Goal: Task Accomplishment & Management: Manage account settings

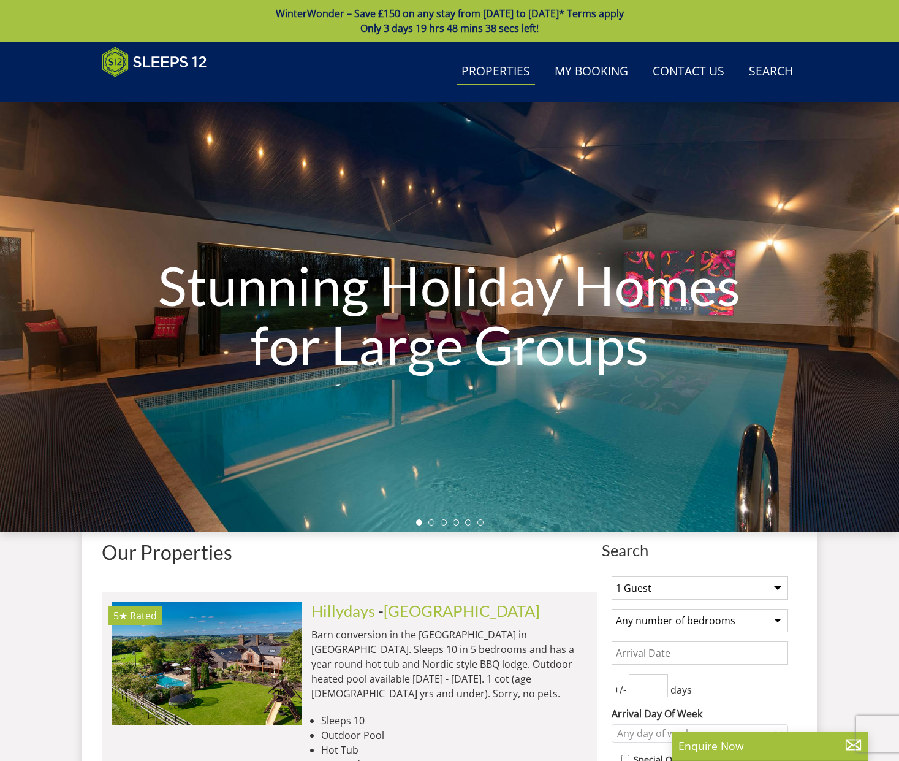
scroll to position [4508, 0]
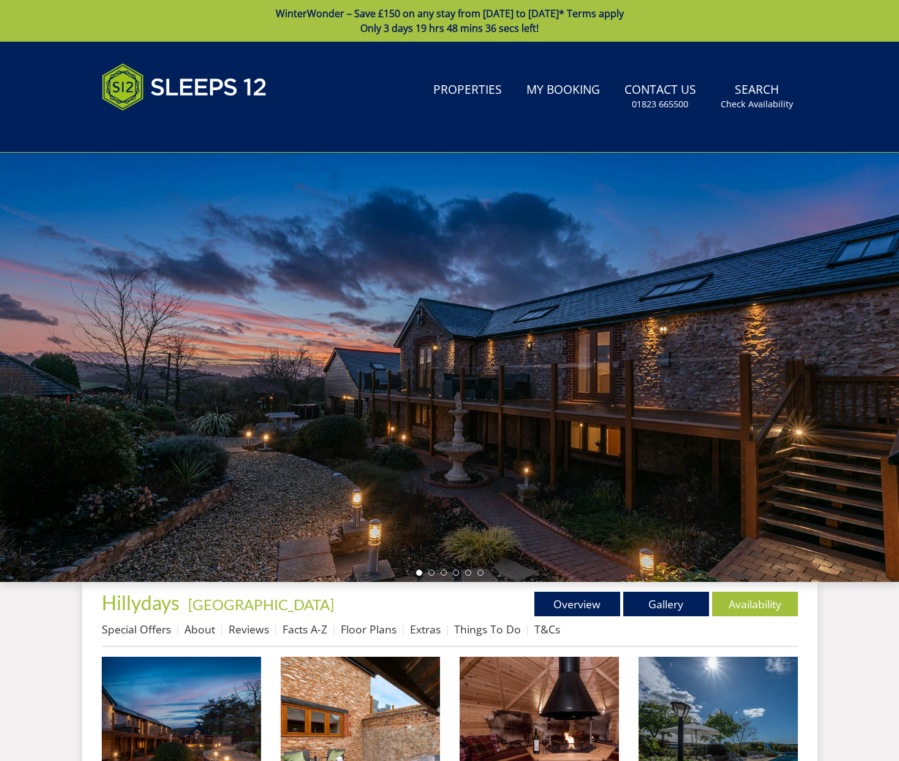
scroll to position [293, 0]
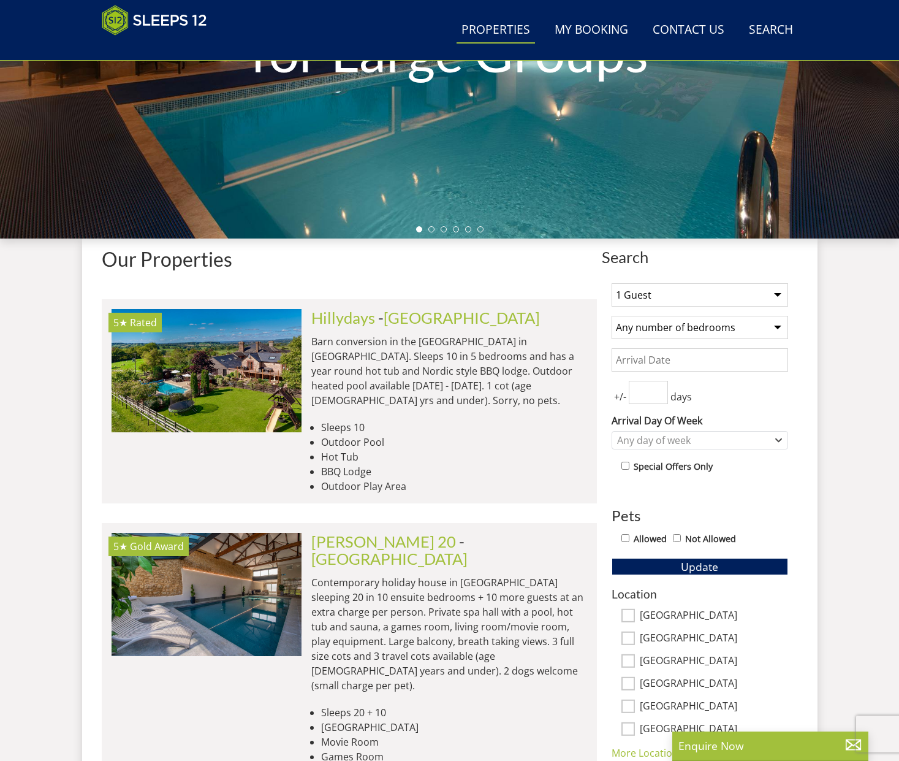
scroll to position [408, 0]
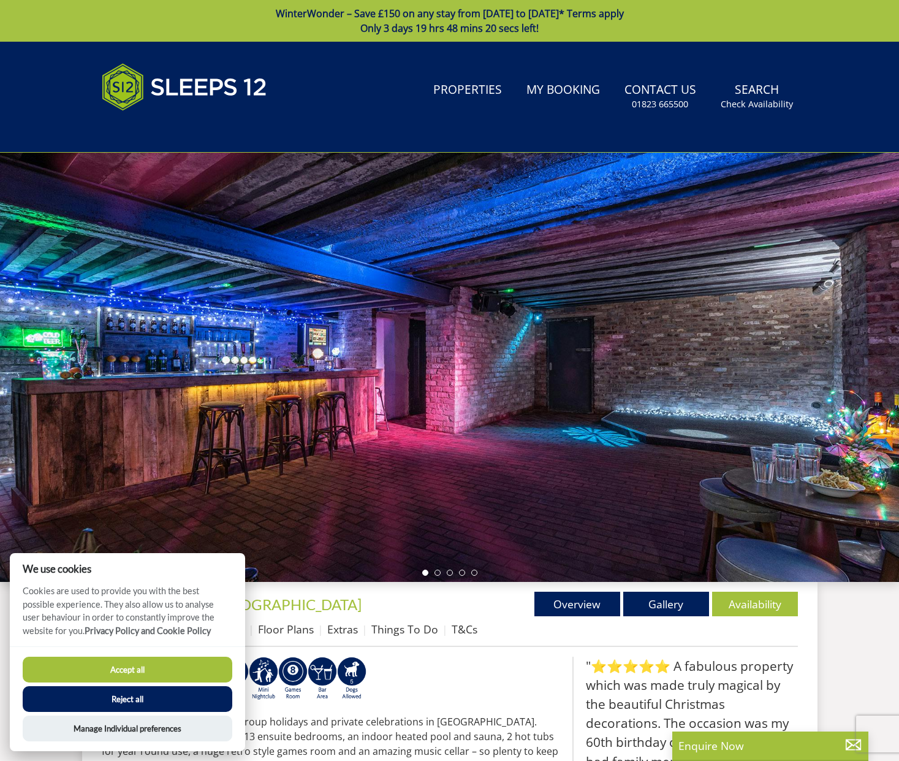
click at [782, 75] on div "Search Menu Properties My Booking Contact Us 01823 665500 Search Check Availabi…" at bounding box center [450, 96] width 736 height 81
click at [227, 675] on button "Accept all" at bounding box center [128, 669] width 210 height 26
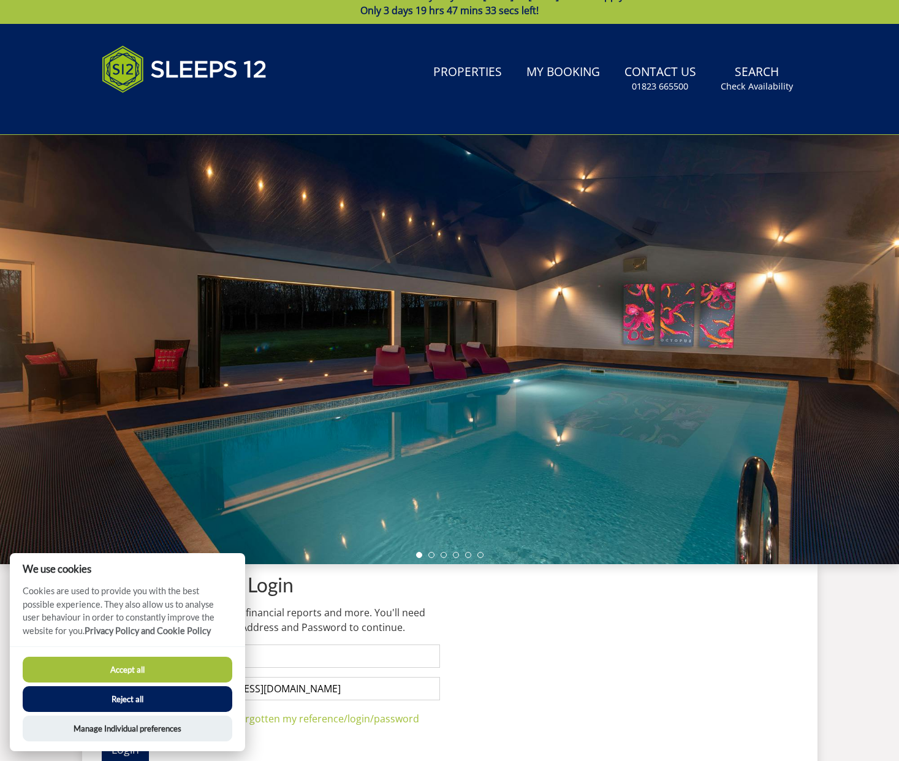
scroll to position [20, 0]
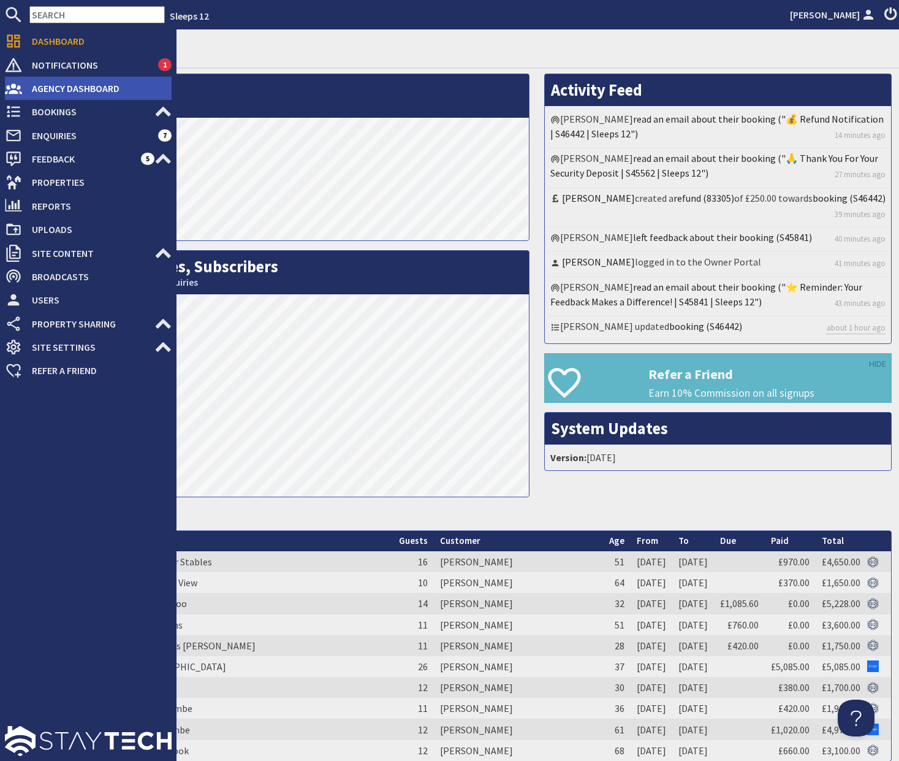
click at [51, 94] on span "Agency Dashboard" at bounding box center [97, 88] width 150 height 20
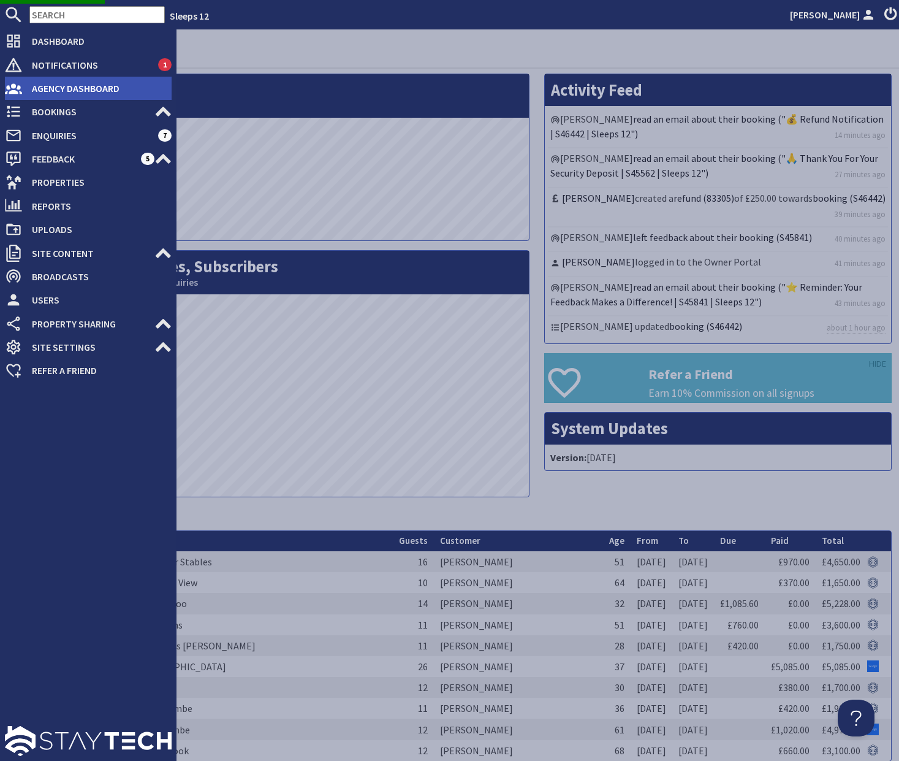
click at [138, 98] on li "Agency Dashboard" at bounding box center [88, 88] width 167 height 23
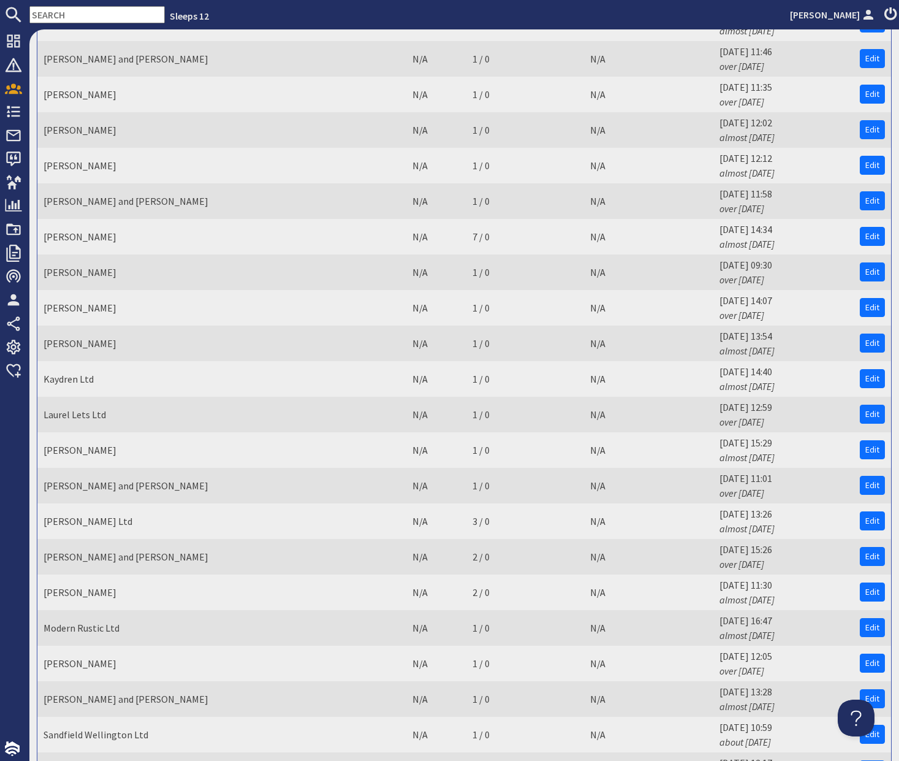
scroll to position [1681, 0]
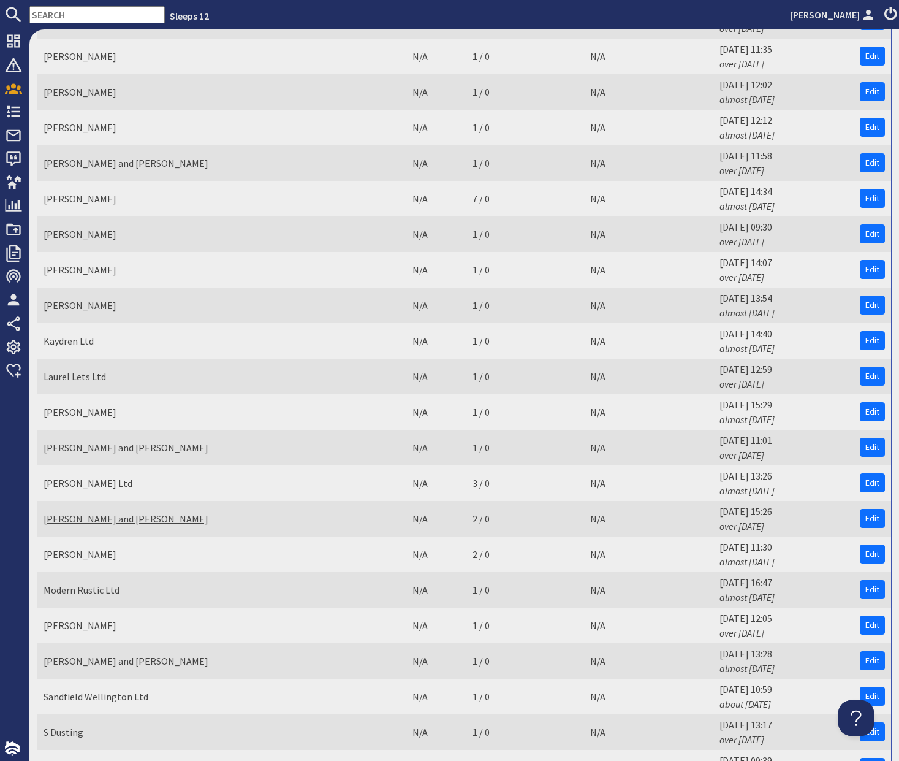
click at [88, 518] on link "[PERSON_NAME] and [PERSON_NAME]" at bounding box center [126, 518] width 165 height 12
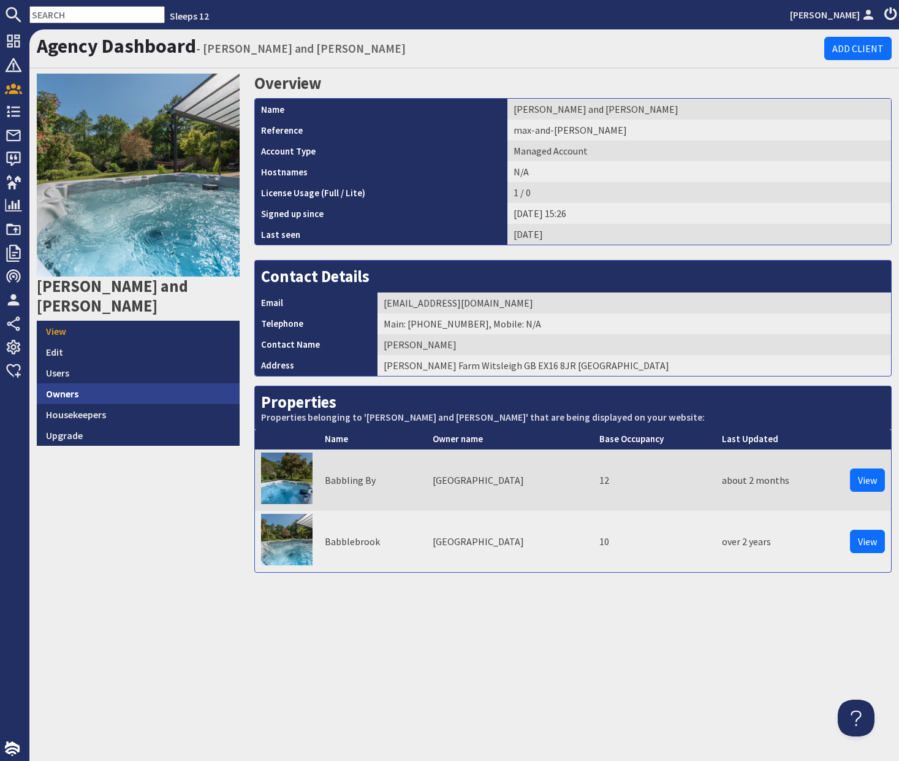
click at [169, 383] on link "Owners" at bounding box center [138, 393] width 203 height 21
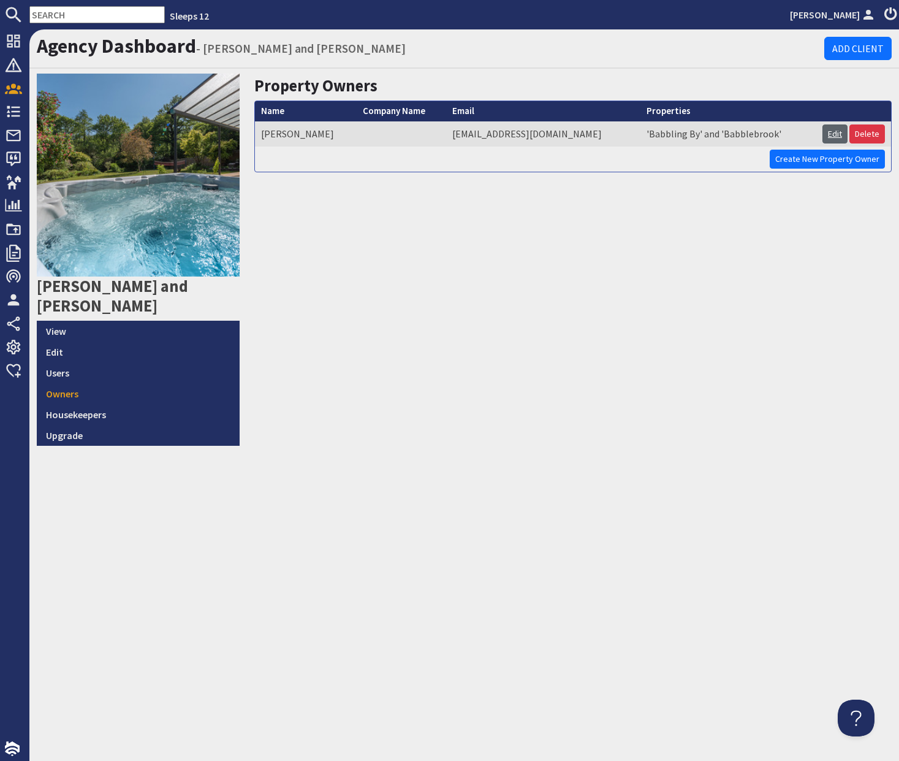
click at [835, 137] on link "Edit" at bounding box center [835, 133] width 25 height 19
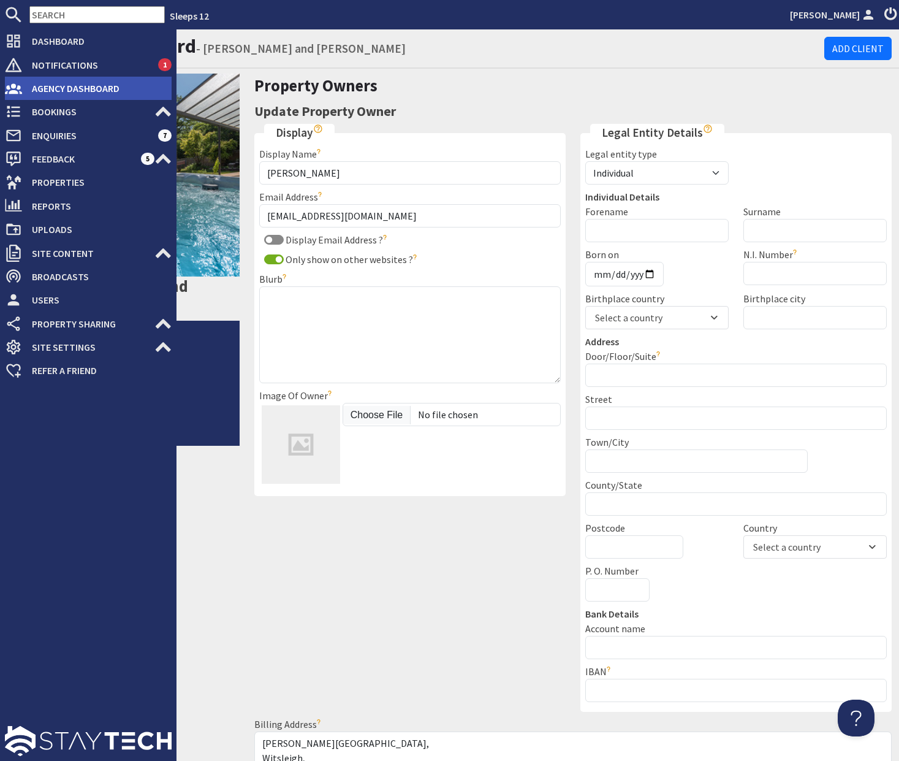
click at [87, 89] on span "Agency Dashboard" at bounding box center [97, 88] width 150 height 20
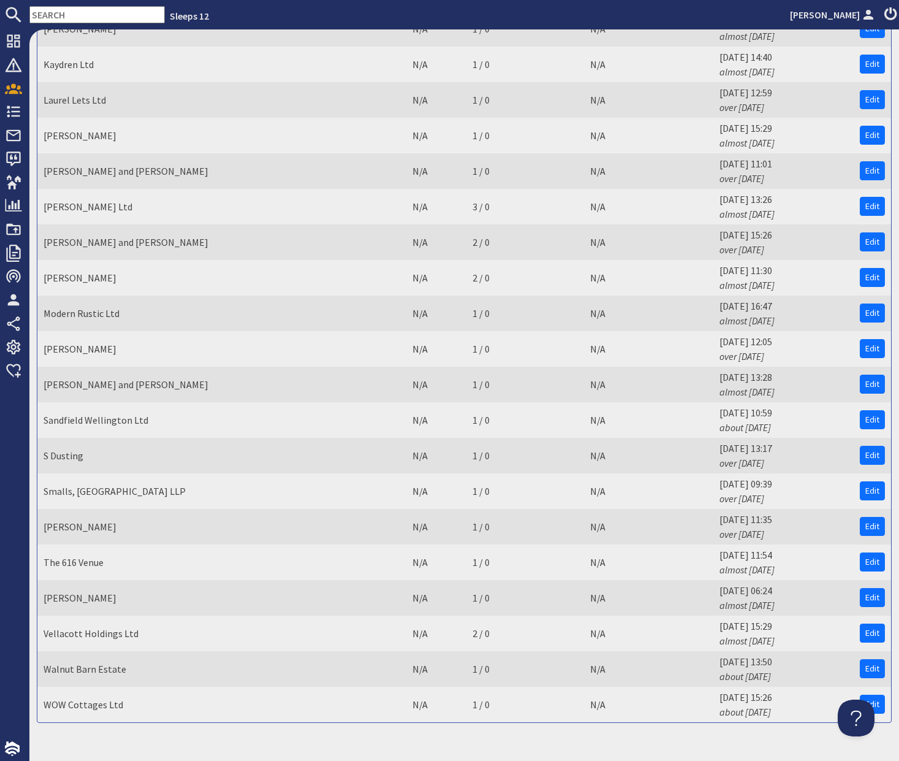
scroll to position [1959, 0]
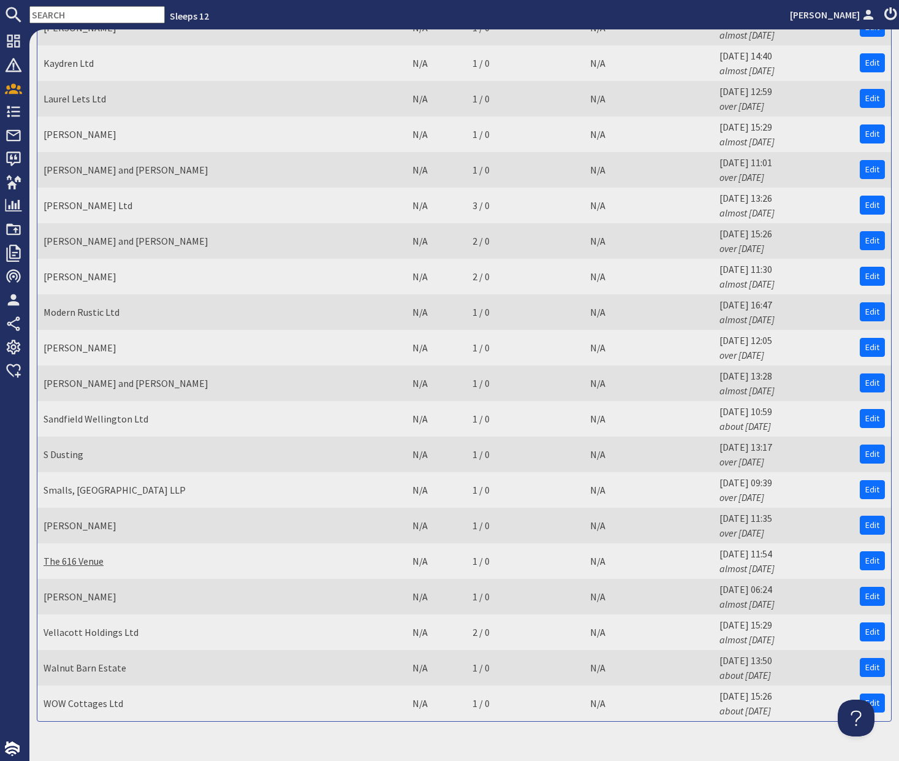
click at [94, 557] on link "The 616 Venue" at bounding box center [74, 561] width 60 height 12
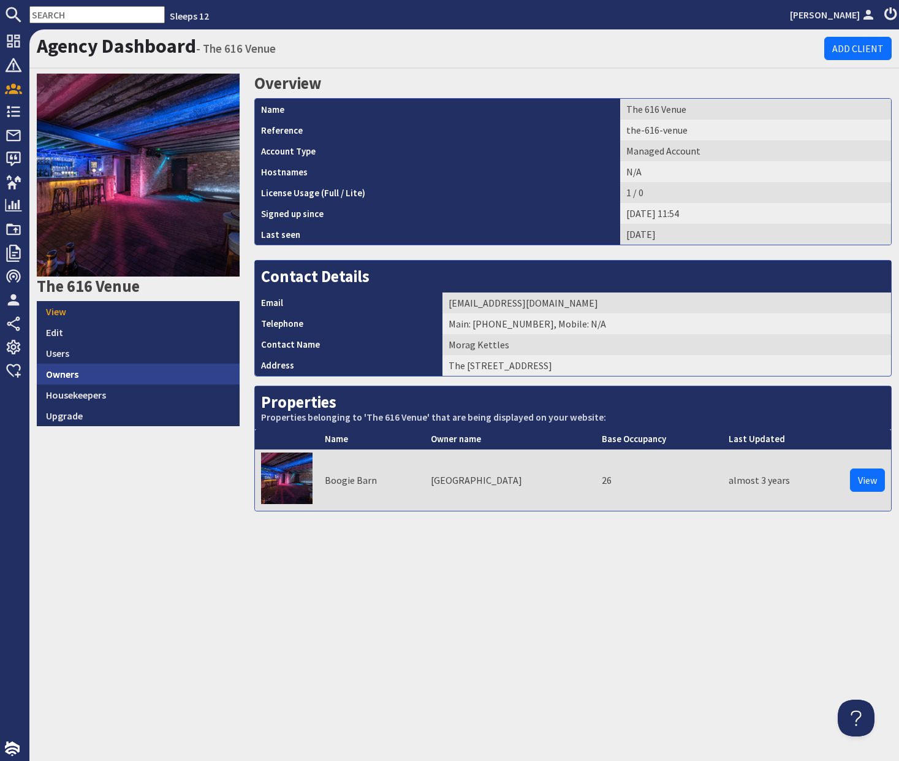
click at [124, 378] on link "Owners" at bounding box center [138, 373] width 203 height 21
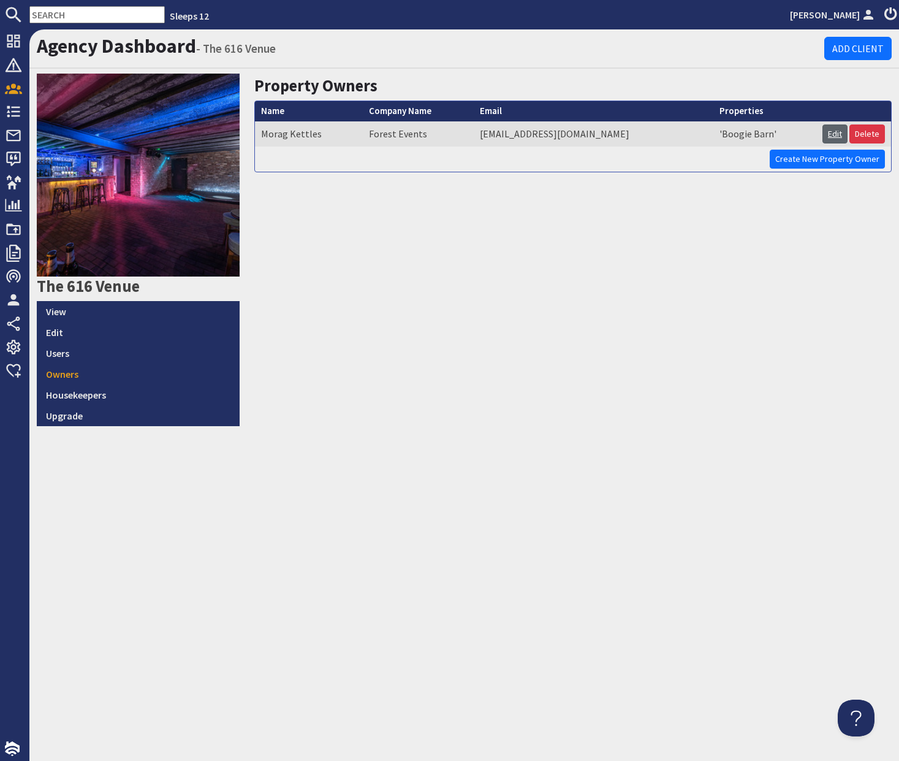
click at [826, 127] on link "Edit" at bounding box center [835, 133] width 25 height 19
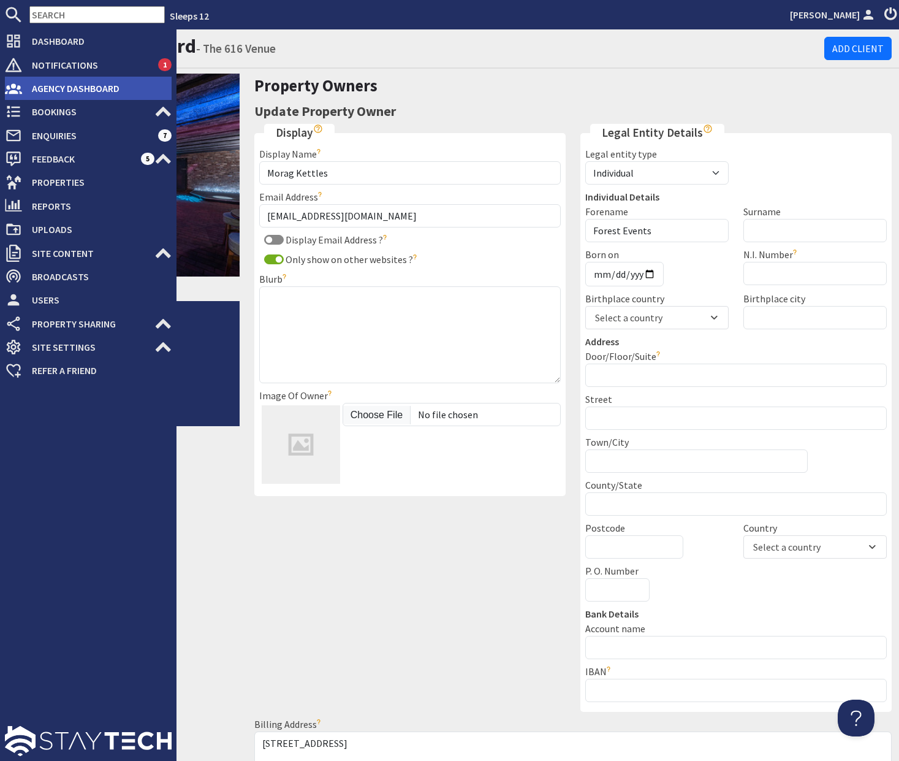
click at [47, 82] on span "Agency Dashboard" at bounding box center [97, 88] width 150 height 20
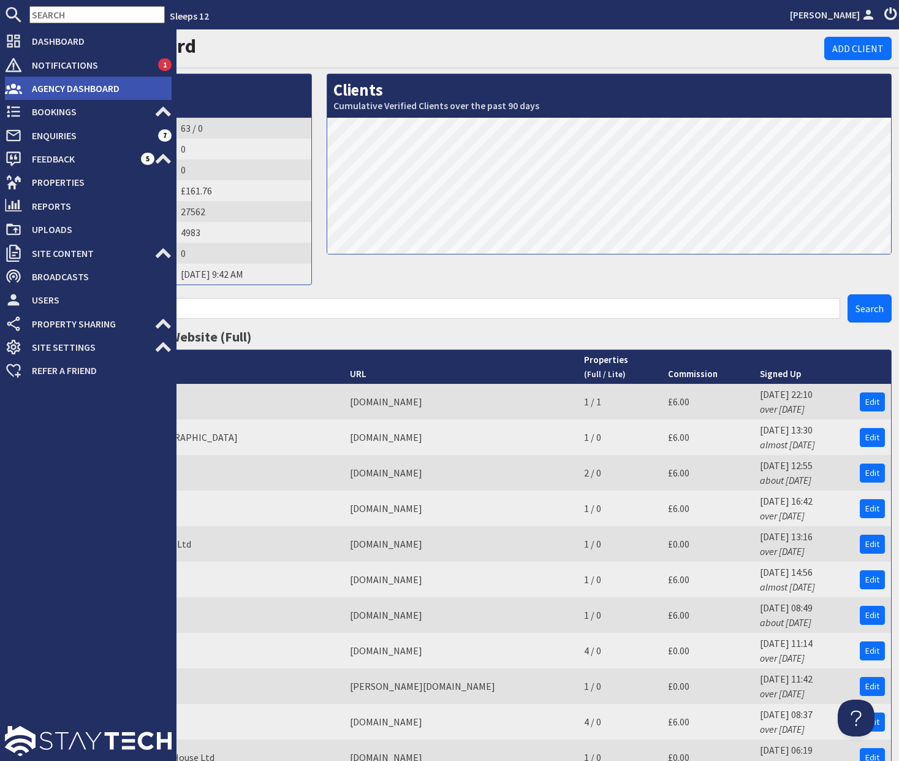
click at [49, 90] on span "Agency Dashboard" at bounding box center [97, 88] width 150 height 20
click at [57, 92] on span "Agency Dashboard" at bounding box center [97, 88] width 150 height 20
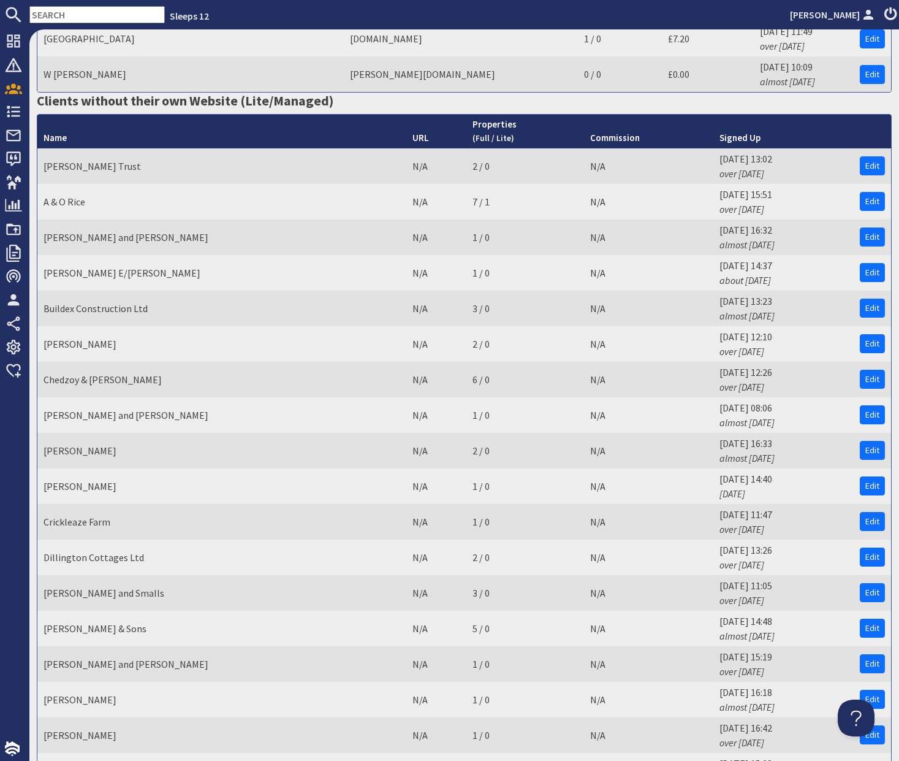
scroll to position [763, 0]
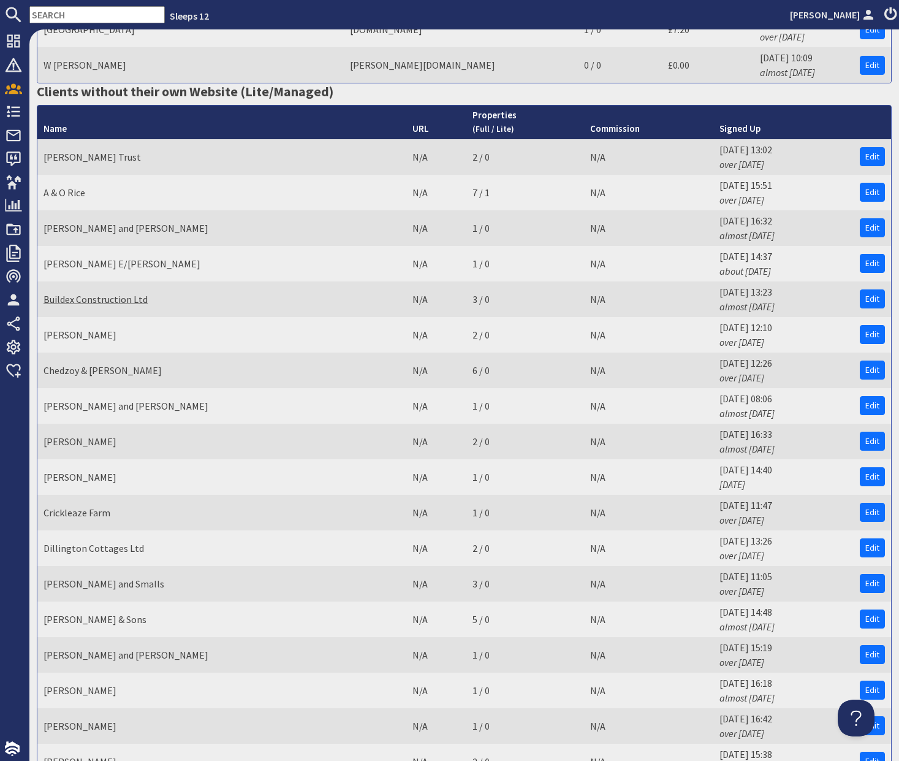
click at [105, 299] on link "Buildex Construction Ltd" at bounding box center [96, 299] width 104 height 12
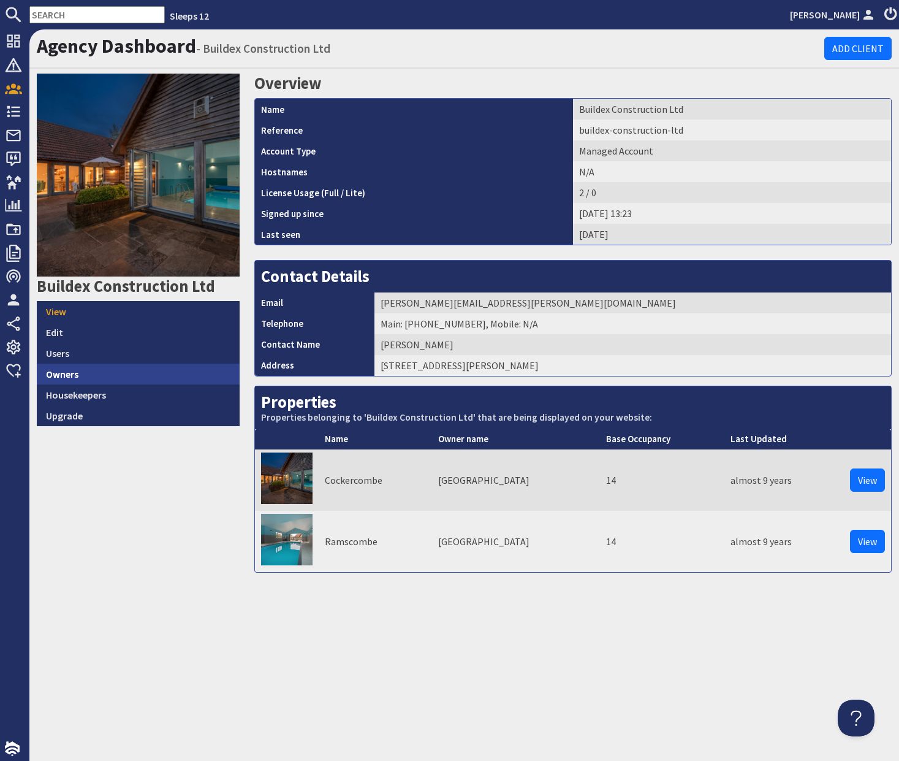
click at [126, 370] on link "Owners" at bounding box center [138, 373] width 203 height 21
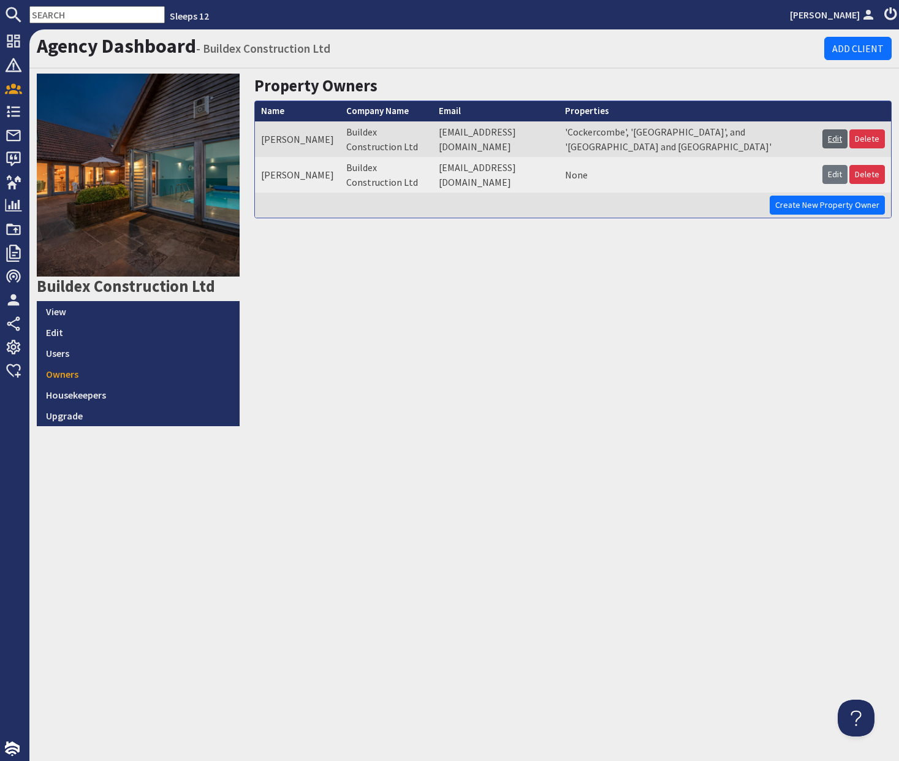
click at [835, 129] on link "Edit" at bounding box center [835, 138] width 25 height 19
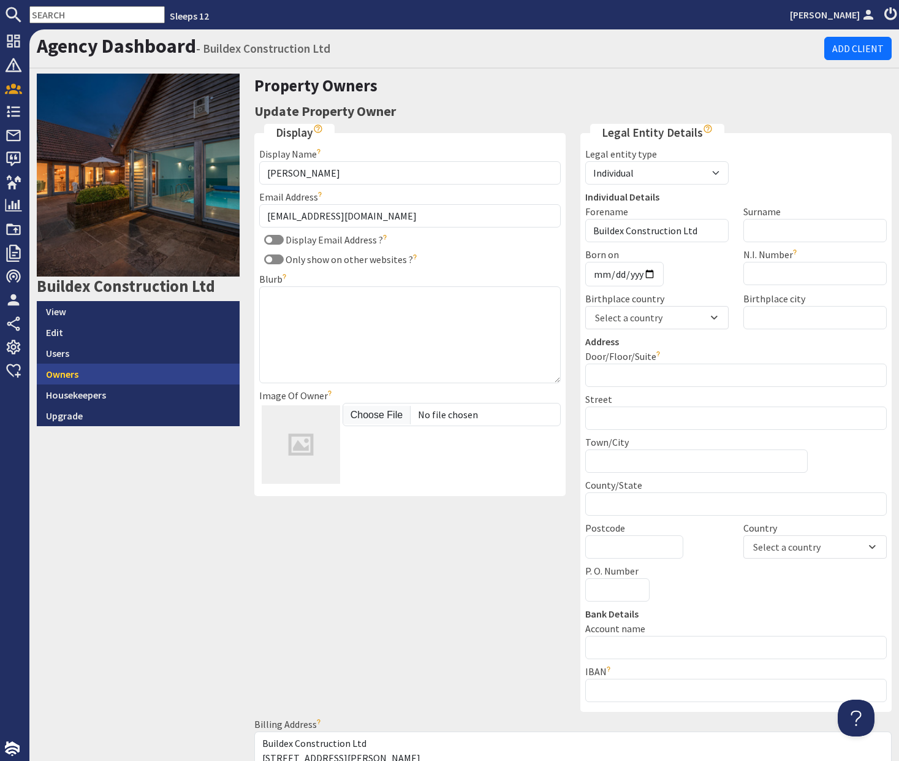
click at [114, 368] on link "Owners" at bounding box center [138, 373] width 203 height 21
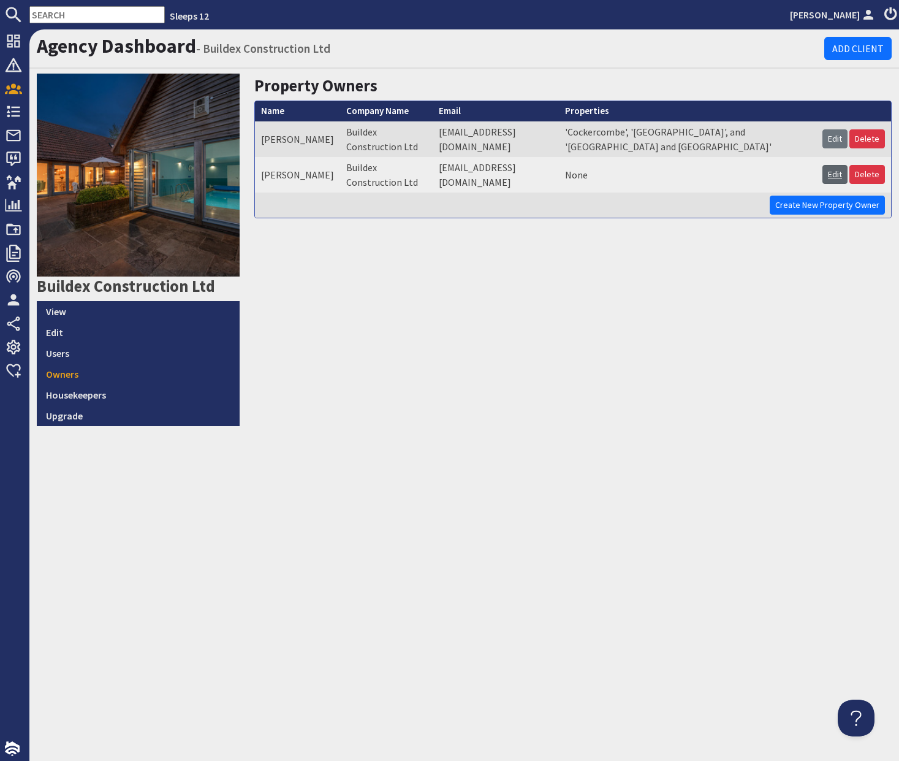
click at [828, 165] on link "Edit" at bounding box center [835, 174] width 25 height 19
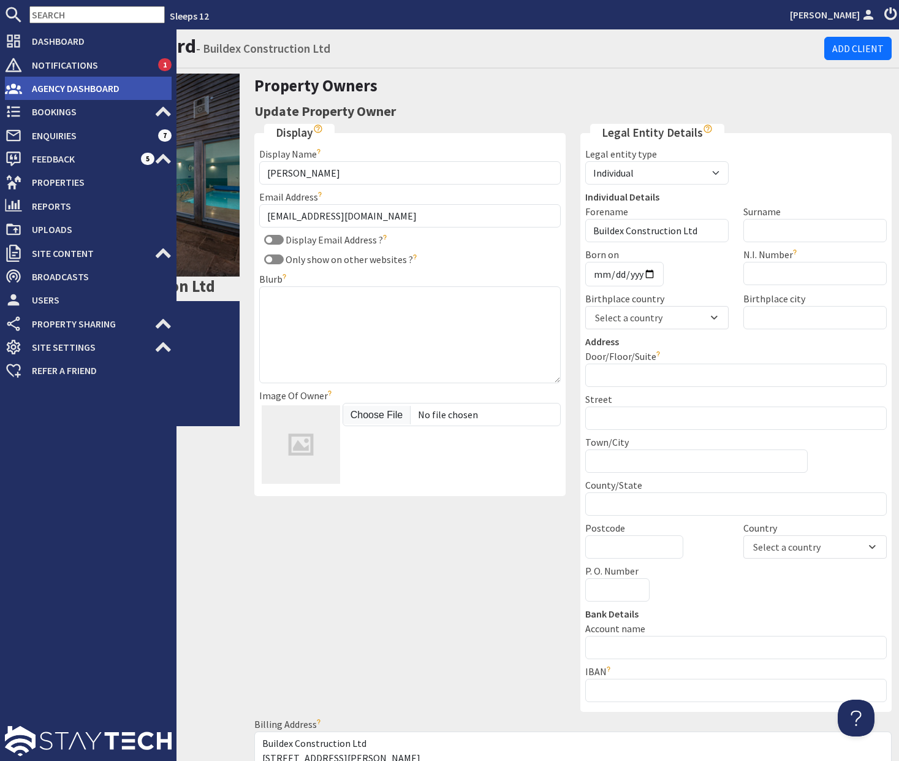
click at [29, 95] on span "Agency Dashboard" at bounding box center [97, 88] width 150 height 20
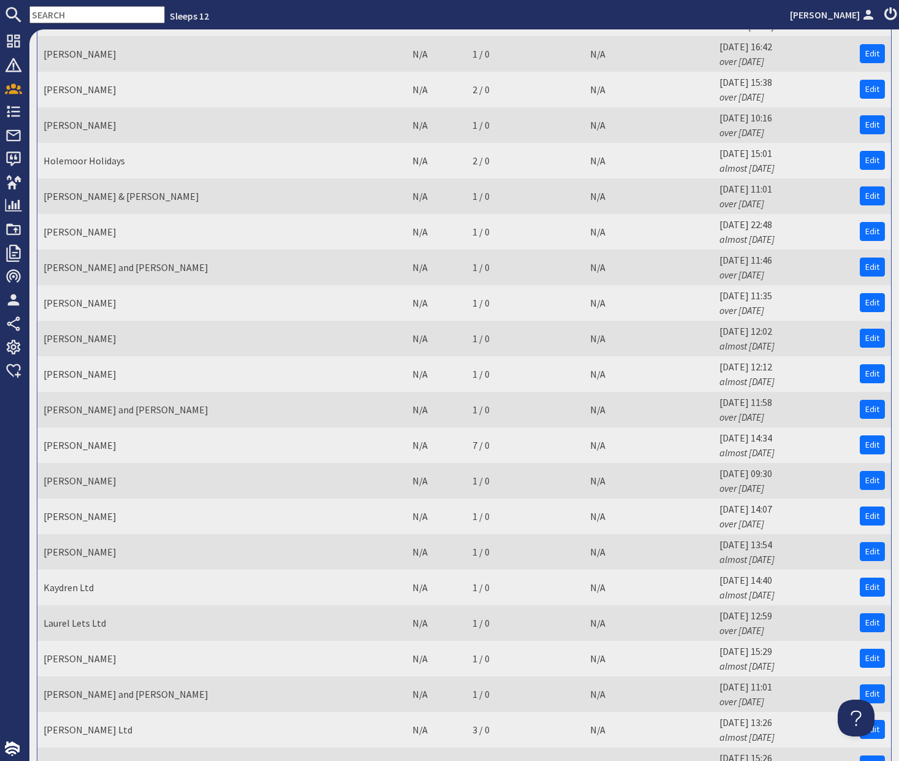
scroll to position [1420, 0]
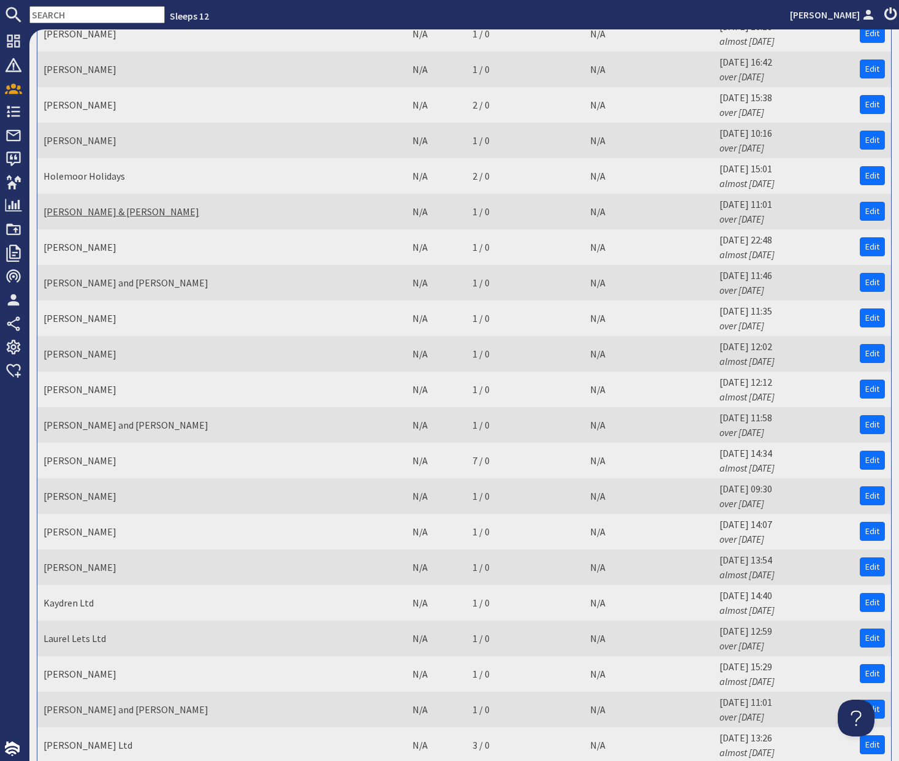
click at [95, 209] on link "[PERSON_NAME] & [PERSON_NAME]" at bounding box center [122, 211] width 156 height 12
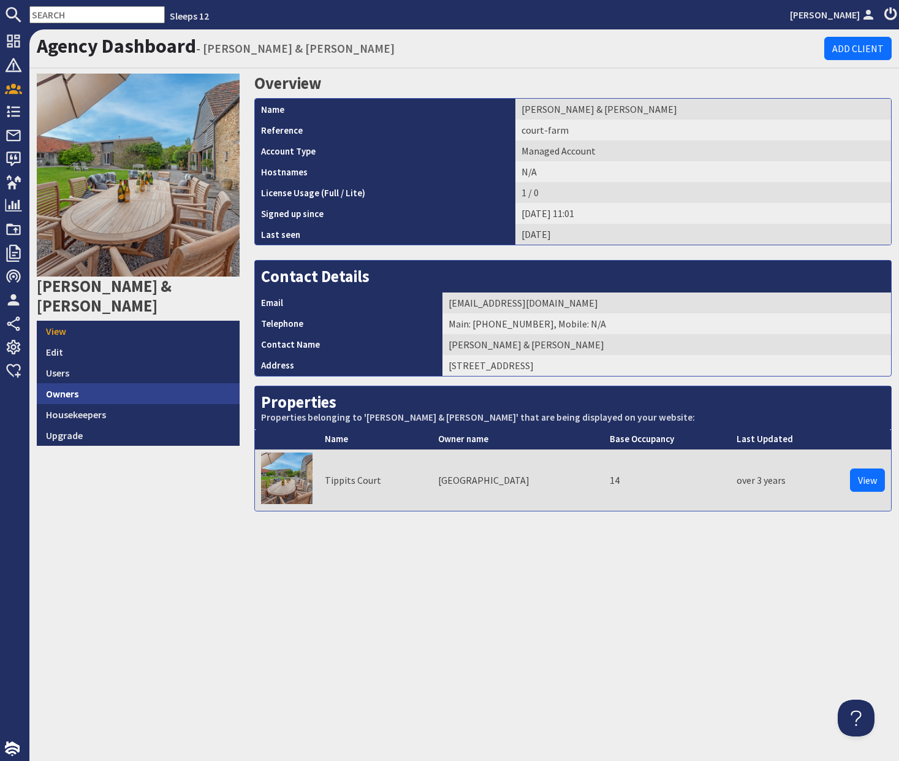
click at [127, 383] on link "Owners" at bounding box center [138, 393] width 203 height 21
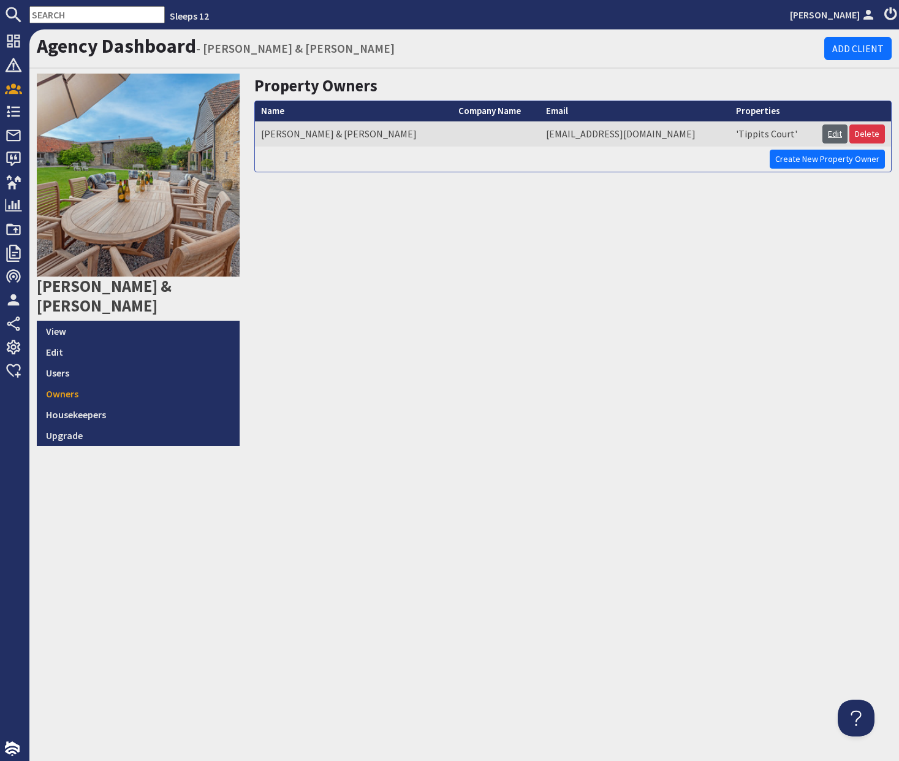
click at [834, 132] on link "Edit" at bounding box center [835, 133] width 25 height 19
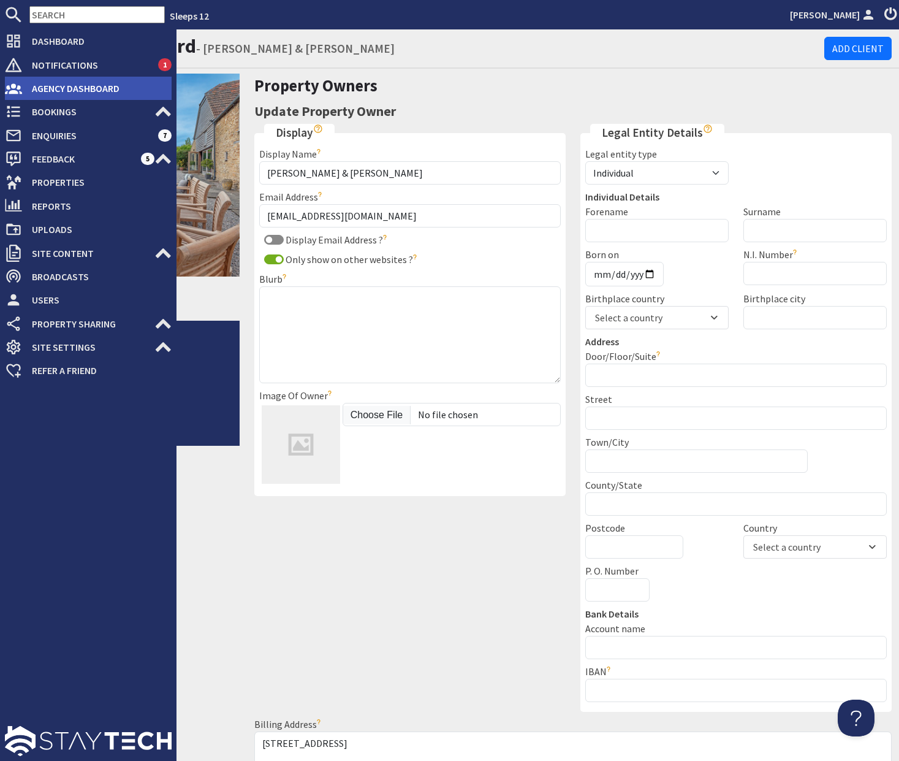
click at [59, 95] on span "Agency Dashboard" at bounding box center [97, 88] width 150 height 20
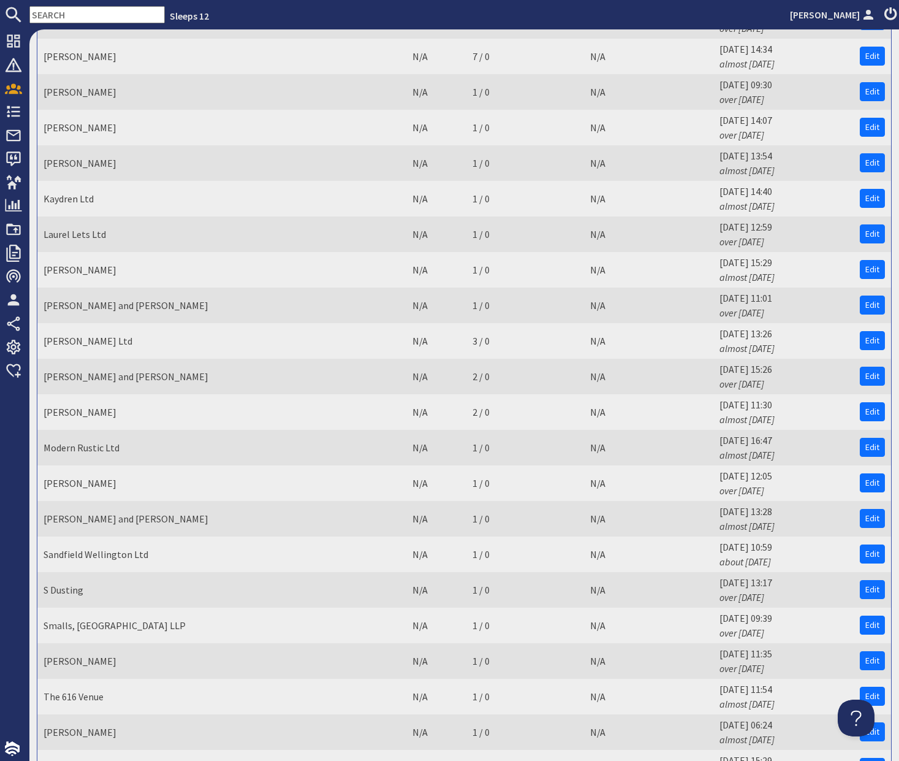
scroll to position [1824, 0]
click at [86, 342] on link "[PERSON_NAME] Ltd" at bounding box center [88, 340] width 89 height 12
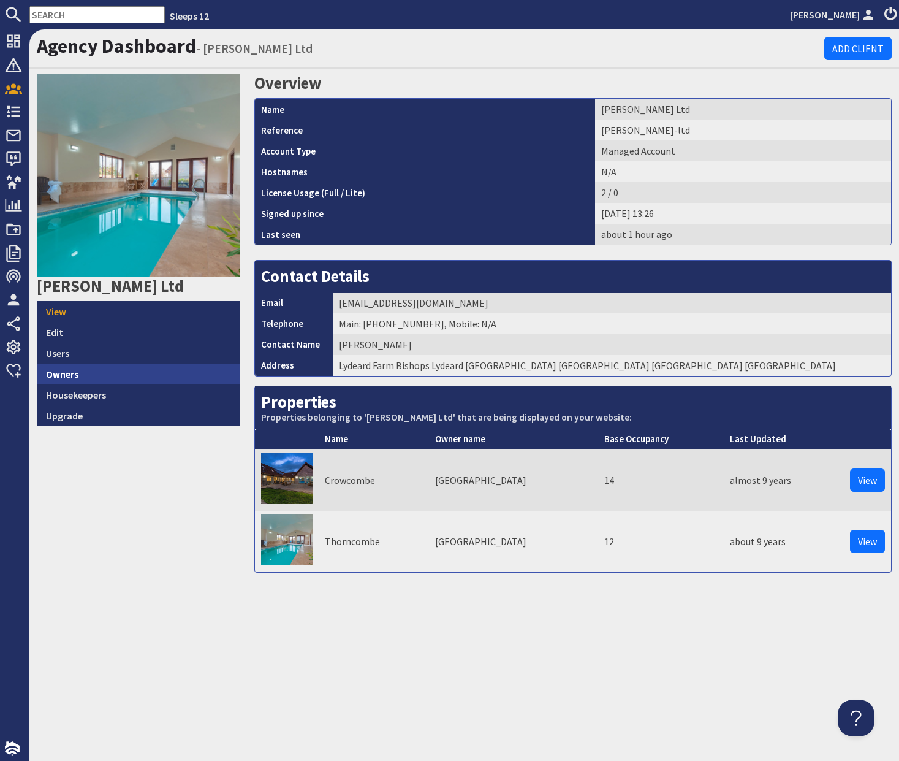
click at [115, 378] on link "Owners" at bounding box center [138, 373] width 203 height 21
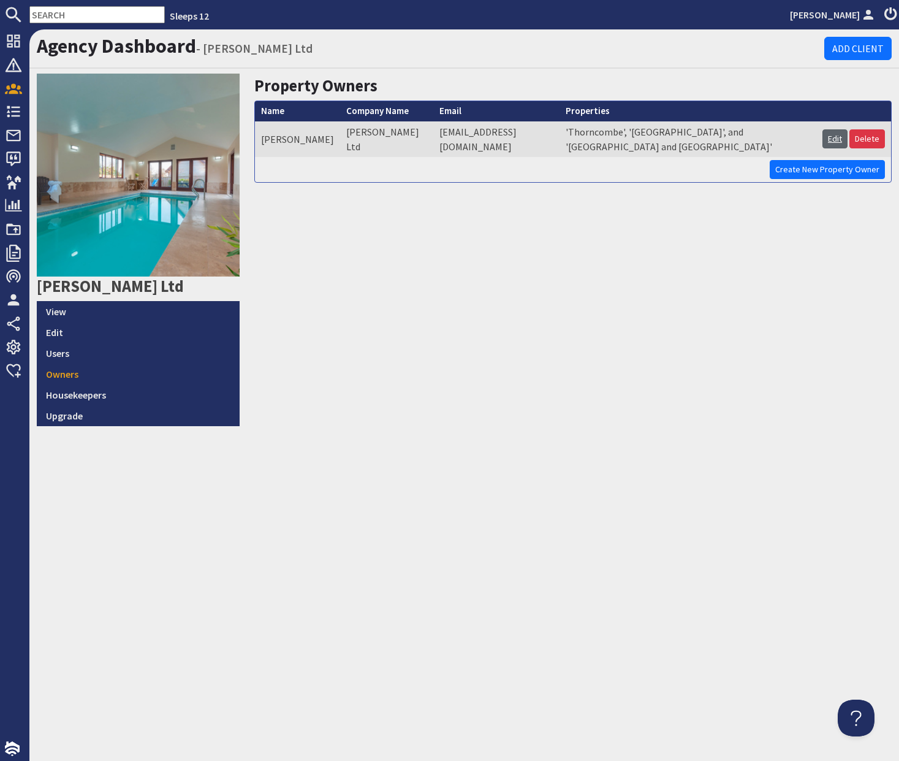
click at [835, 136] on link "Edit" at bounding box center [835, 138] width 25 height 19
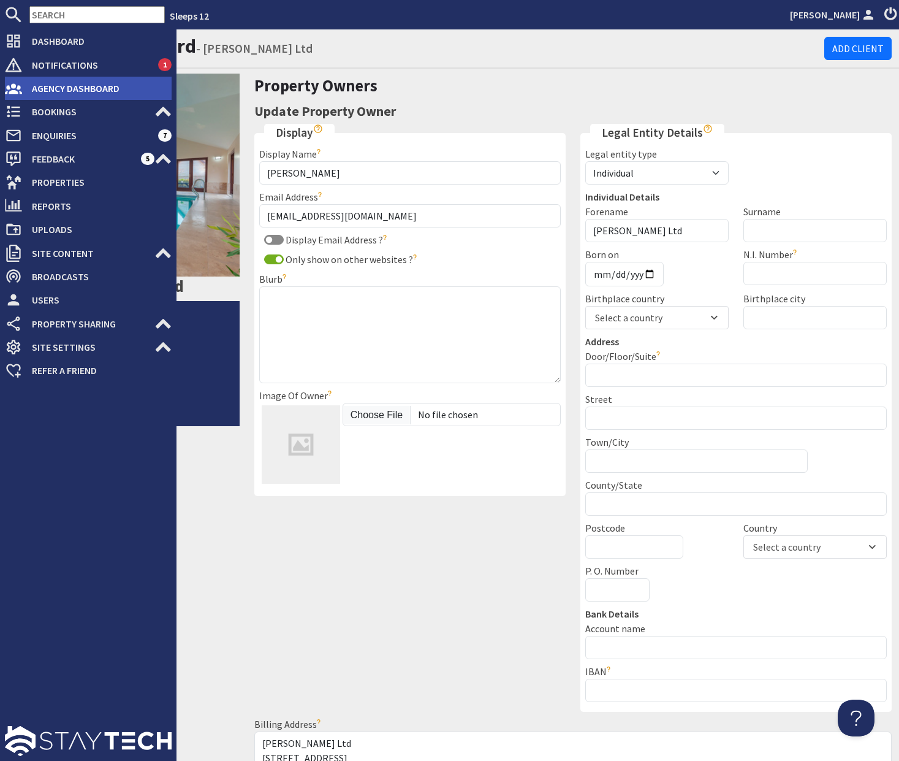
click at [50, 93] on span "Agency Dashboard" at bounding box center [97, 88] width 150 height 20
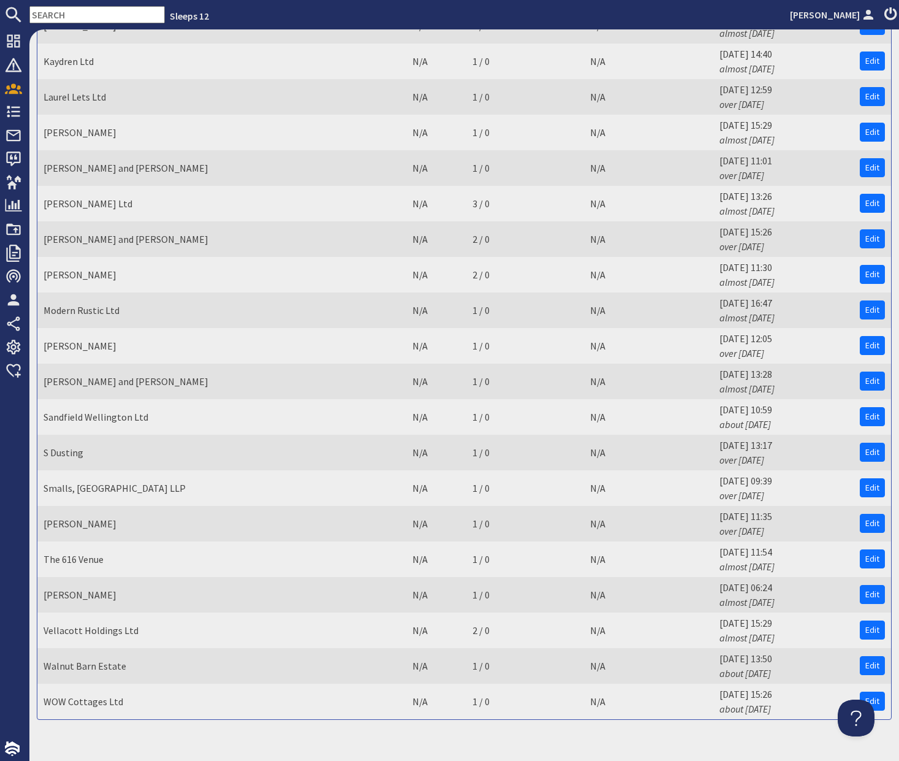
scroll to position [1963, 0]
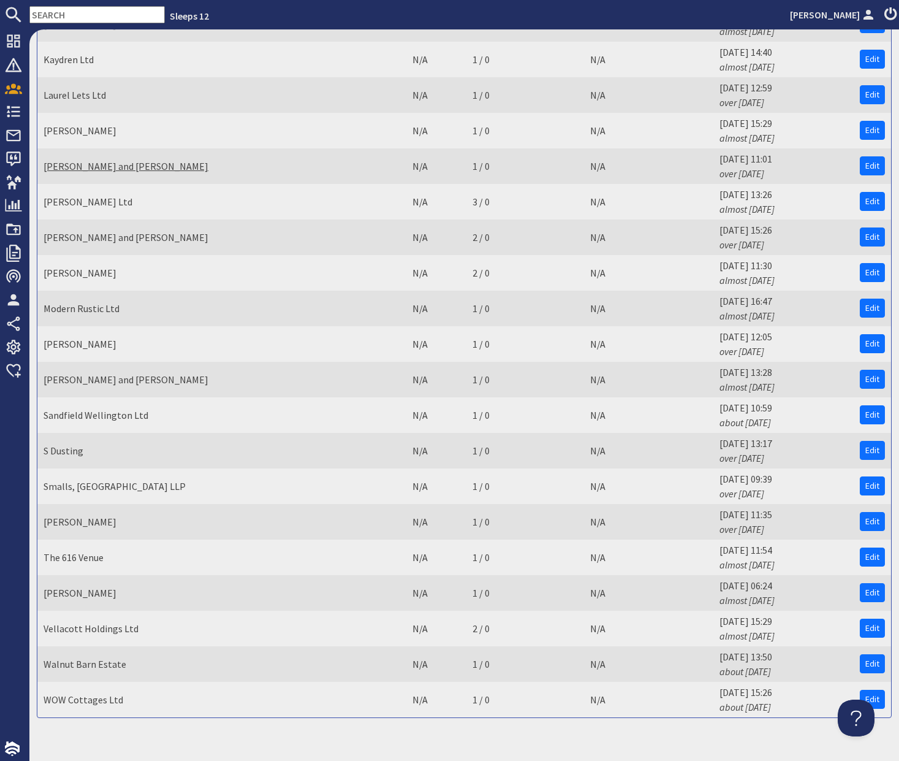
click at [97, 168] on link "[PERSON_NAME] and [PERSON_NAME]" at bounding box center [126, 166] width 165 height 12
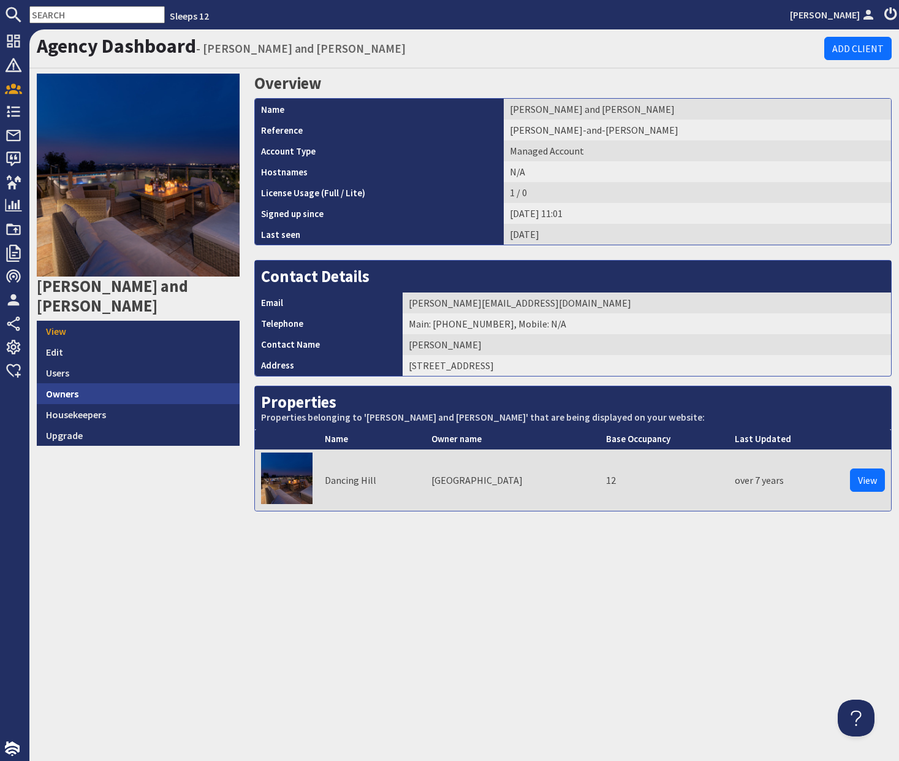
click at [105, 383] on link "Owners" at bounding box center [138, 393] width 203 height 21
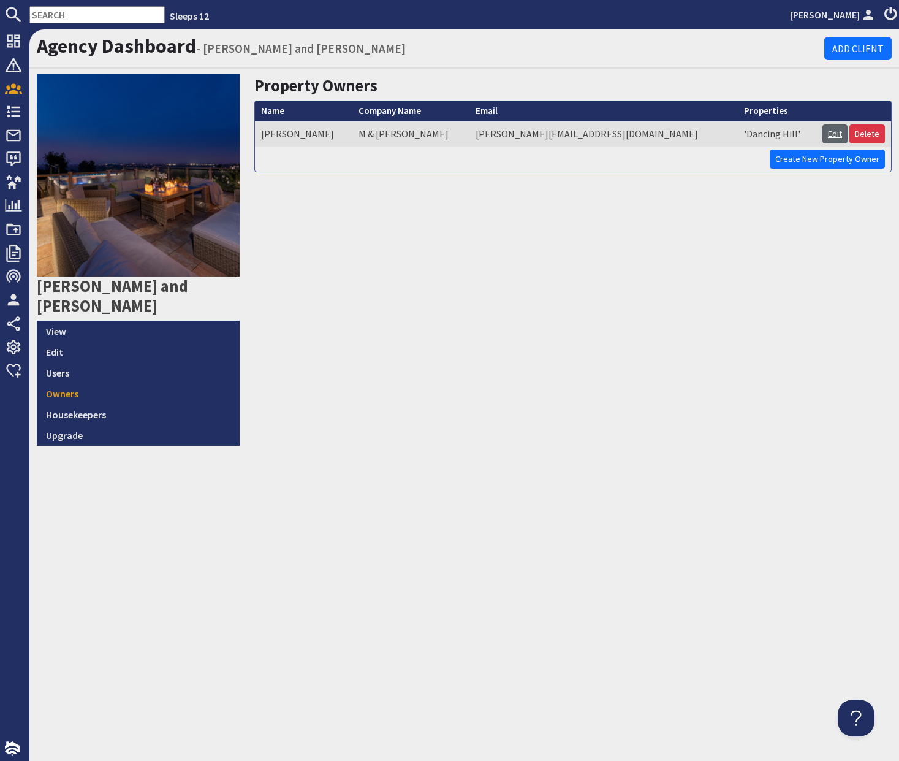
click at [832, 137] on link "Edit" at bounding box center [835, 133] width 25 height 19
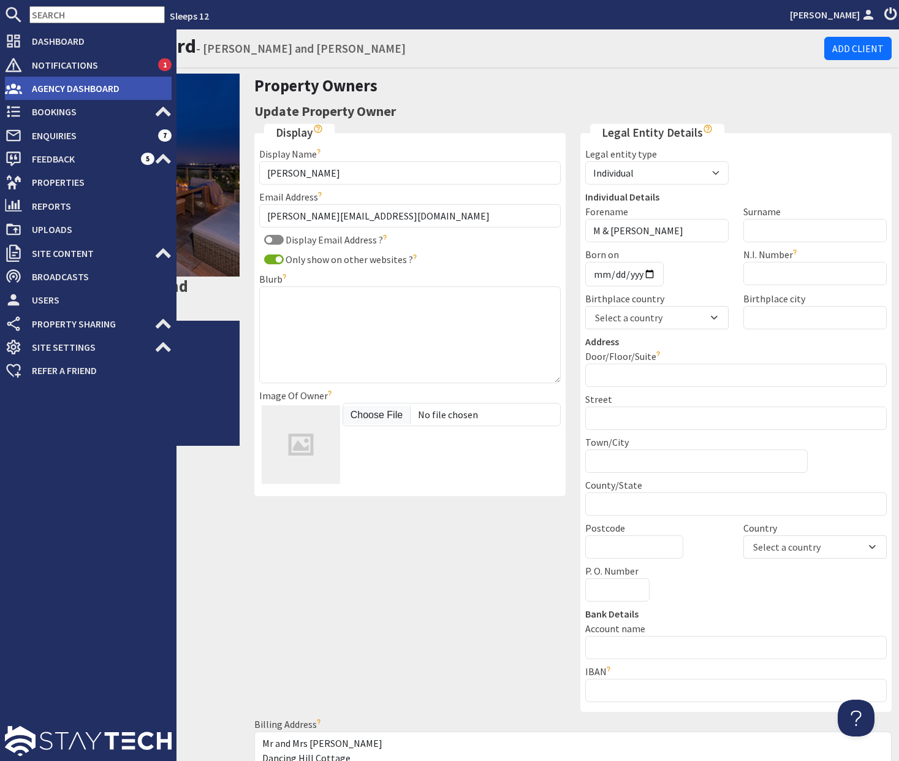
click at [30, 88] on span "Agency Dashboard" at bounding box center [97, 88] width 150 height 20
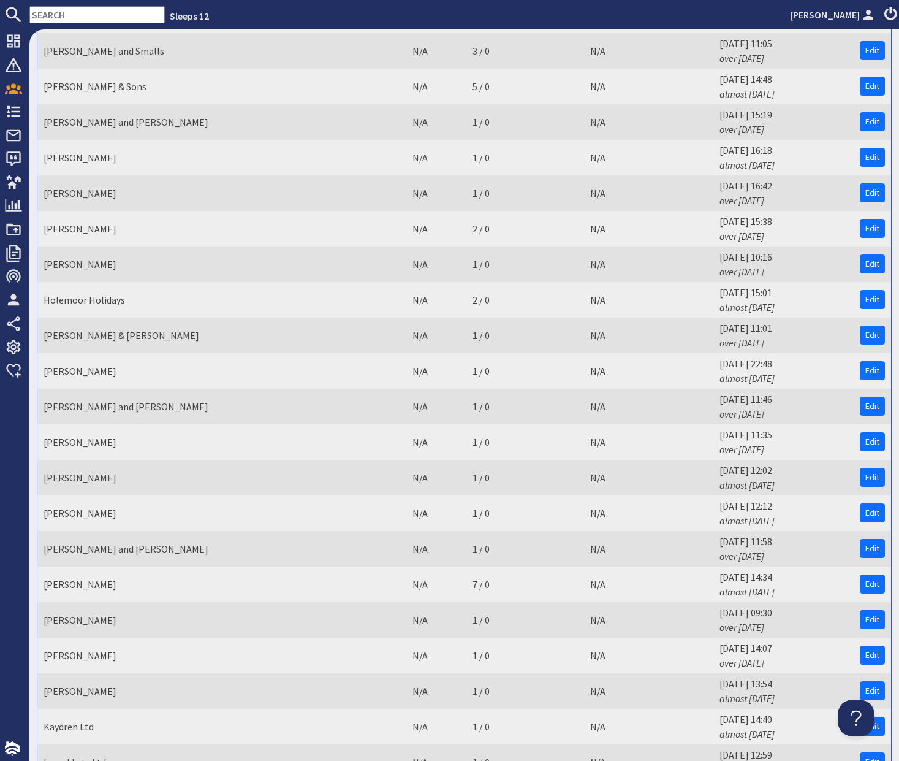
scroll to position [1298, 0]
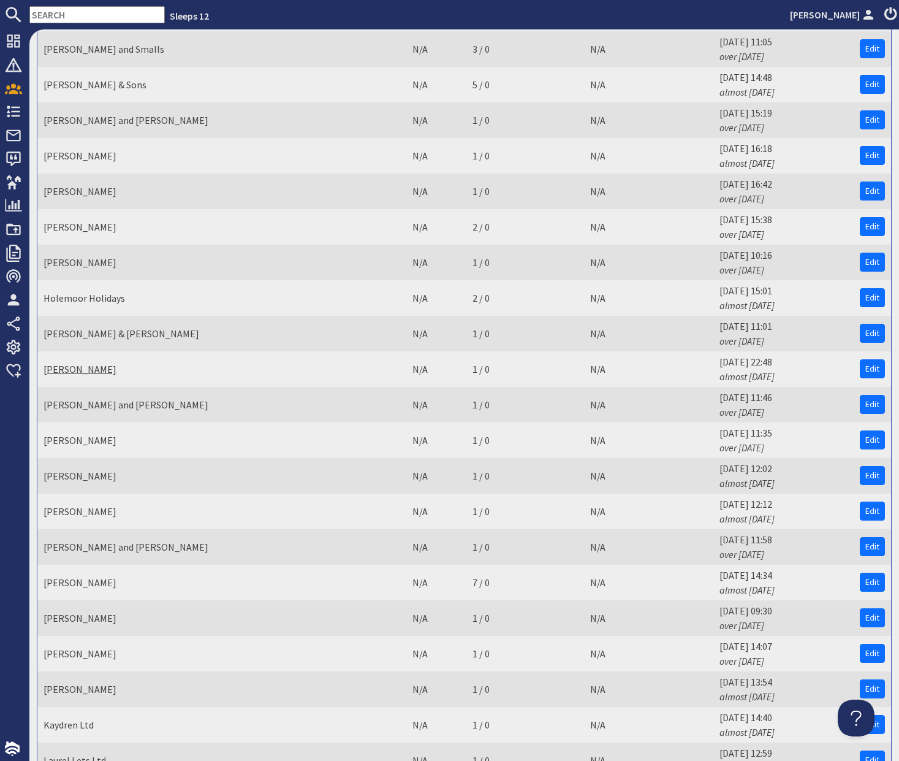
click at [80, 371] on link "[PERSON_NAME]" at bounding box center [80, 369] width 73 height 12
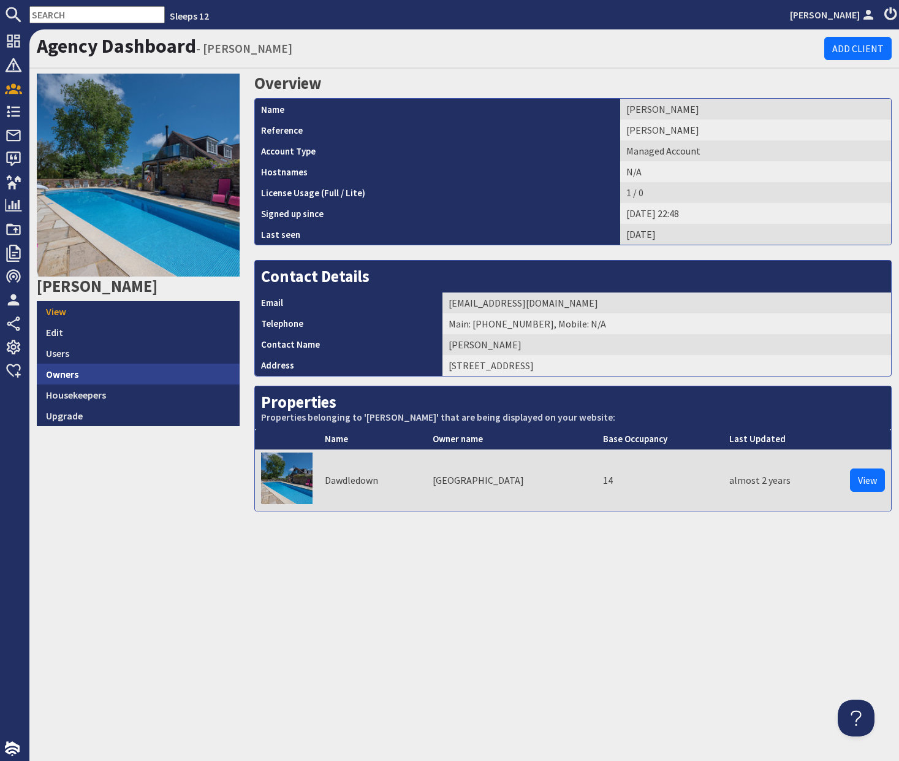
click at [75, 382] on link "Owners" at bounding box center [138, 373] width 203 height 21
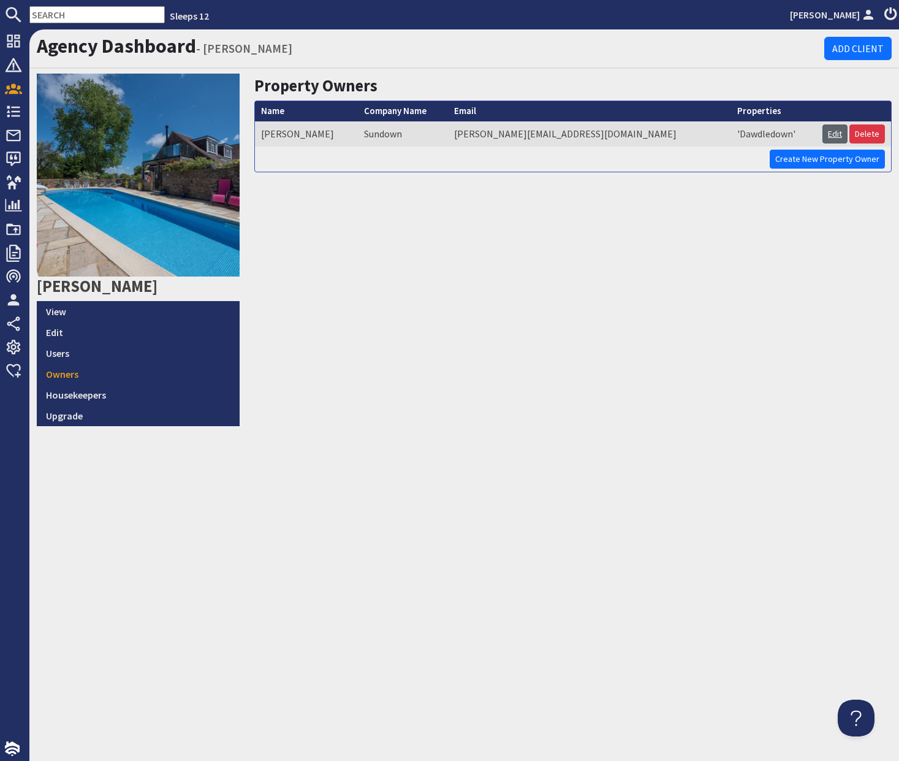
click at [833, 129] on link "Edit" at bounding box center [835, 133] width 25 height 19
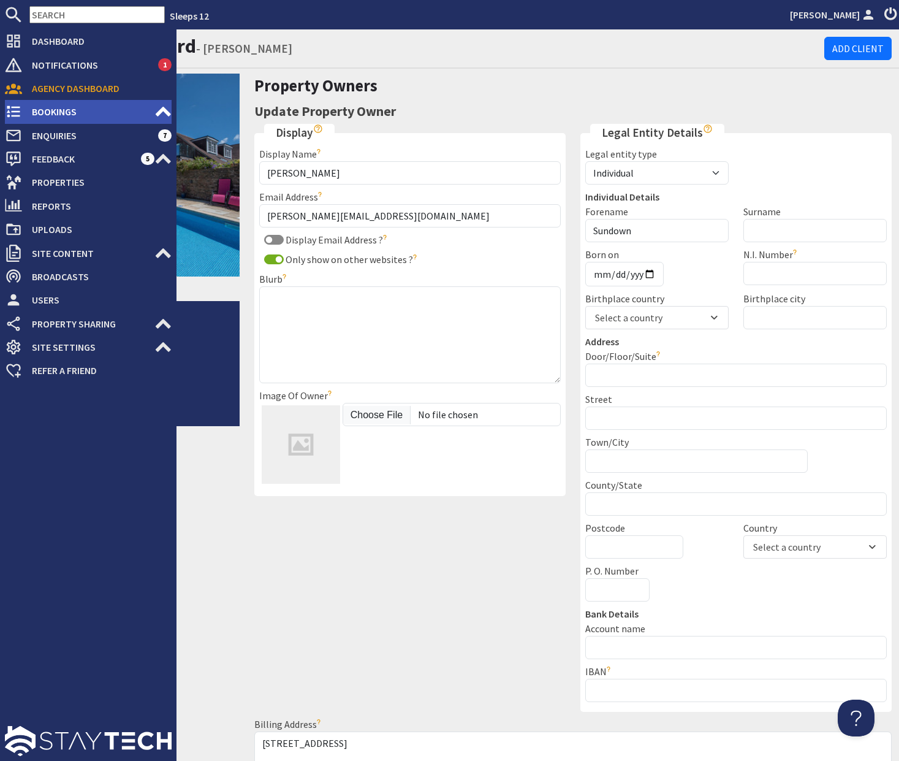
drag, startPoint x: 77, startPoint y: 96, endPoint x: 83, endPoint y: 115, distance: 20.0
click at [77, 96] on span "Agency Dashboard" at bounding box center [97, 88] width 150 height 20
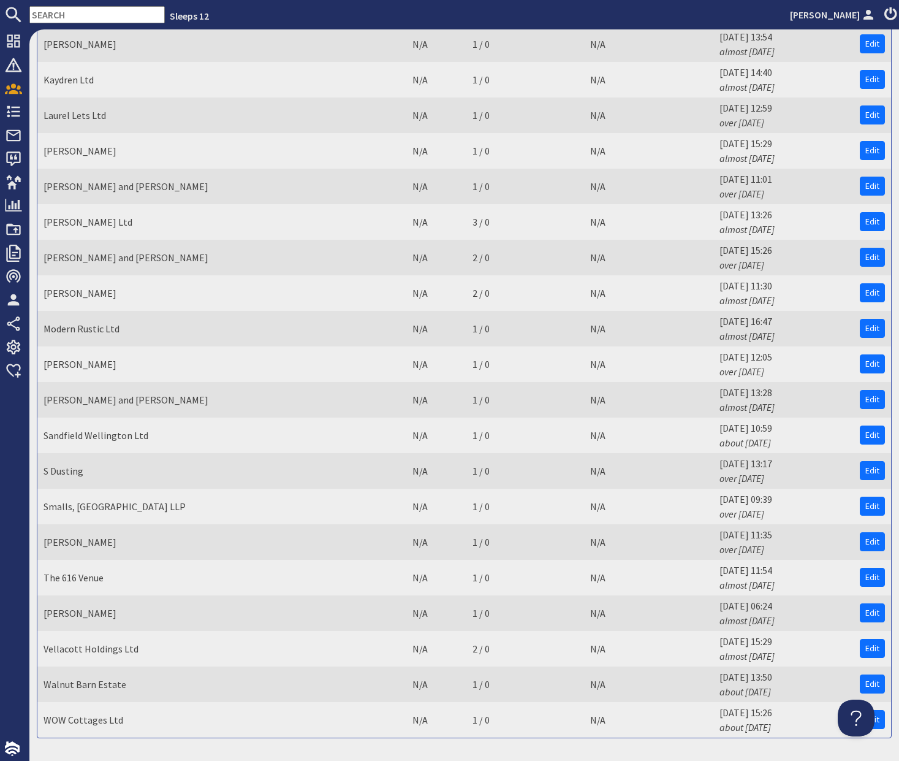
scroll to position [1981, 0]
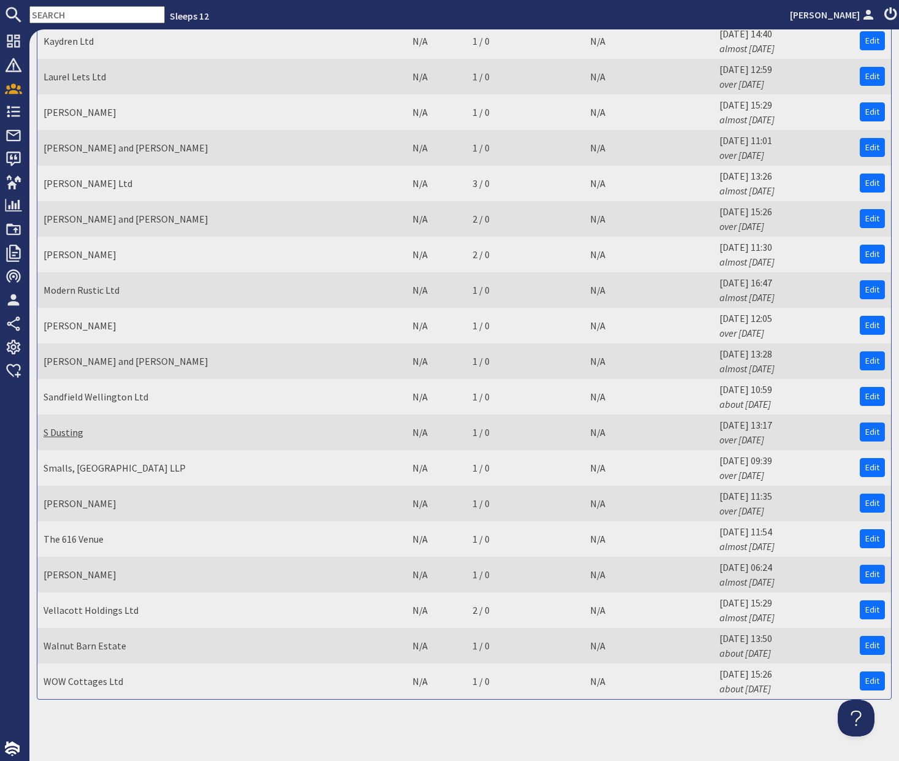
click at [59, 436] on link "S Dusting" at bounding box center [64, 432] width 40 height 12
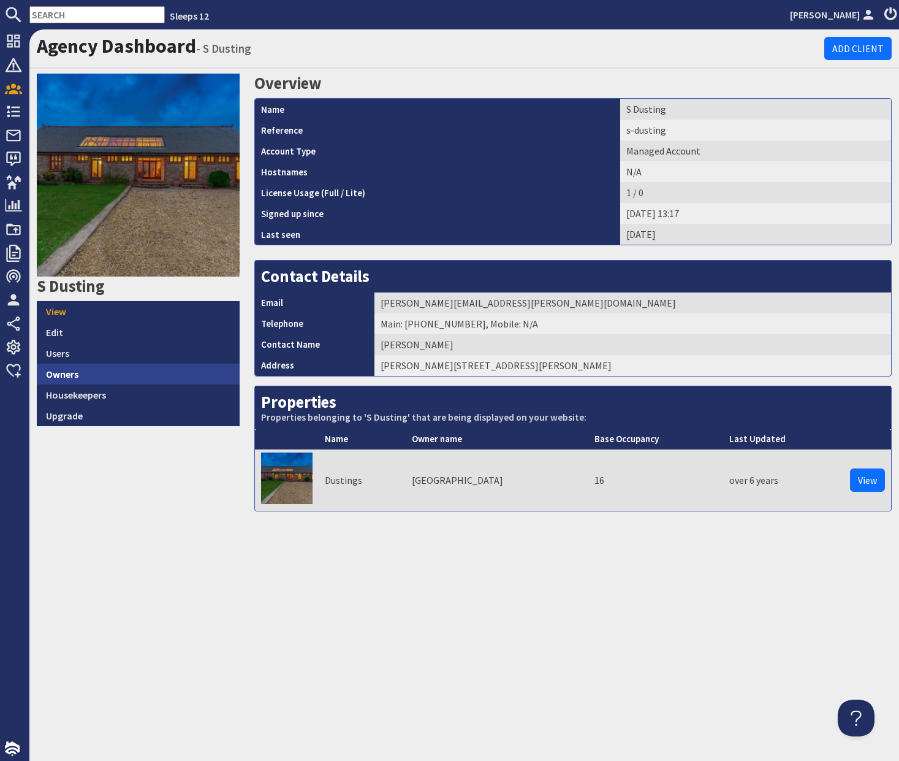
click at [164, 378] on link "Owners" at bounding box center [138, 373] width 203 height 21
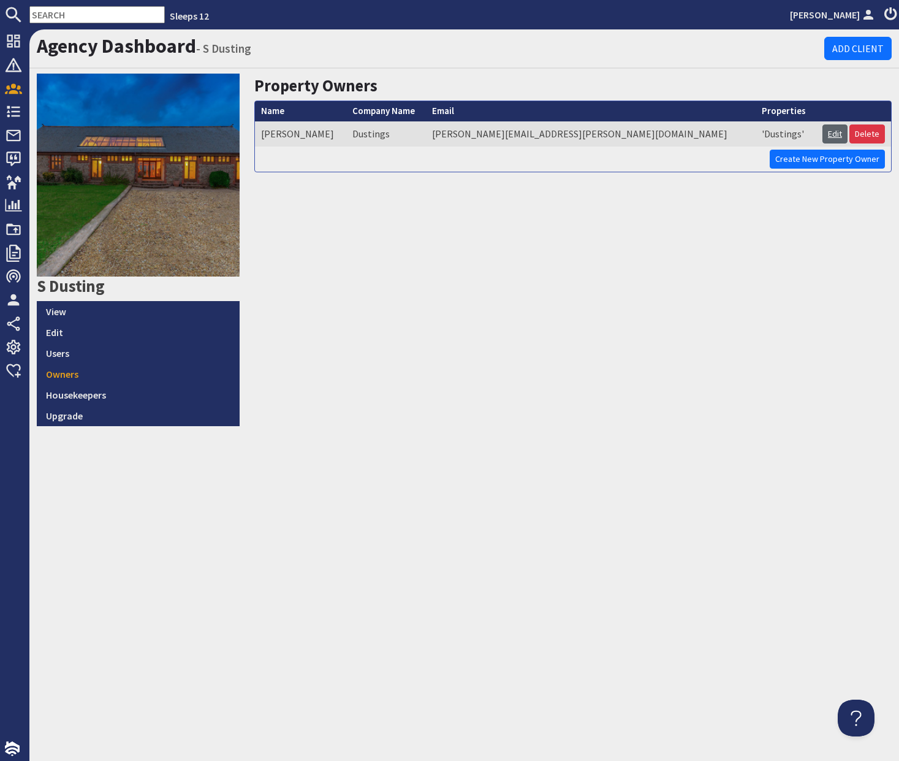
click at [834, 124] on link "Edit" at bounding box center [835, 133] width 25 height 19
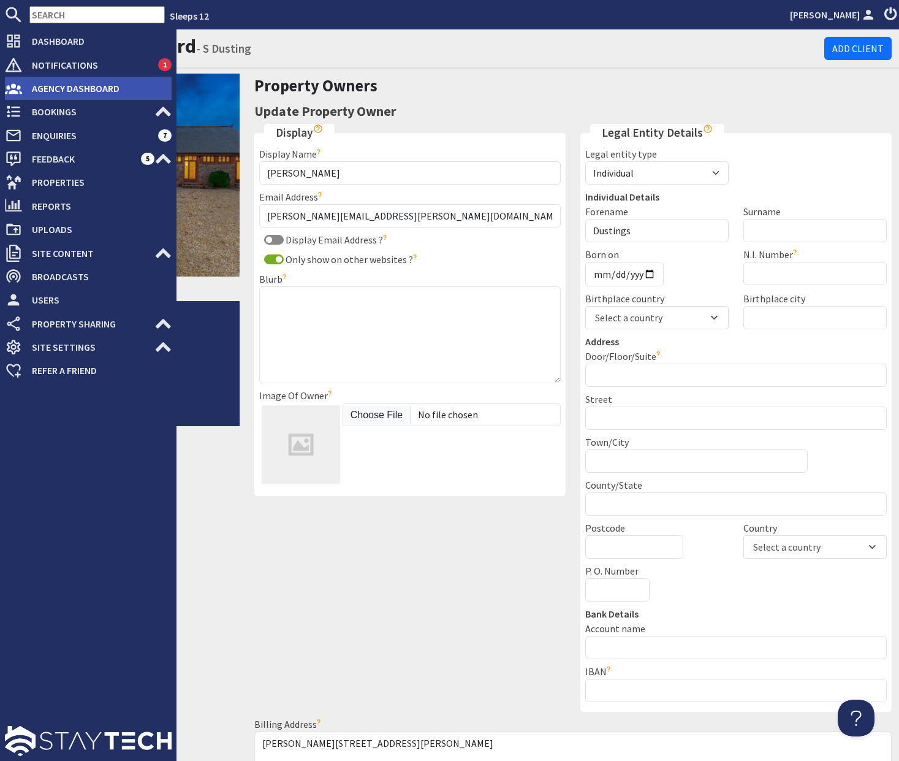
click at [41, 91] on span "Agency Dashboard" at bounding box center [97, 88] width 150 height 20
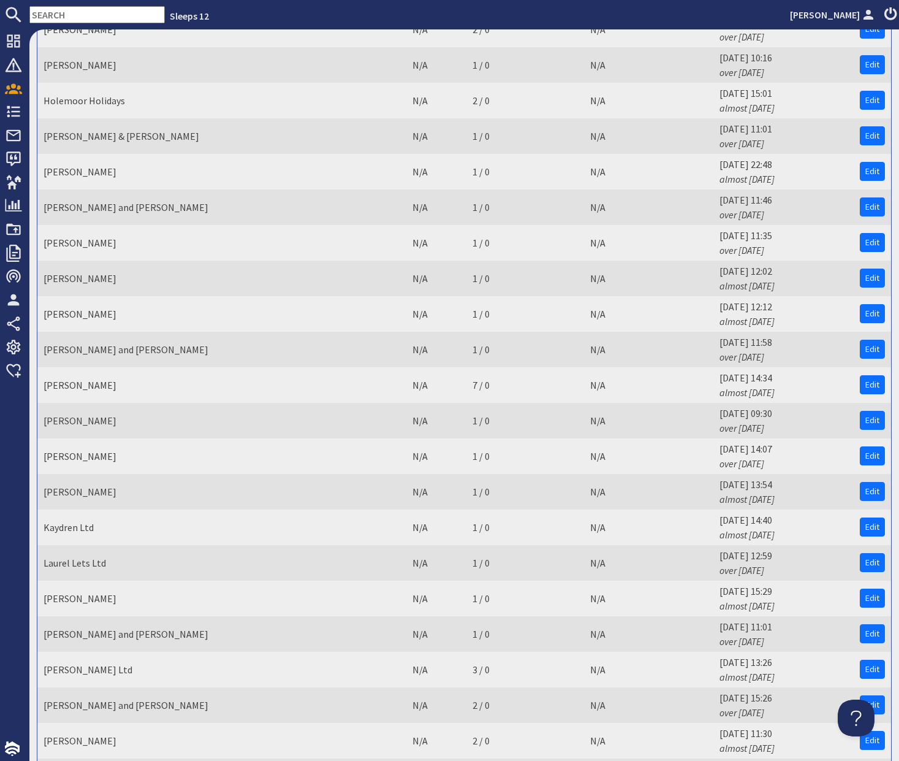
scroll to position [1499, 0]
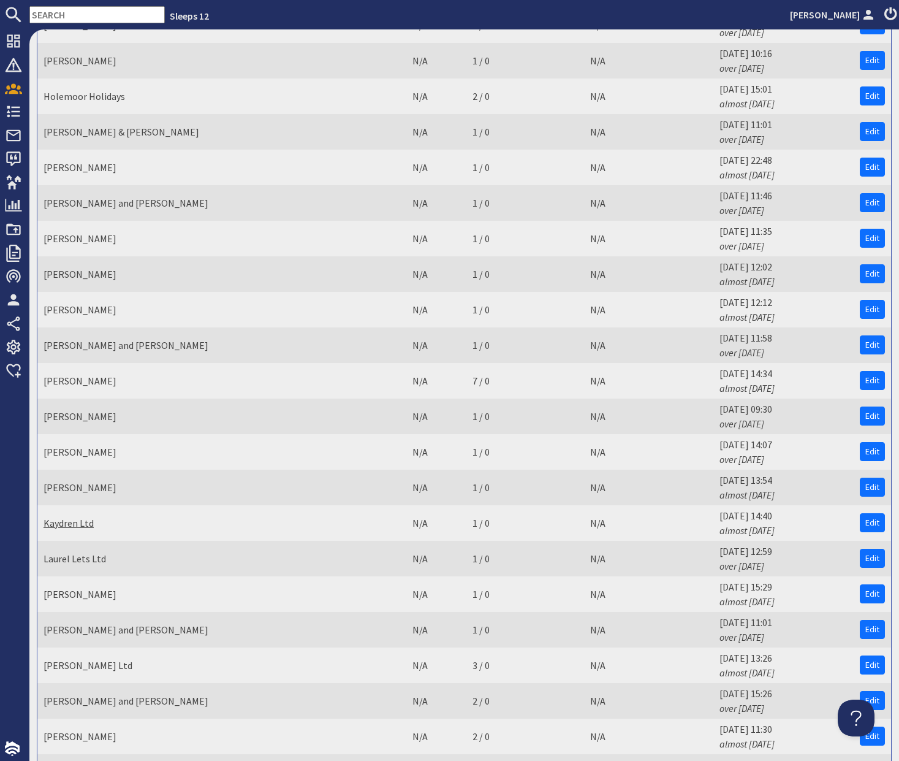
click at [83, 522] on link "Kaydren Ltd" at bounding box center [69, 523] width 50 height 12
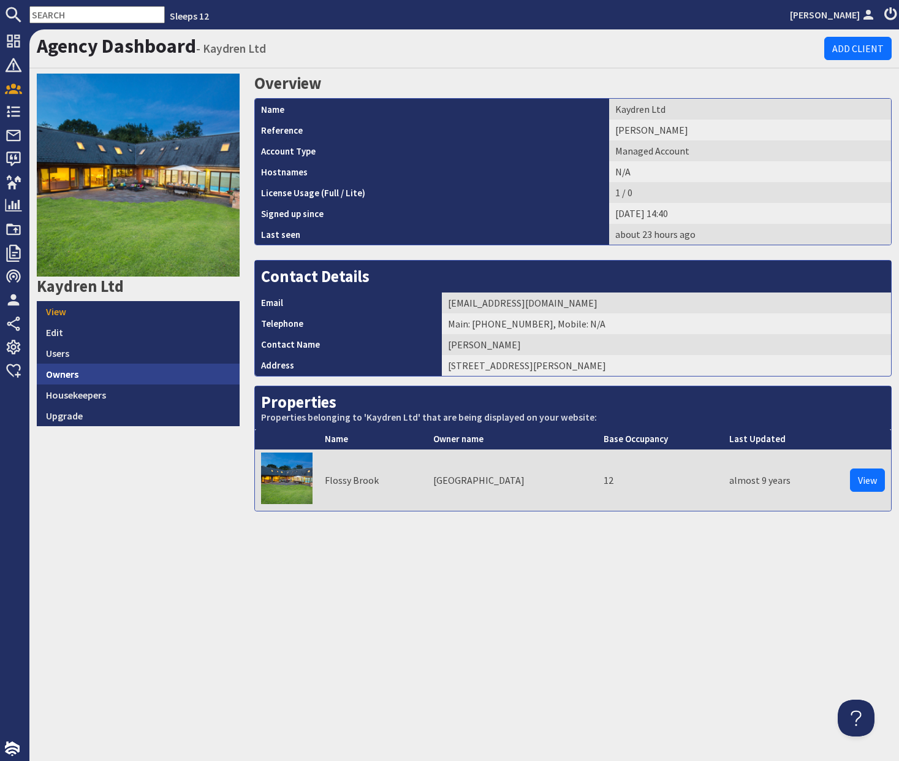
click at [146, 375] on link "Owners" at bounding box center [138, 373] width 203 height 21
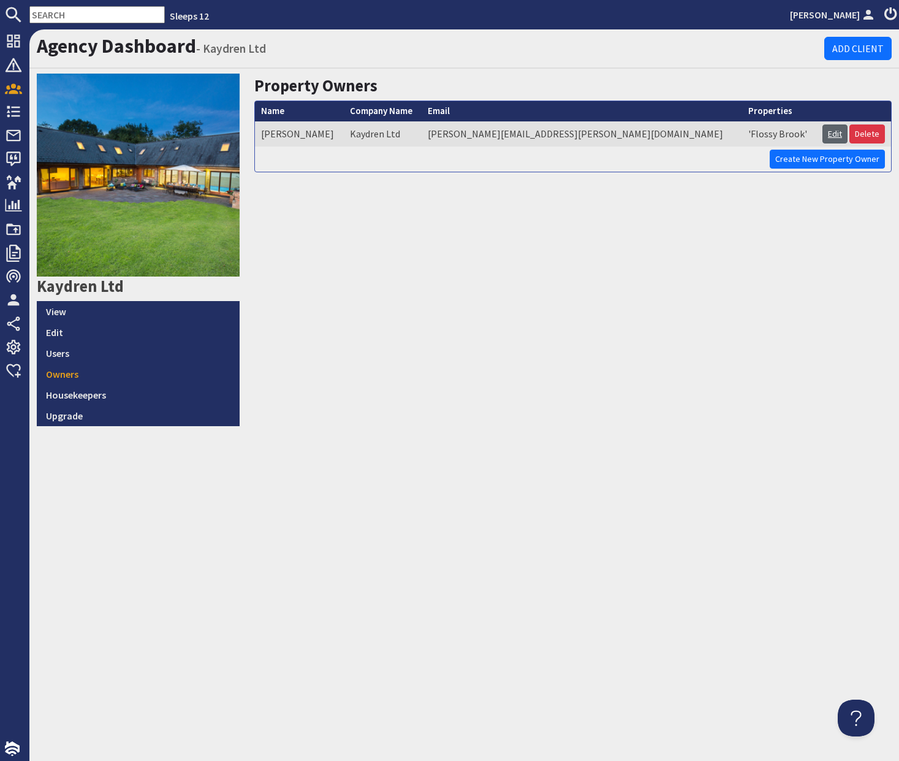
click at [829, 128] on link "Edit" at bounding box center [835, 133] width 25 height 19
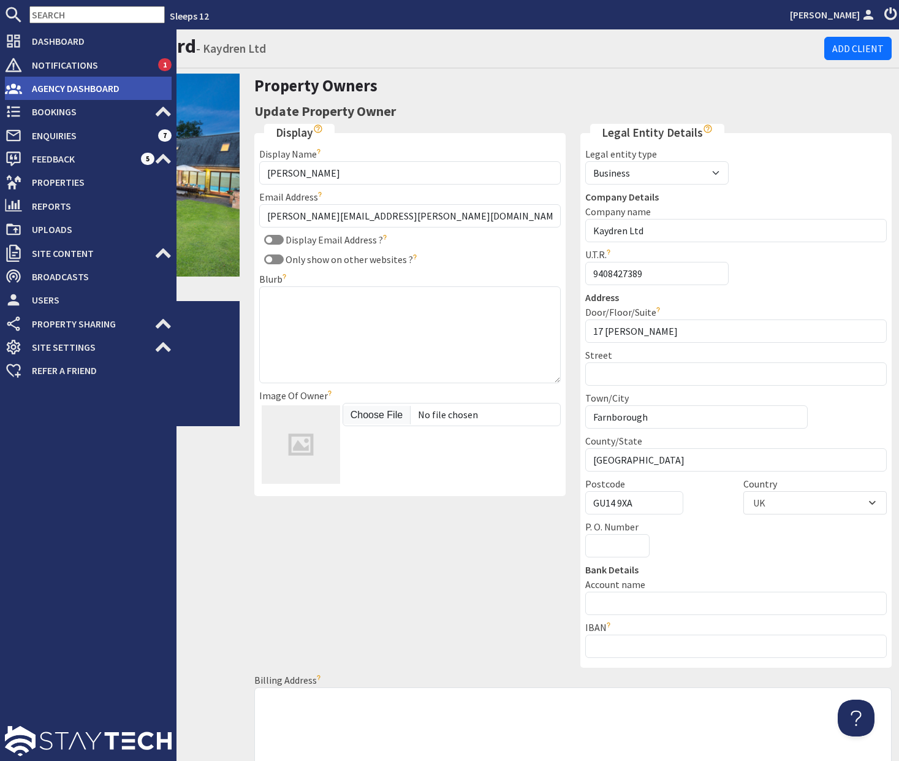
click at [77, 94] on span "Agency Dashboard" at bounding box center [97, 88] width 150 height 20
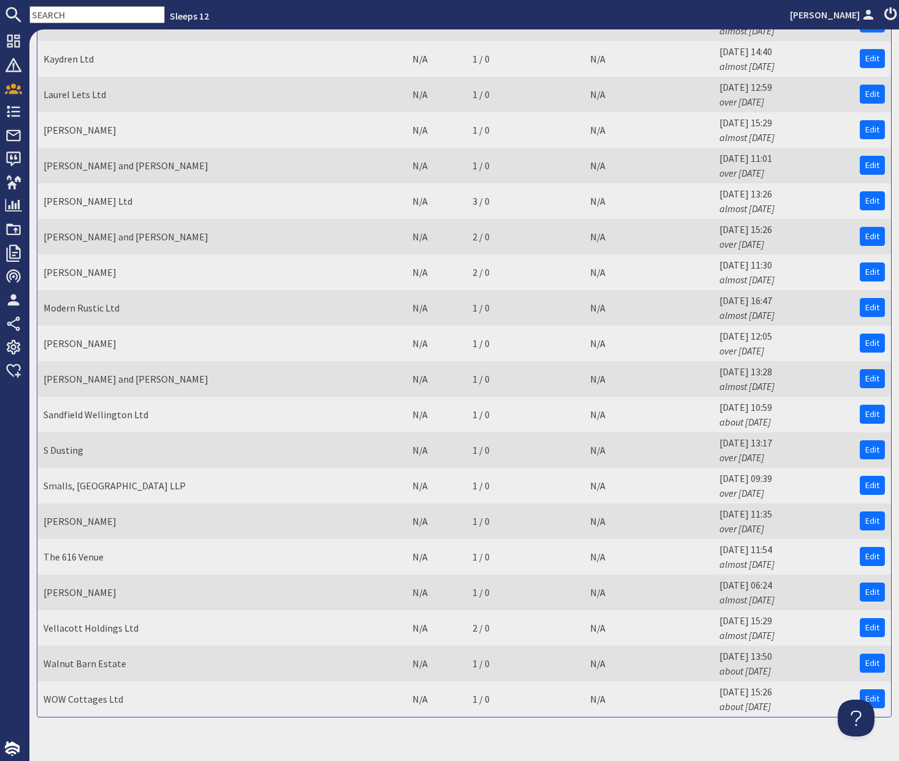
scroll to position [1981, 0]
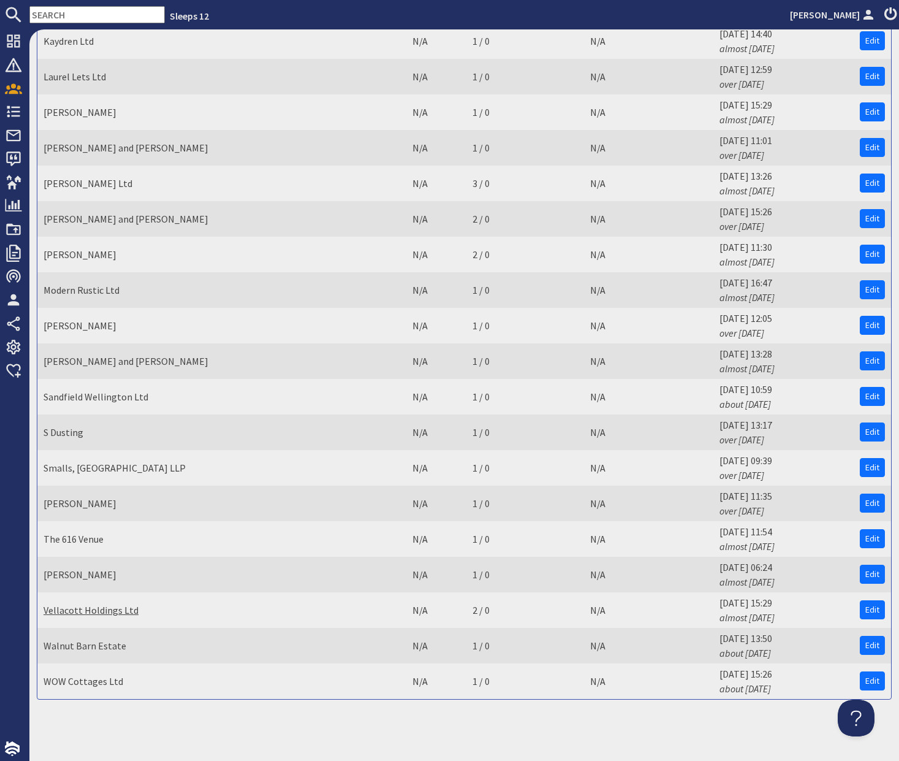
click at [126, 612] on link "Vellacott Holdings Ltd" at bounding box center [91, 610] width 95 height 12
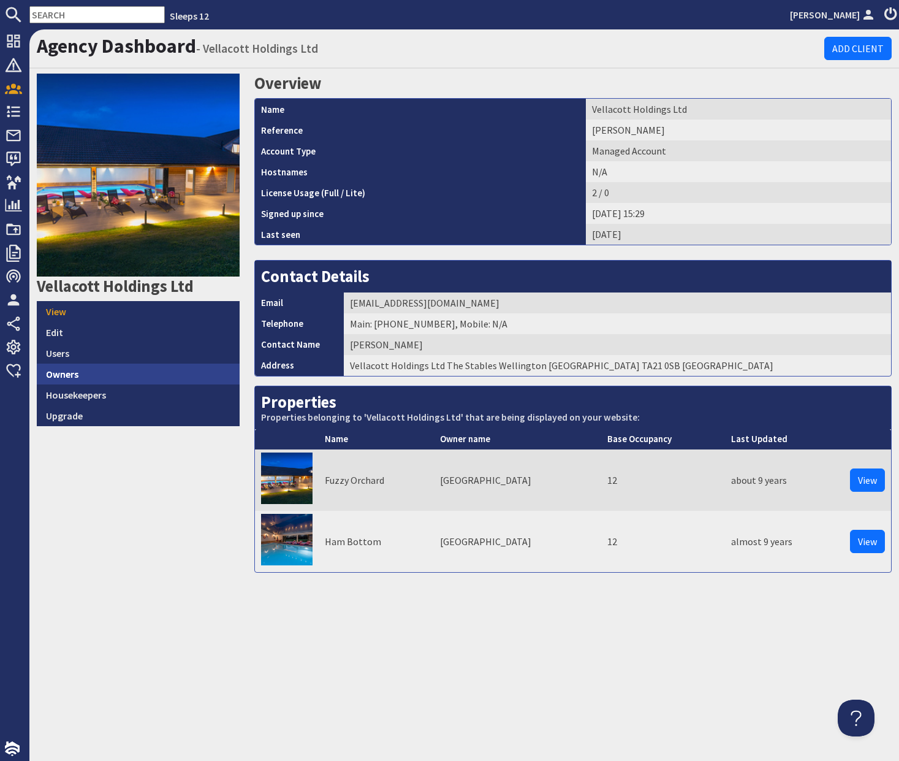
click at [135, 369] on link "Owners" at bounding box center [138, 373] width 203 height 21
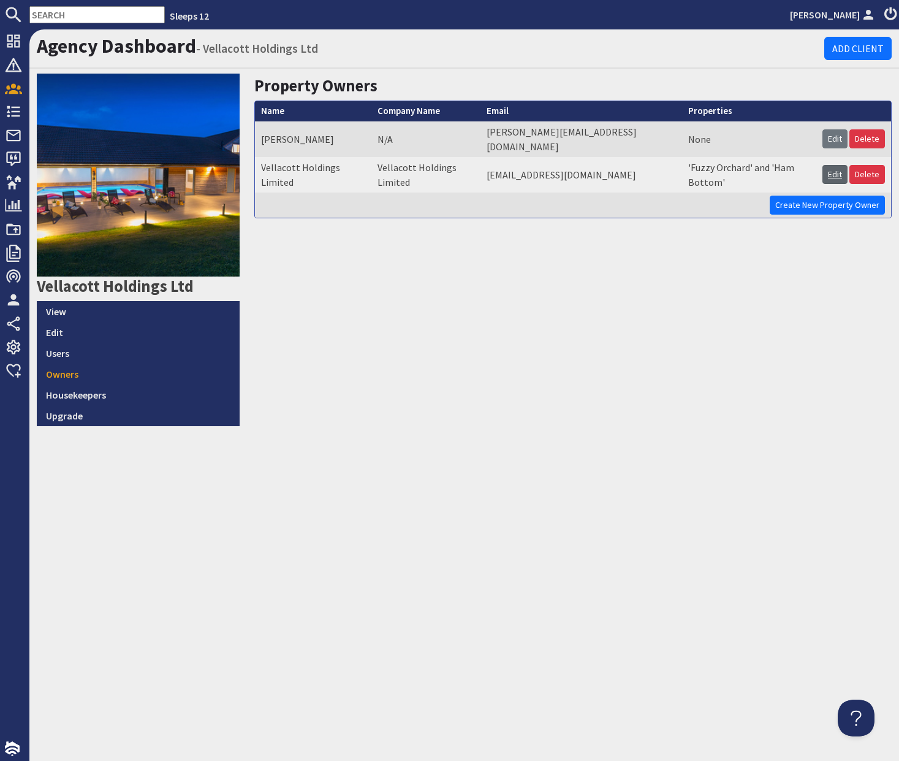
click at [834, 165] on link "Edit" at bounding box center [835, 174] width 25 height 19
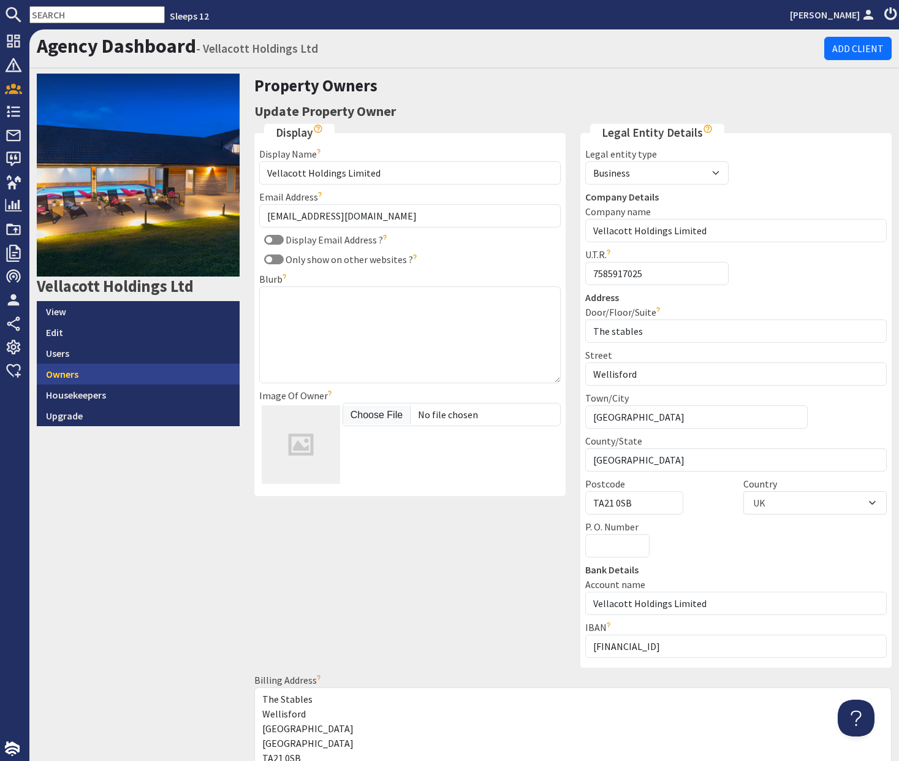
click at [107, 376] on link "Owners" at bounding box center [138, 373] width 203 height 21
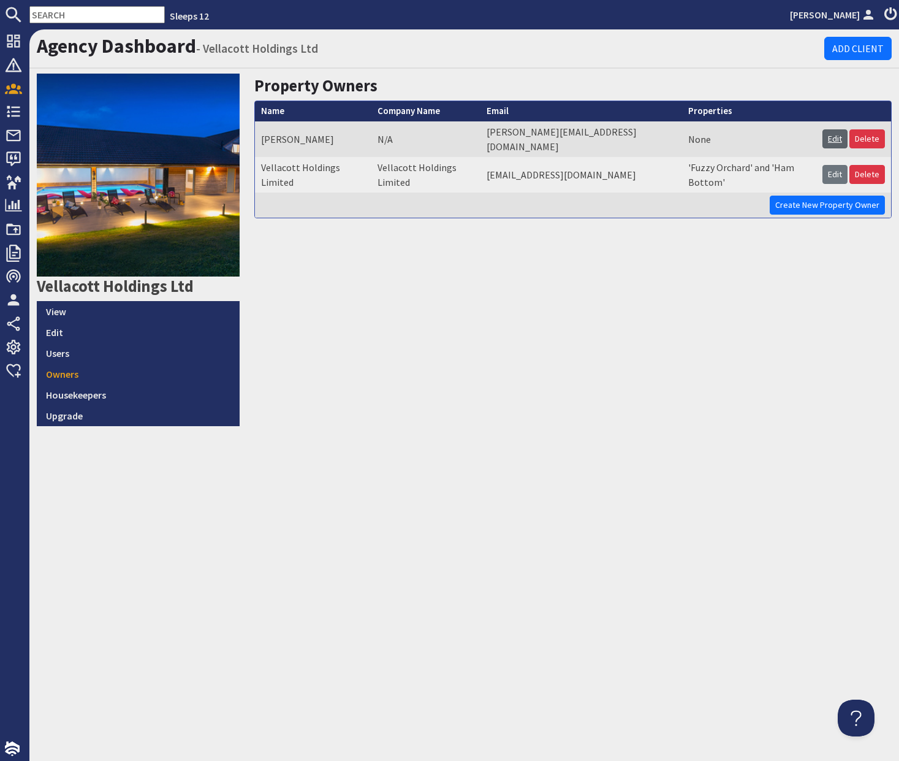
click at [830, 133] on link "Edit" at bounding box center [835, 138] width 25 height 19
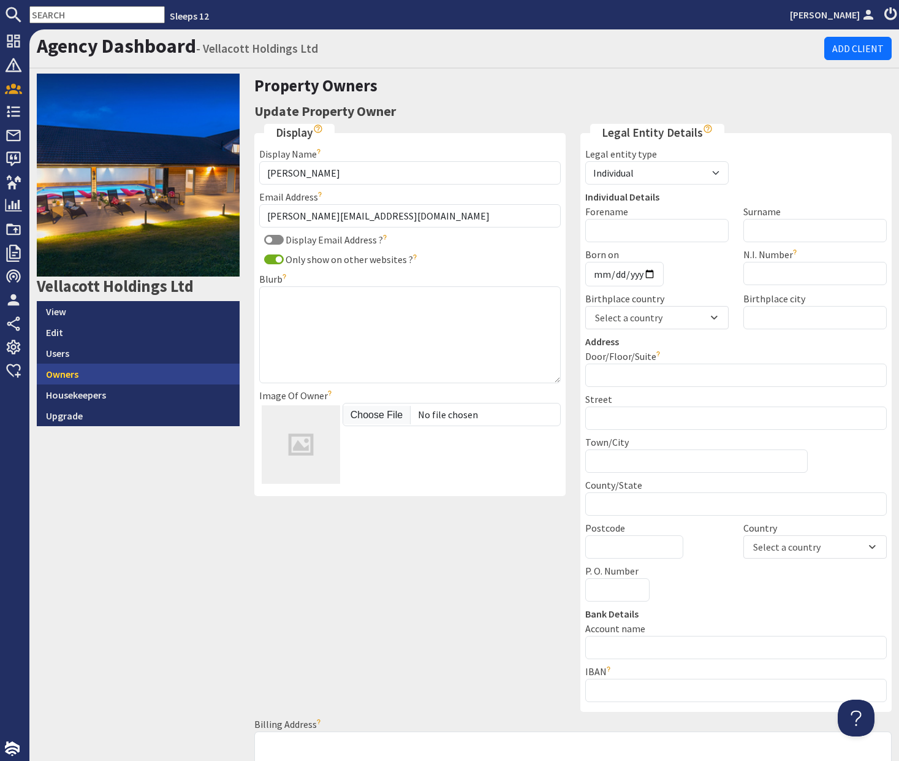
click at [141, 365] on link "Owners" at bounding box center [138, 373] width 203 height 21
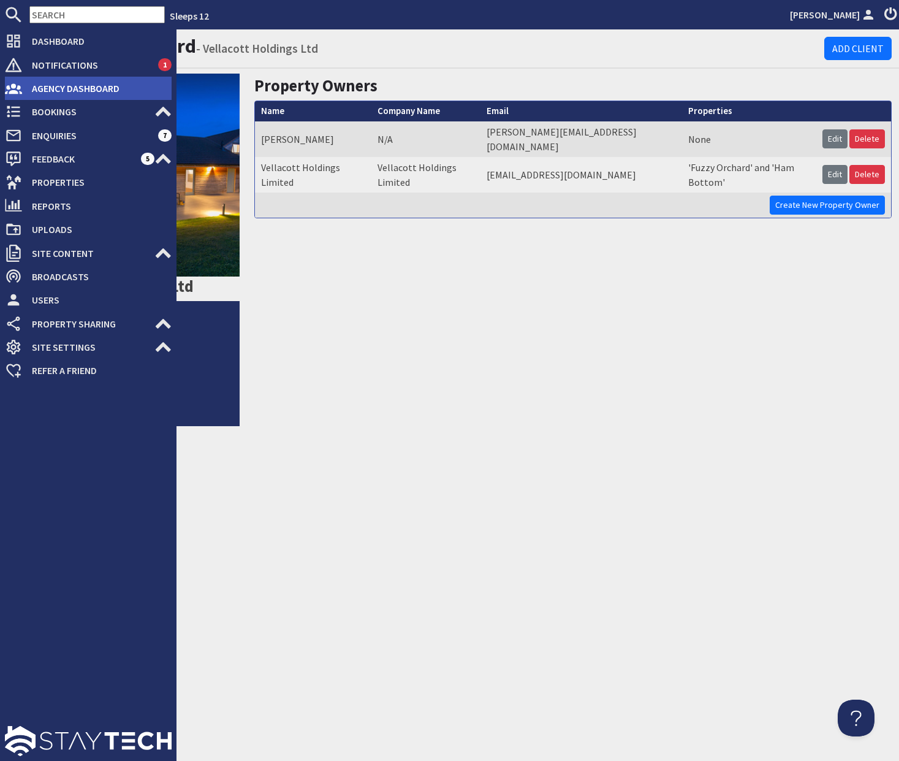
click at [27, 97] on span "Agency Dashboard" at bounding box center [97, 88] width 150 height 20
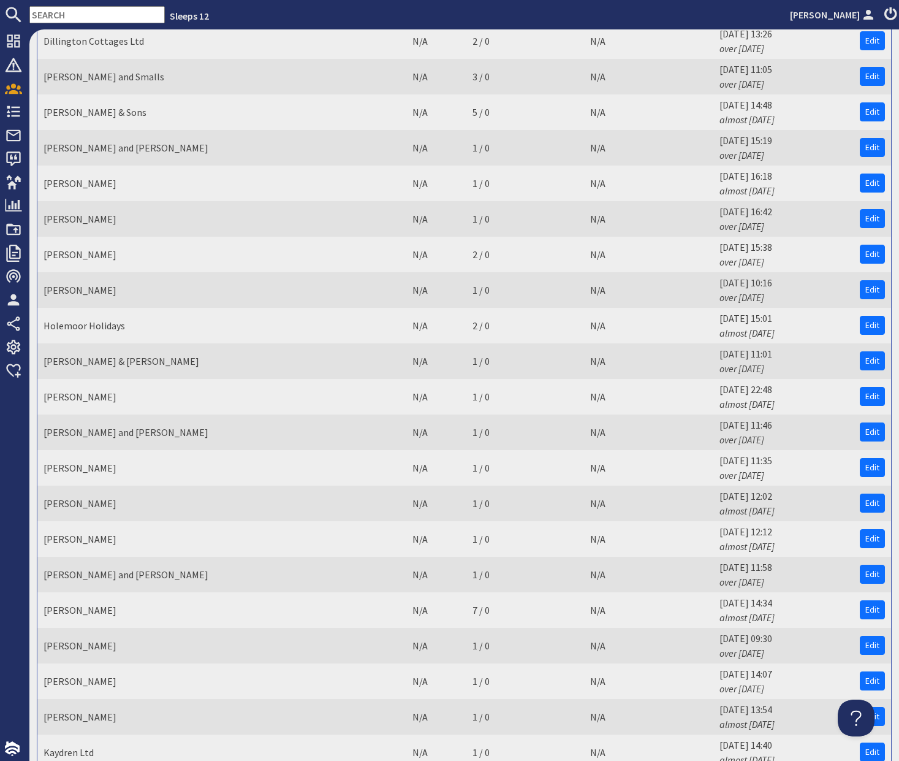
scroll to position [1273, 0]
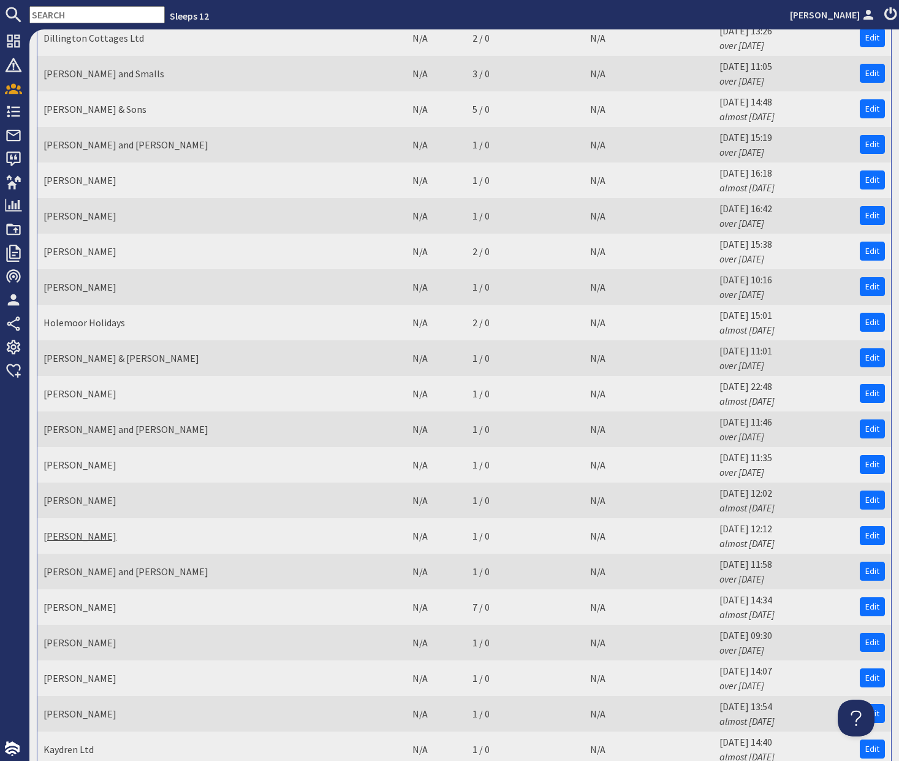
click at [101, 535] on link "[PERSON_NAME]" at bounding box center [80, 536] width 73 height 12
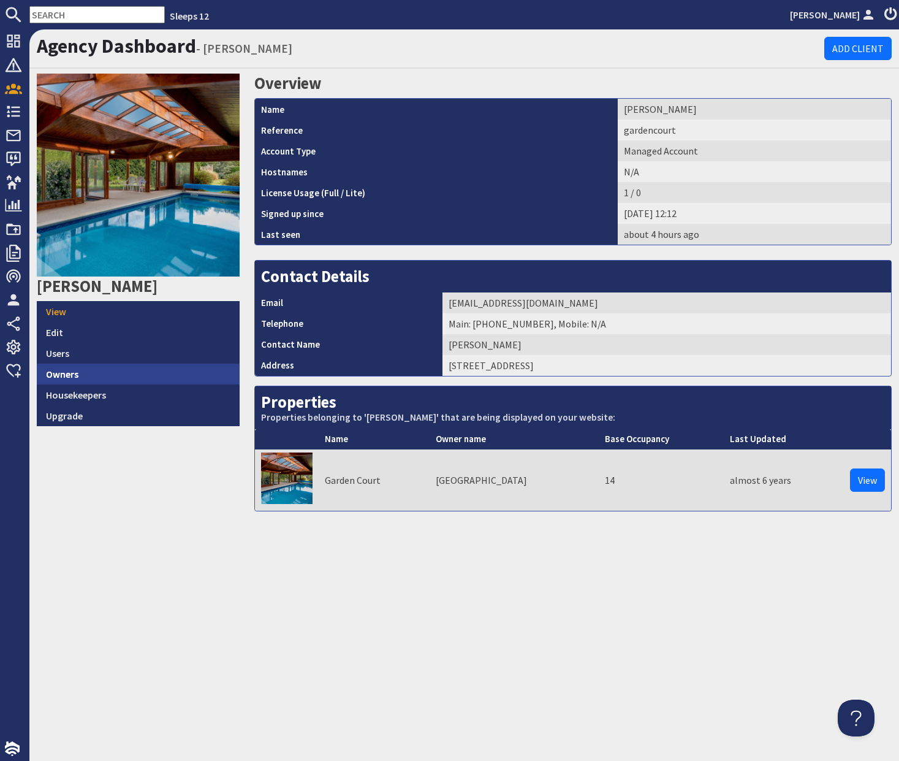
click at [146, 379] on link "Owners" at bounding box center [138, 373] width 203 height 21
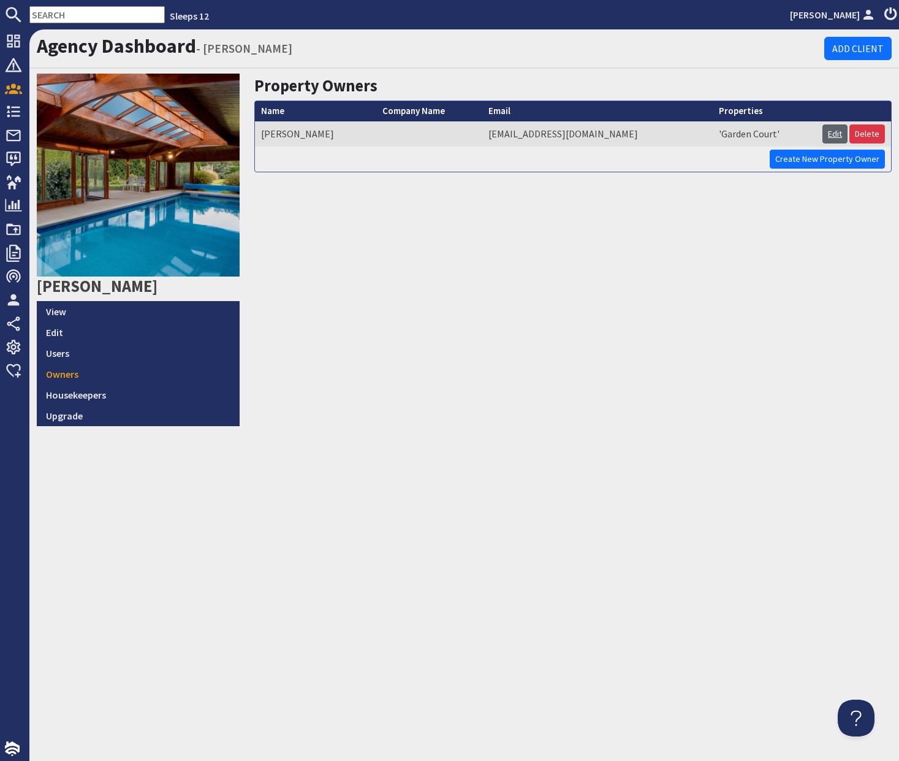
click at [832, 133] on link "Edit" at bounding box center [835, 133] width 25 height 19
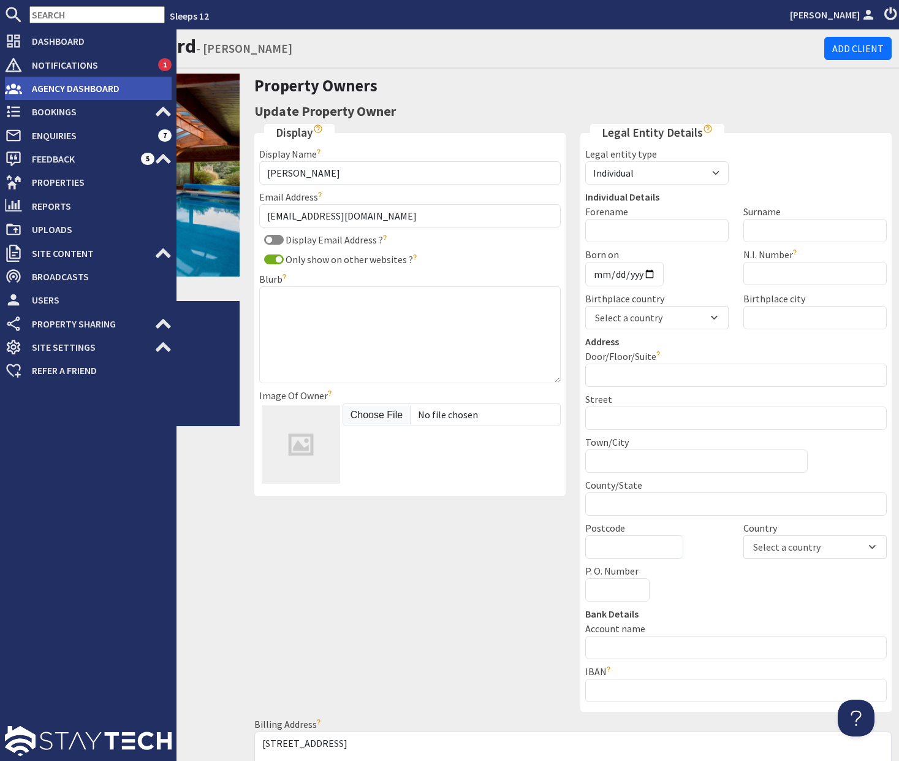
click at [86, 88] on span "Agency Dashboard" at bounding box center [97, 88] width 150 height 20
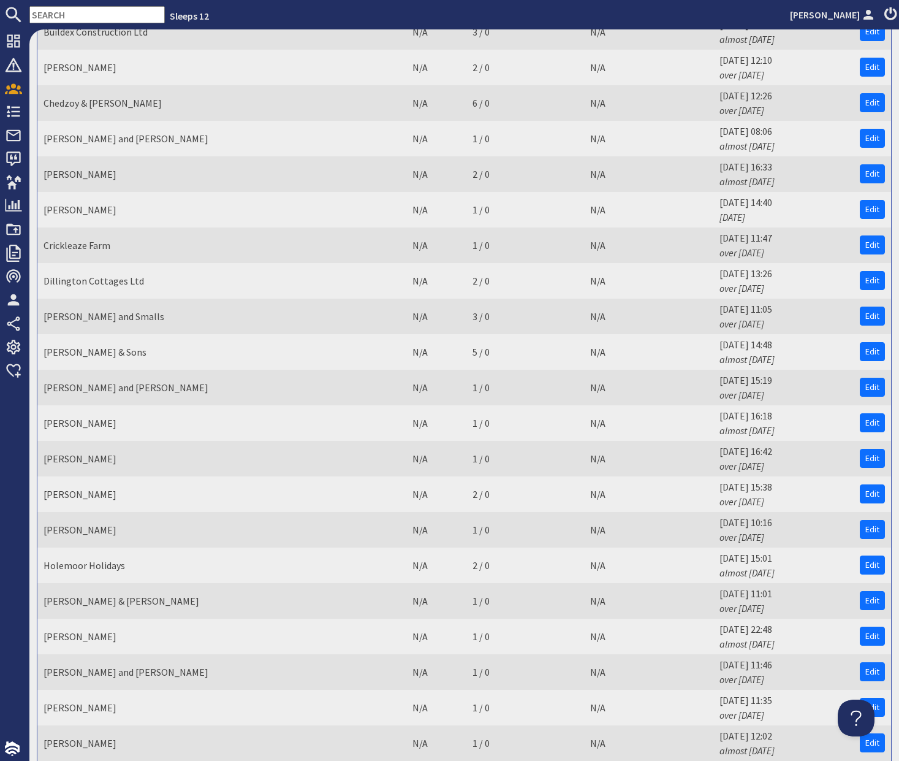
scroll to position [1073, 0]
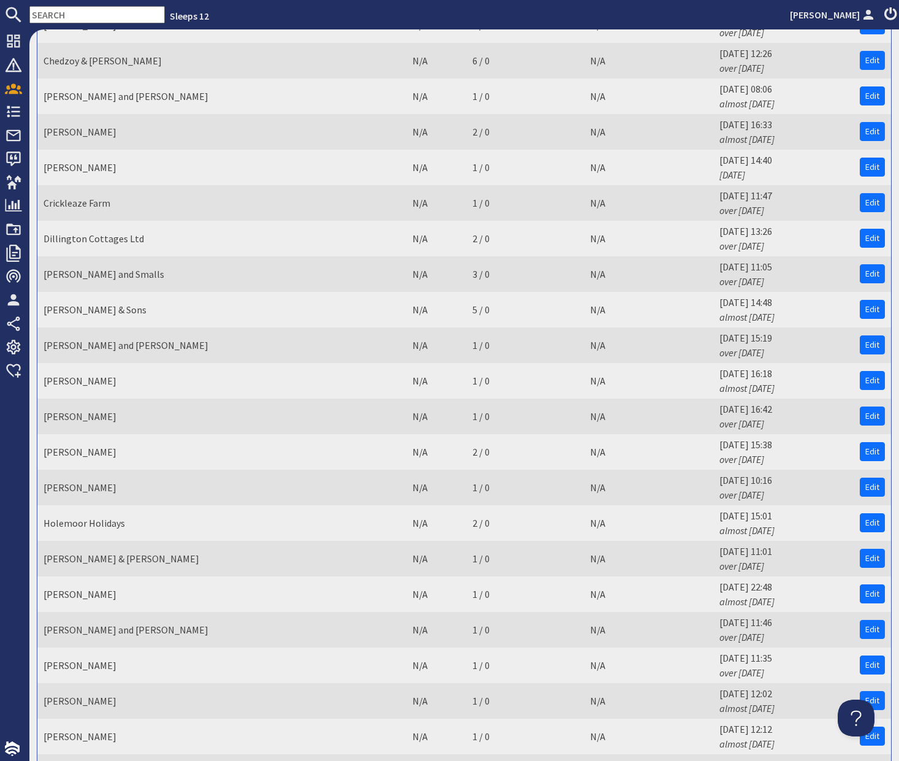
click at [85, 313] on link "[PERSON_NAME] & Sons" at bounding box center [95, 309] width 103 height 12
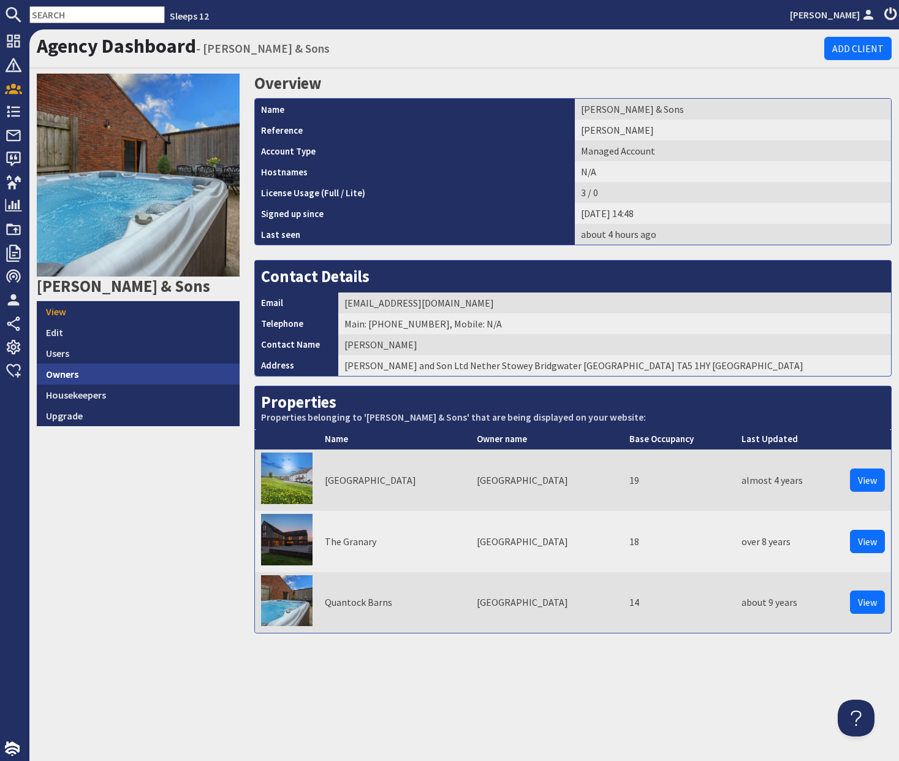
click at [109, 365] on link "Owners" at bounding box center [138, 373] width 203 height 21
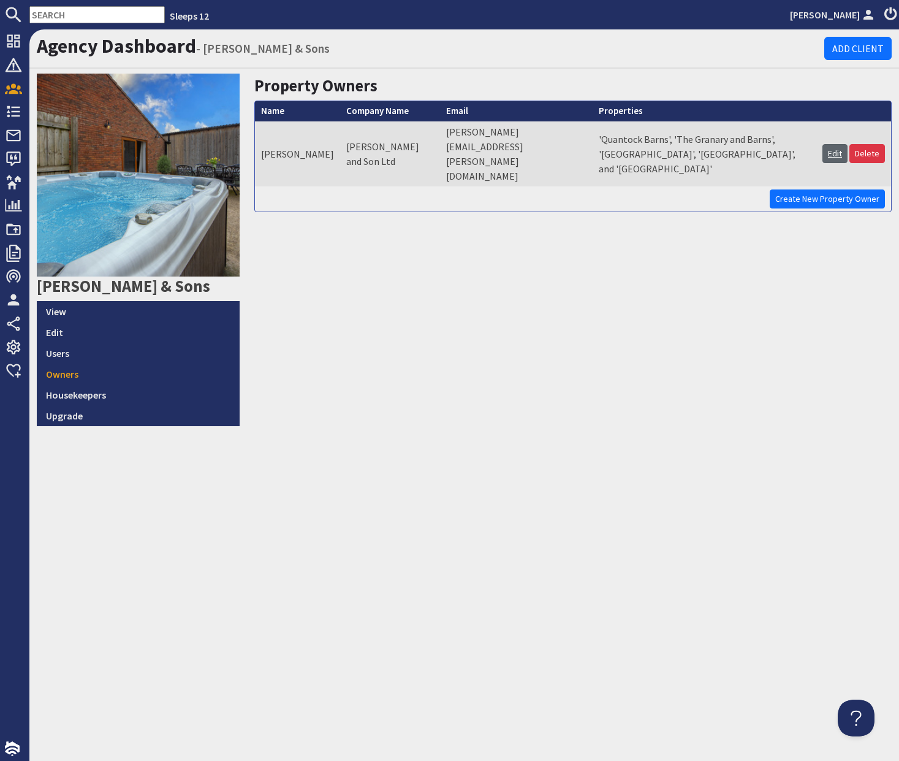
click at [843, 144] on link "Edit" at bounding box center [835, 153] width 25 height 19
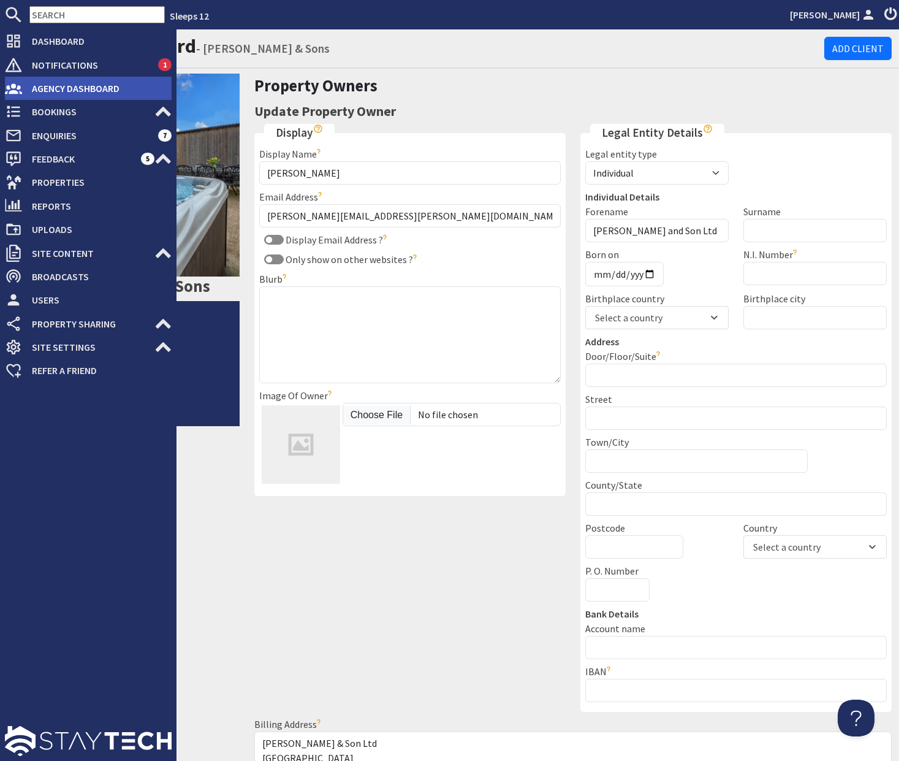
click at [65, 77] on li "Agency Dashboard" at bounding box center [88, 88] width 167 height 23
click at [52, 92] on span "Agency Dashboard" at bounding box center [97, 88] width 150 height 20
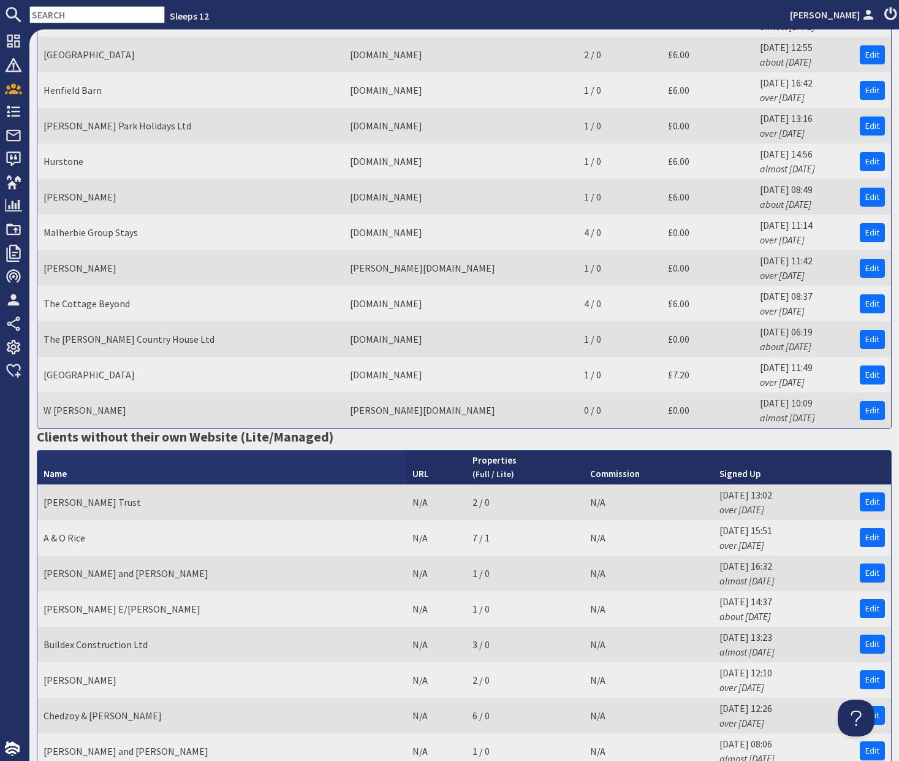
scroll to position [424, 0]
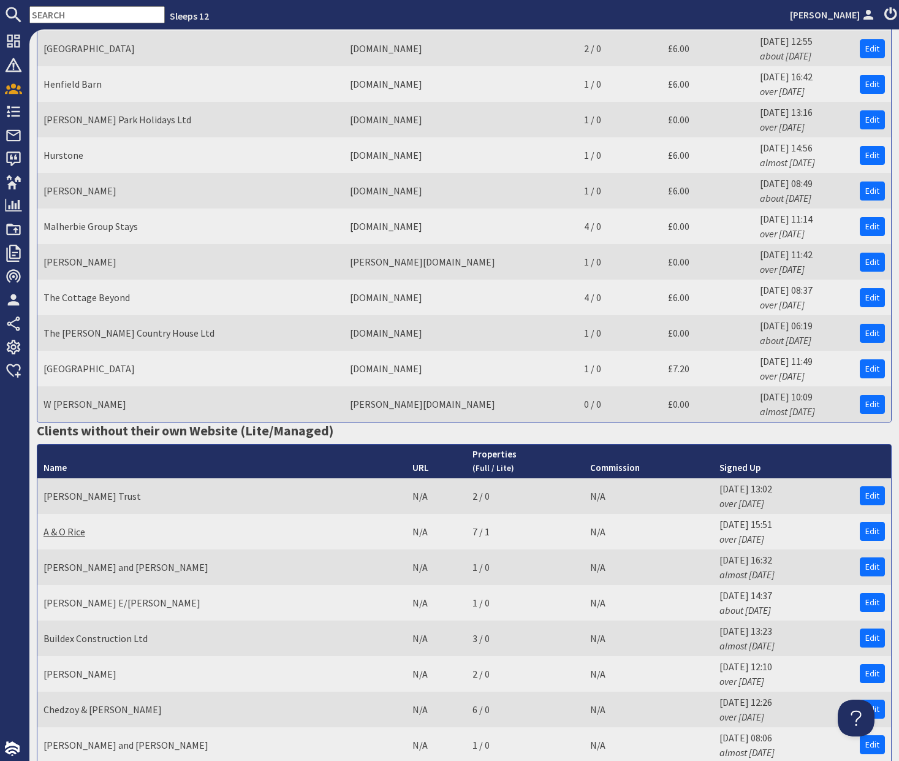
click at [72, 529] on link "A & O Rice" at bounding box center [65, 531] width 42 height 12
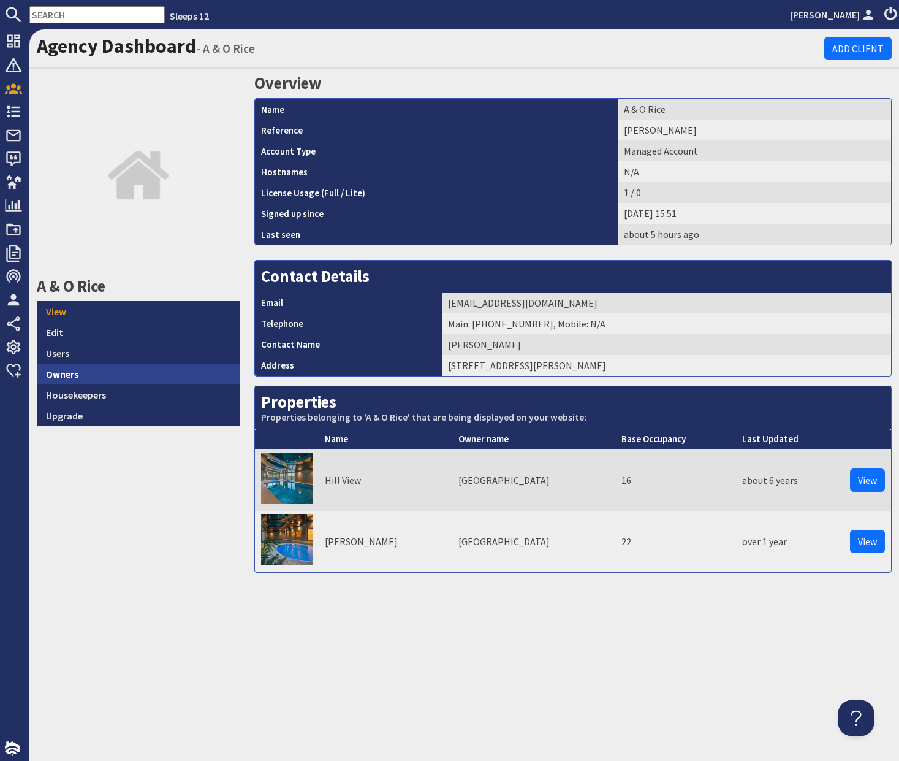
click at [137, 383] on link "Owners" at bounding box center [138, 373] width 203 height 21
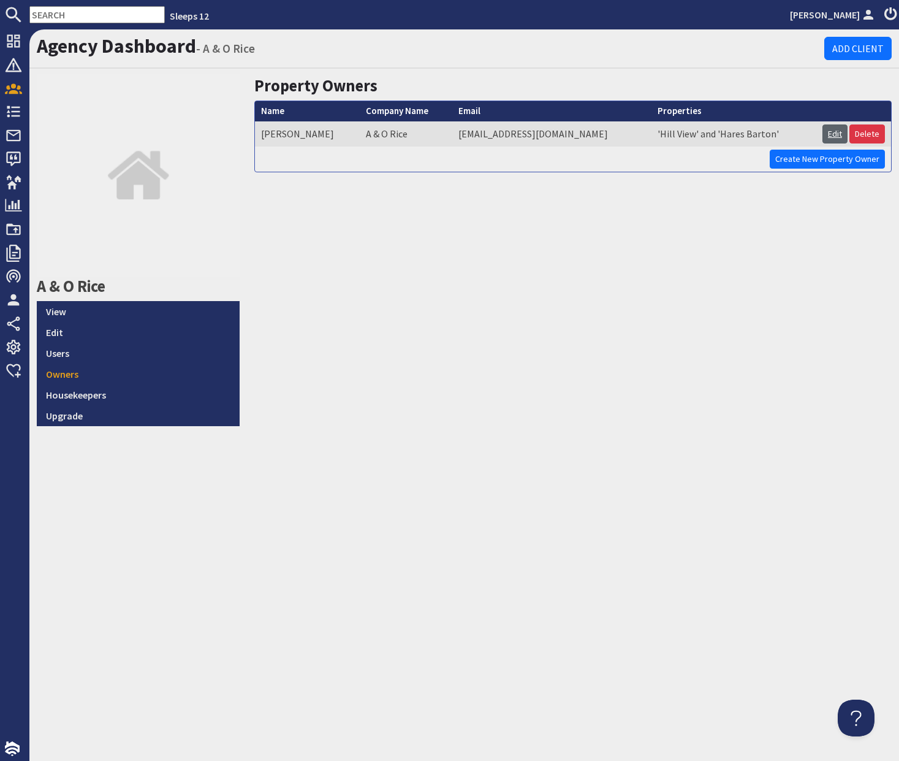
click at [832, 135] on link "Edit" at bounding box center [835, 133] width 25 height 19
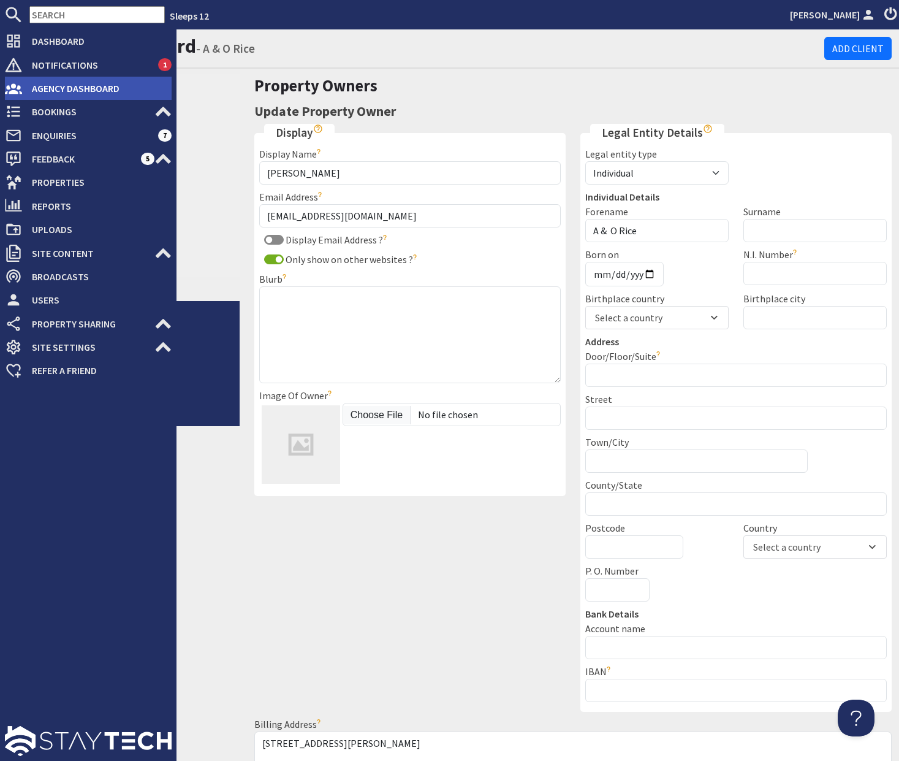
drag, startPoint x: 51, startPoint y: 95, endPoint x: 59, endPoint y: 102, distance: 10.4
click at [51, 95] on span "Agency Dashboard" at bounding box center [97, 88] width 150 height 20
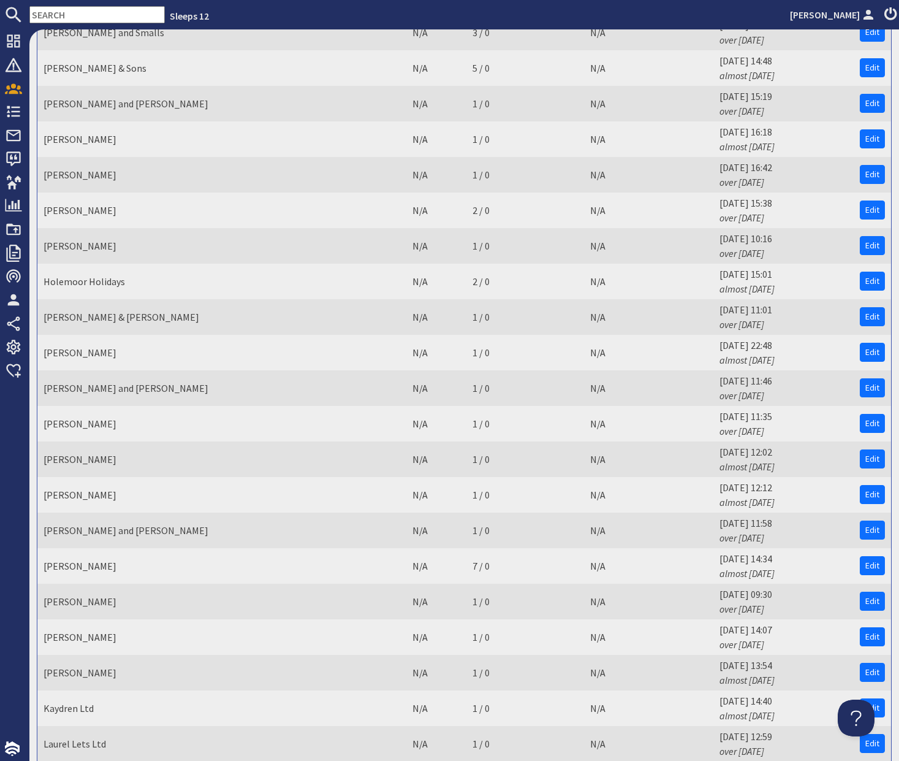
scroll to position [1319, 0]
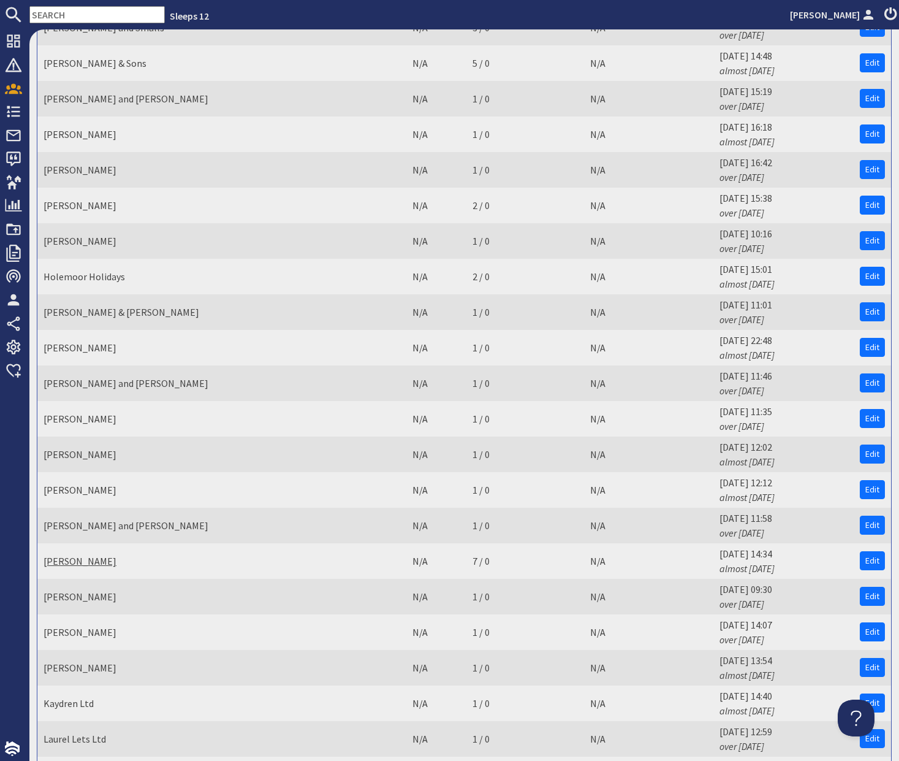
click at [96, 564] on link "[PERSON_NAME]" at bounding box center [80, 561] width 73 height 12
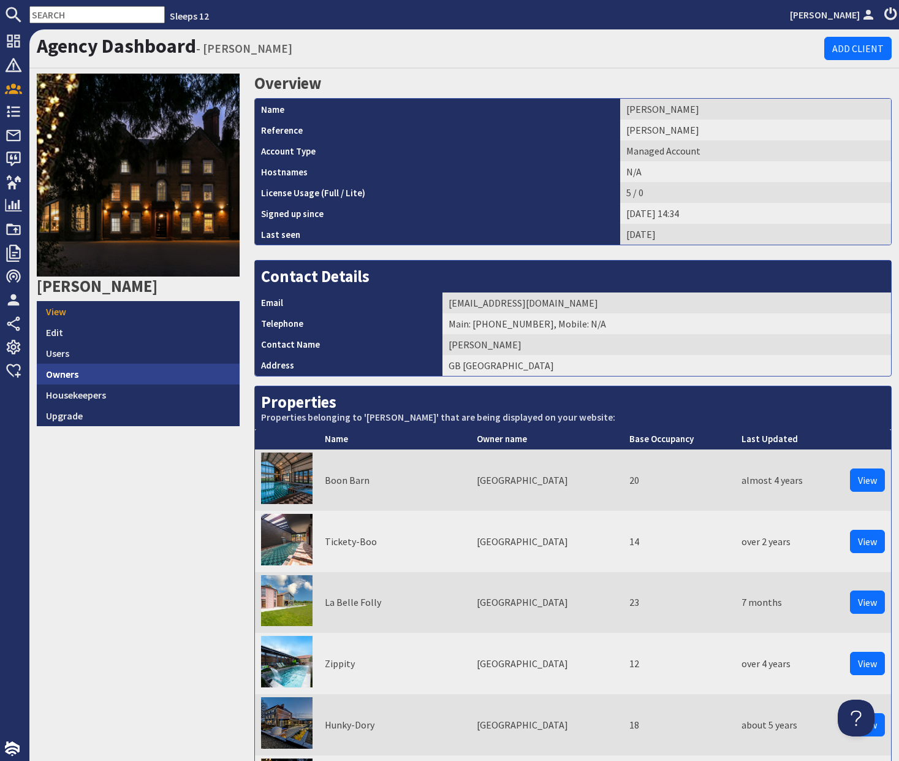
click at [123, 375] on link "Owners" at bounding box center [138, 373] width 203 height 21
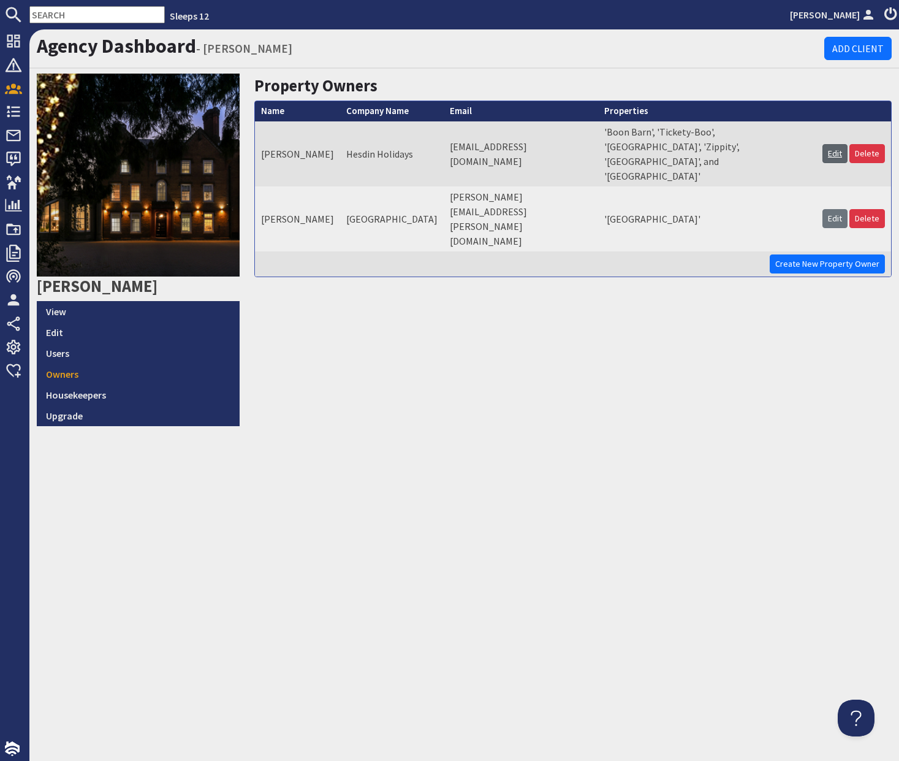
click at [842, 144] on link "Edit" at bounding box center [835, 153] width 25 height 19
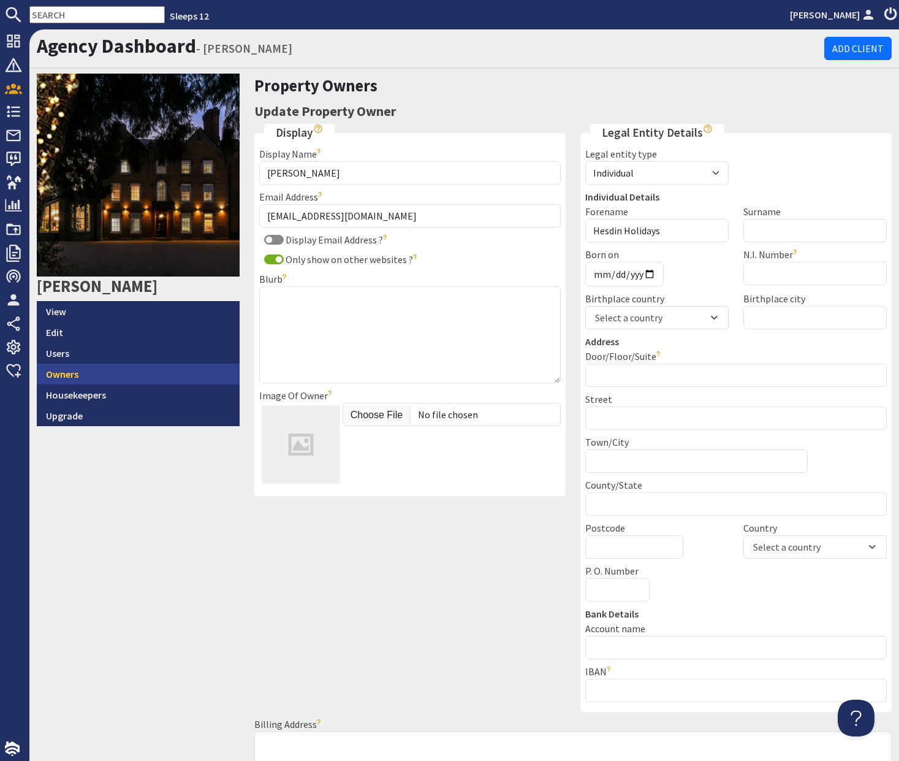
click at [95, 370] on link "Owners" at bounding box center [138, 373] width 203 height 21
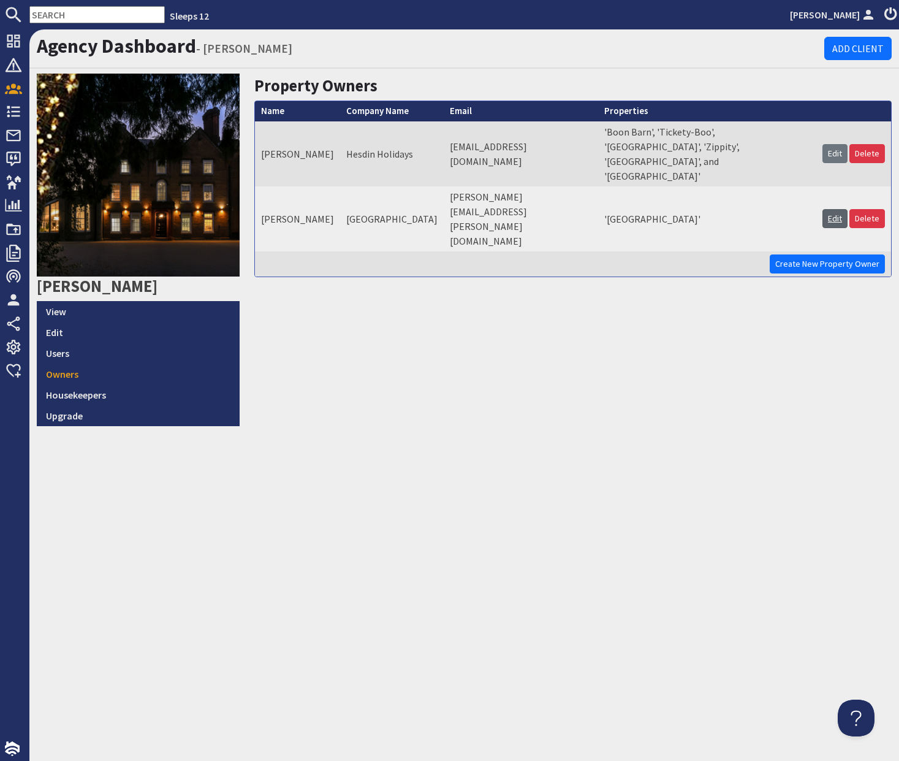
click at [835, 209] on link "Edit" at bounding box center [835, 218] width 25 height 19
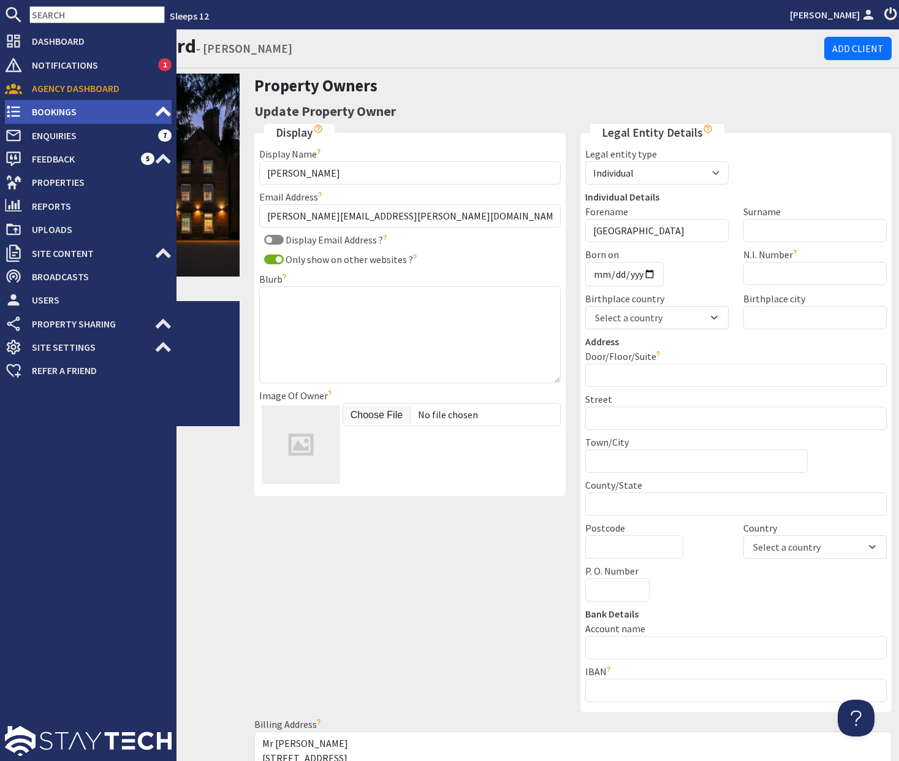
drag, startPoint x: 20, startPoint y: 94, endPoint x: 20, endPoint y: 102, distance: 8.0
click at [20, 94] on icon at bounding box center [13, 88] width 17 height 17
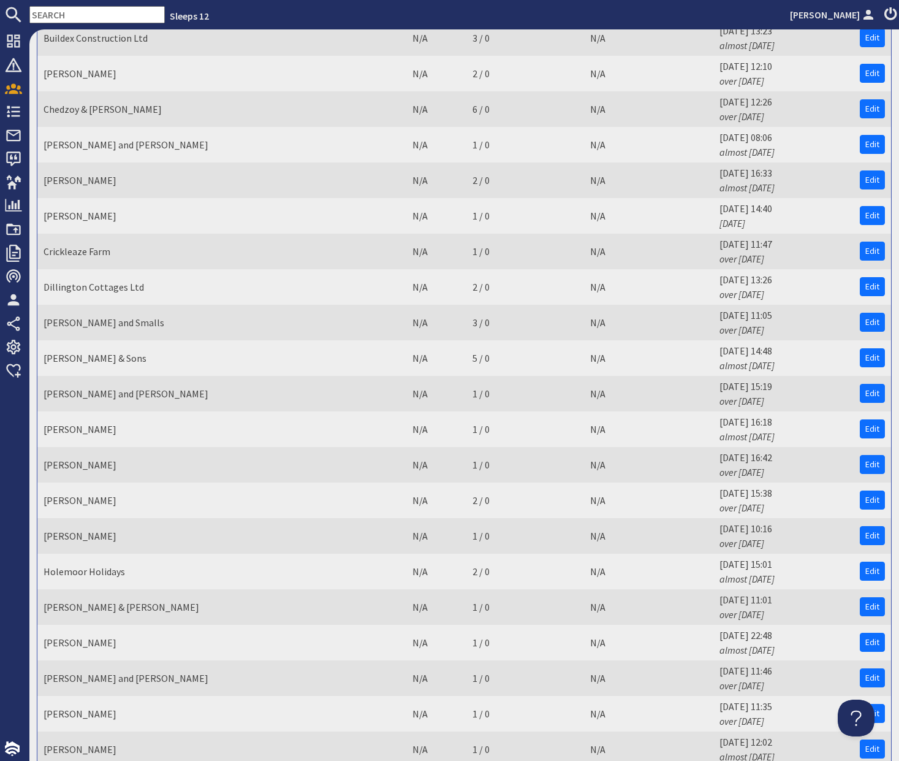
scroll to position [1025, 0]
click at [96, 573] on link "Holemoor Holidays" at bounding box center [85, 571] width 82 height 12
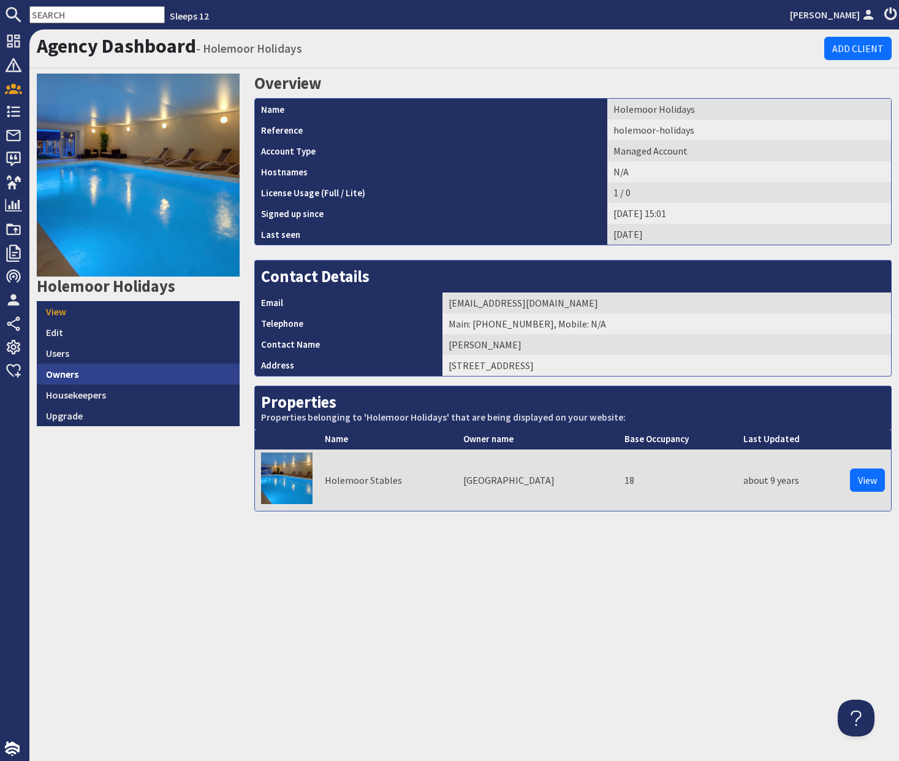
click at [129, 382] on link "Owners" at bounding box center [138, 373] width 203 height 21
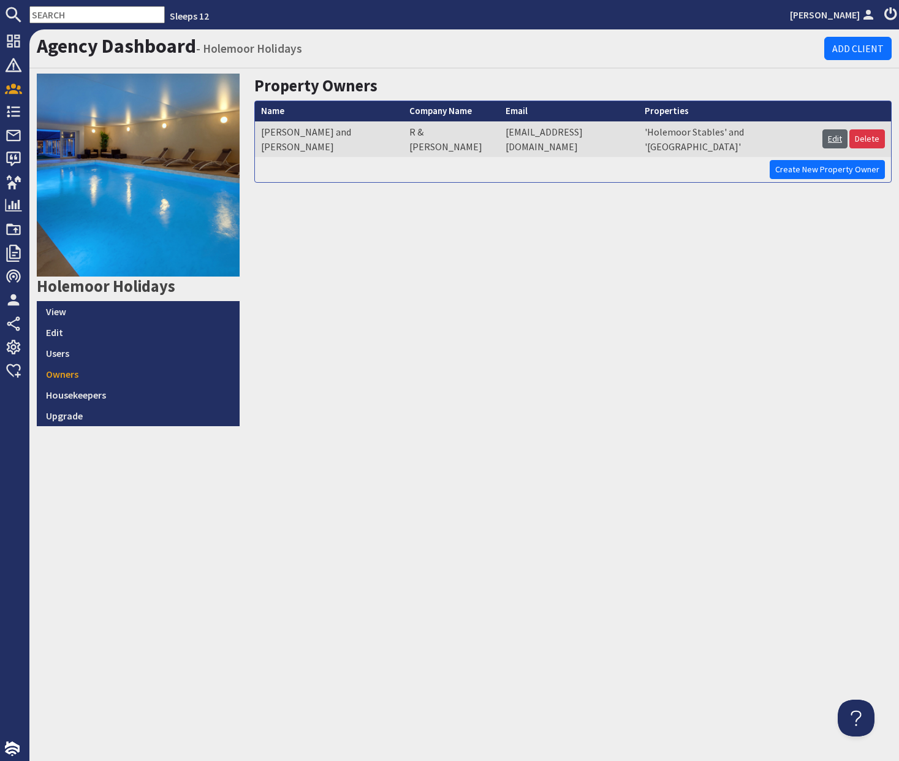
click at [842, 135] on link "Edit" at bounding box center [835, 138] width 25 height 19
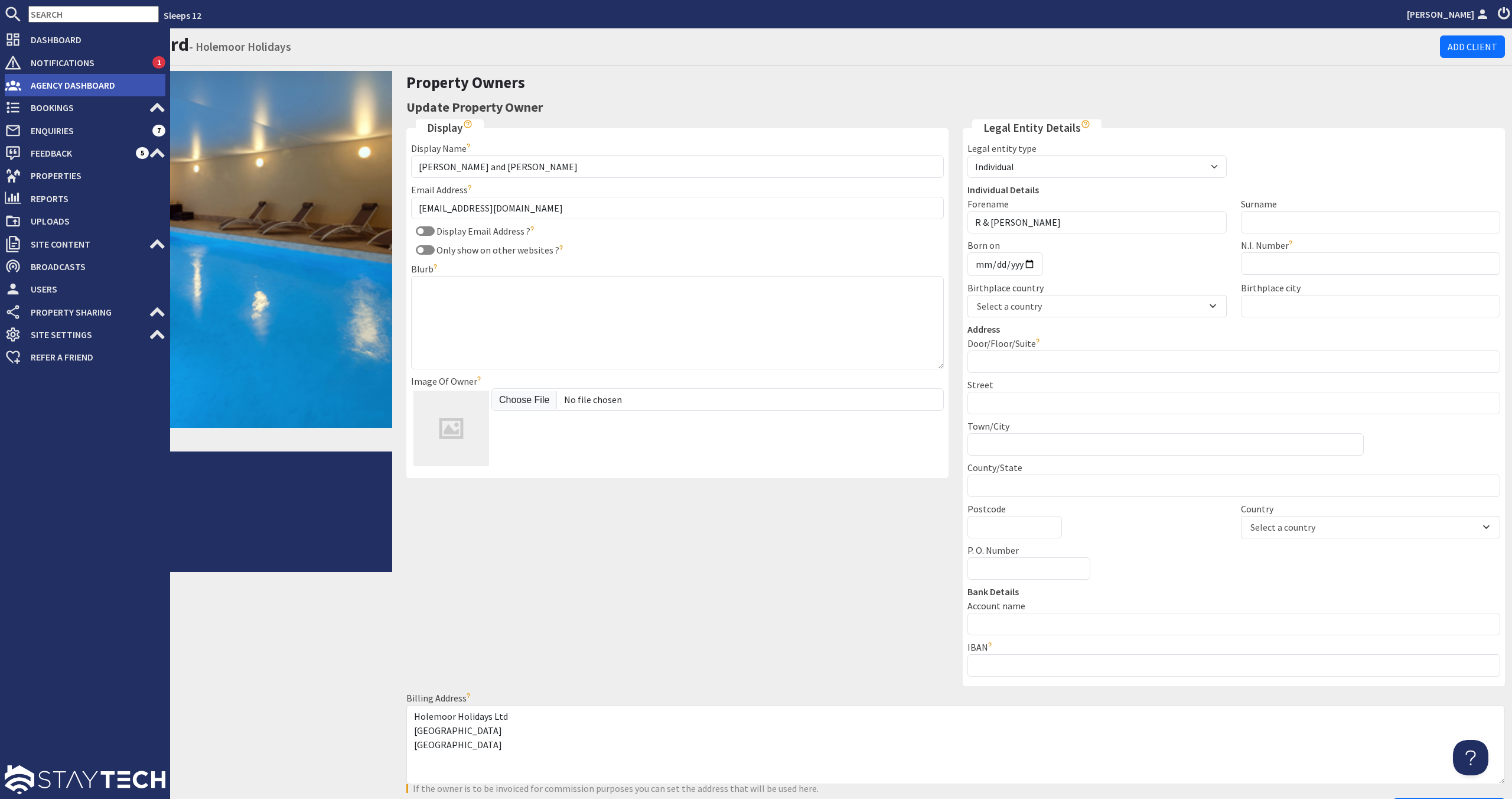
click at [65, 86] on span "Agency Dashboard" at bounding box center [93, 85] width 145 height 19
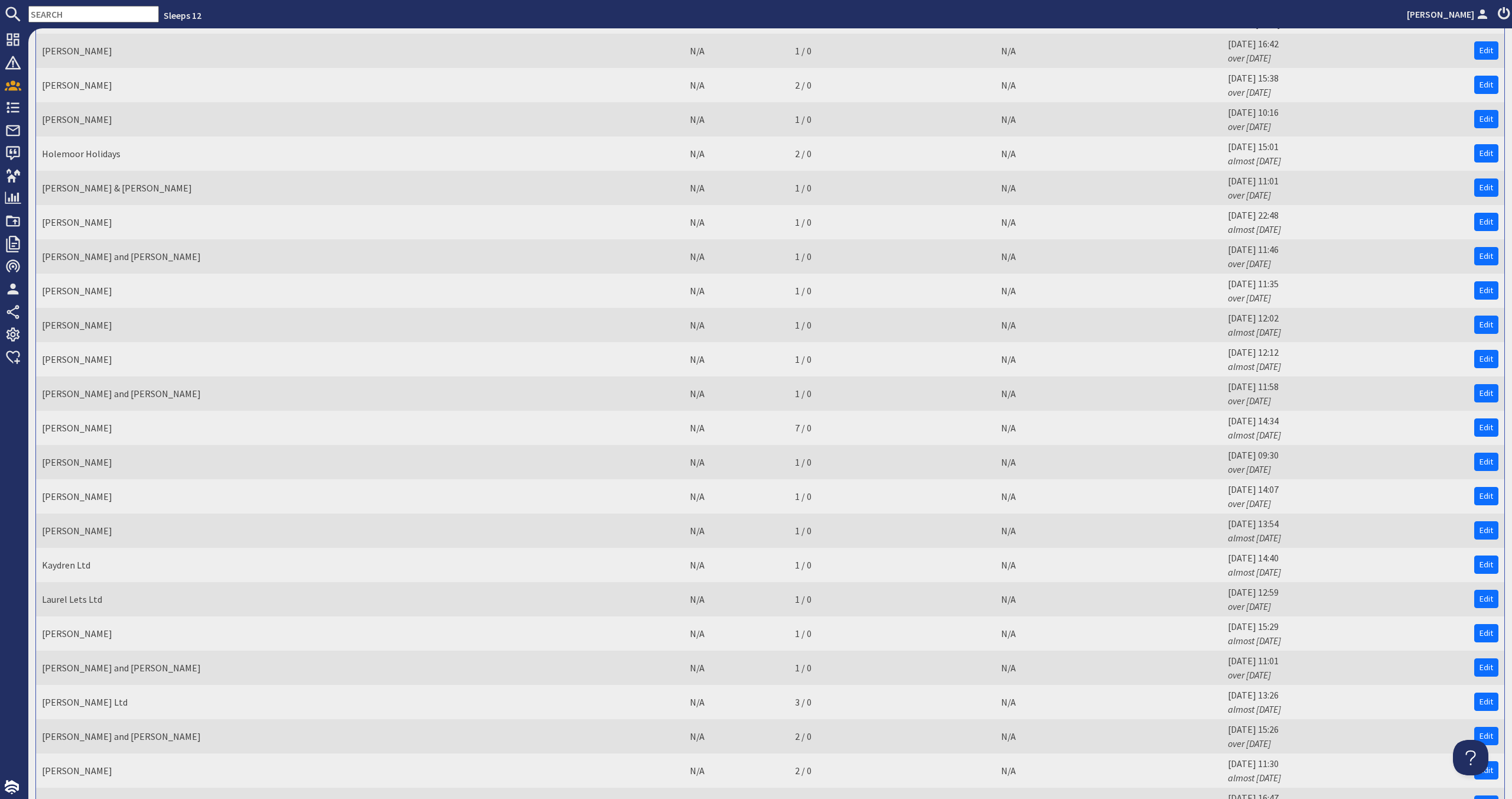
scroll to position [1386, 0]
click at [70, 495] on link "[PERSON_NAME]" at bounding box center [77, 494] width 70 height 12
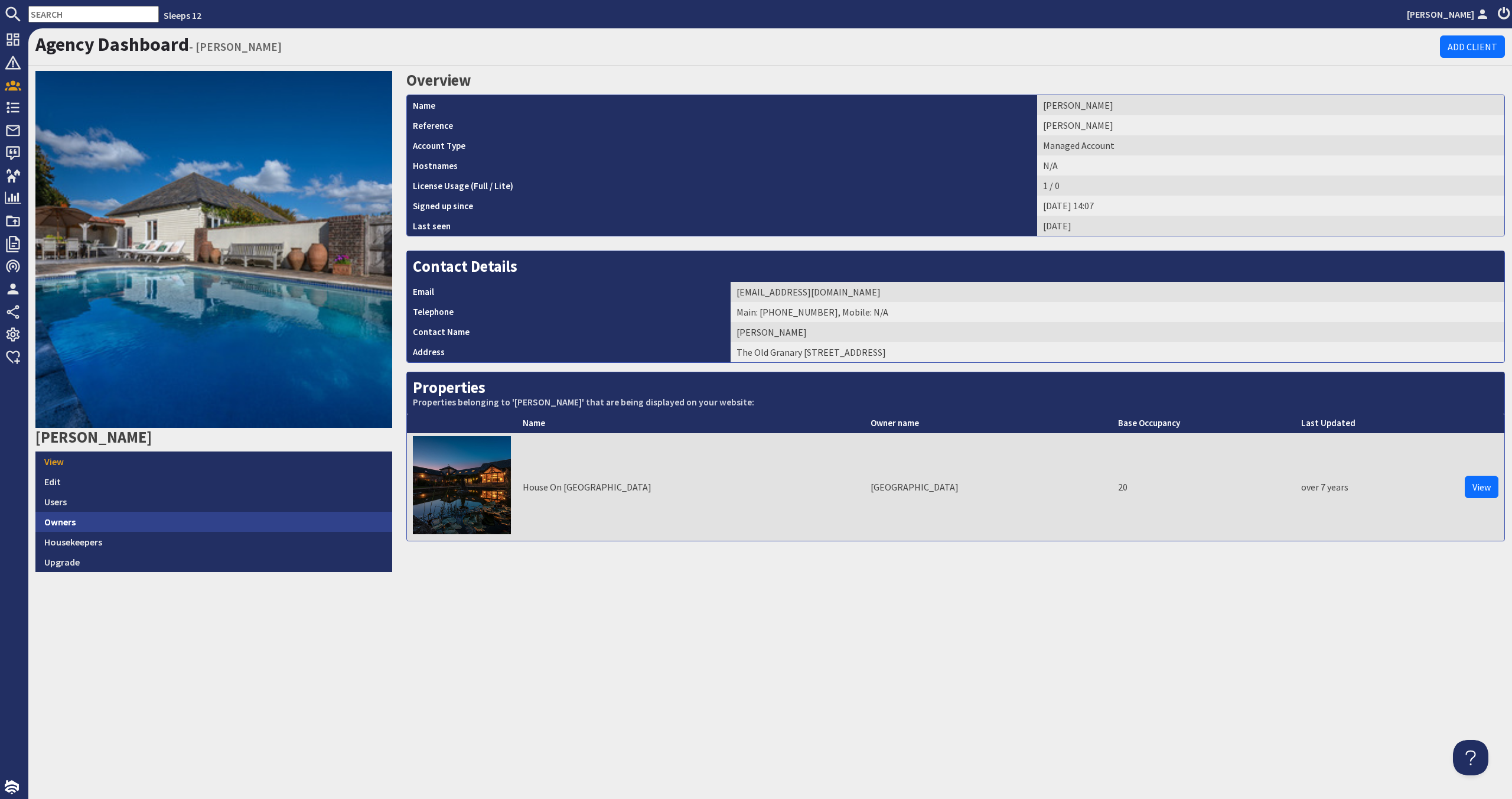
click at [93, 518] on link "Owners" at bounding box center [214, 521] width 357 height 20
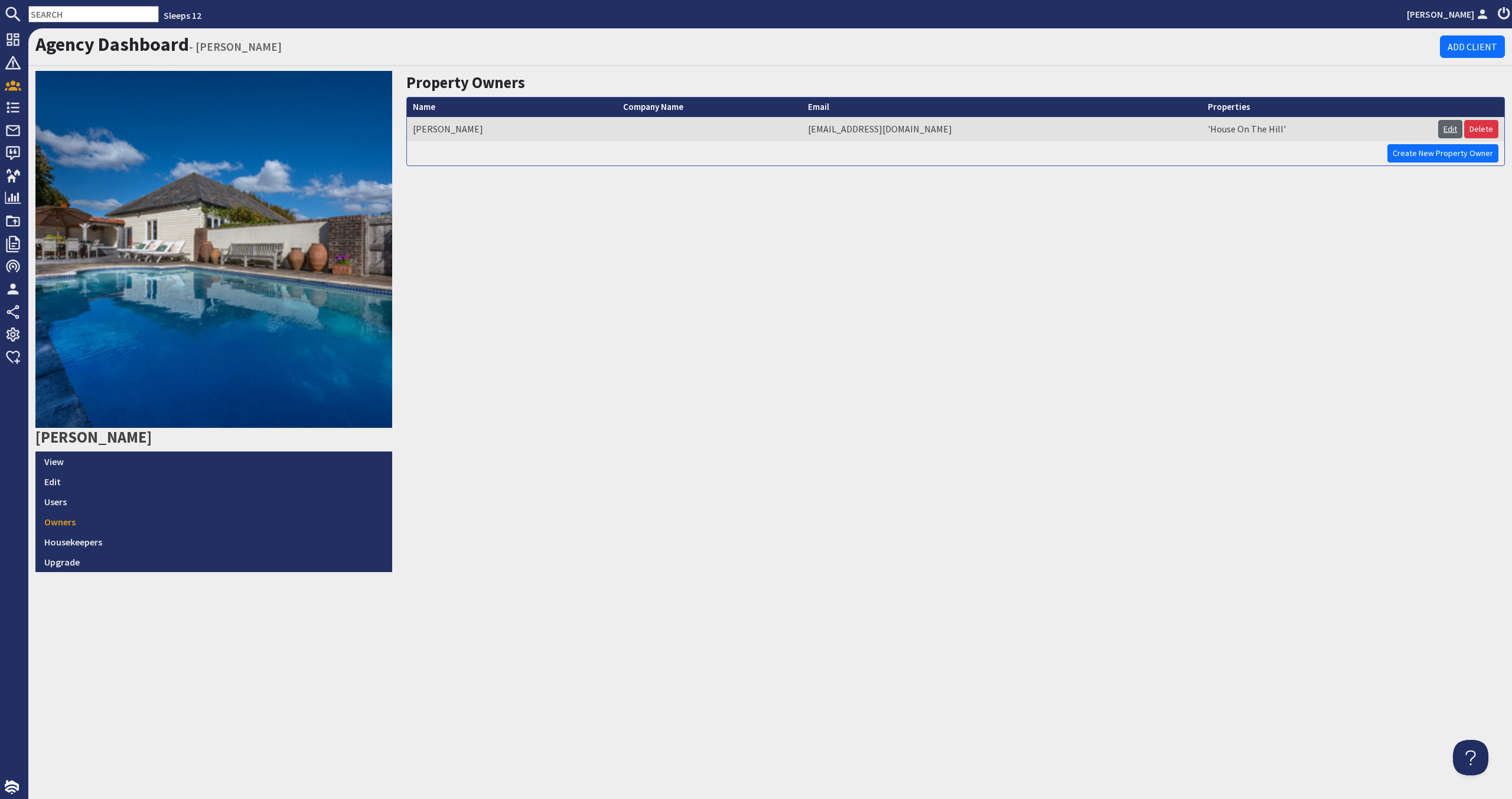
click at [866, 131] on link "Edit" at bounding box center [1450, 128] width 24 height 18
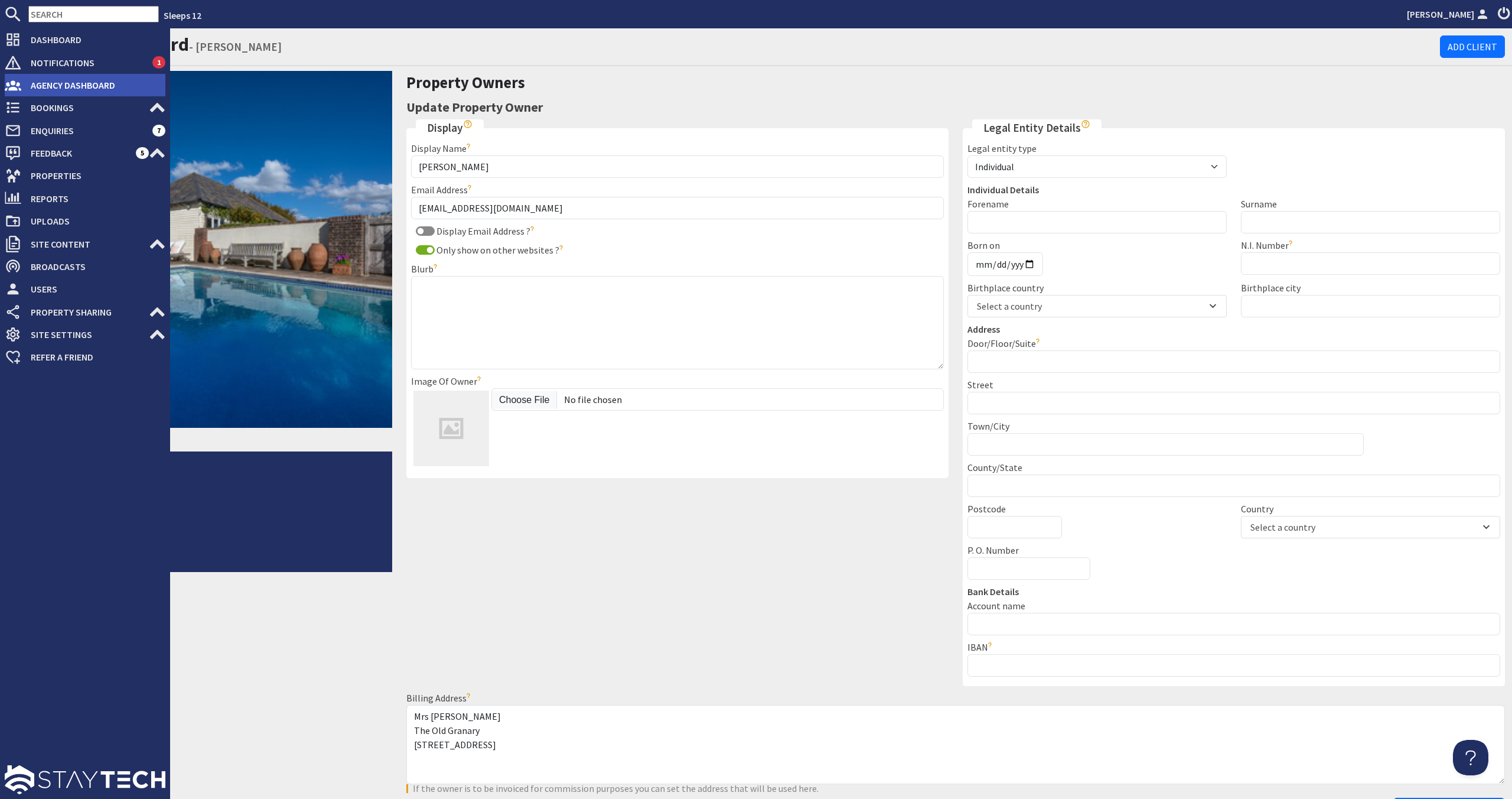
click at [20, 81] on icon at bounding box center [13, 85] width 16 height 16
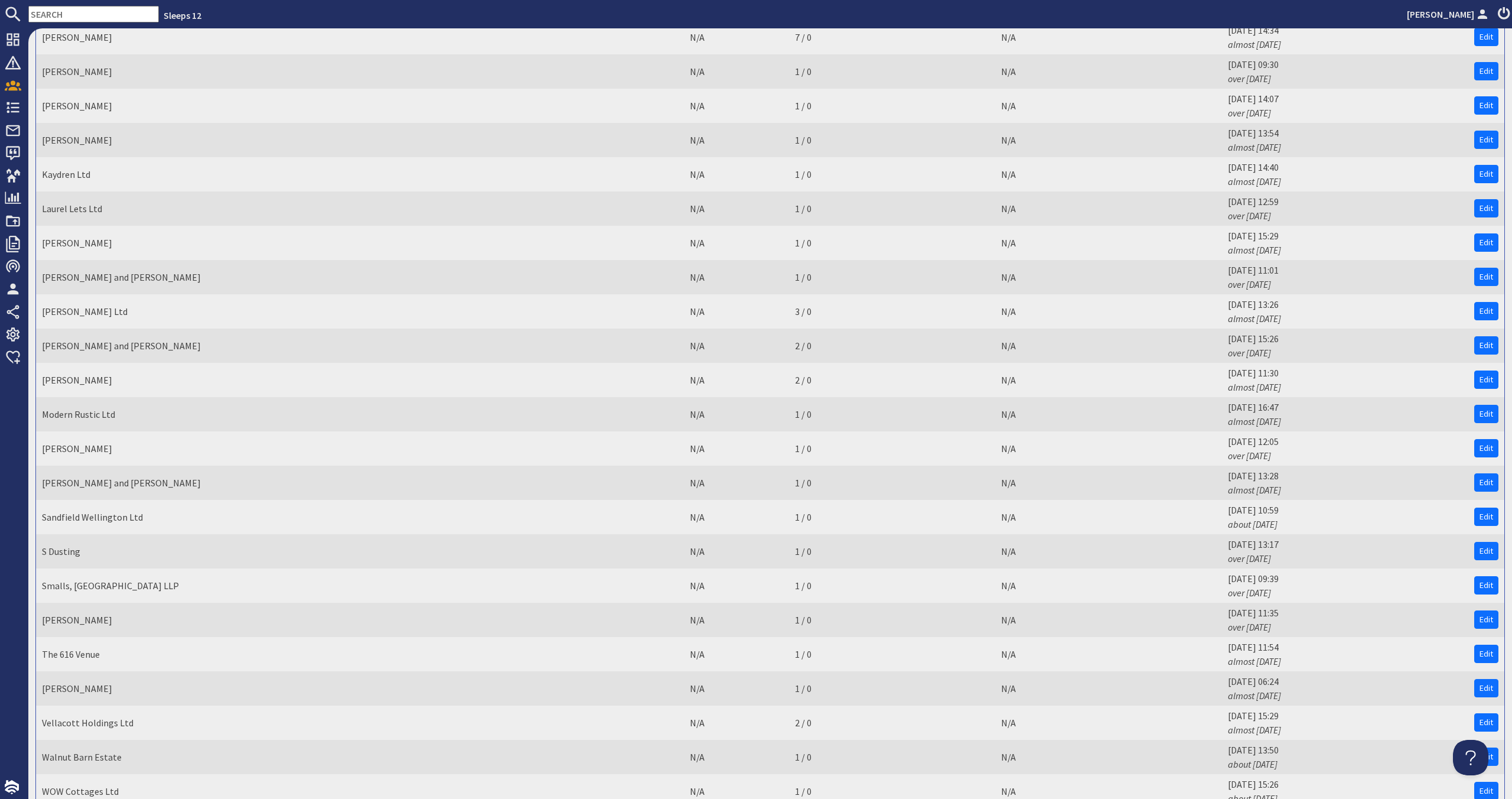
scroll to position [1844, 0]
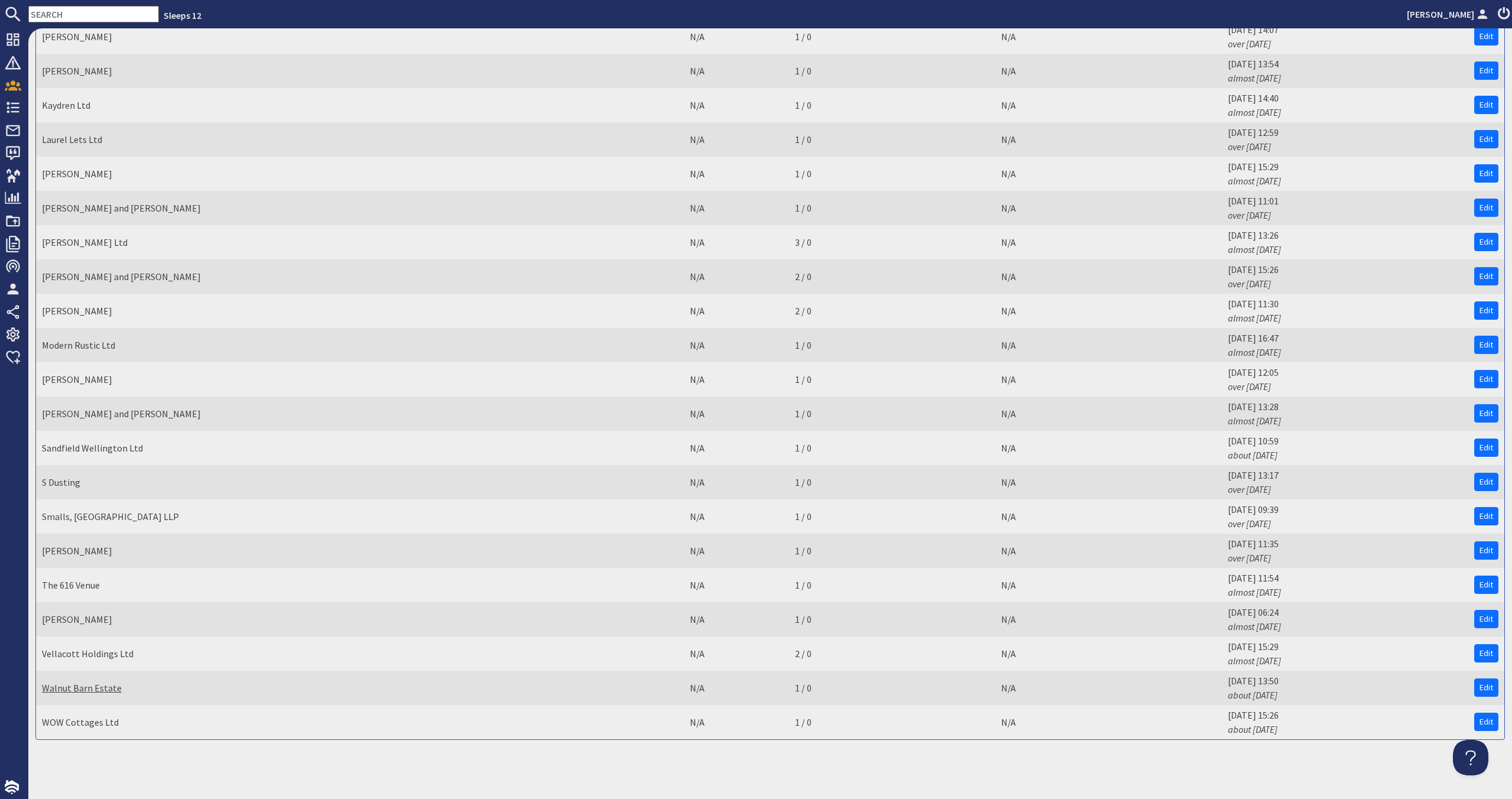
click at [103, 692] on link "Walnut Barn Estate" at bounding box center [82, 687] width 80 height 12
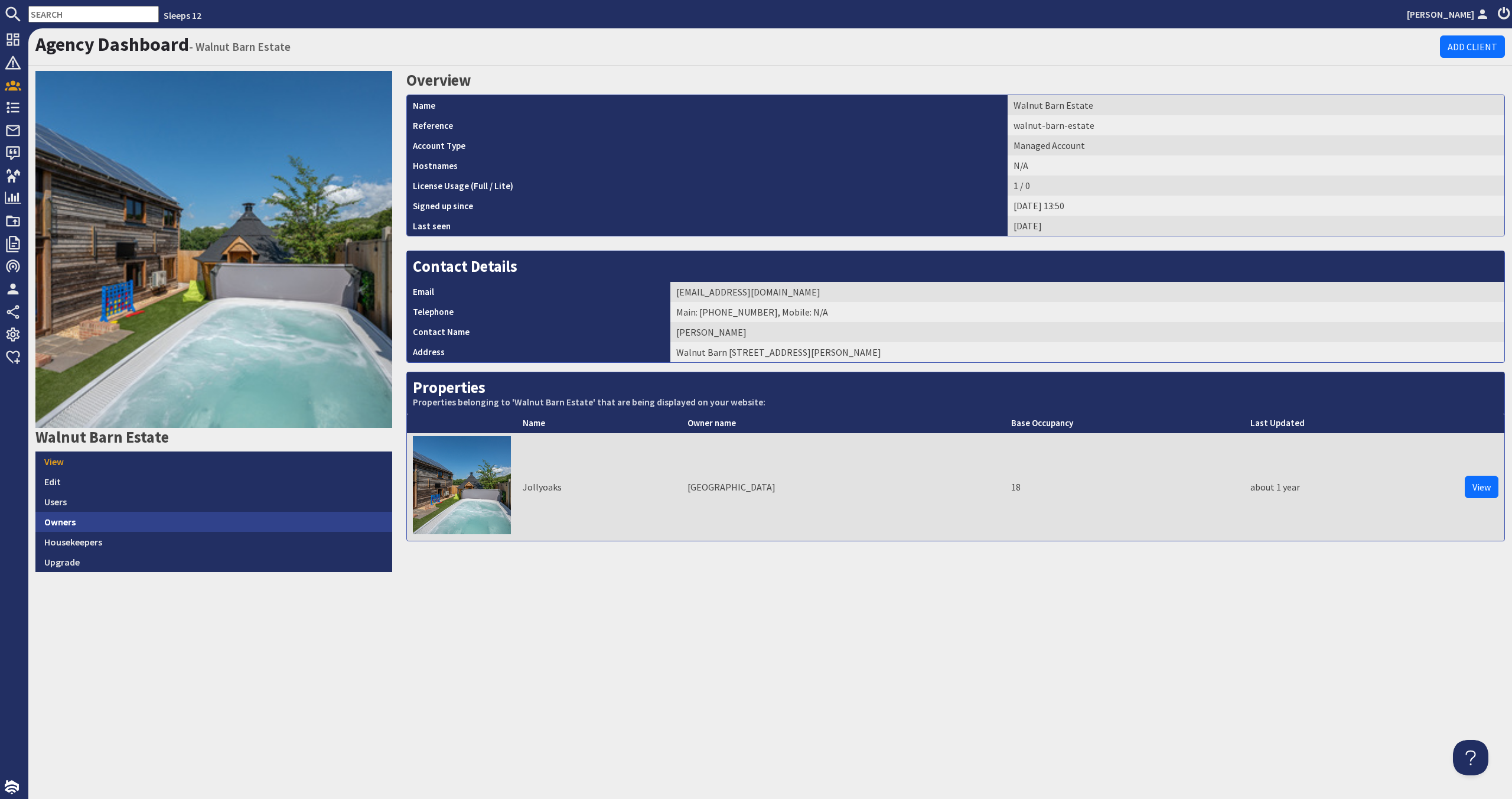
click at [197, 525] on link "Owners" at bounding box center [214, 521] width 357 height 20
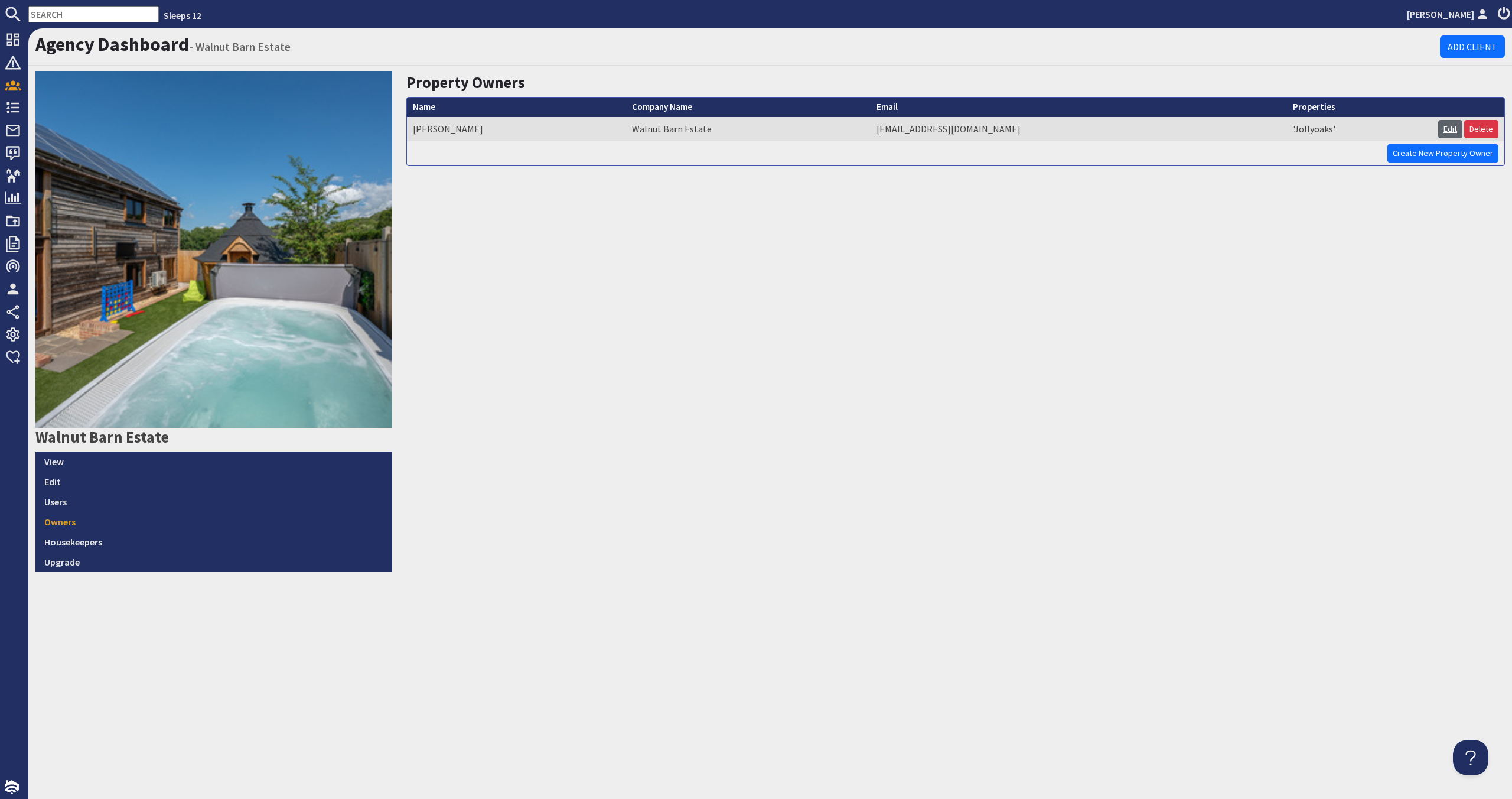
click at [866, 125] on link "Edit" at bounding box center [1450, 128] width 24 height 18
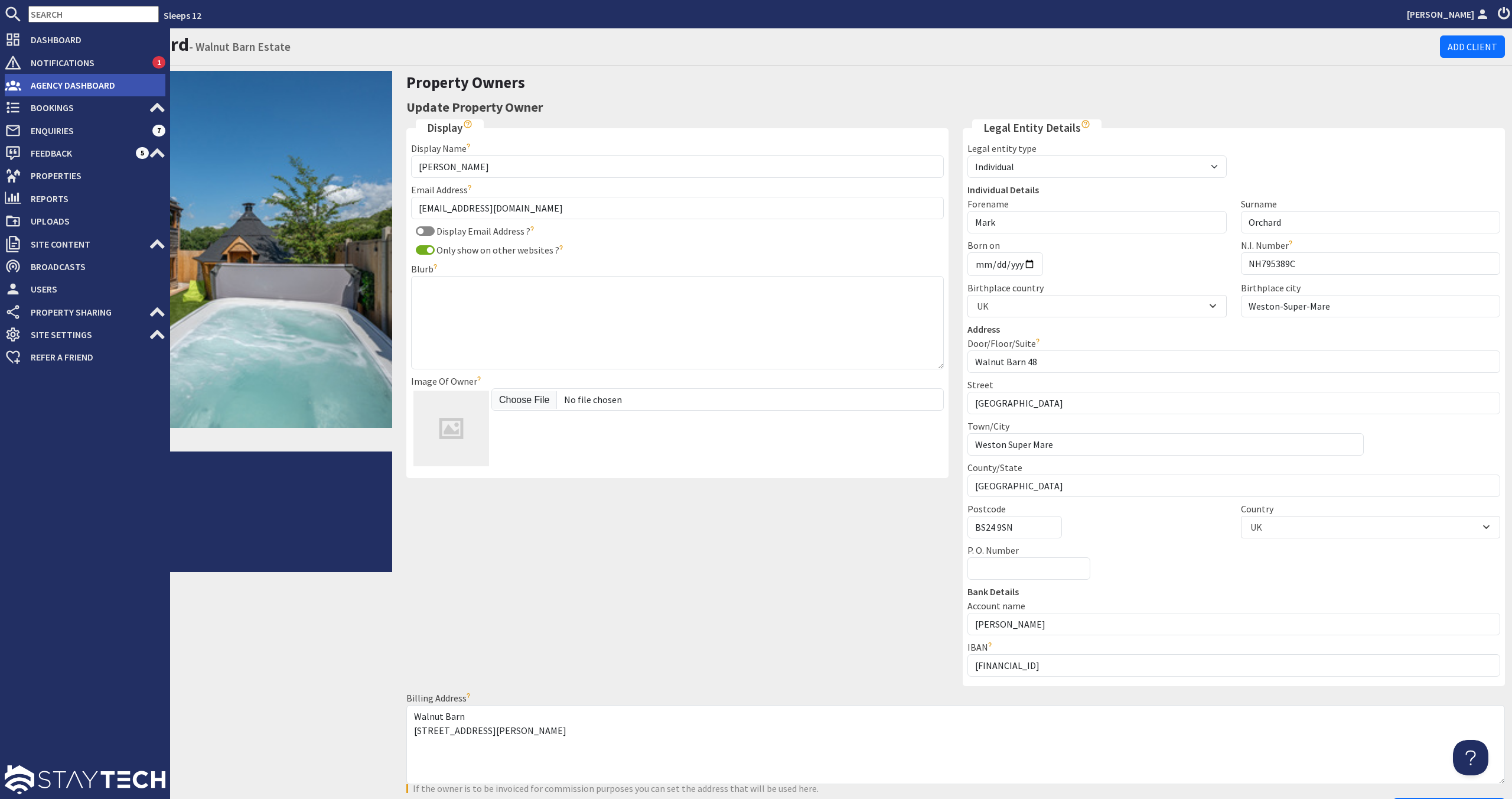
click at [46, 90] on span "Agency Dashboard" at bounding box center [93, 85] width 145 height 19
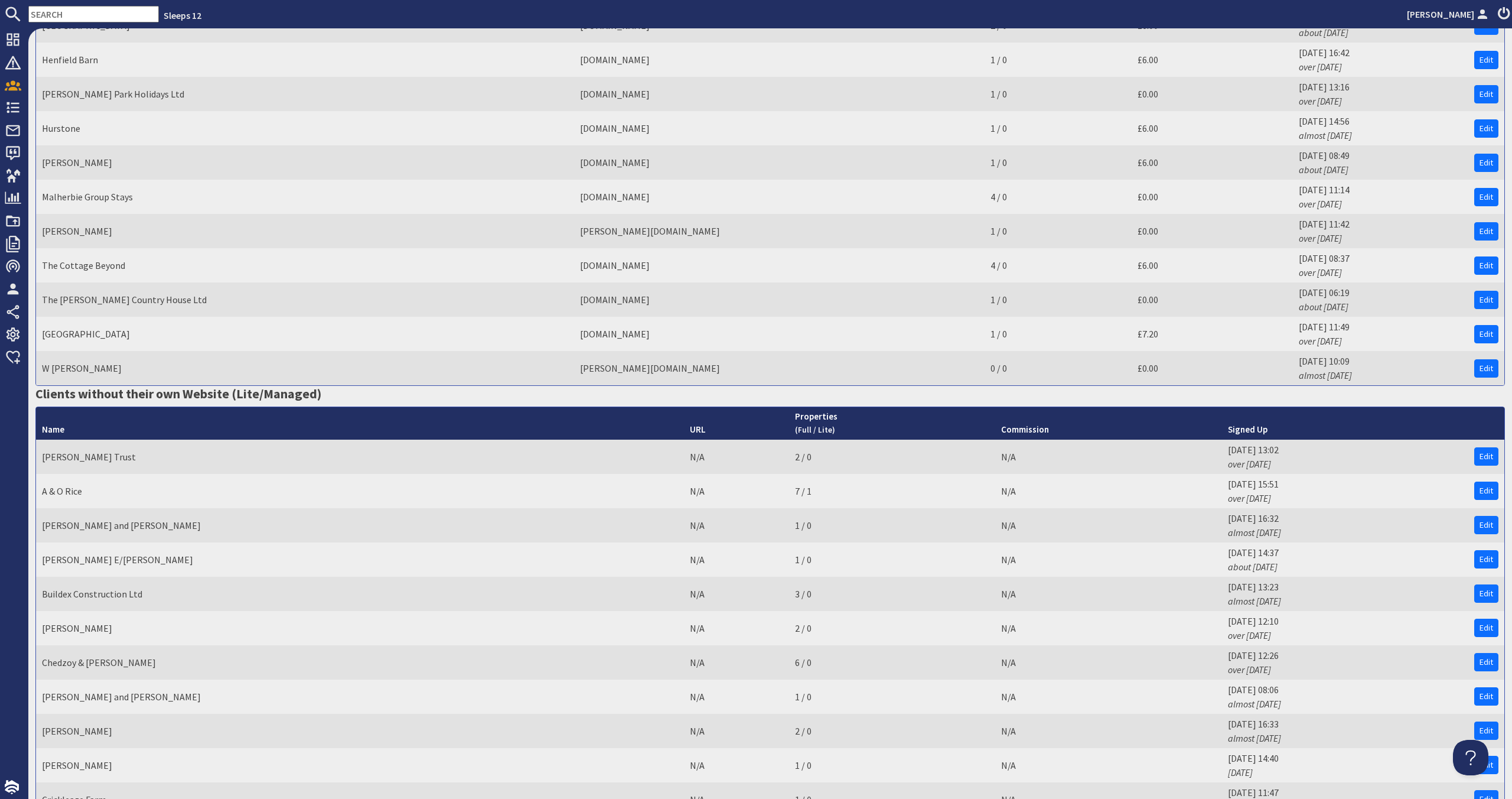
scroll to position [445, 0]
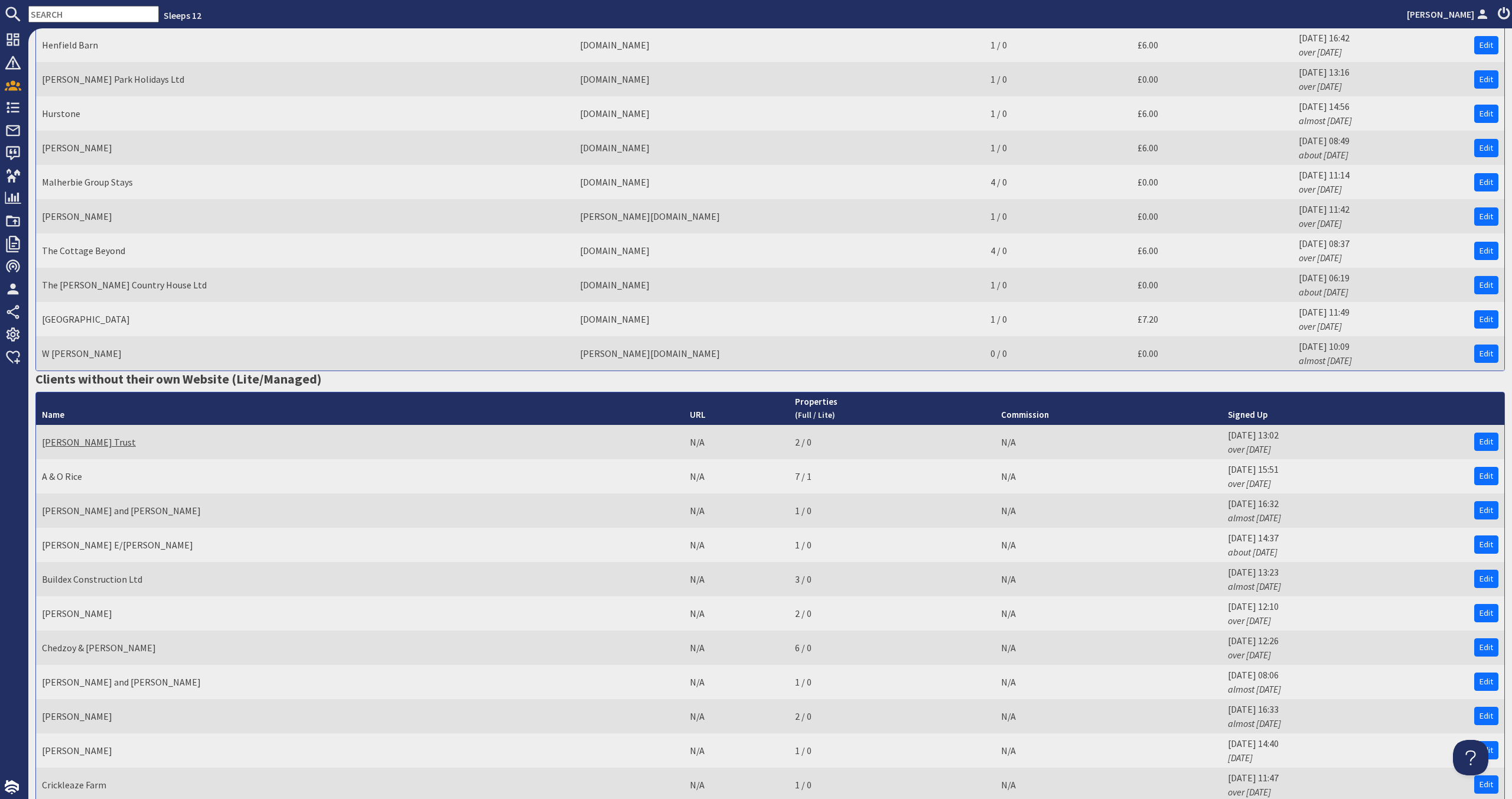
click at [88, 439] on link "[PERSON_NAME] Trust" at bounding box center [89, 441] width 93 height 12
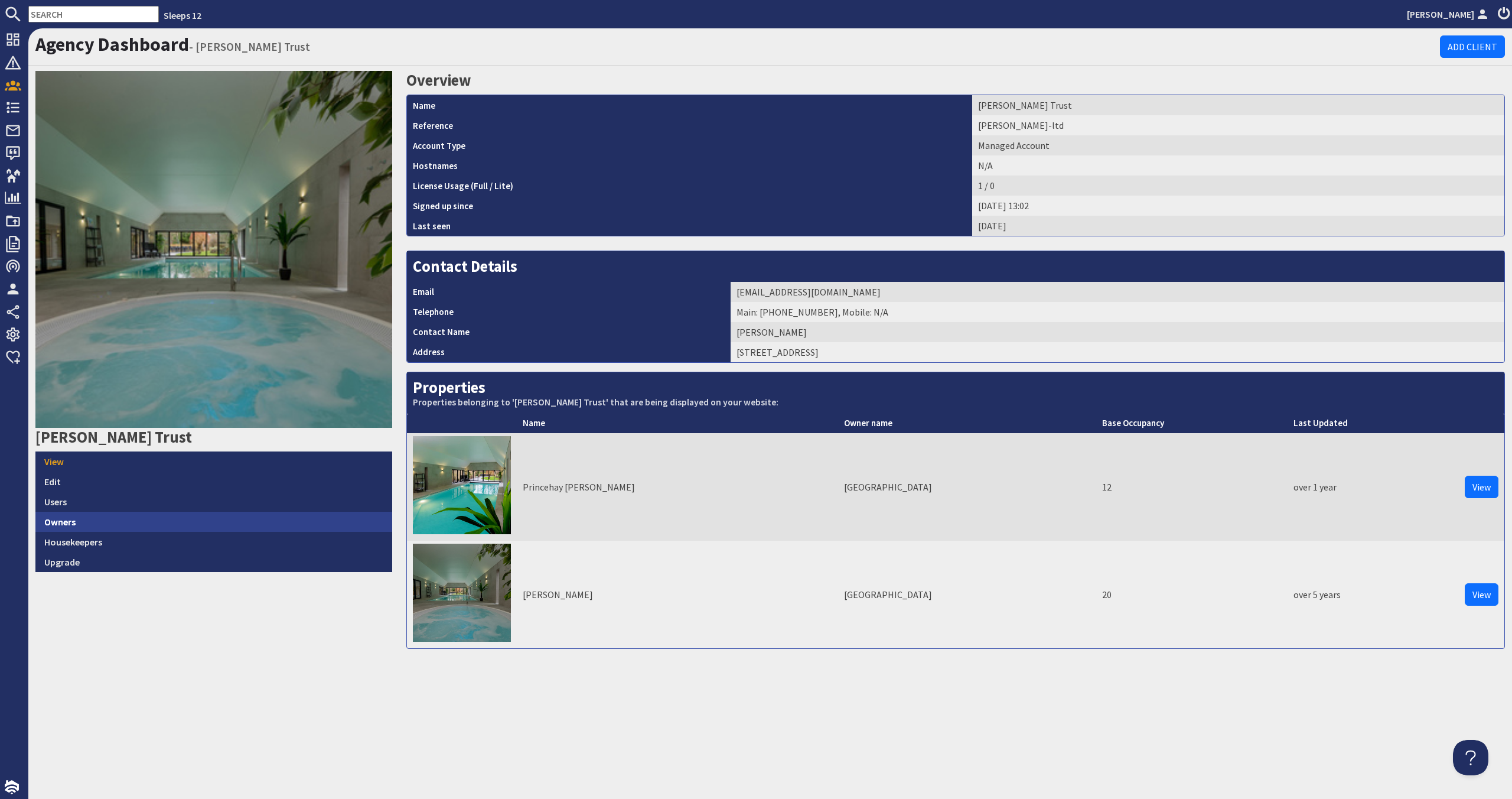
click at [138, 516] on link "Owners" at bounding box center [214, 521] width 357 height 20
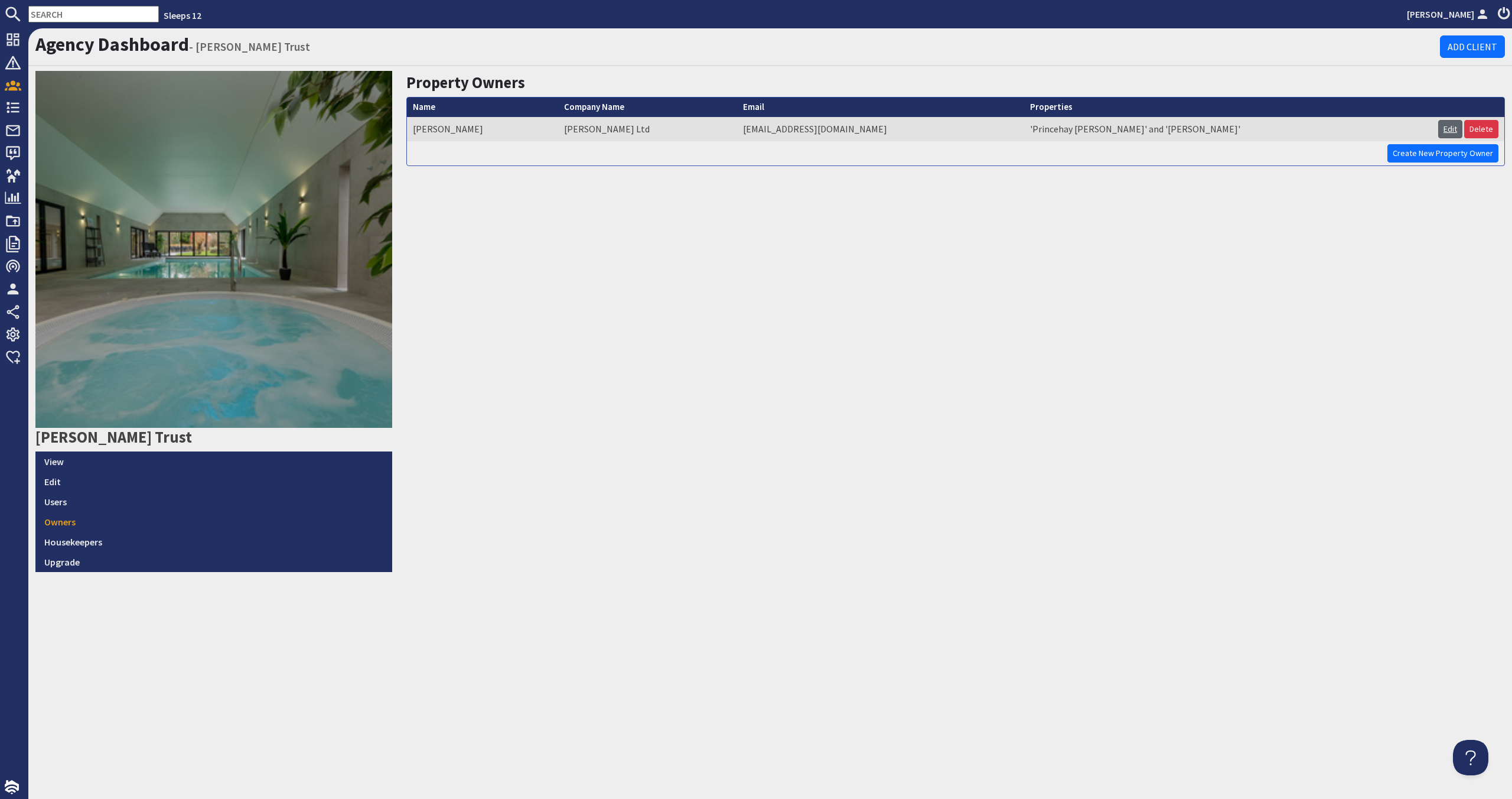
click at [866, 132] on link "Edit" at bounding box center [1450, 128] width 24 height 18
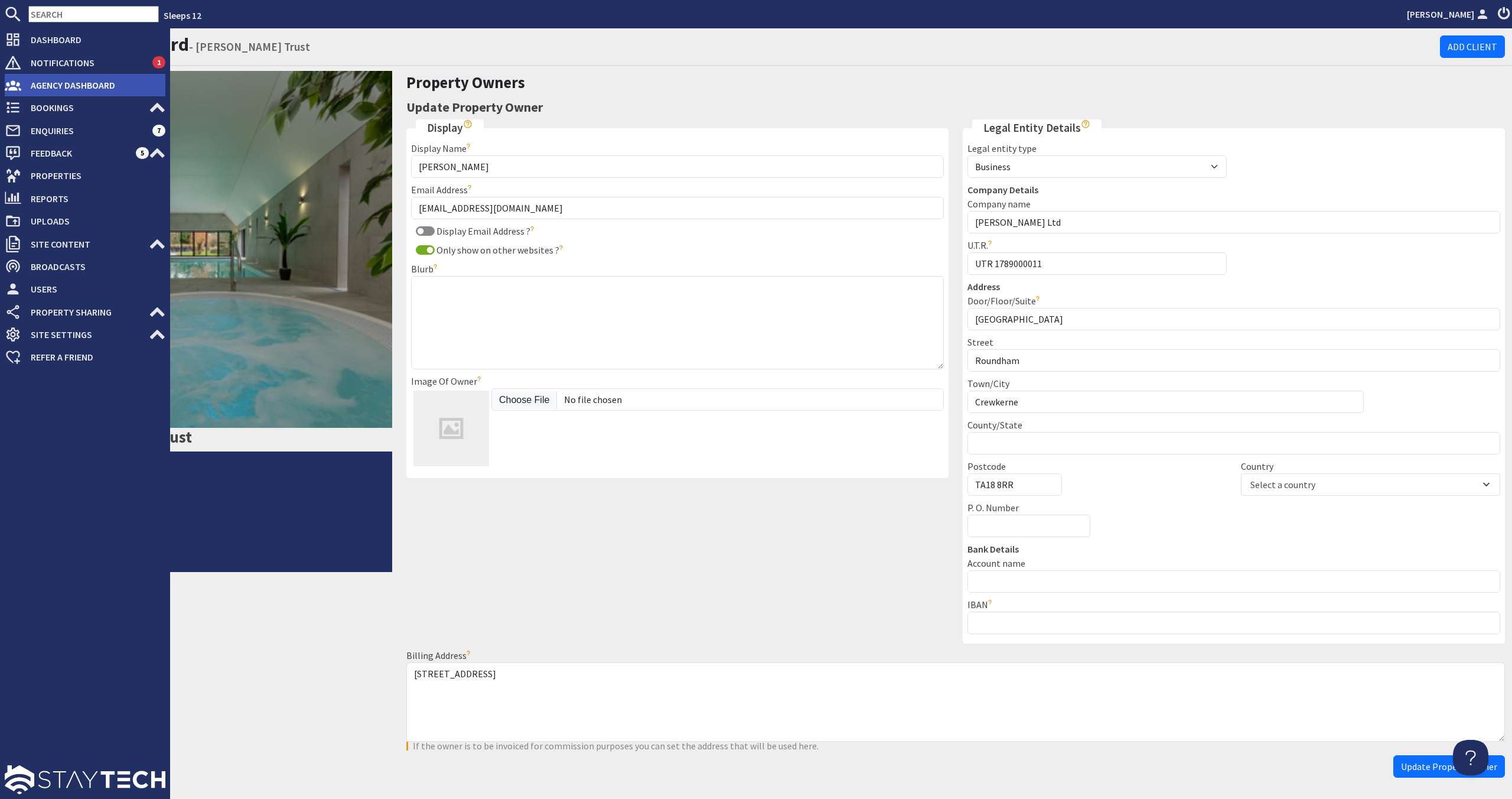
click at [46, 84] on span "Agency Dashboard" at bounding box center [93, 85] width 145 height 19
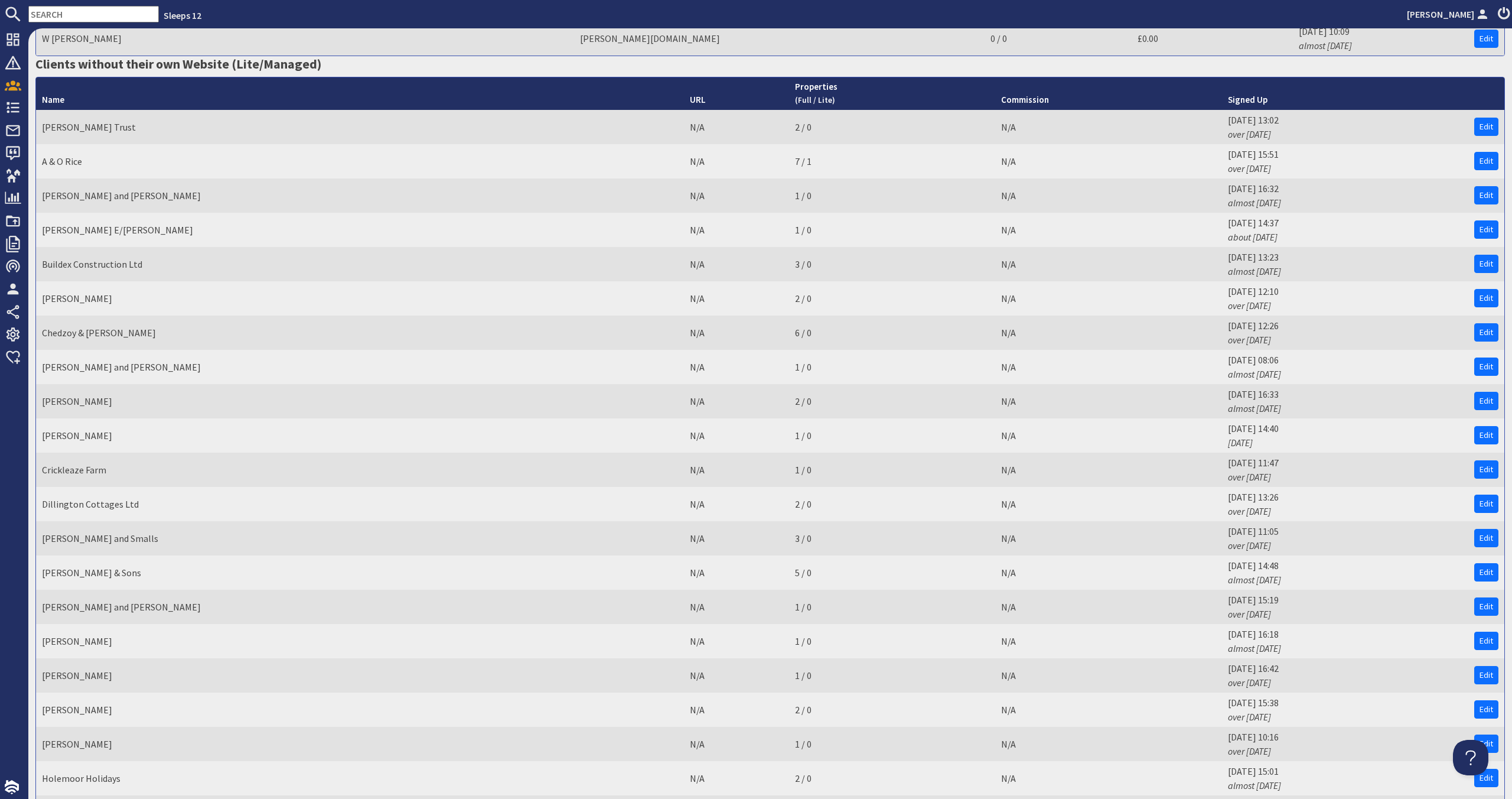
scroll to position [762, 0]
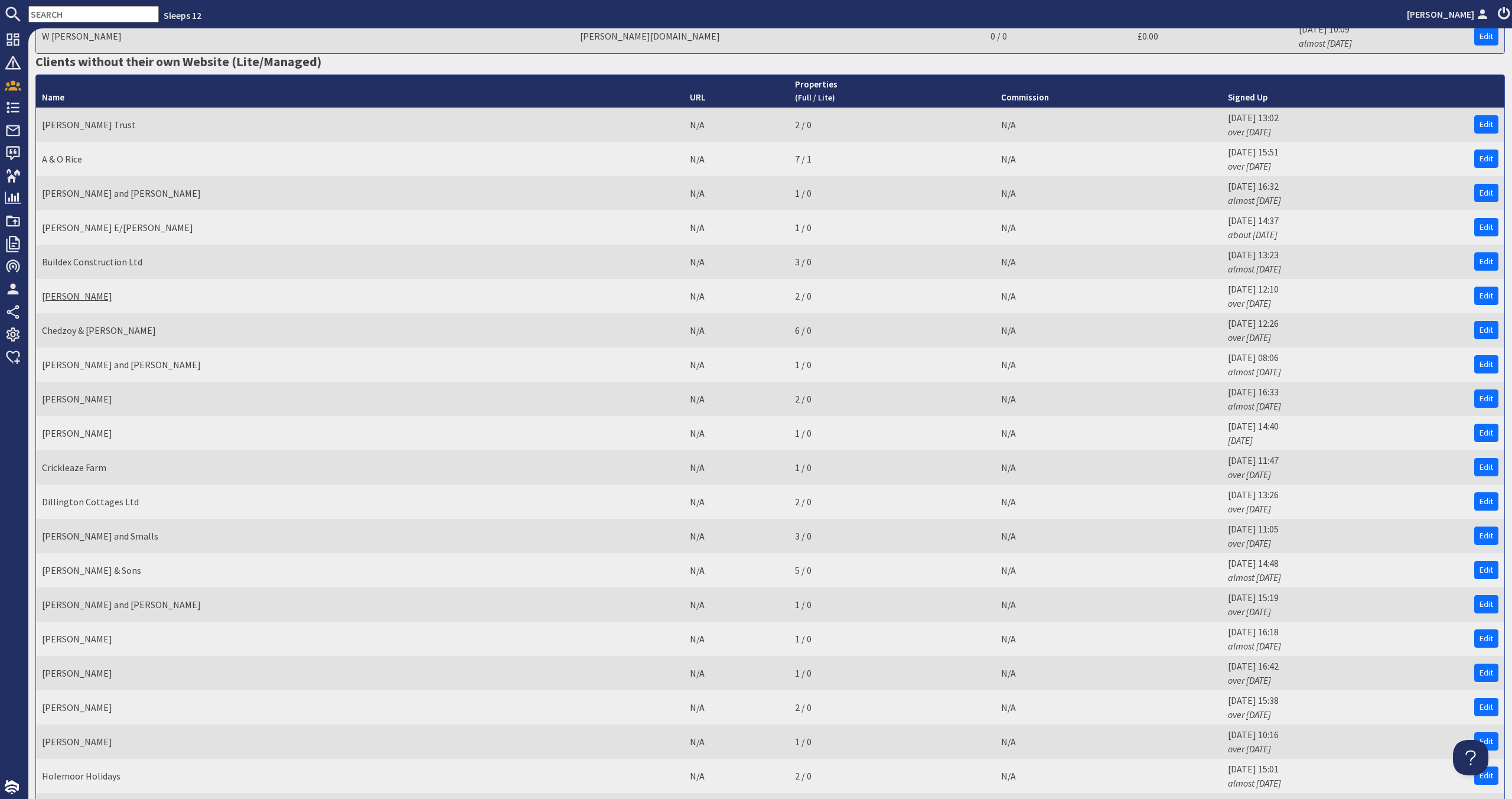
click at [54, 300] on link "[PERSON_NAME]" at bounding box center [77, 296] width 70 height 12
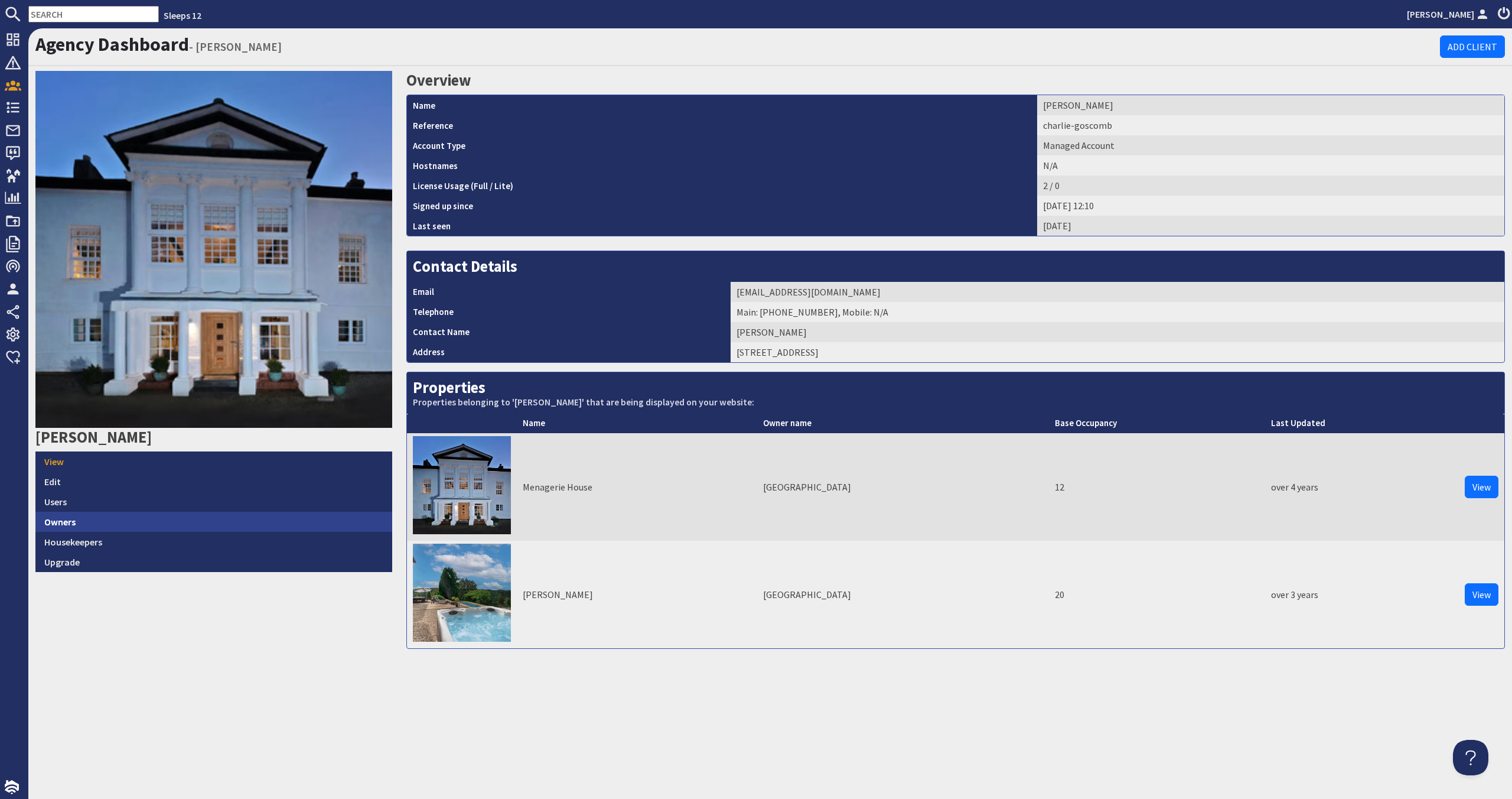
click at [185, 524] on link "Owners" at bounding box center [214, 521] width 357 height 20
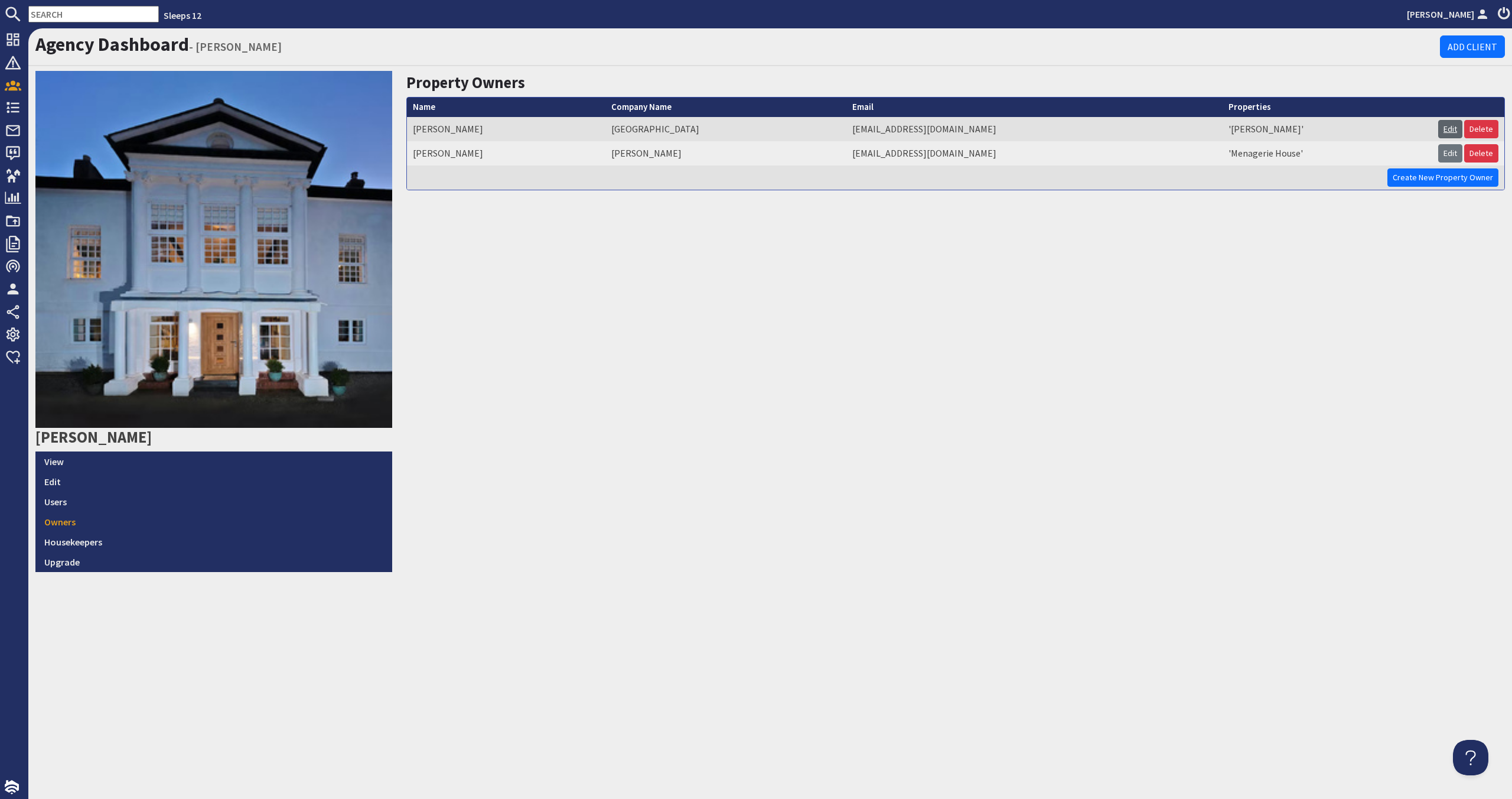
click at [866, 130] on link "Edit" at bounding box center [1450, 128] width 24 height 18
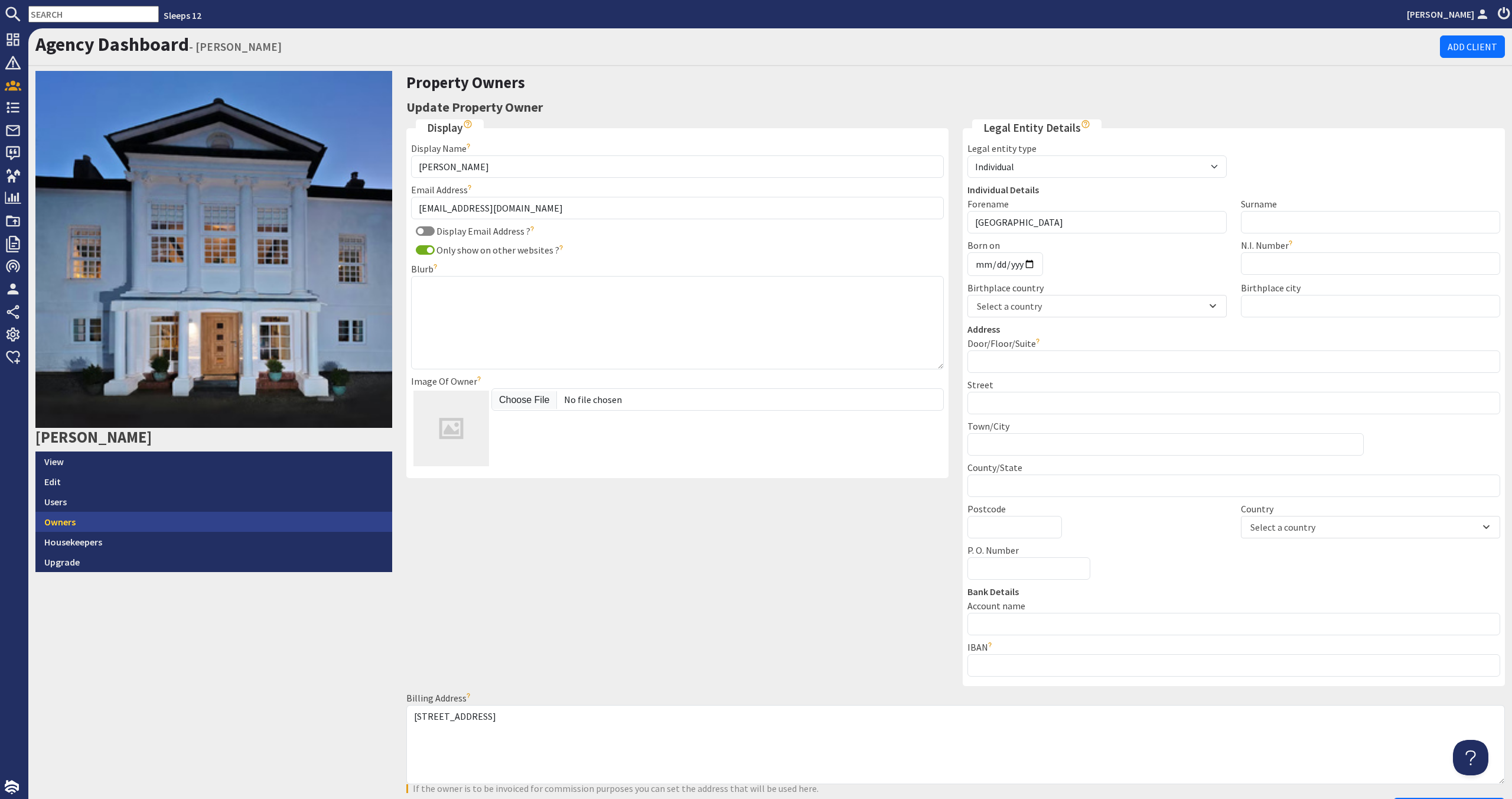
click at [117, 529] on link "Owners" at bounding box center [214, 521] width 357 height 20
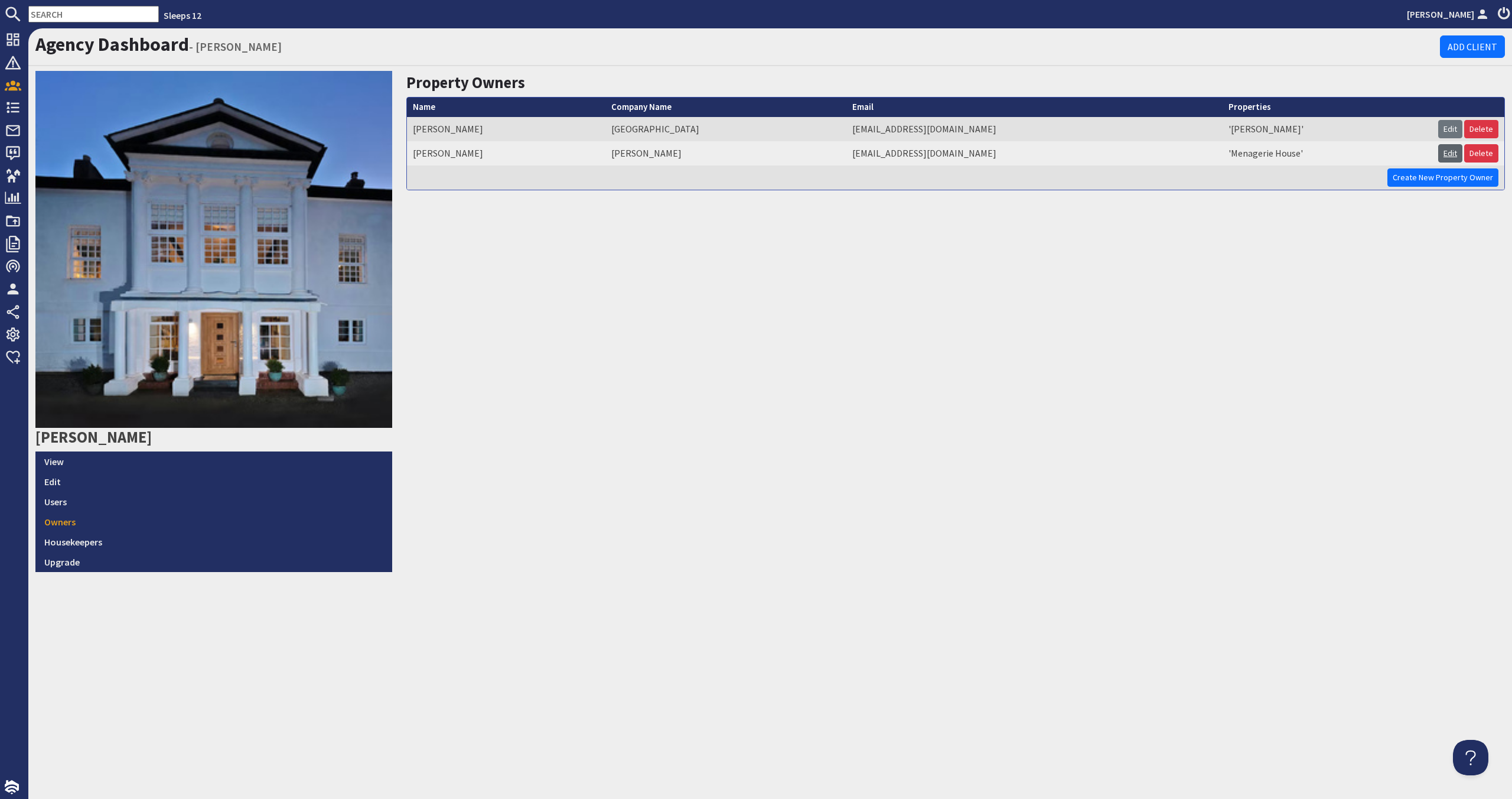
click at [866, 153] on link "Edit" at bounding box center [1450, 153] width 24 height 18
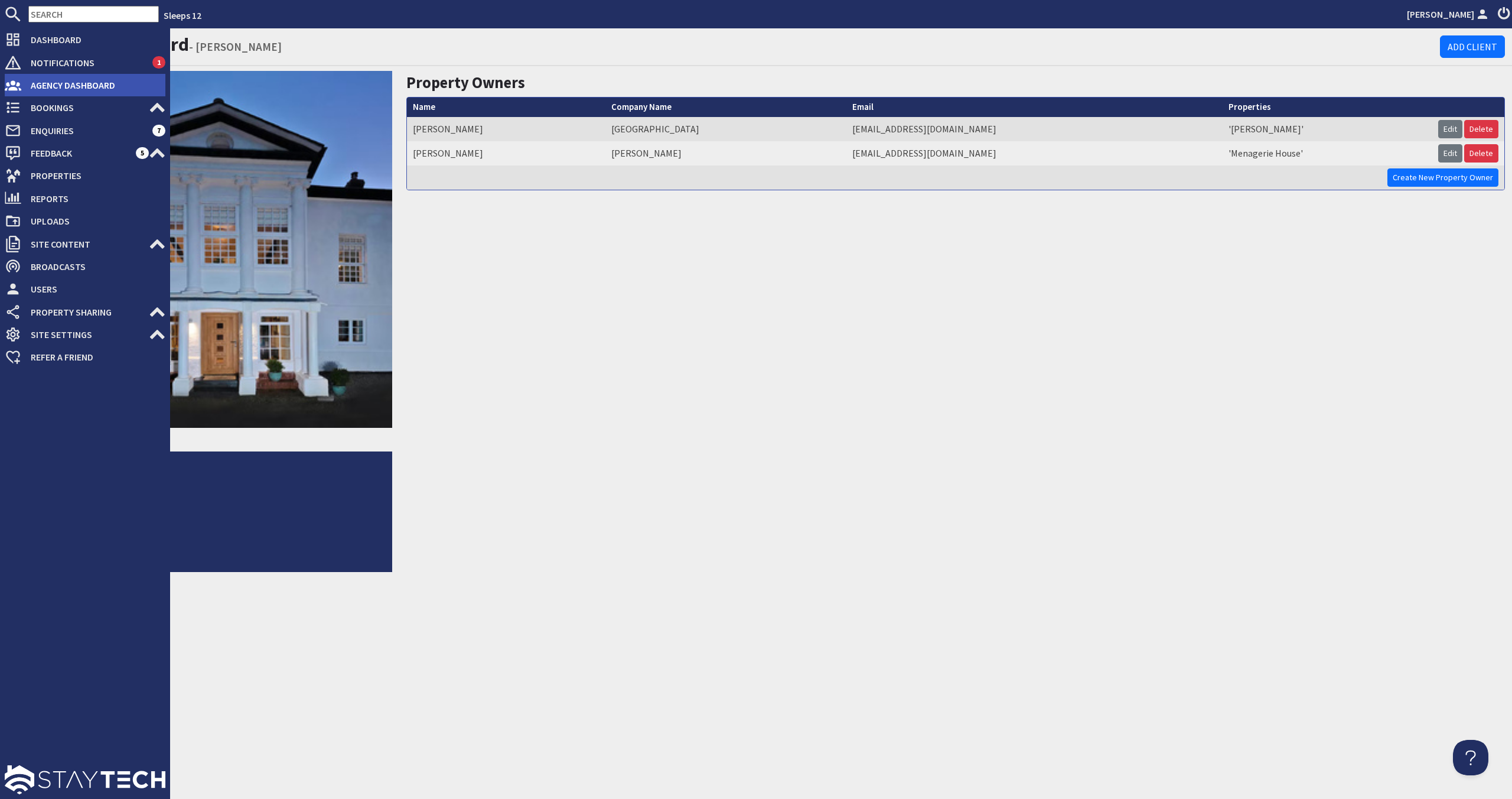
click at [131, 91] on span "Agency Dashboard" at bounding box center [93, 85] width 145 height 19
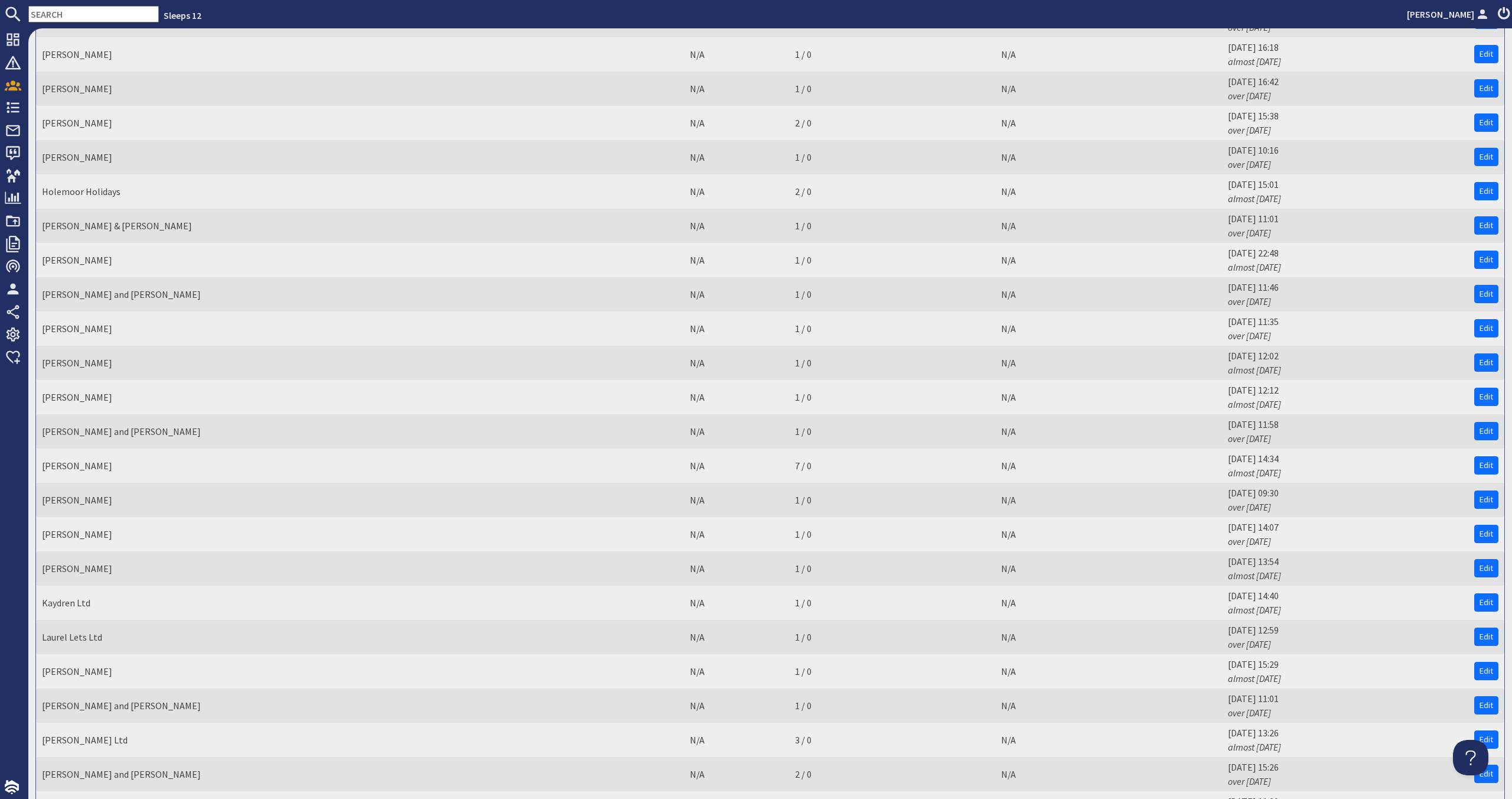
scroll to position [1353, 0]
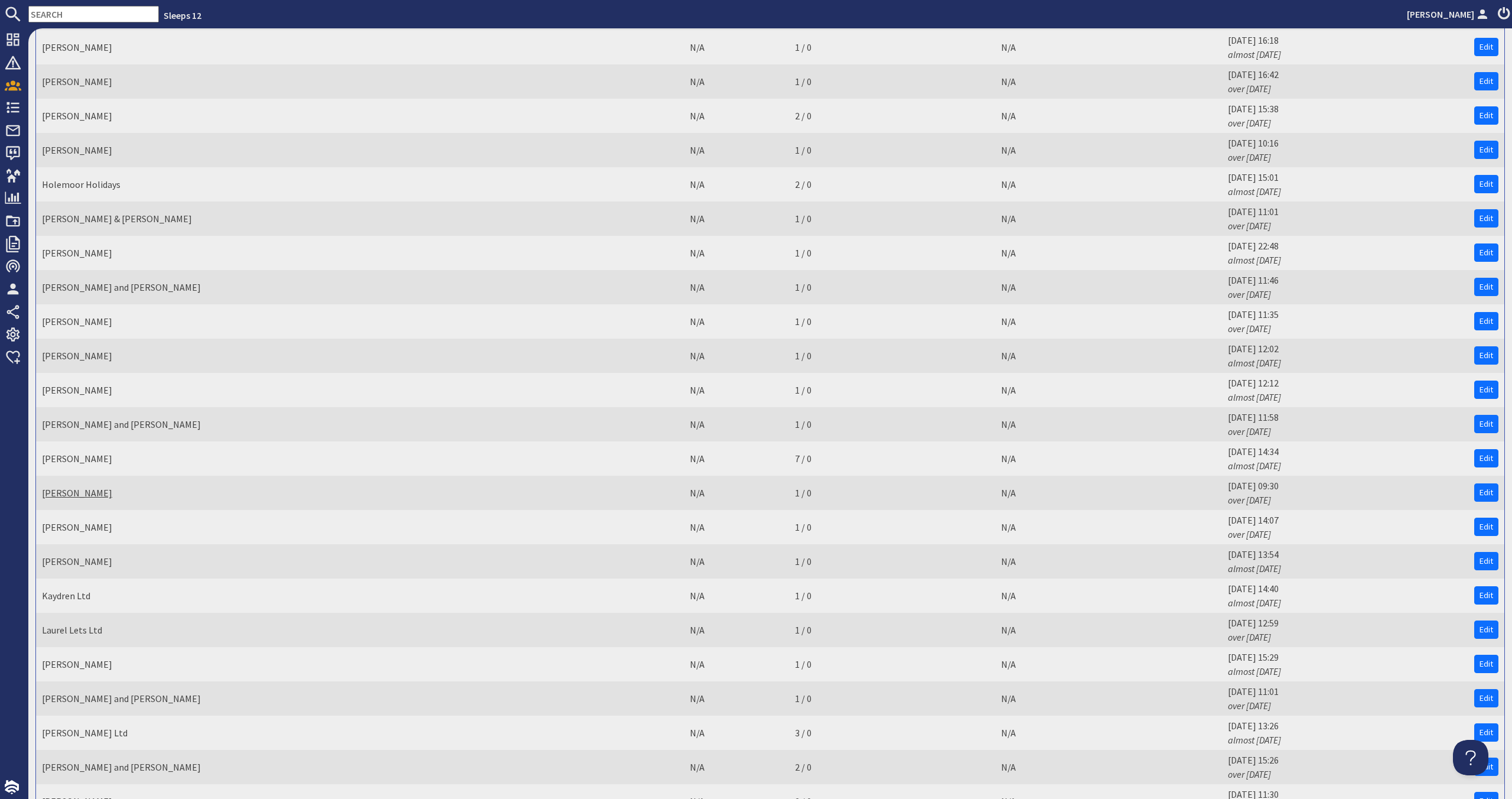
click at [91, 493] on link "[PERSON_NAME]" at bounding box center [77, 493] width 70 height 12
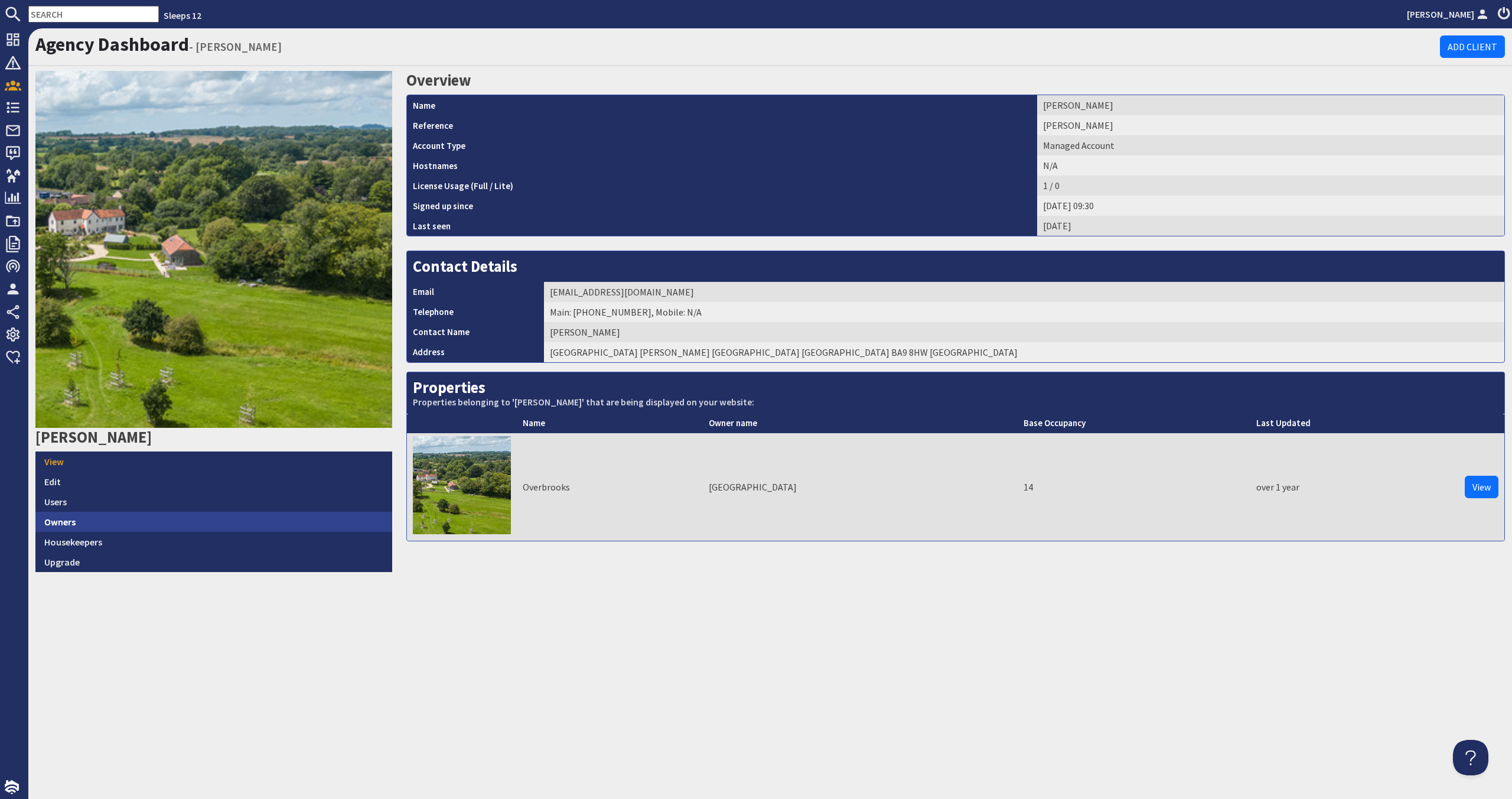
click at [98, 517] on link "Owners" at bounding box center [214, 521] width 357 height 20
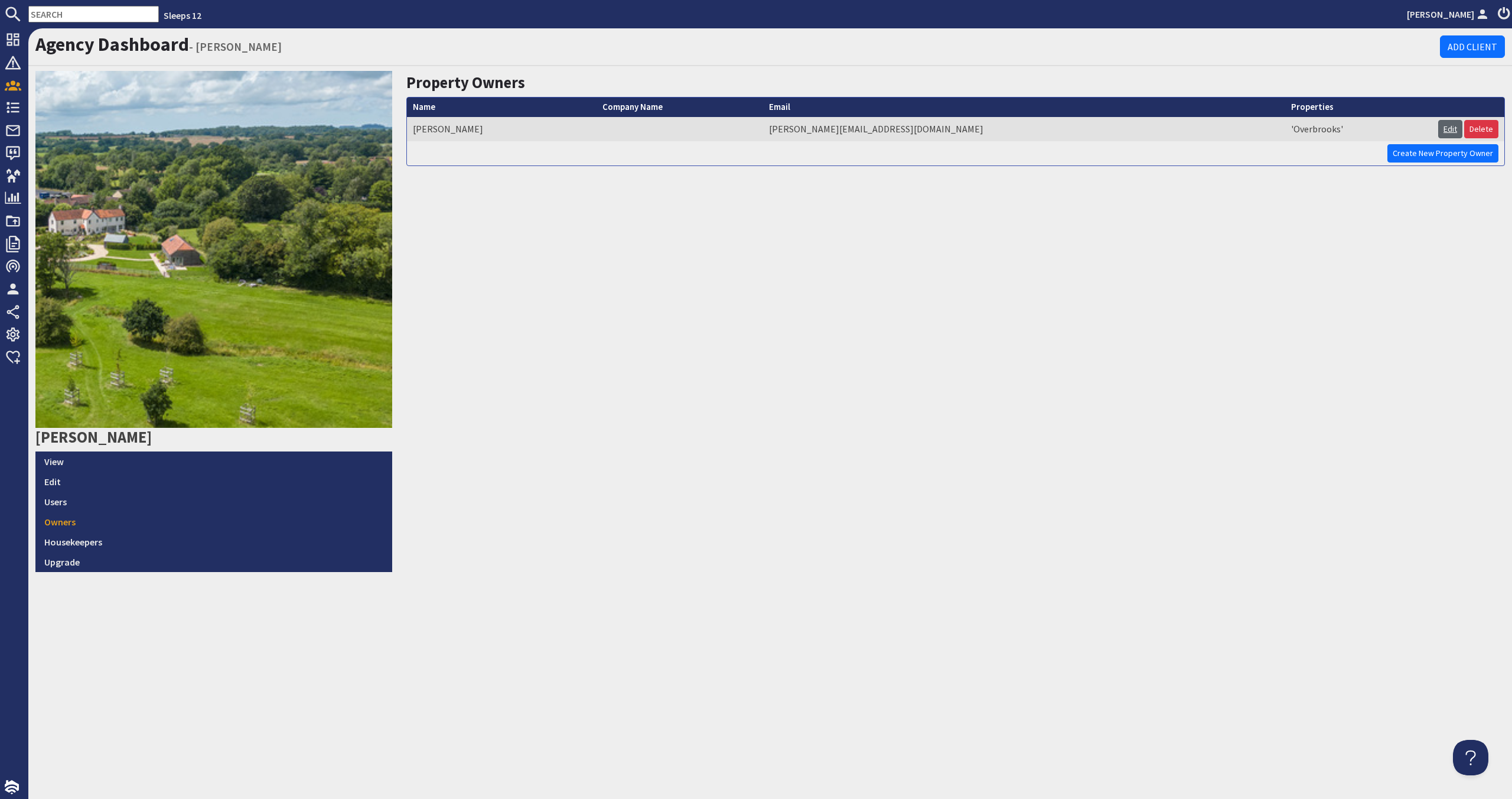
click at [866, 129] on link "Edit" at bounding box center [1450, 128] width 24 height 18
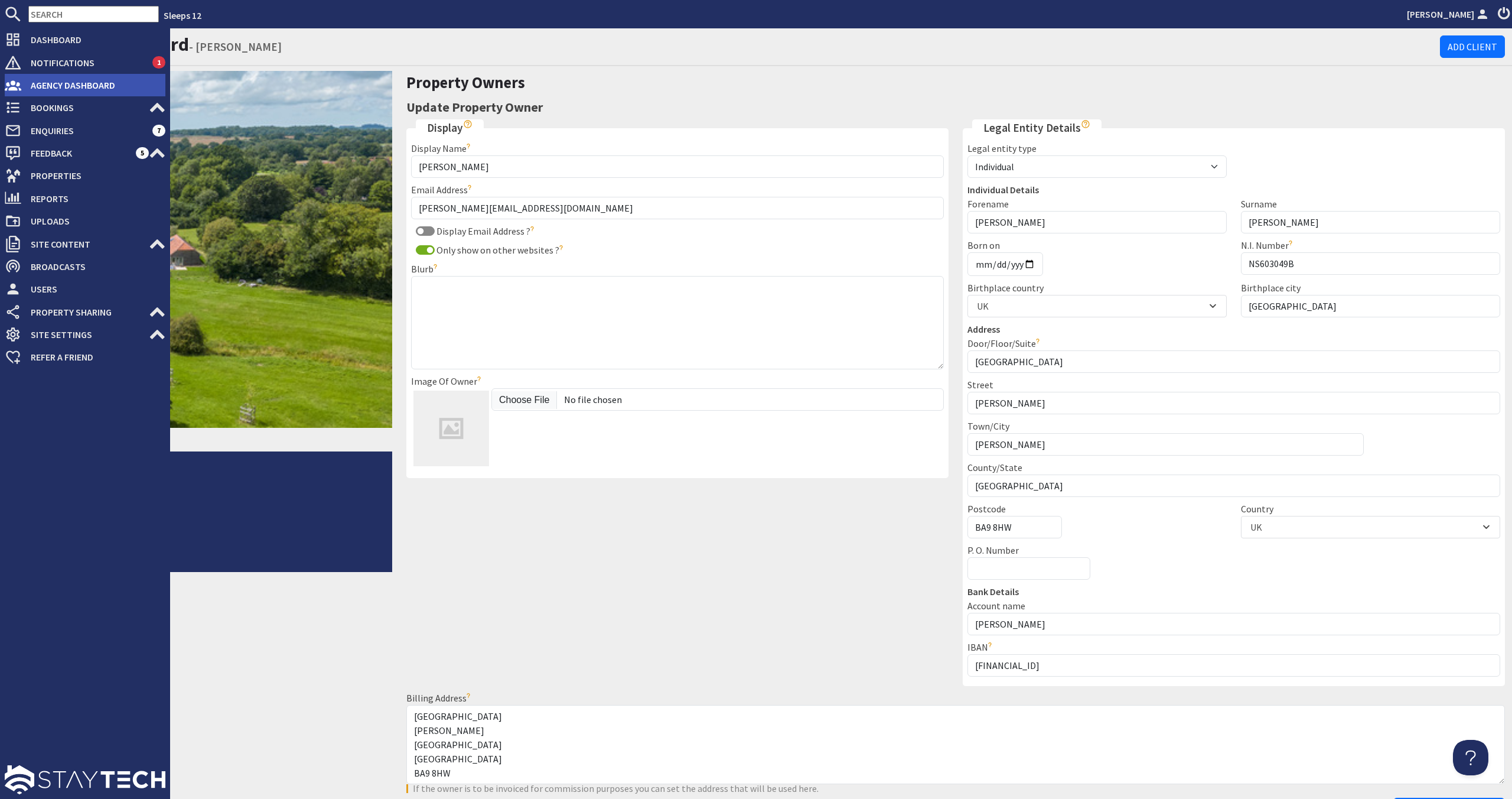
click at [65, 86] on span "Agency Dashboard" at bounding box center [93, 85] width 145 height 19
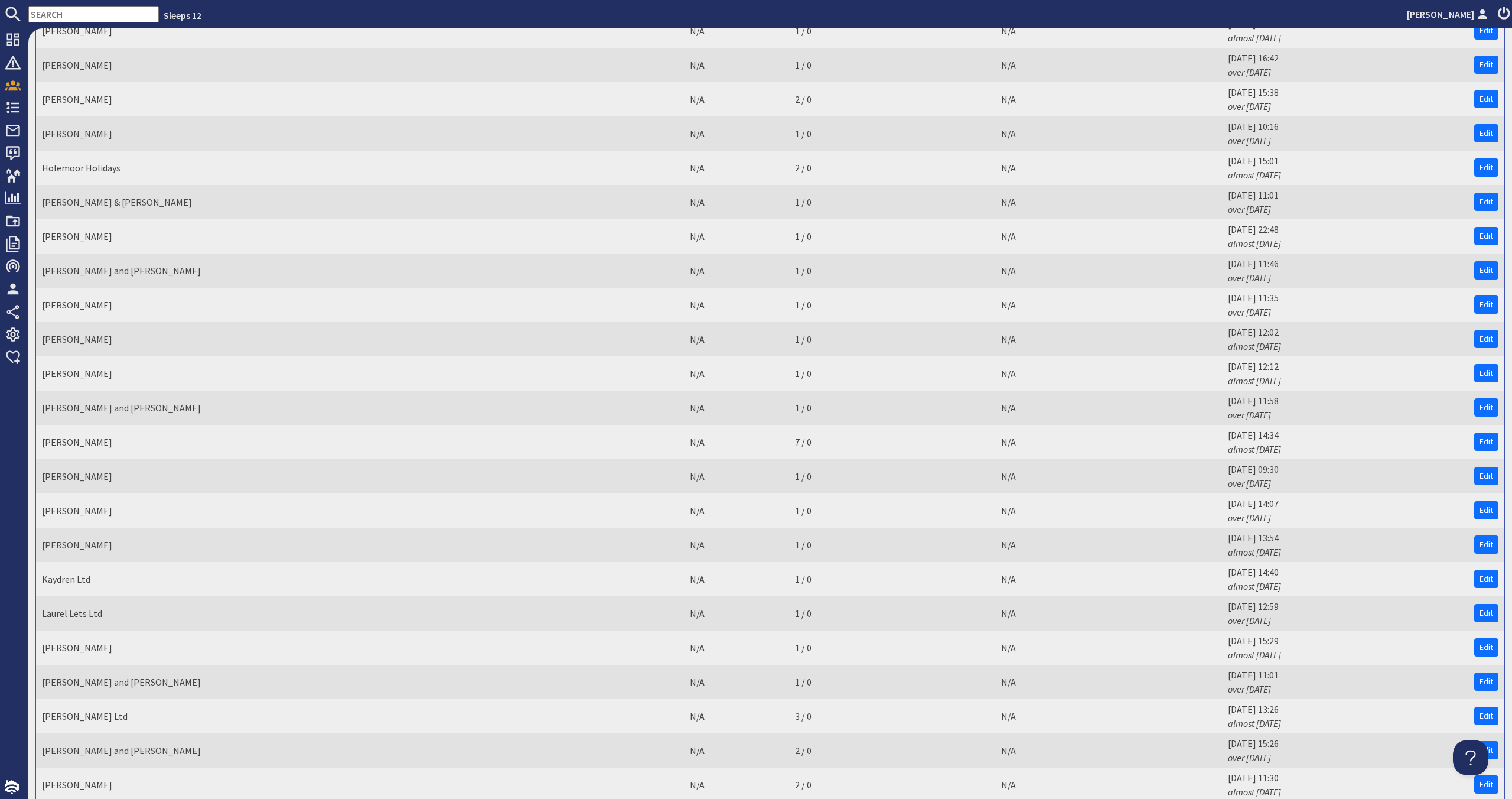
scroll to position [1800, 0]
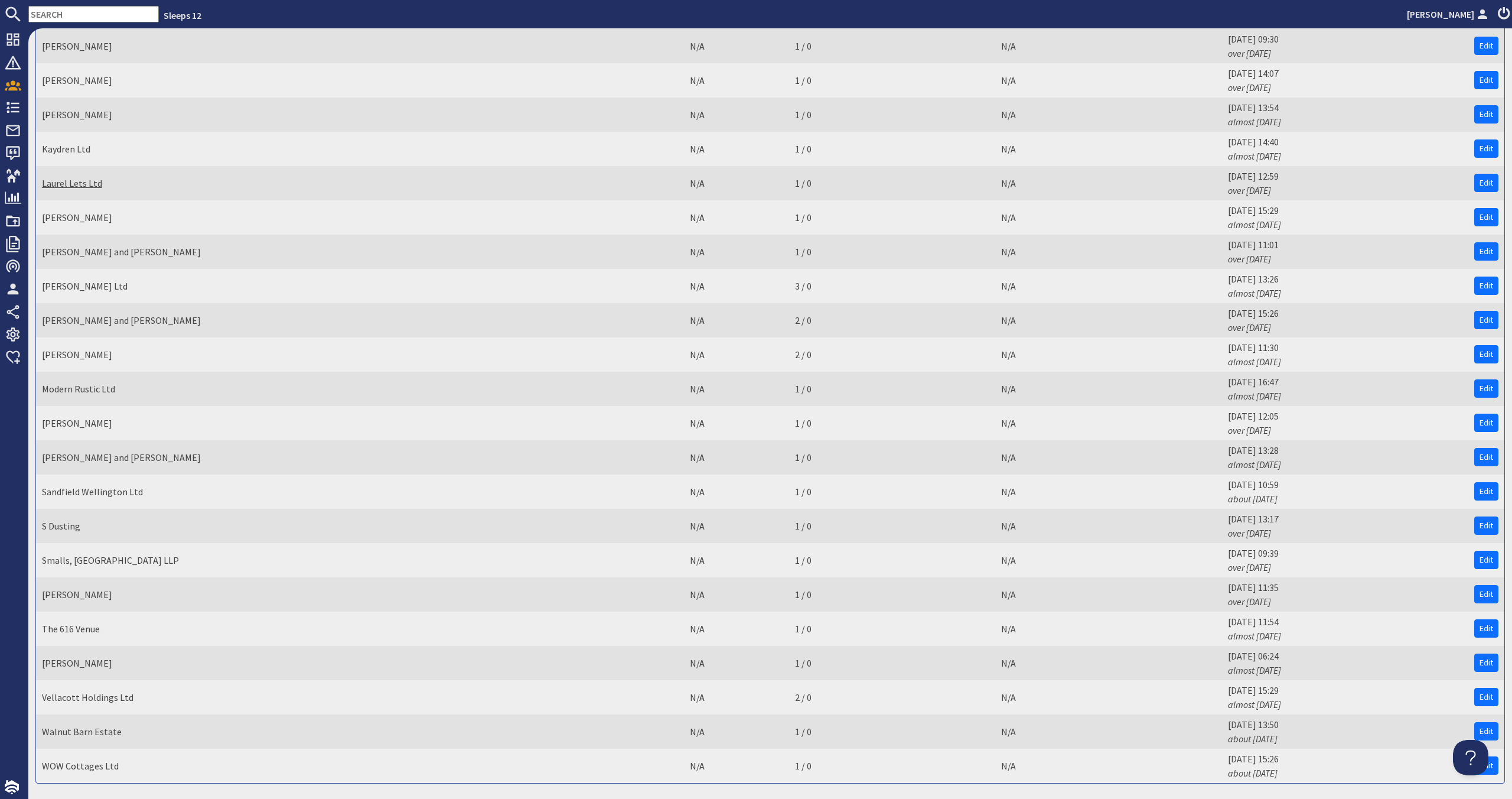
click at [87, 184] on link "Laurel Lets Ltd" at bounding box center [72, 183] width 61 height 12
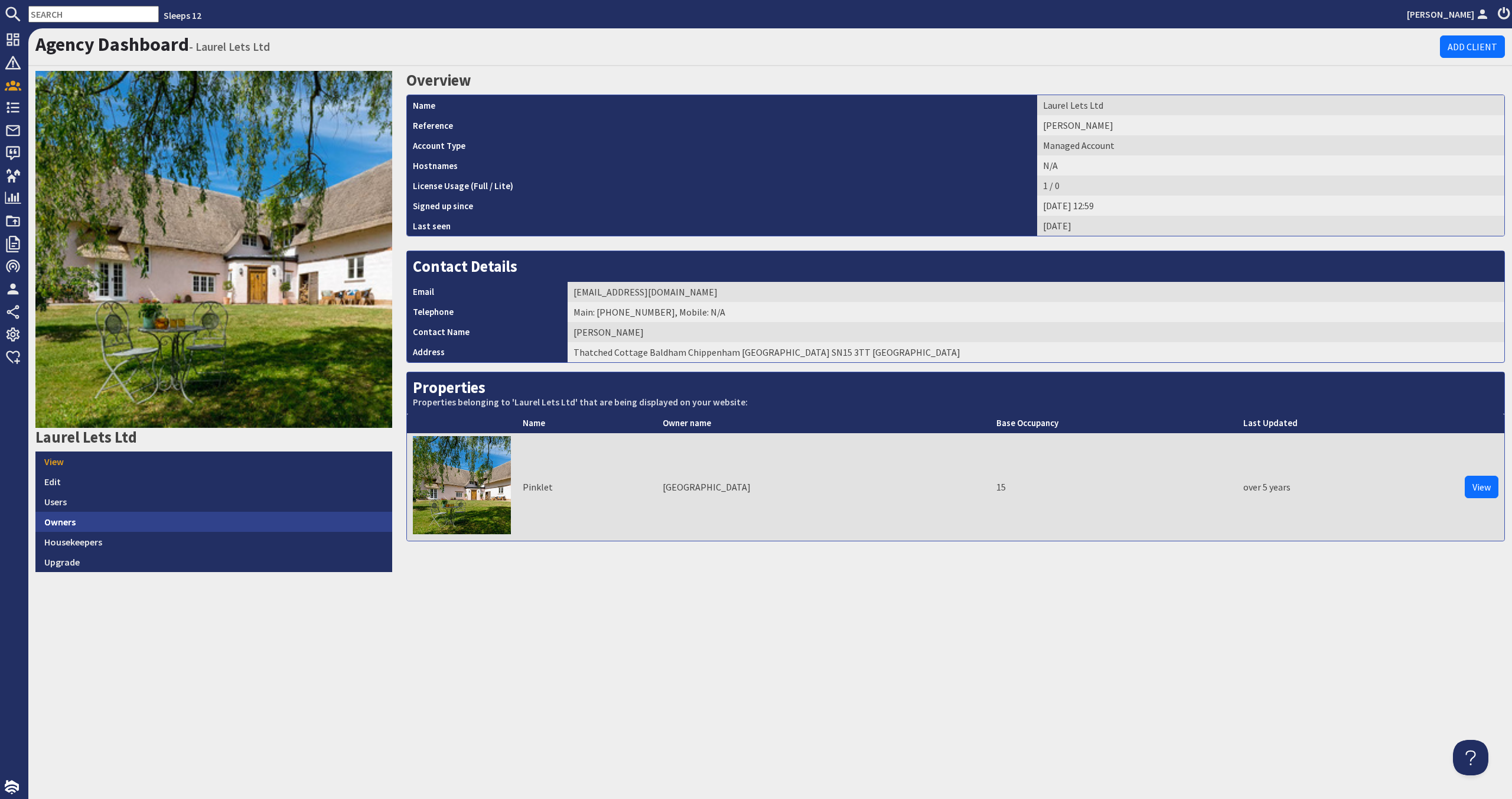
click at [69, 519] on link "Owners" at bounding box center [214, 521] width 357 height 20
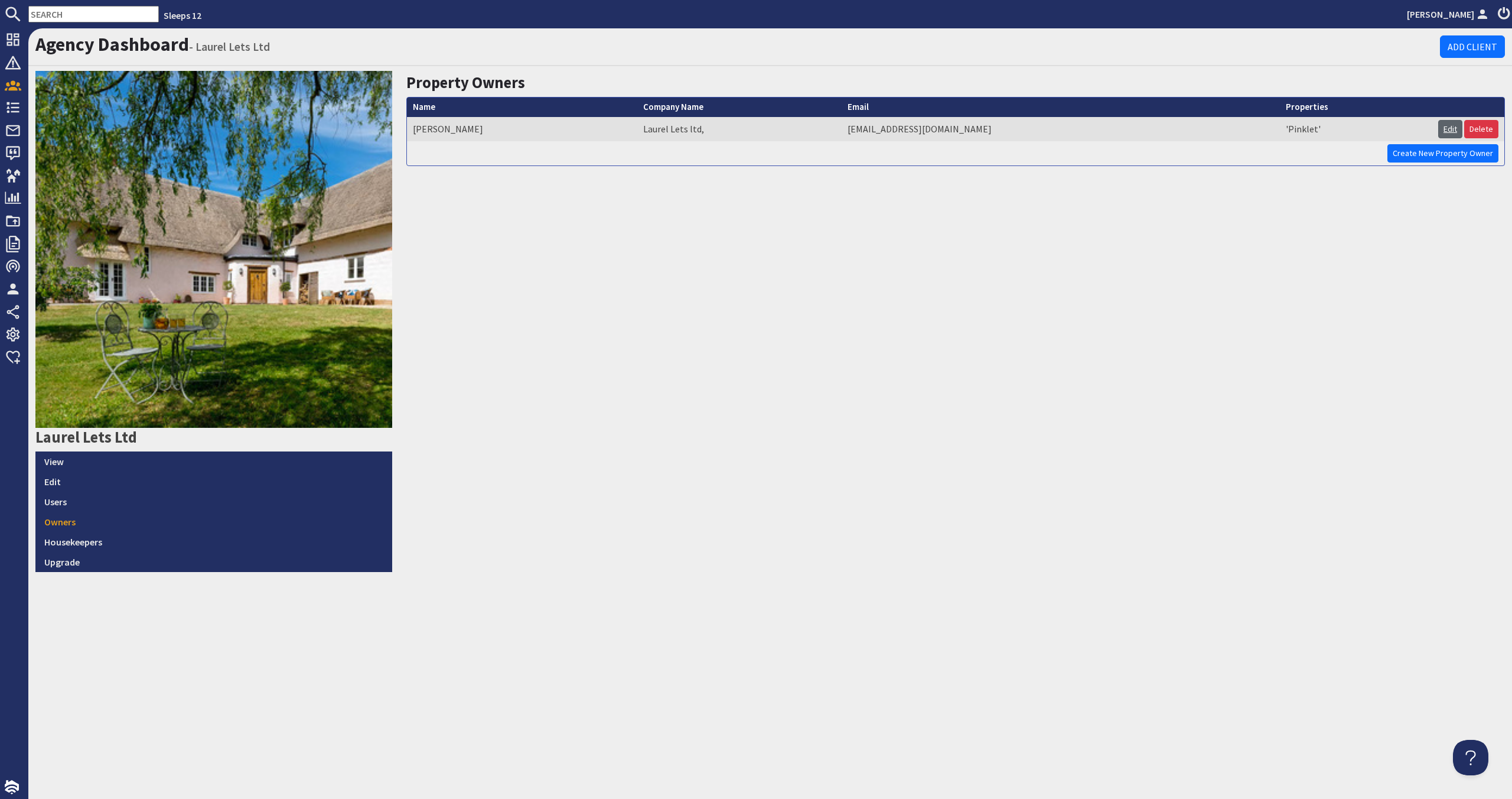
click at [866, 132] on link "Edit" at bounding box center [1450, 128] width 24 height 18
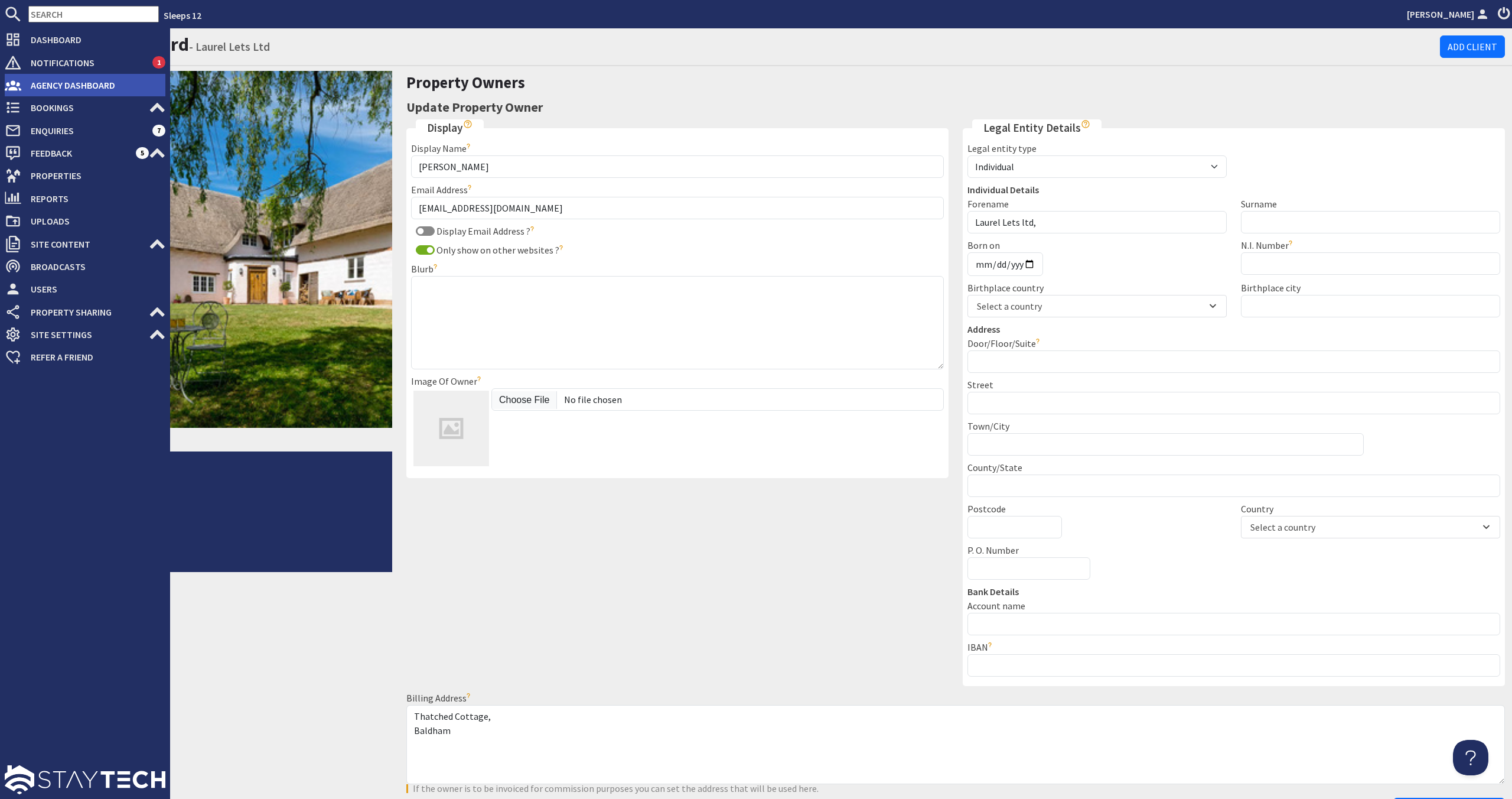
click at [46, 89] on span "Agency Dashboard" at bounding box center [93, 85] width 145 height 19
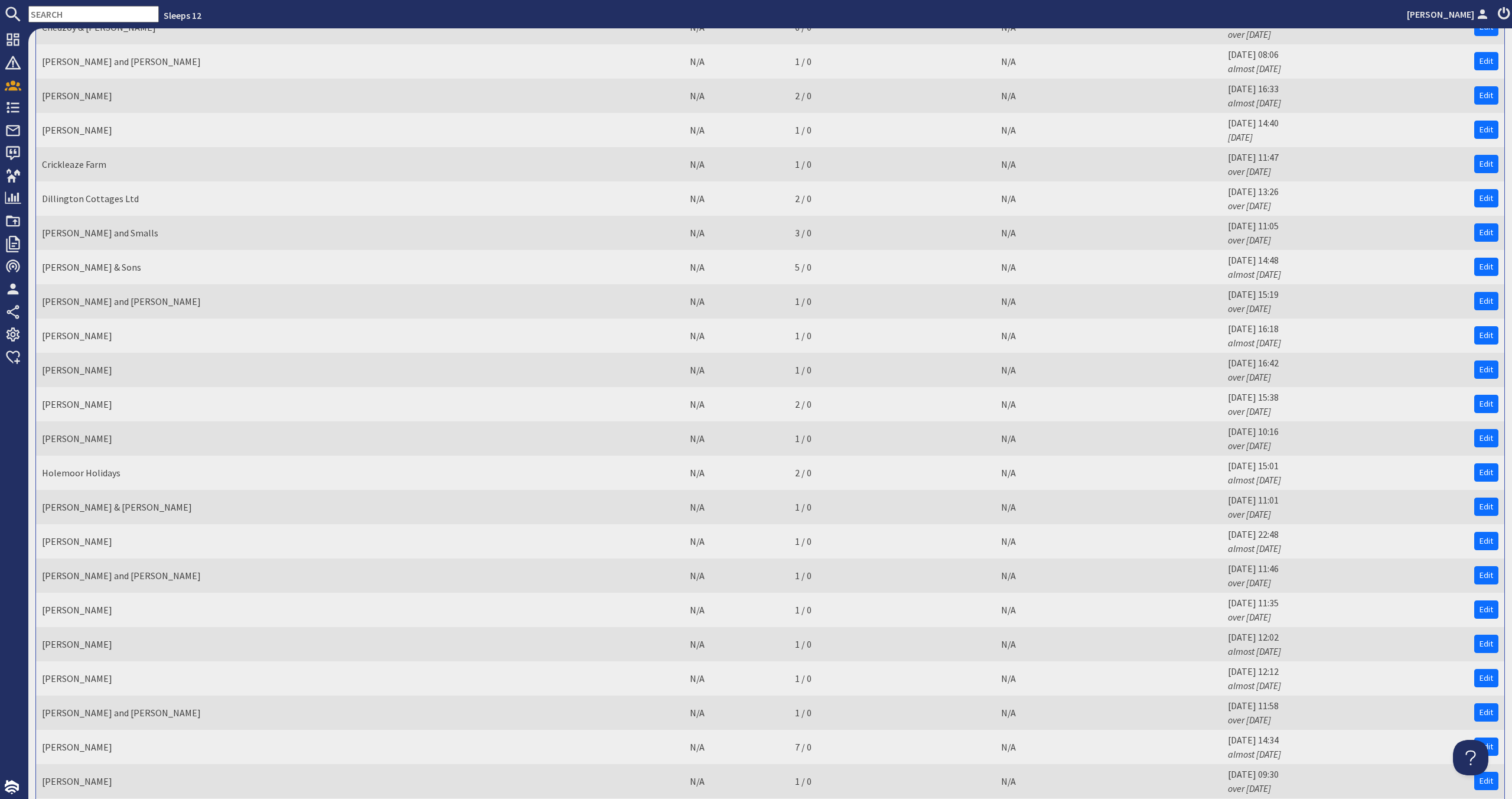
scroll to position [1243, 0]
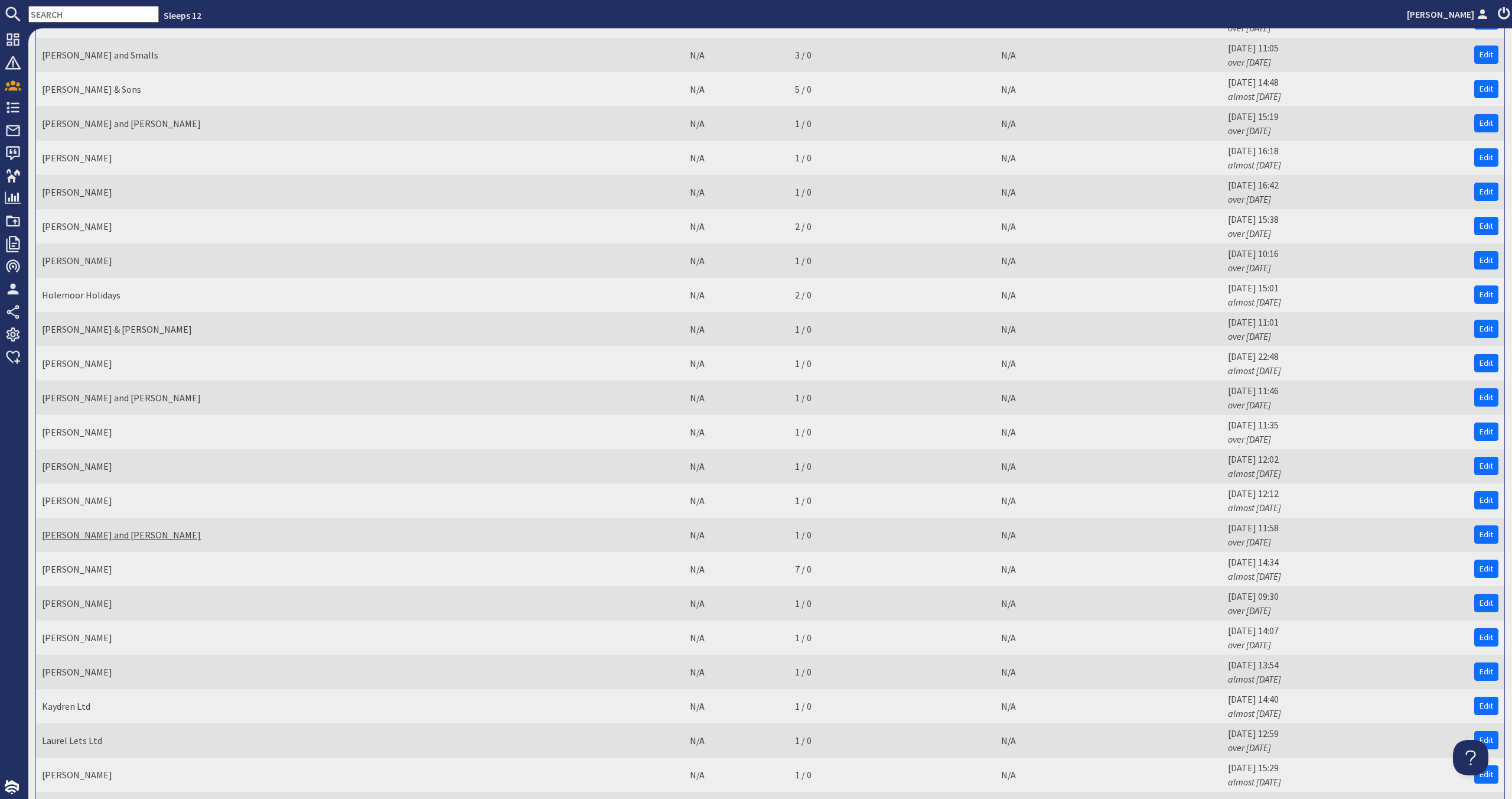
click at [138, 540] on link "[PERSON_NAME] and [PERSON_NAME]" at bounding box center [121, 535] width 159 height 12
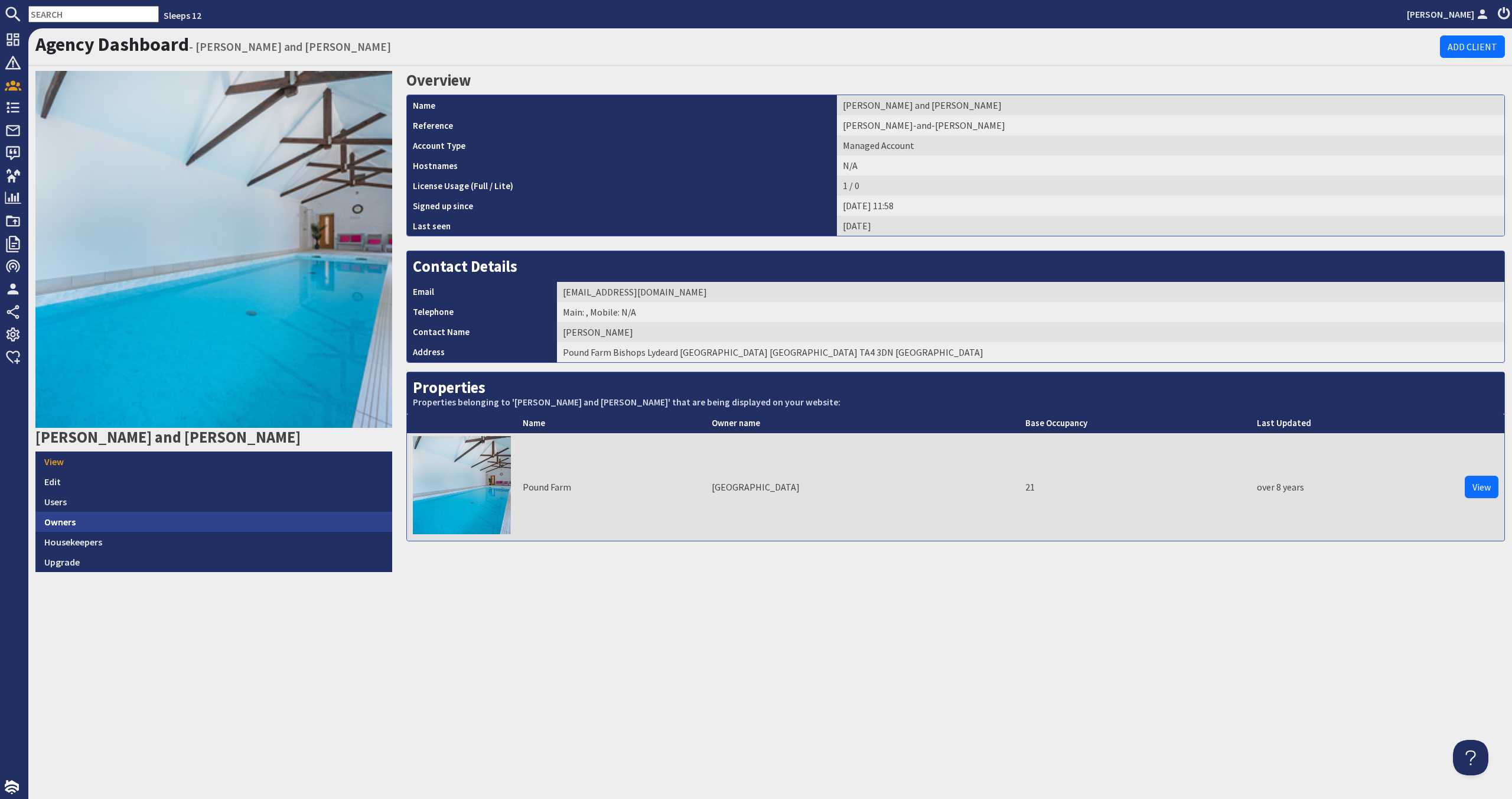
click at [169, 519] on link "Owners" at bounding box center [214, 521] width 357 height 20
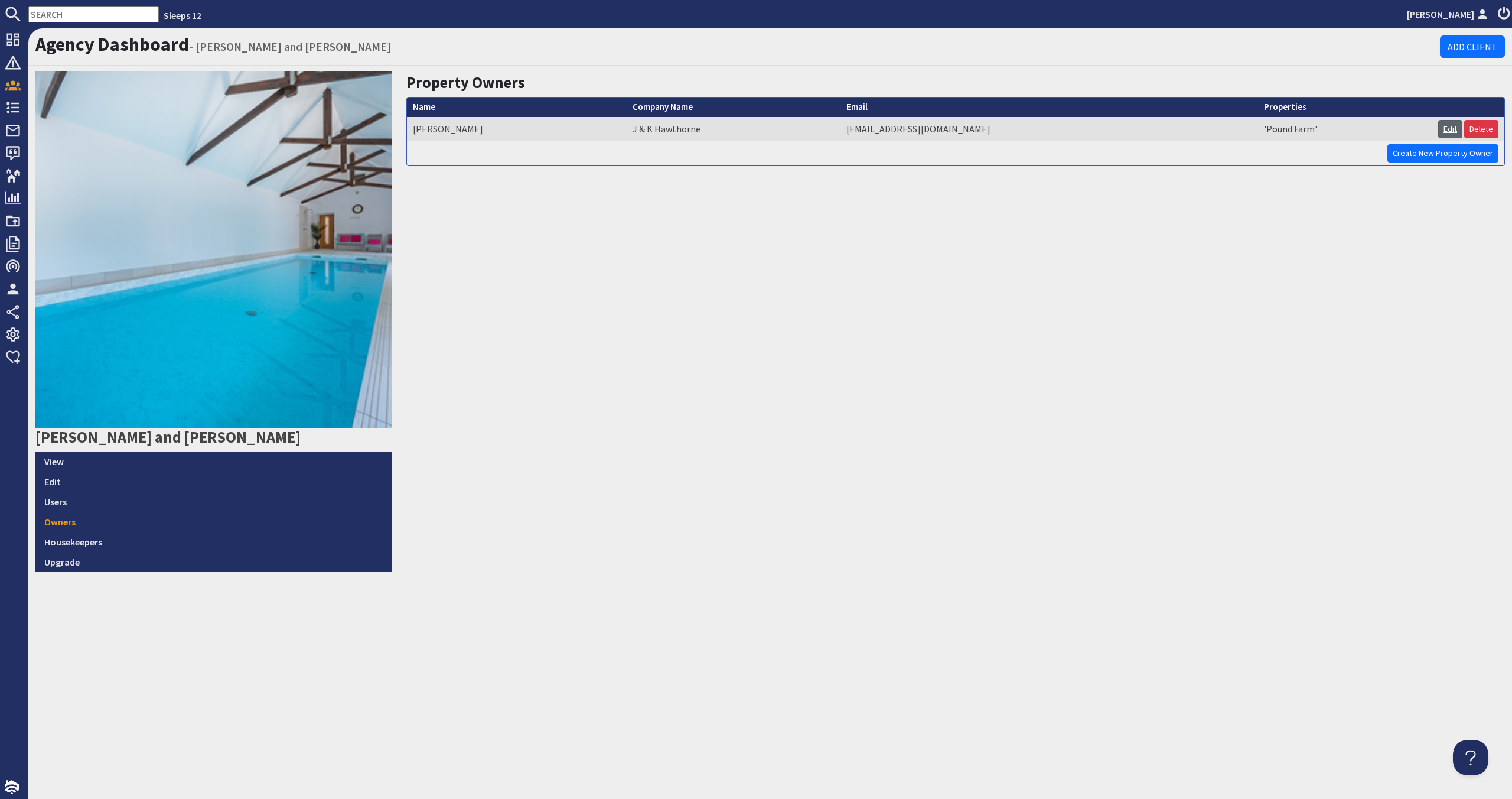
click at [866, 130] on link "Edit" at bounding box center [1450, 128] width 24 height 18
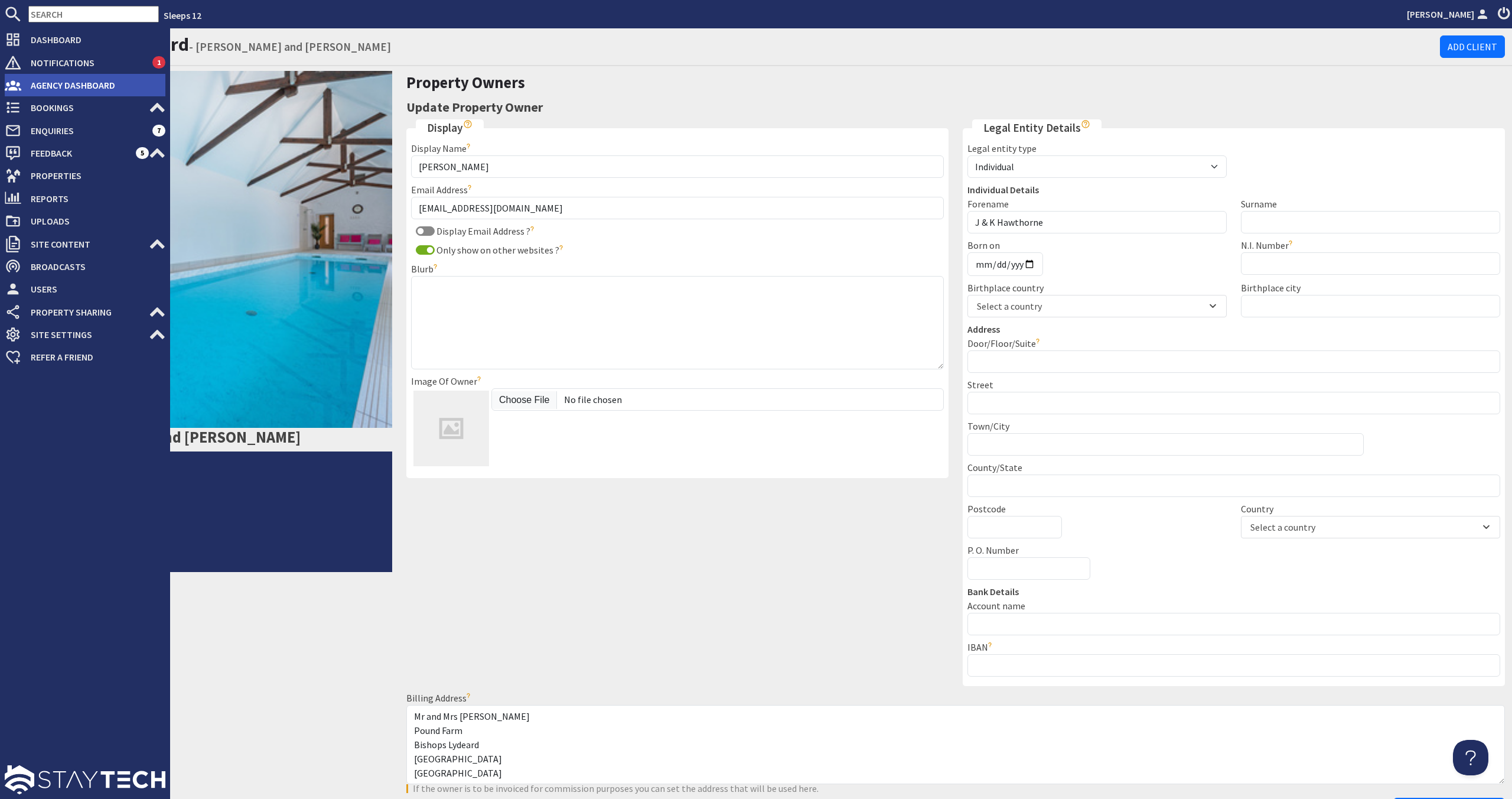
click at [64, 84] on span "Agency Dashboard" at bounding box center [93, 85] width 145 height 19
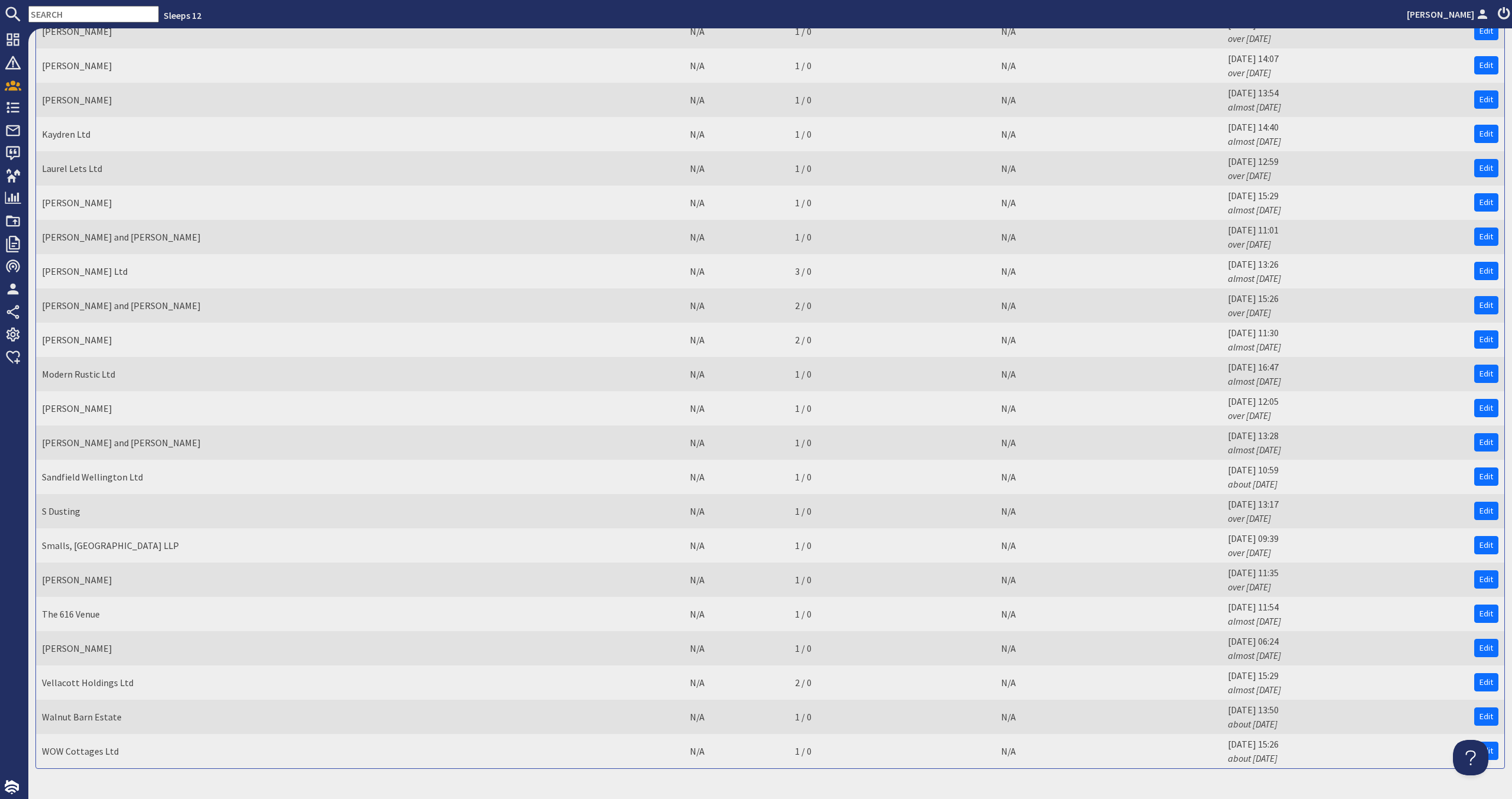
scroll to position [1844, 0]
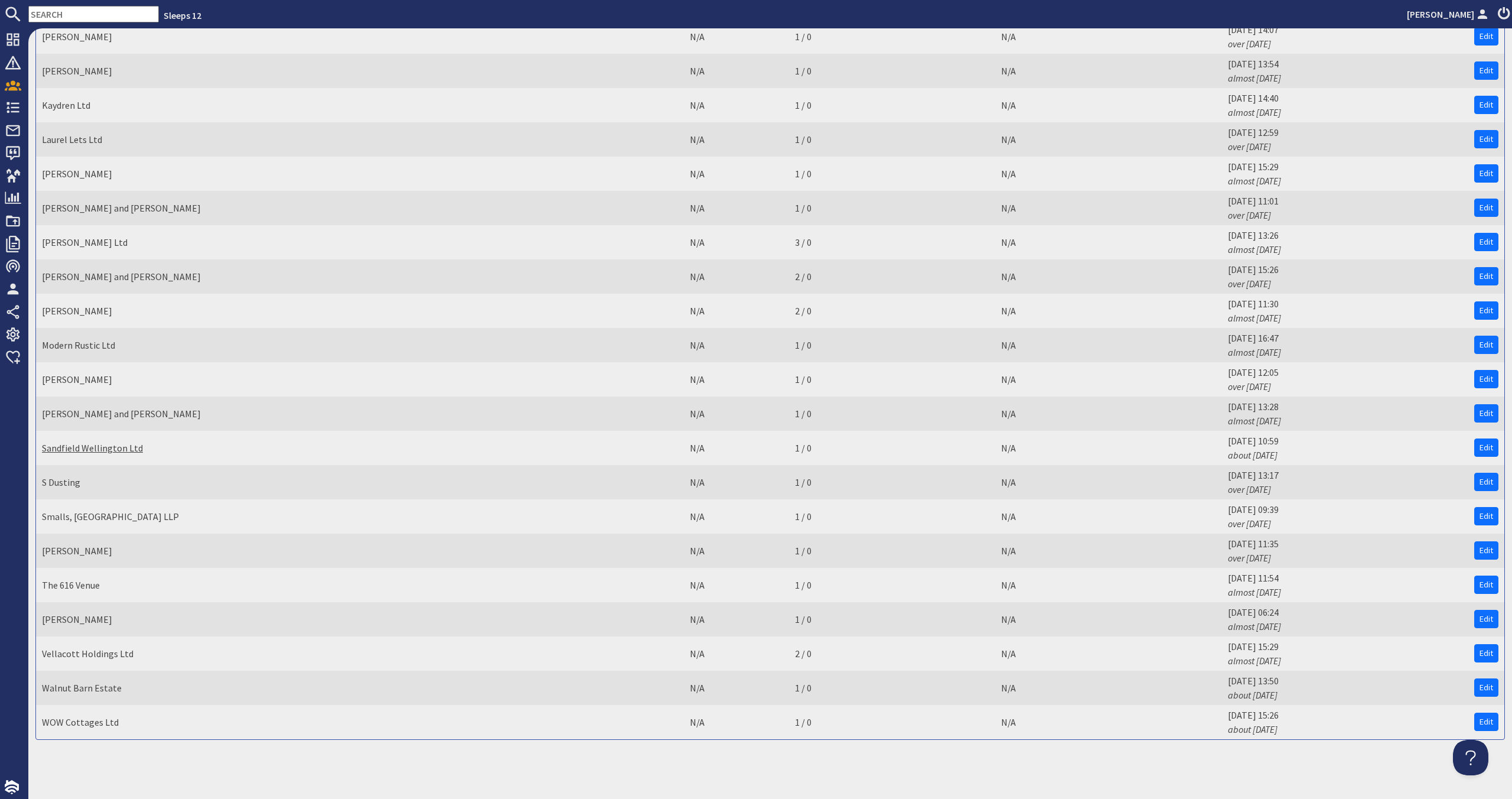
click at [109, 445] on link "Sandfield Wellington Ltd" at bounding box center [93, 447] width 101 height 12
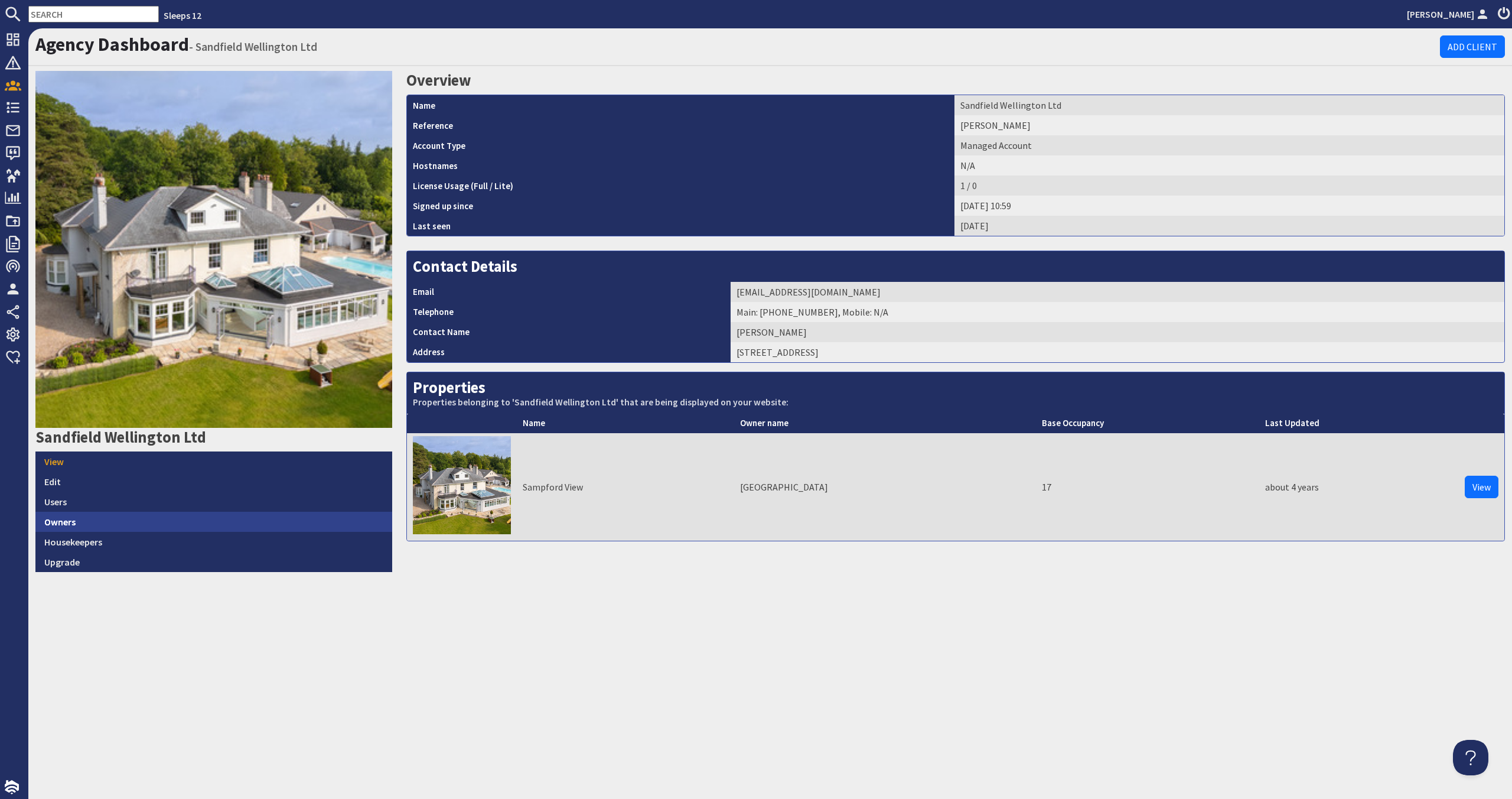
click at [122, 516] on link "Owners" at bounding box center [214, 521] width 357 height 20
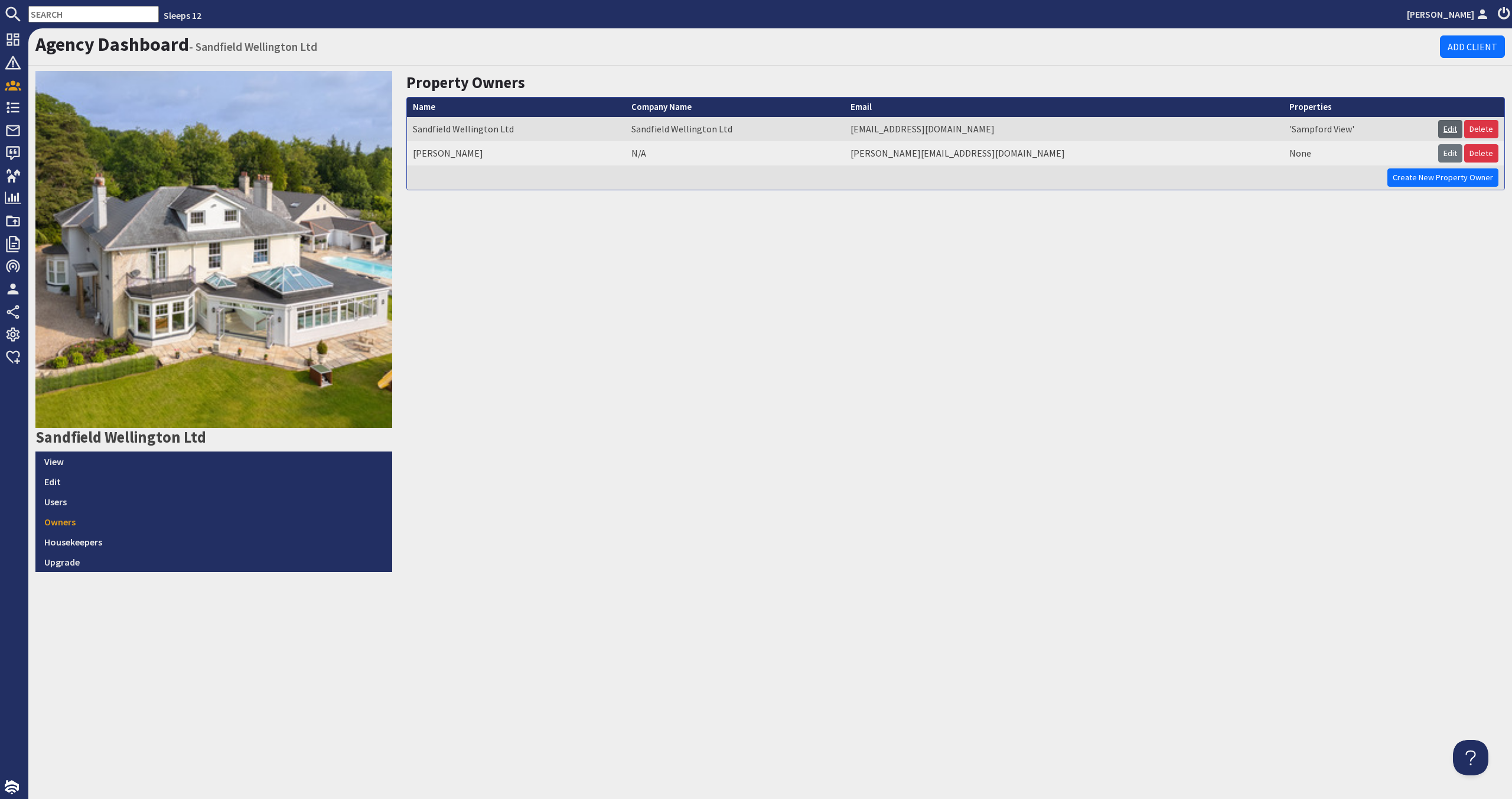
click at [866, 126] on link "Edit" at bounding box center [1450, 128] width 24 height 18
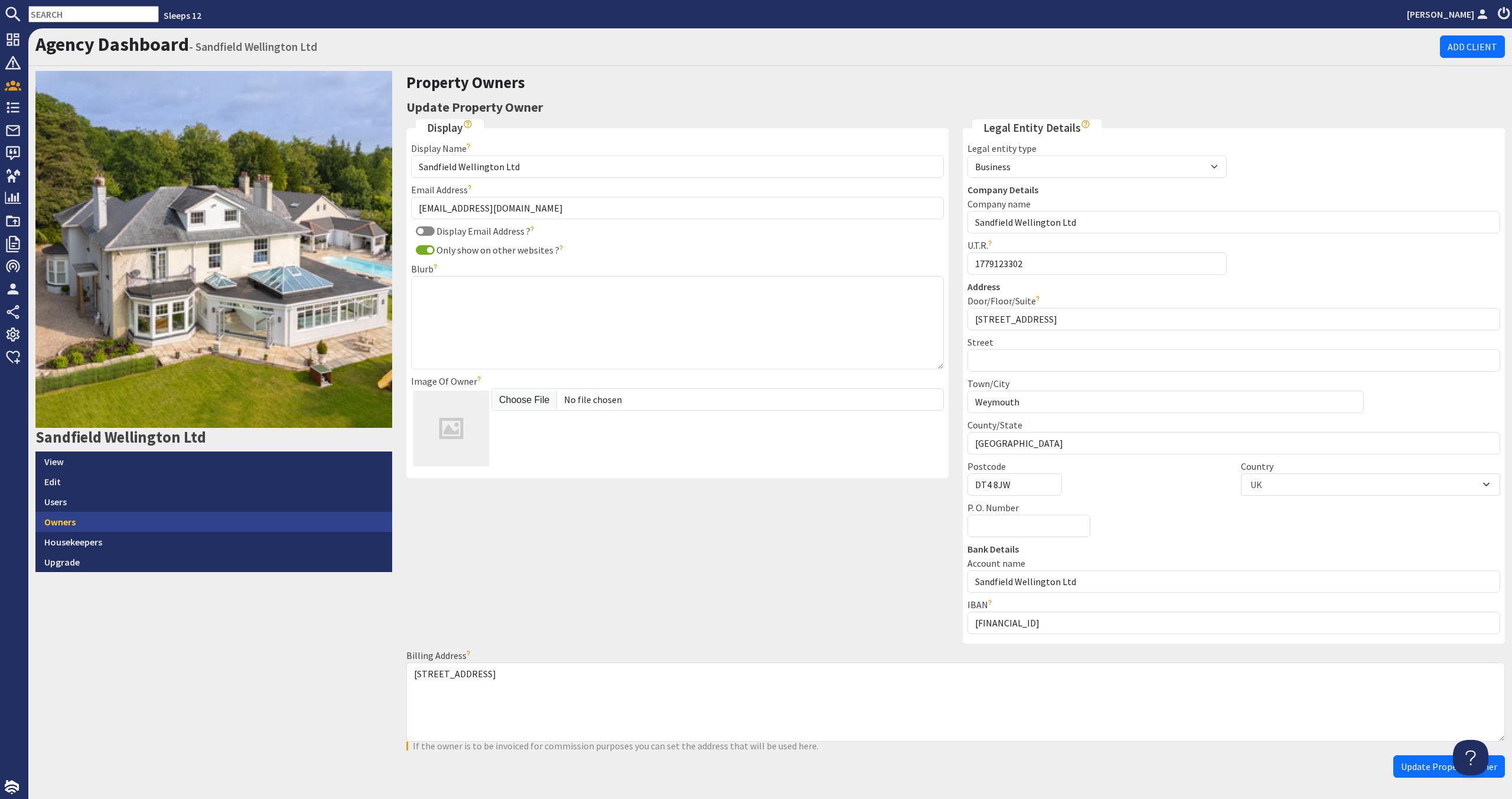
click at [163, 517] on link "Owners" at bounding box center [214, 521] width 357 height 20
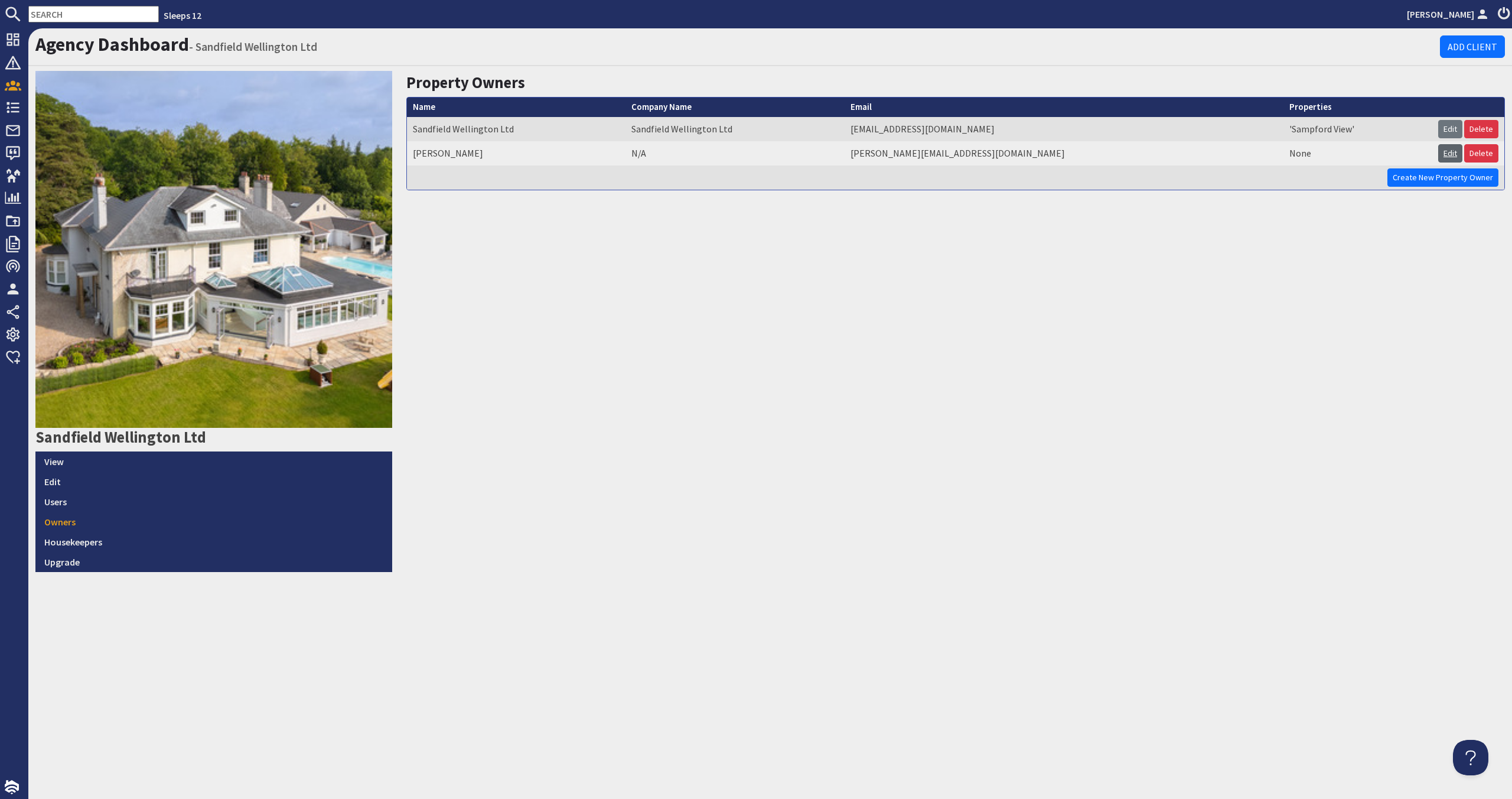
click at [866, 150] on link "Edit" at bounding box center [1450, 153] width 24 height 18
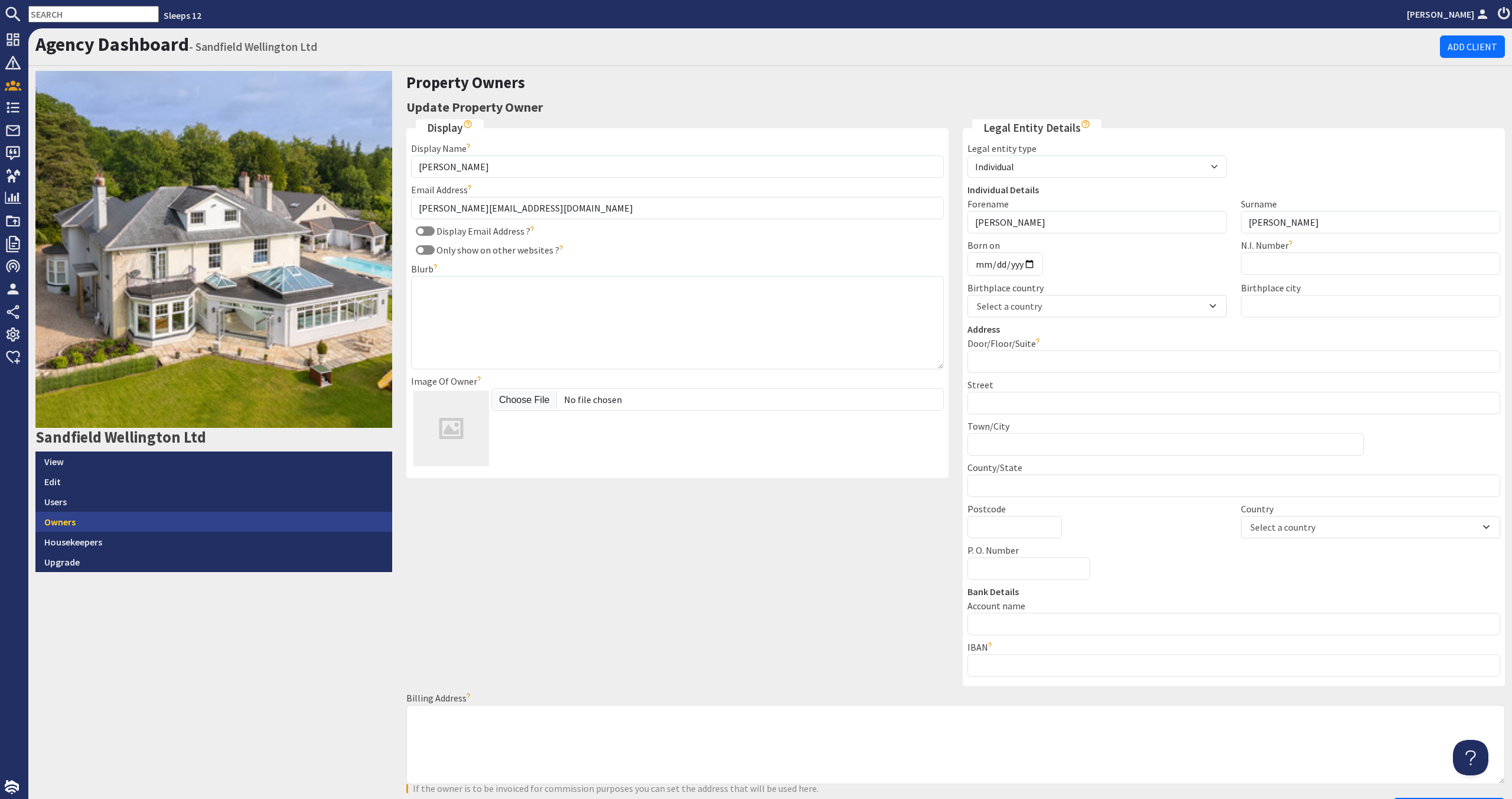
click at [202, 519] on link "Owners" at bounding box center [214, 521] width 357 height 20
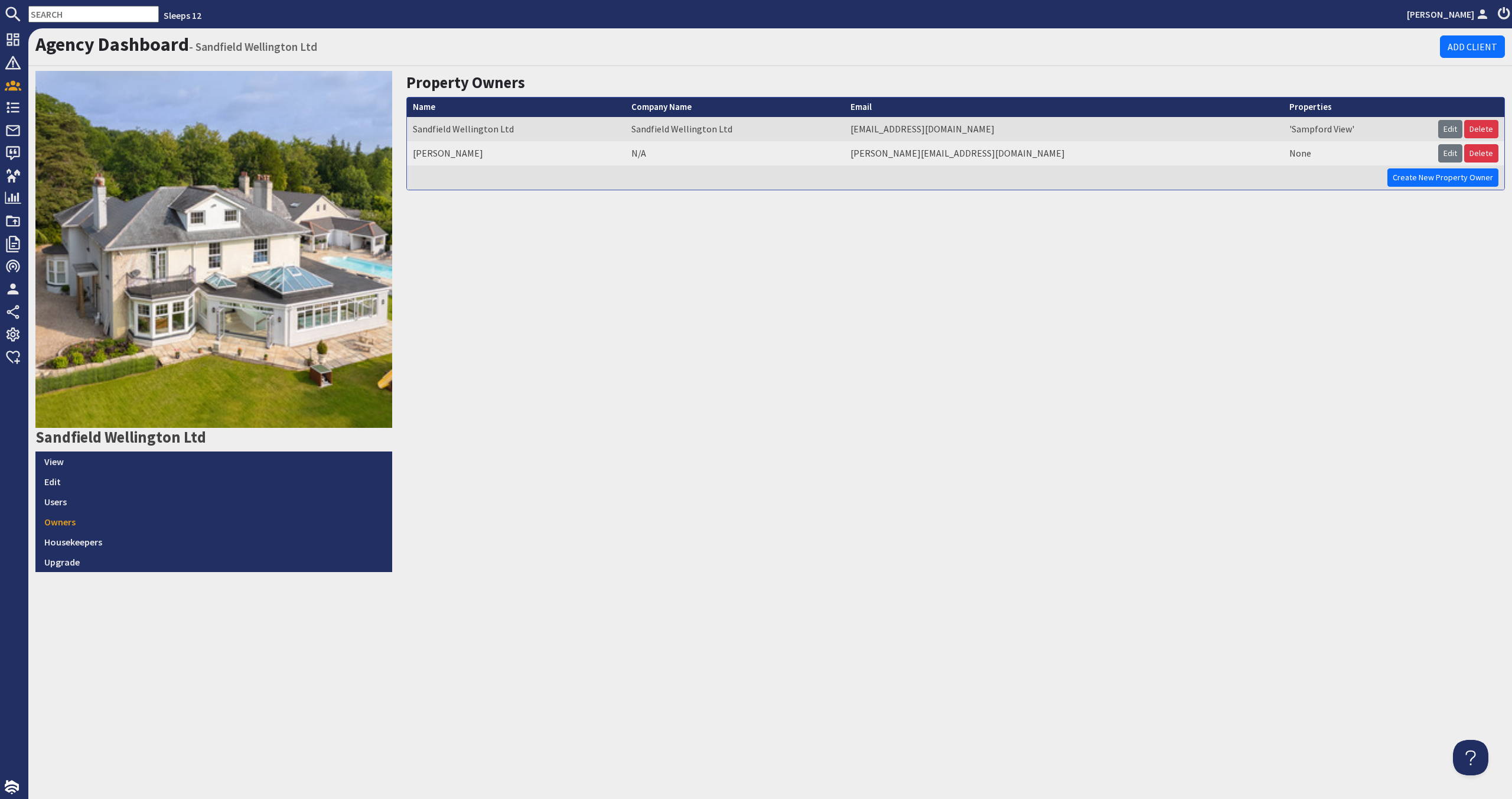
click at [866, 126] on td "Edit Delete" at bounding box center [1468, 128] width 72 height 24
click at [866, 126] on link "Edit" at bounding box center [1450, 128] width 24 height 18
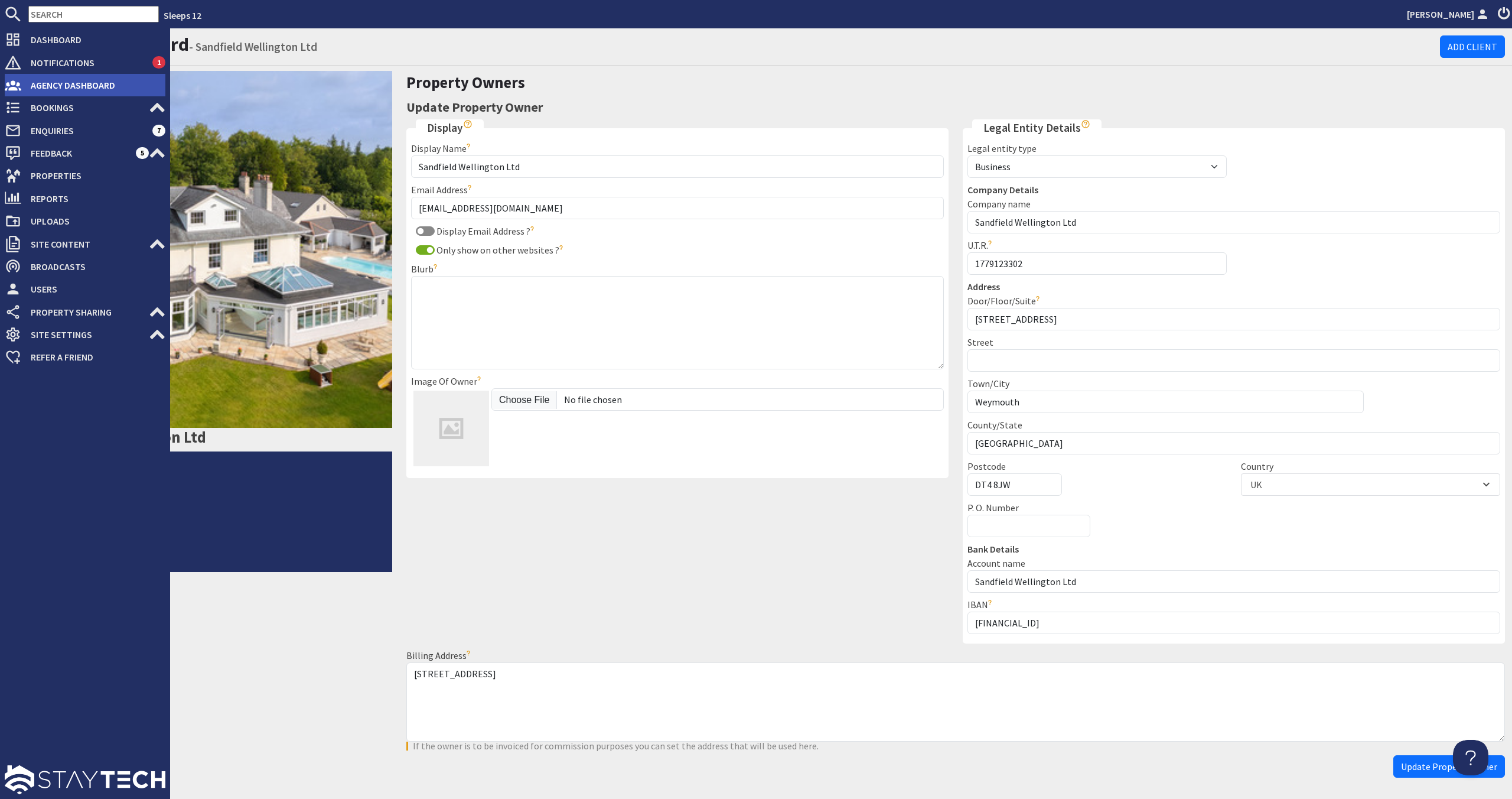
click at [105, 92] on span "Agency Dashboard" at bounding box center [93, 85] width 145 height 19
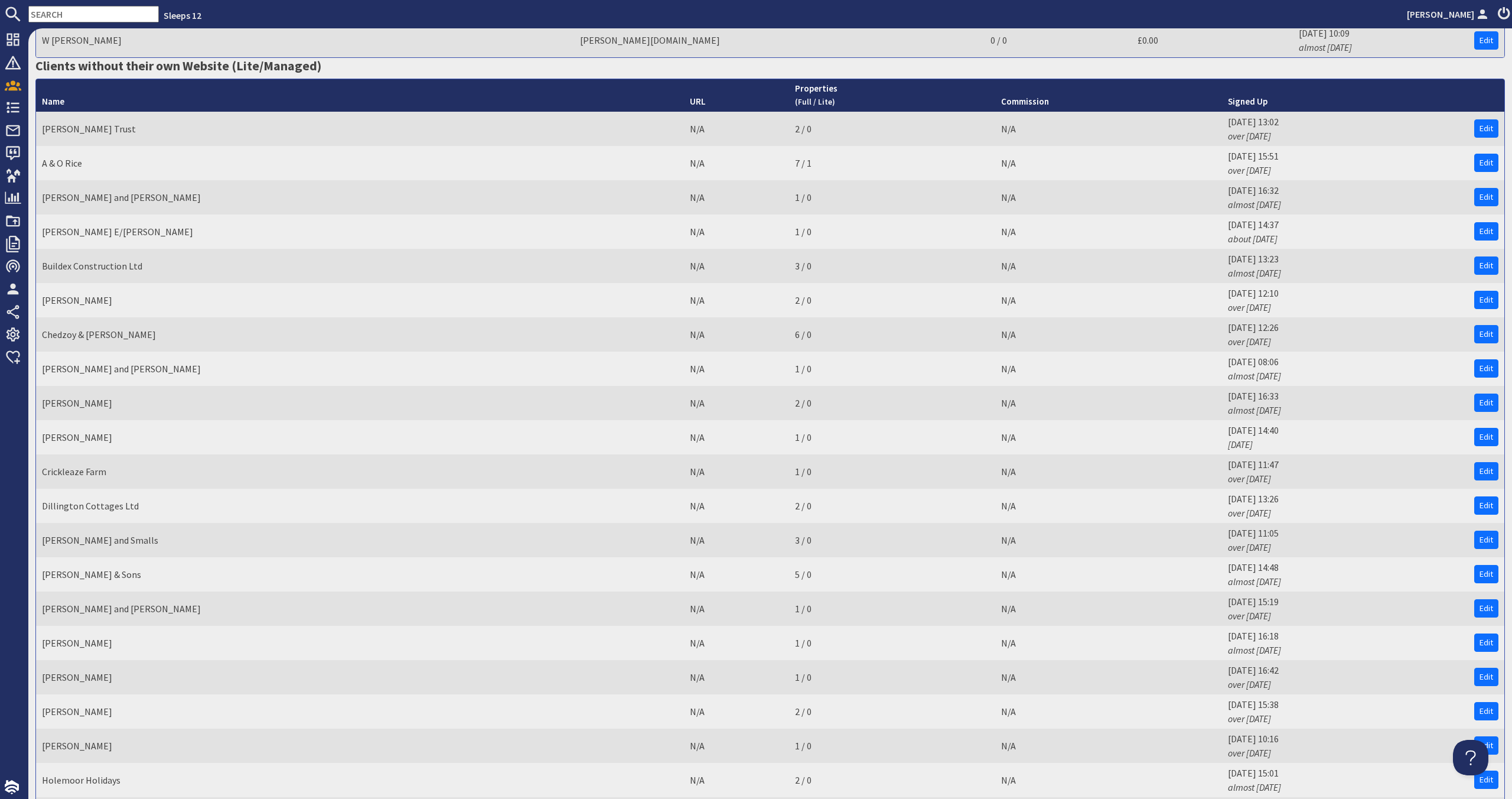
scroll to position [922, 0]
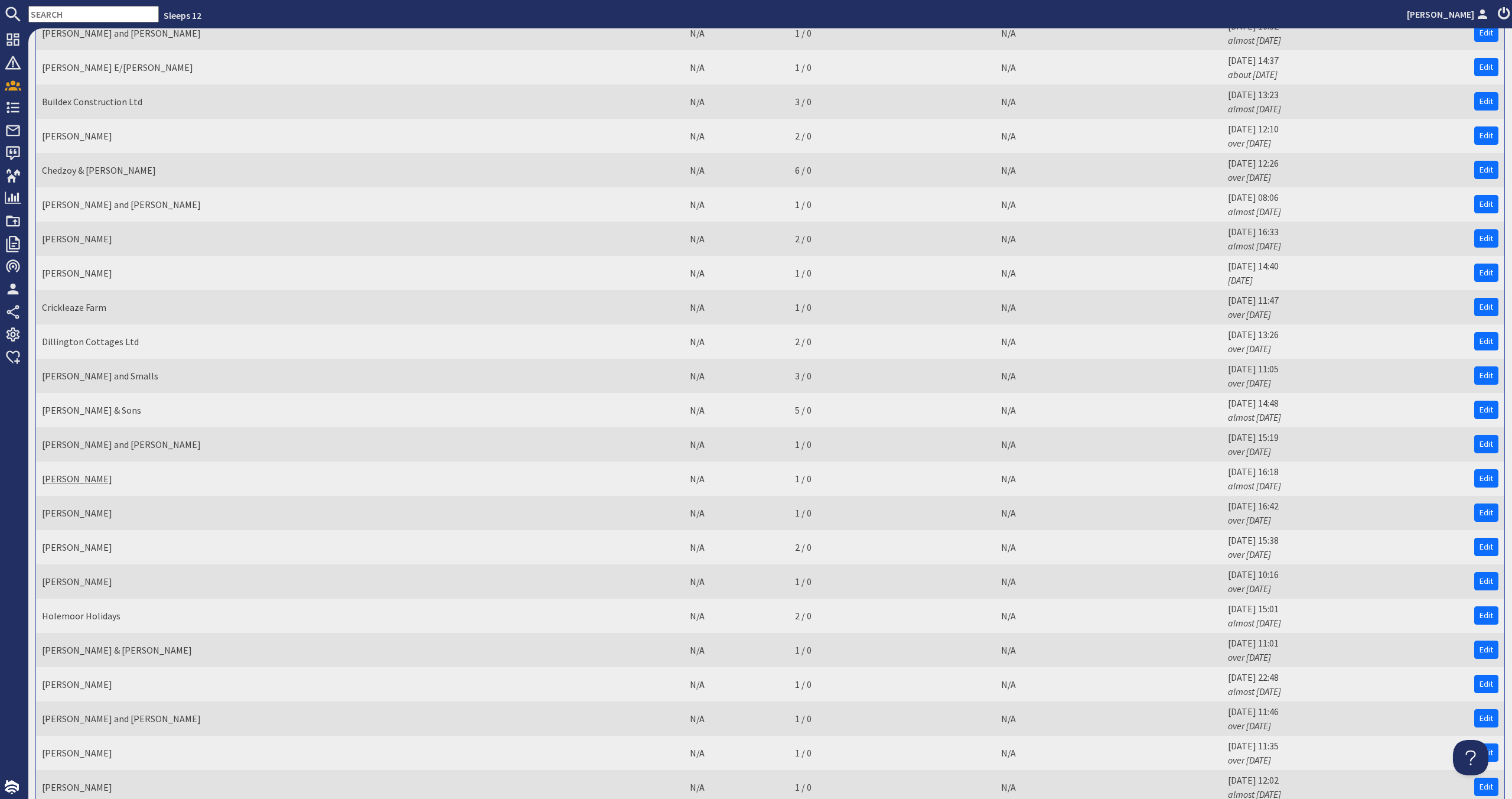
click at [75, 480] on link "[PERSON_NAME]" at bounding box center [77, 478] width 70 height 12
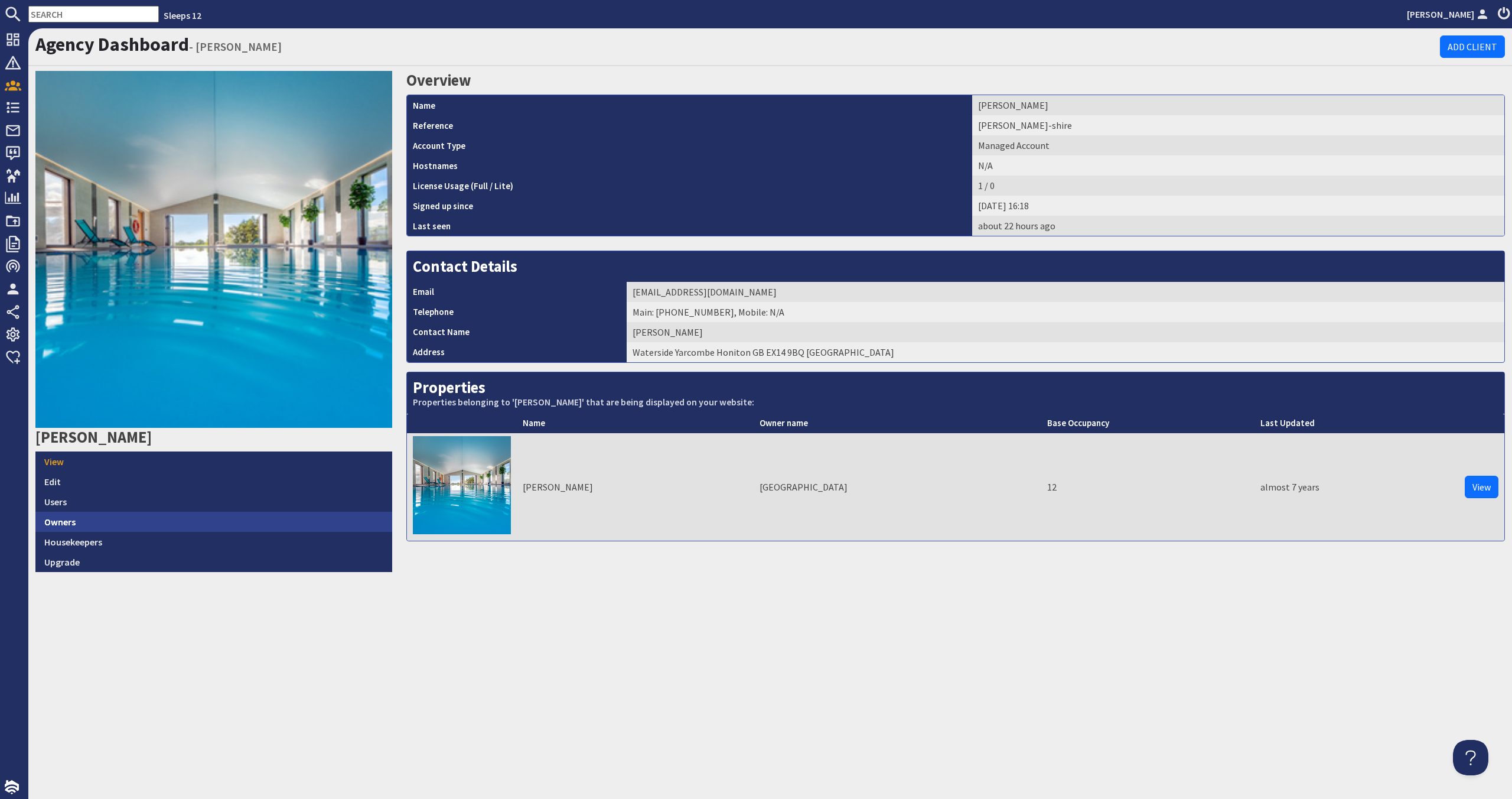
click at [221, 522] on link "Owners" at bounding box center [214, 521] width 357 height 20
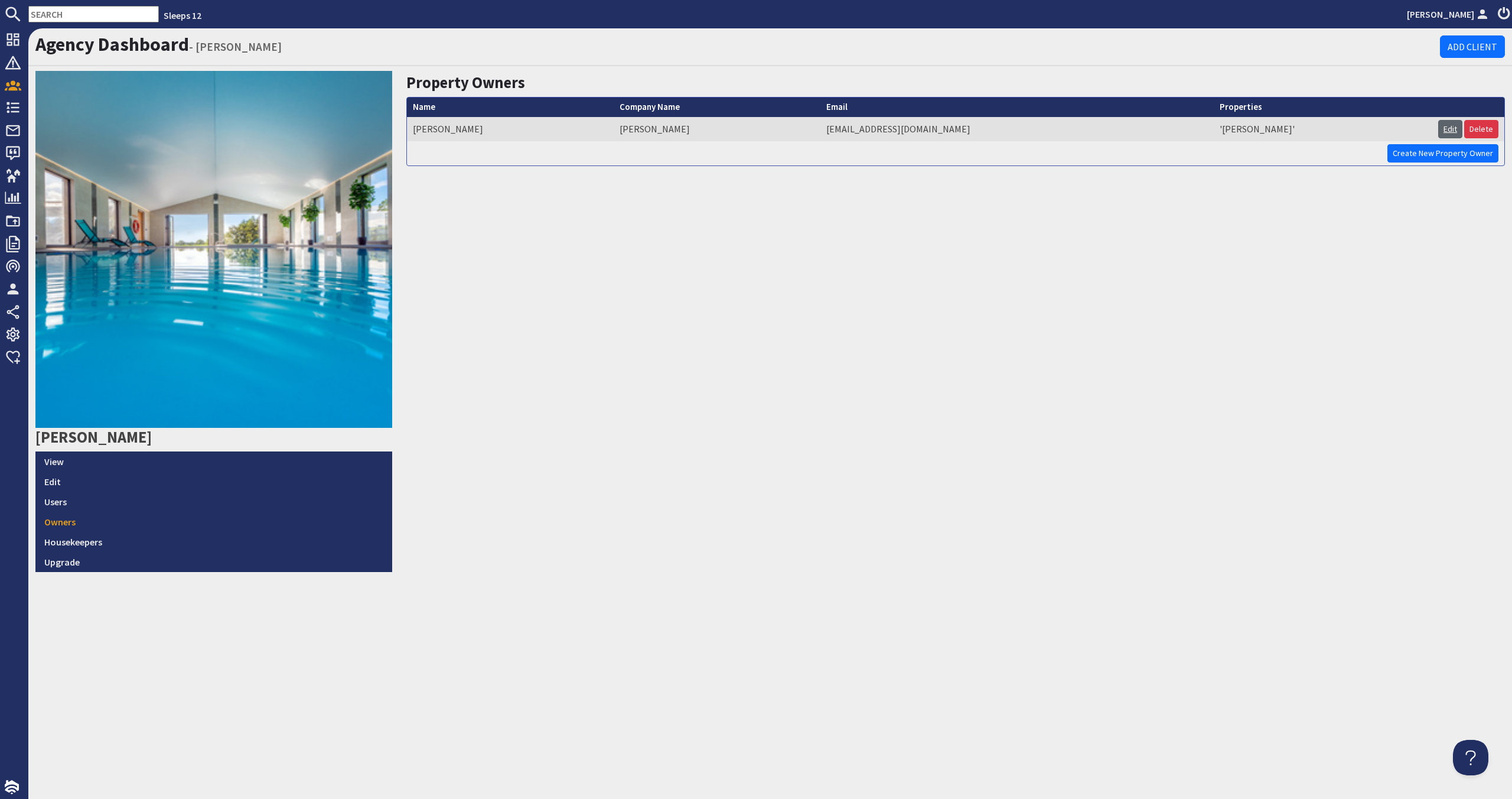
click at [866, 129] on link "Edit" at bounding box center [1450, 128] width 24 height 18
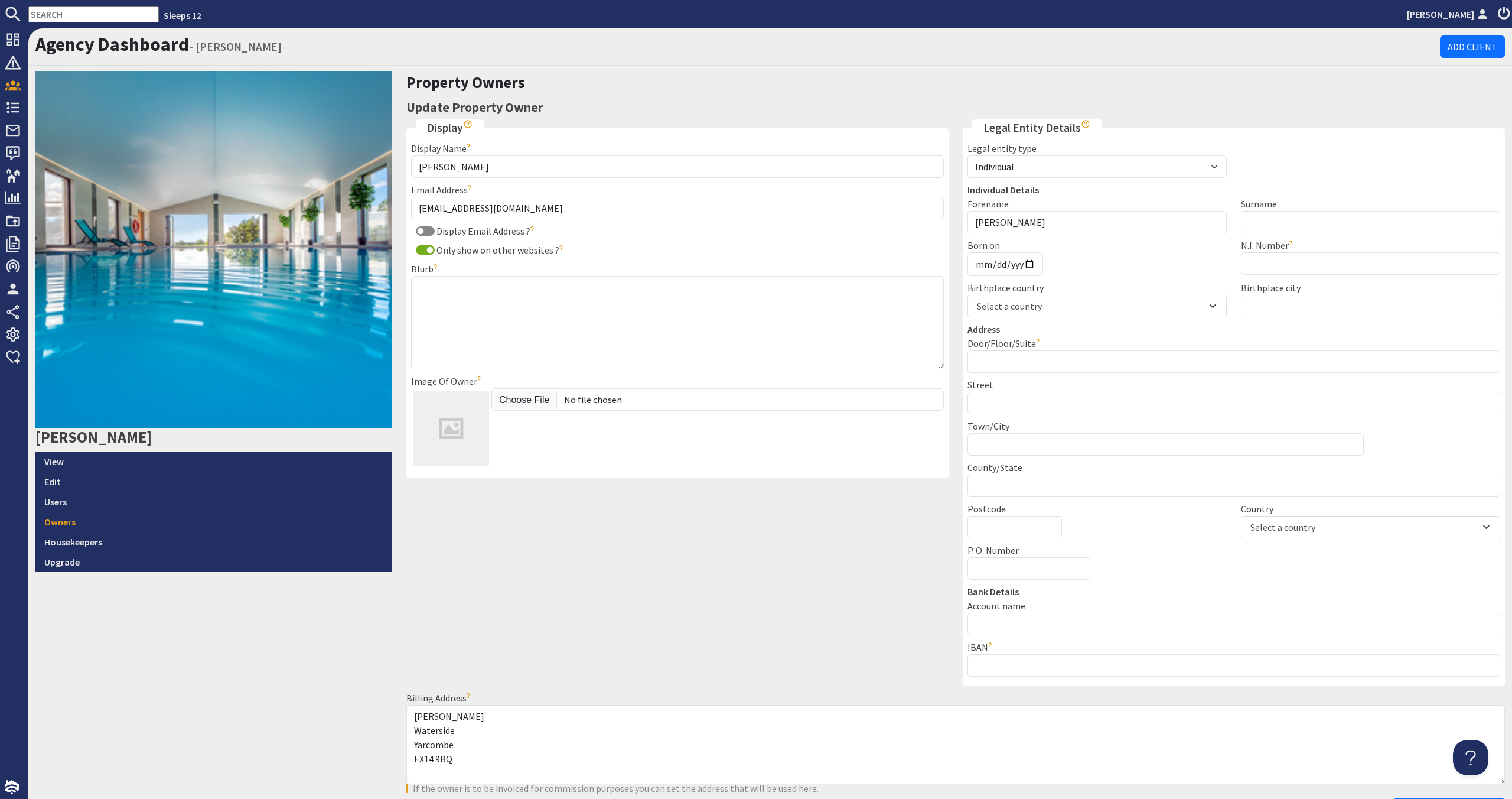
scroll to position [1, 0]
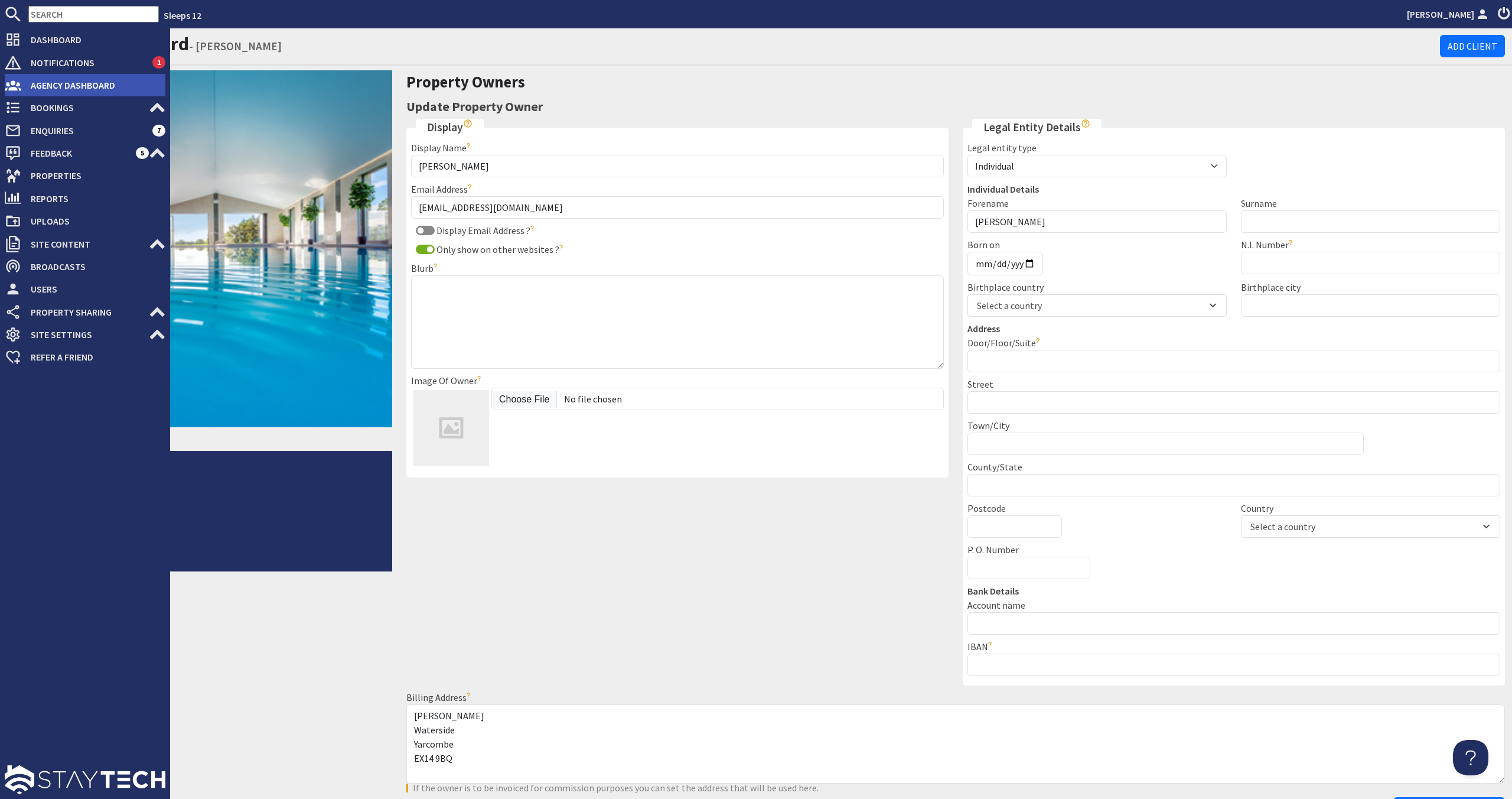
click at [60, 80] on span "Agency Dashboard" at bounding box center [93, 85] width 145 height 19
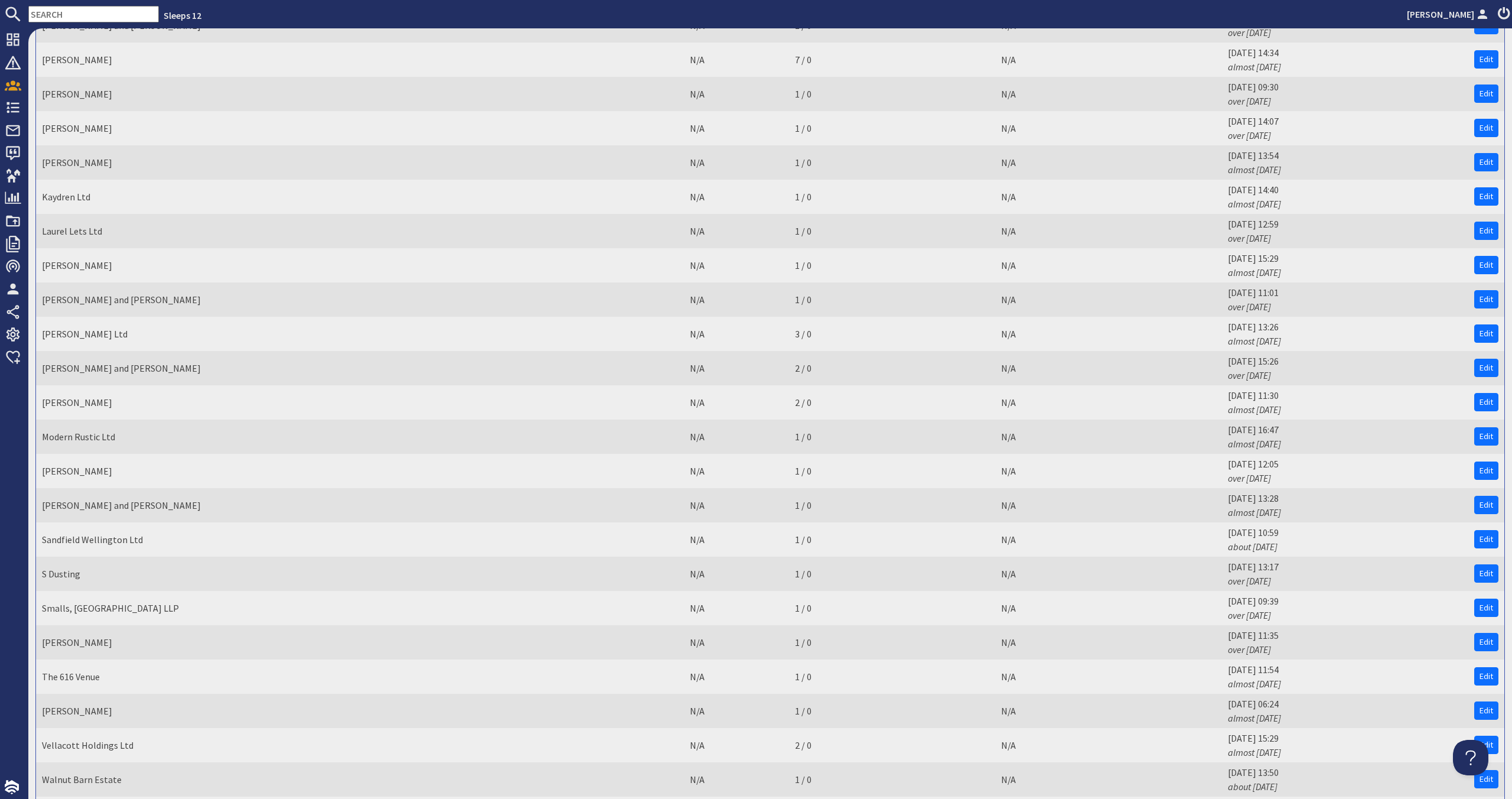
scroll to position [1844, 0]
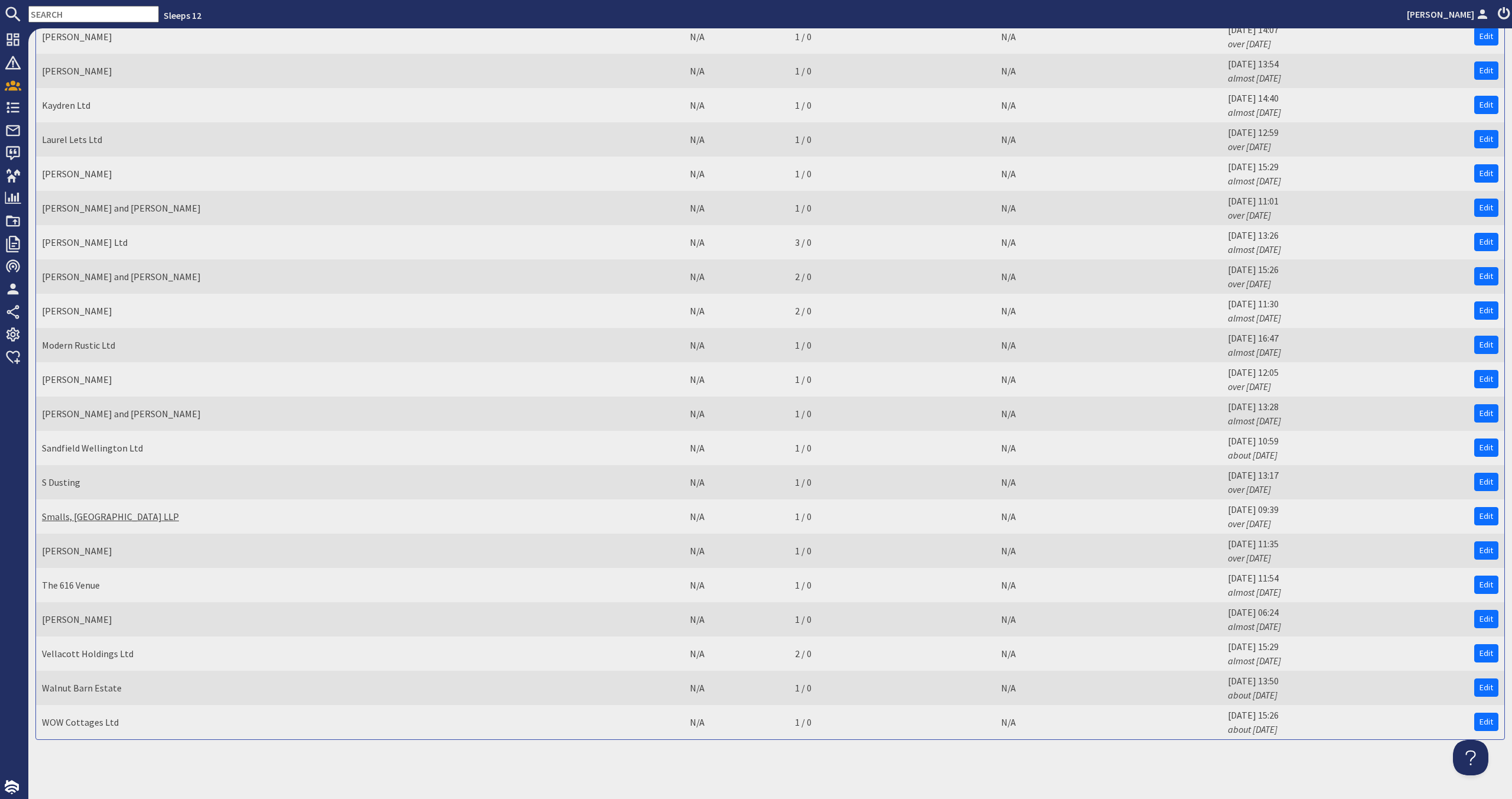
click at [138, 519] on link "Smalls, [GEOGRAPHIC_DATA] LLP" at bounding box center [111, 517] width 137 height 12
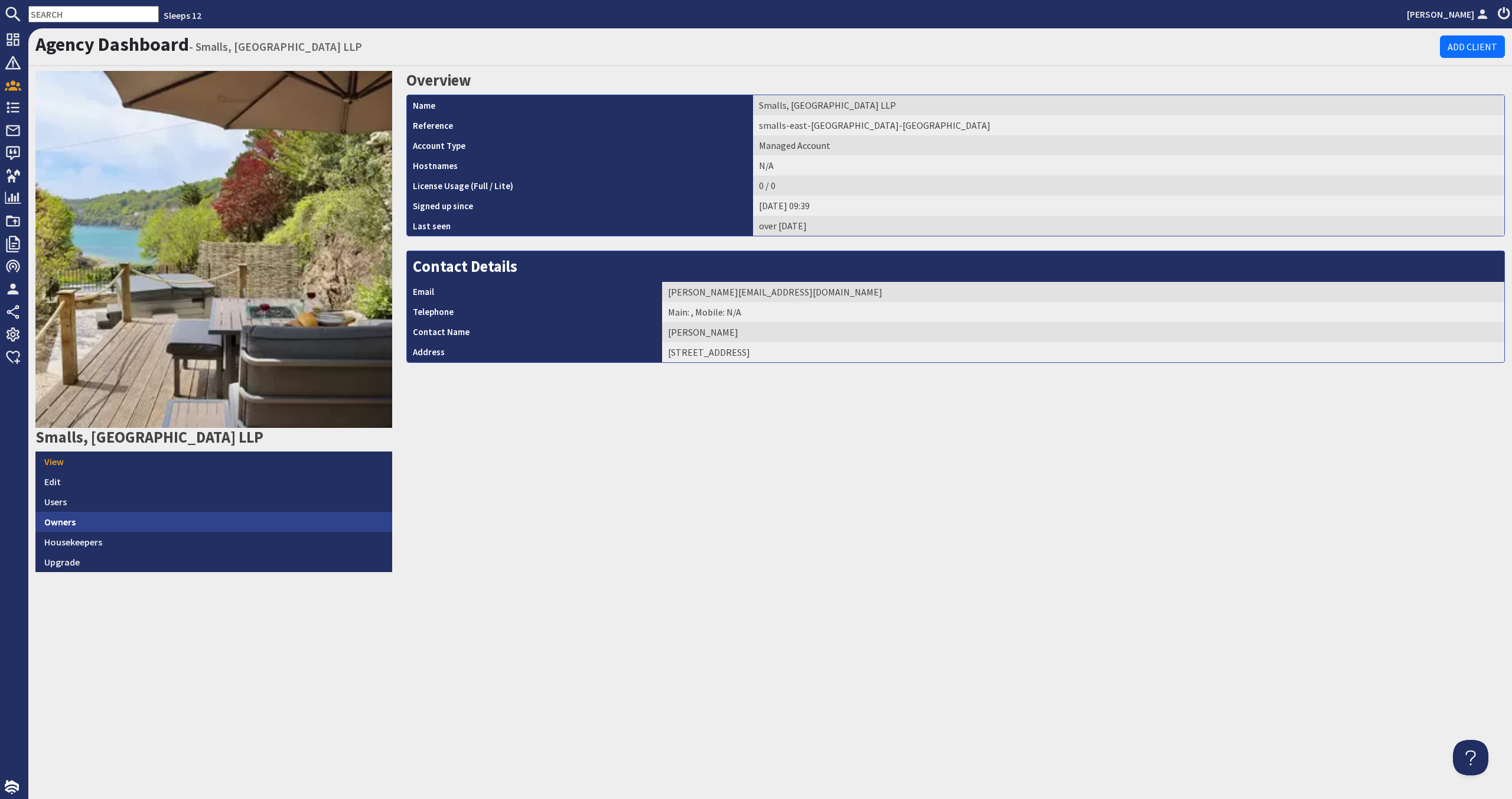
click at [189, 517] on link "Owners" at bounding box center [214, 521] width 357 height 20
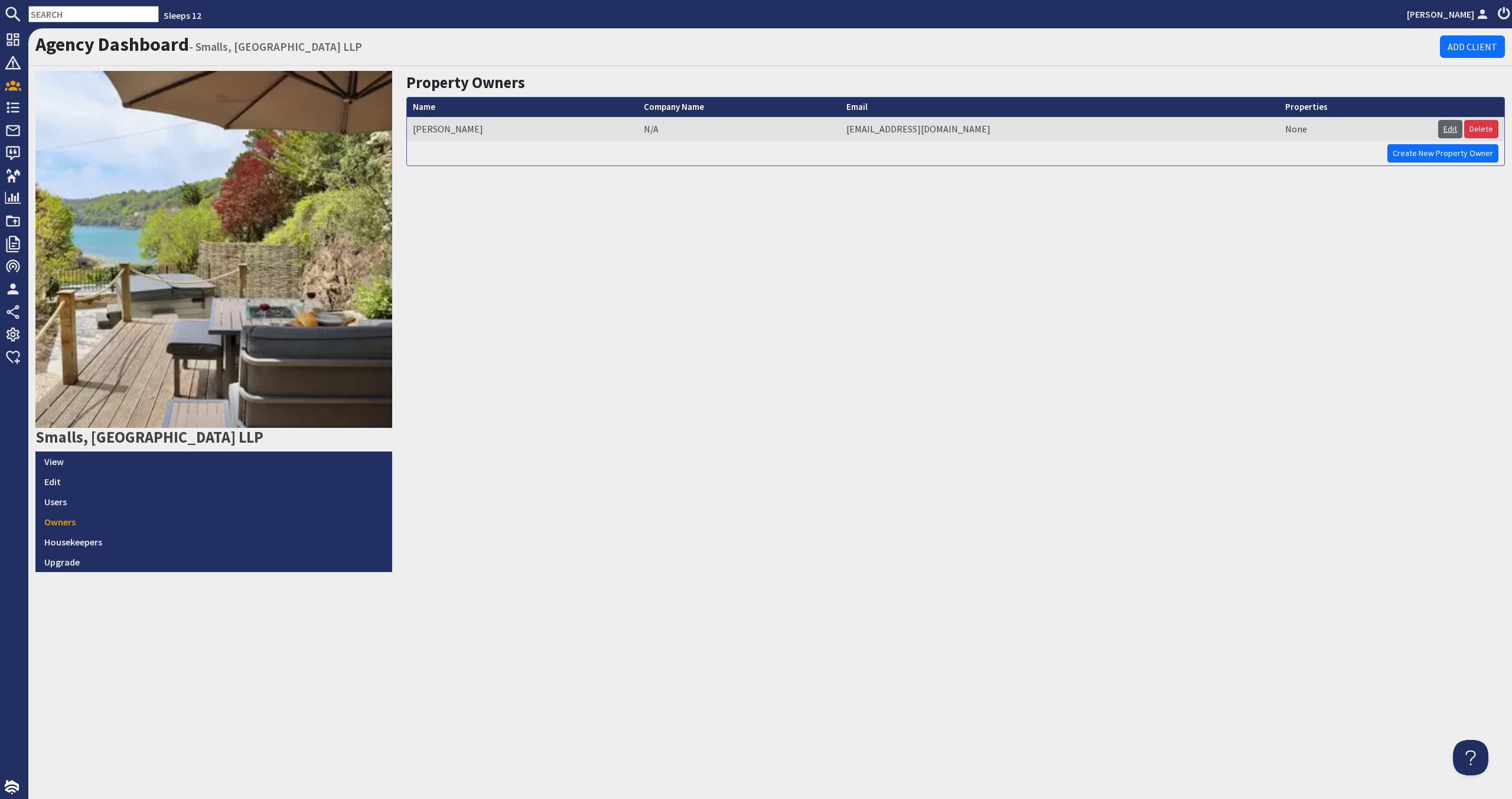
click at [866, 127] on link "Edit" at bounding box center [1450, 128] width 24 height 18
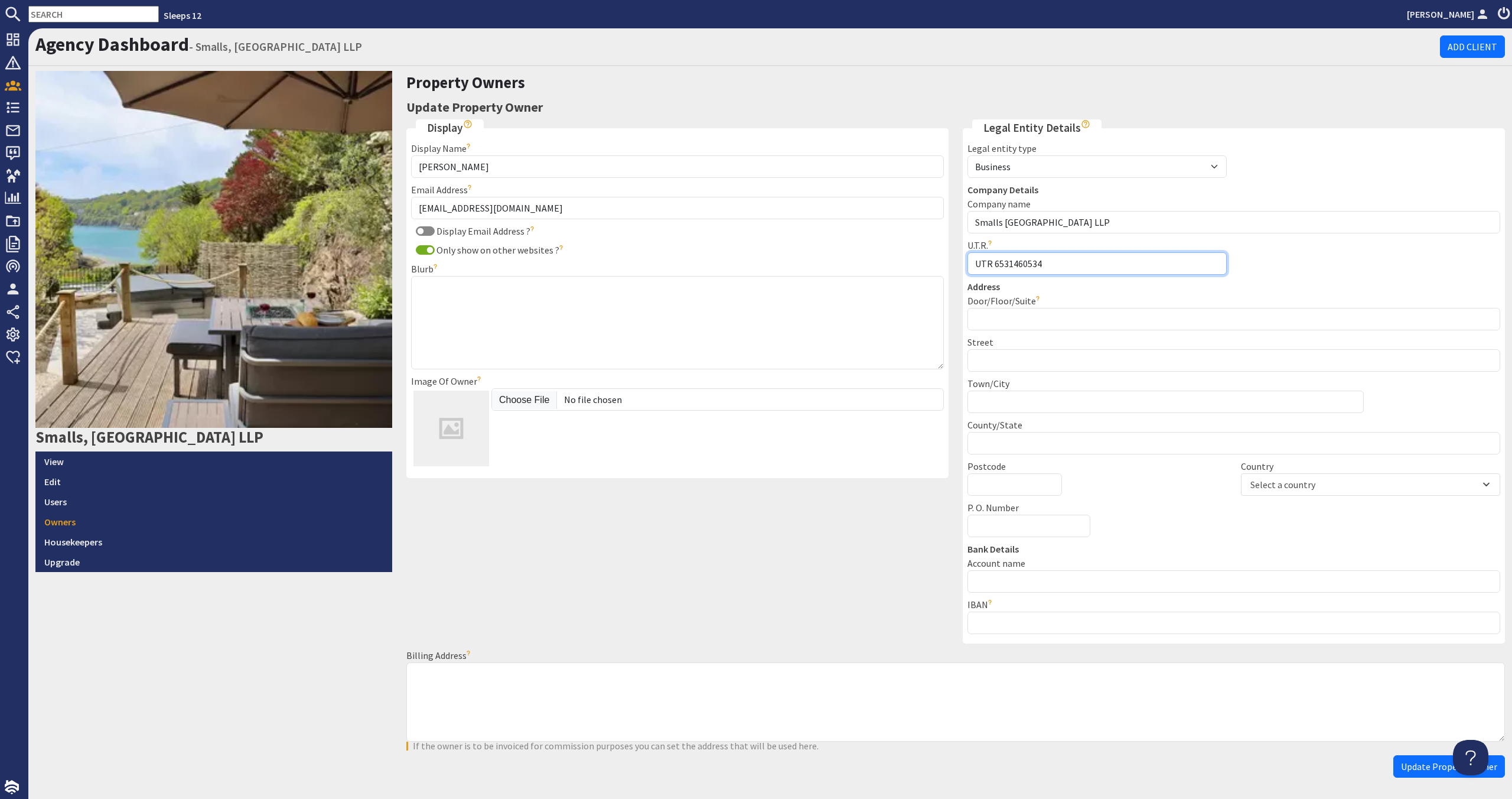
drag, startPoint x: 995, startPoint y: 262, endPoint x: 953, endPoint y: 258, distance: 42.2
click at [866, 262] on div "Display Display Name [PERSON_NAME] The name you'd like the owner to be displaye…" at bounding box center [955, 438] width 1113 height 636
type input "6531460534"
click at [866, 732] on span "Update Property Owner" at bounding box center [1449, 766] width 96 height 12
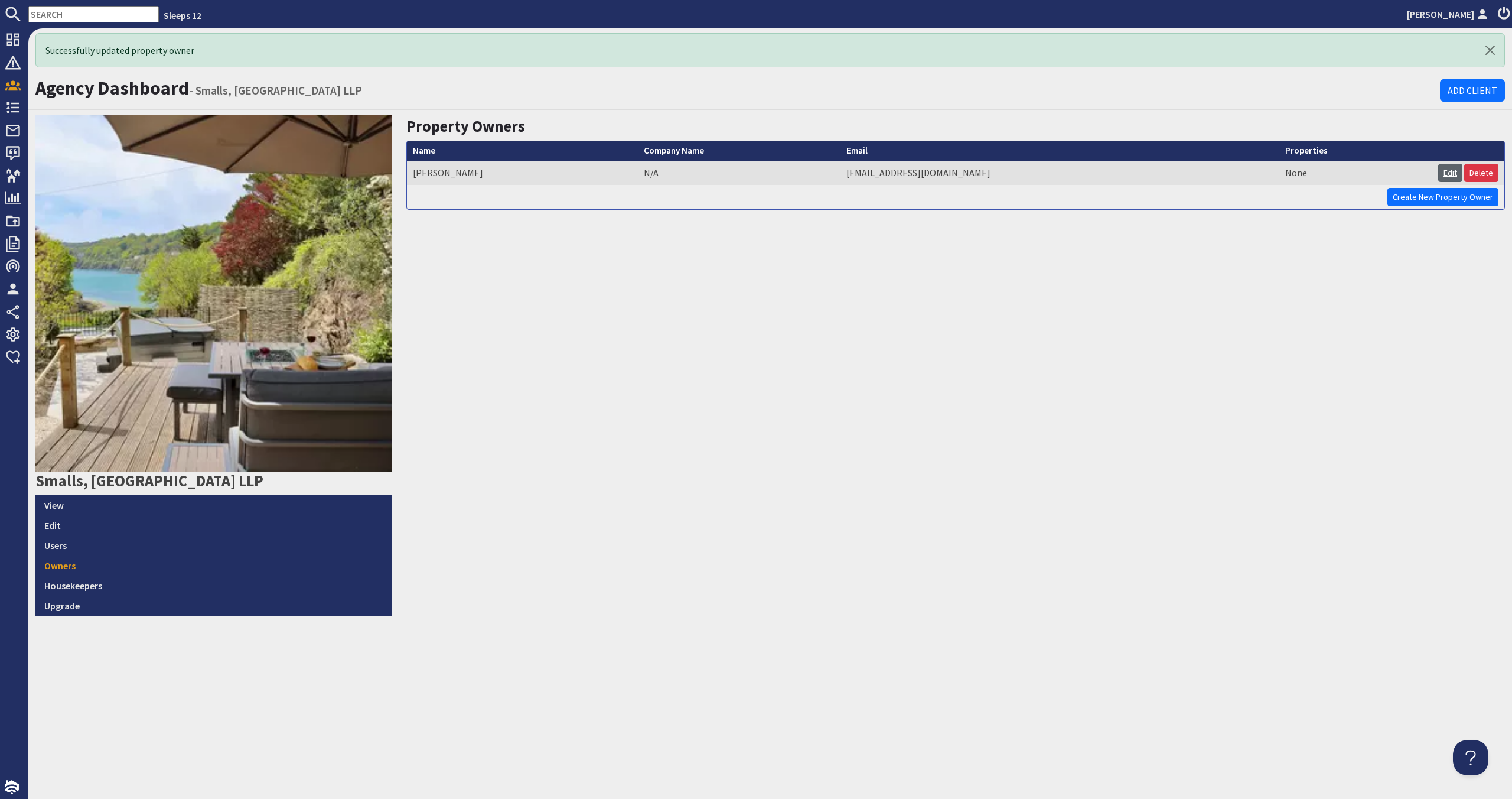
click at [866, 179] on link "Edit" at bounding box center [1450, 173] width 24 height 18
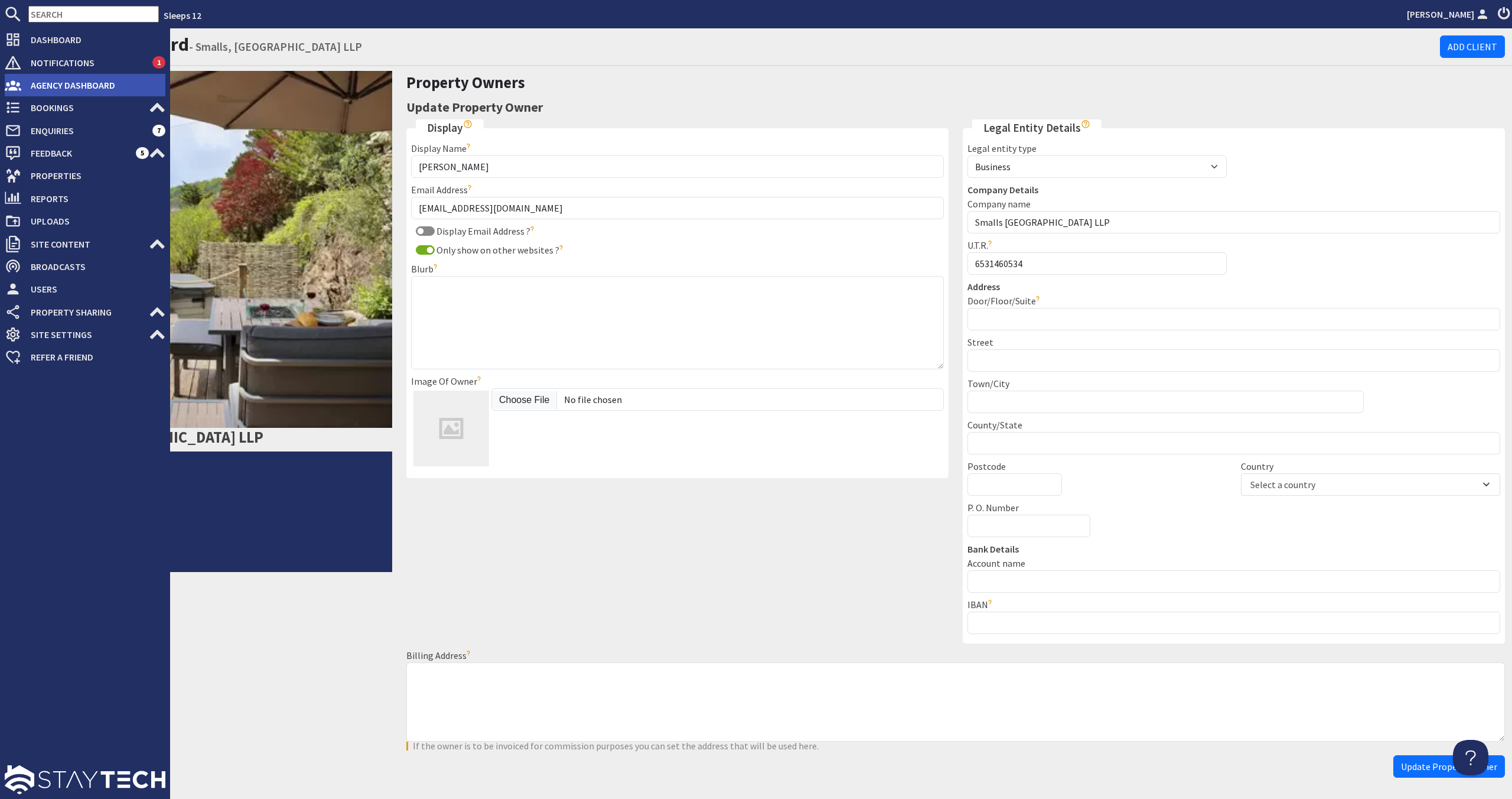
click at [35, 77] on span "Agency Dashboard" at bounding box center [93, 85] width 145 height 19
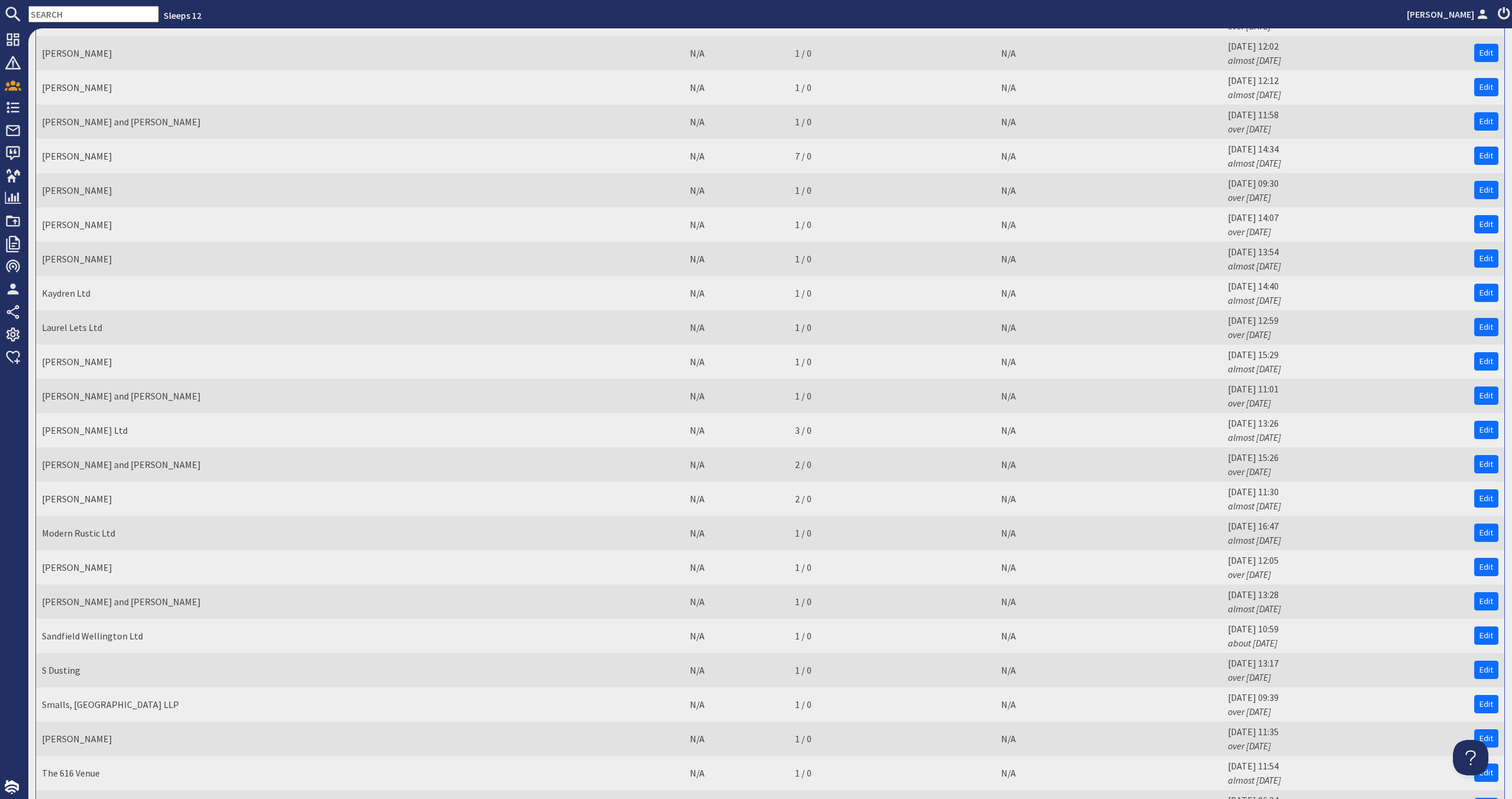
scroll to position [1844, 0]
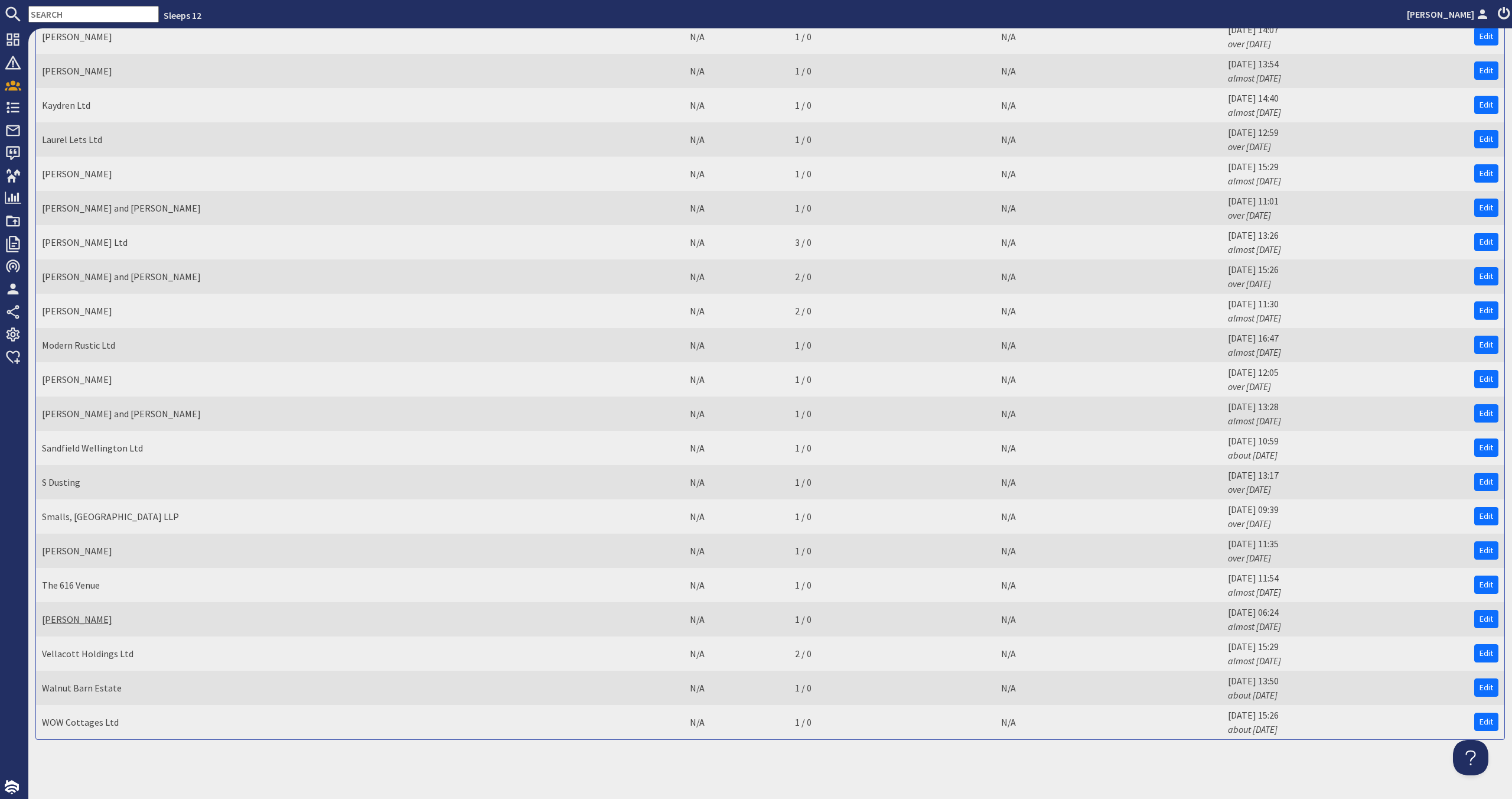
click at [69, 615] on link "[PERSON_NAME]" at bounding box center [77, 619] width 70 height 12
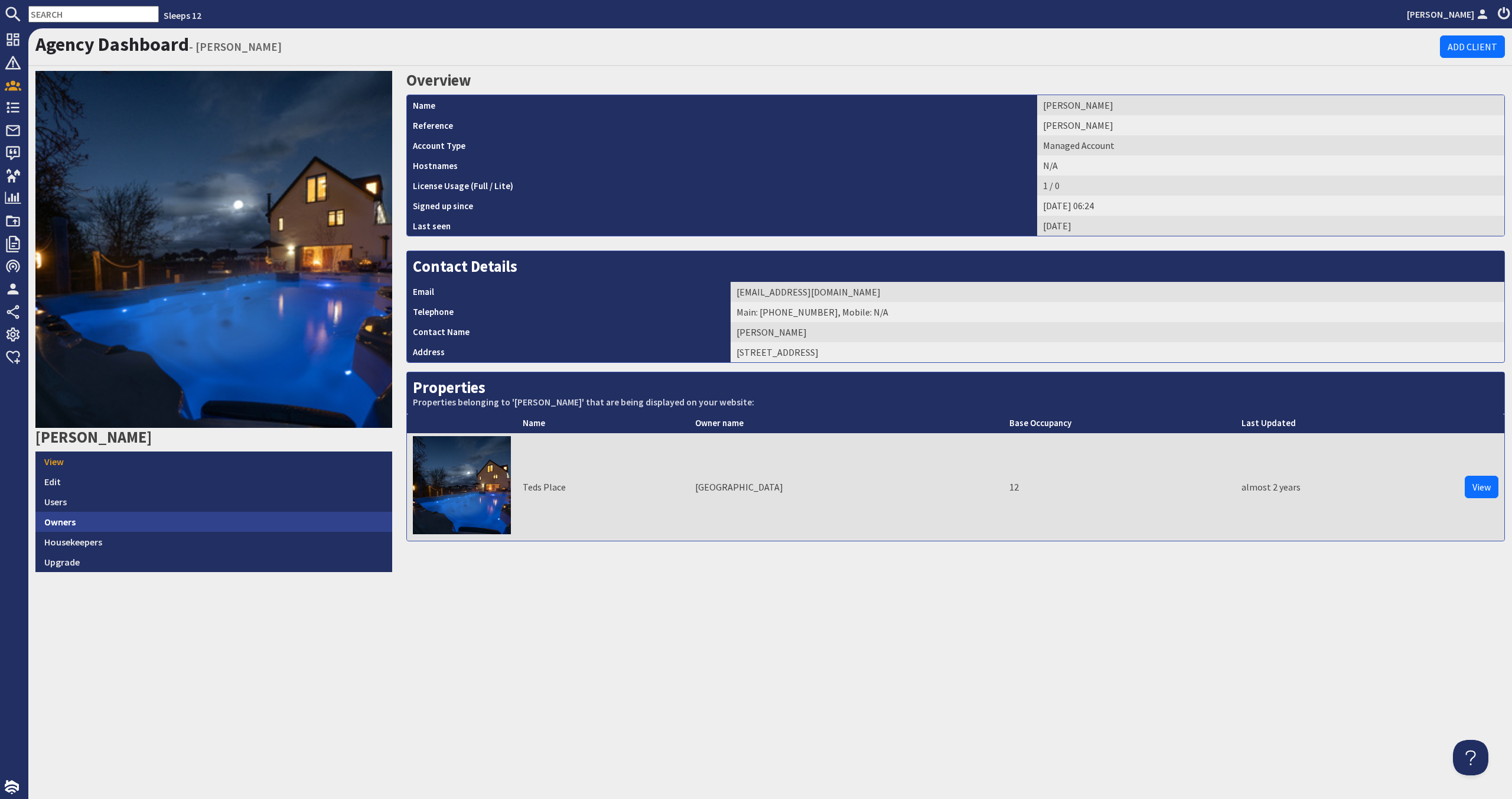
click at [299, 528] on link "Owners" at bounding box center [214, 521] width 357 height 20
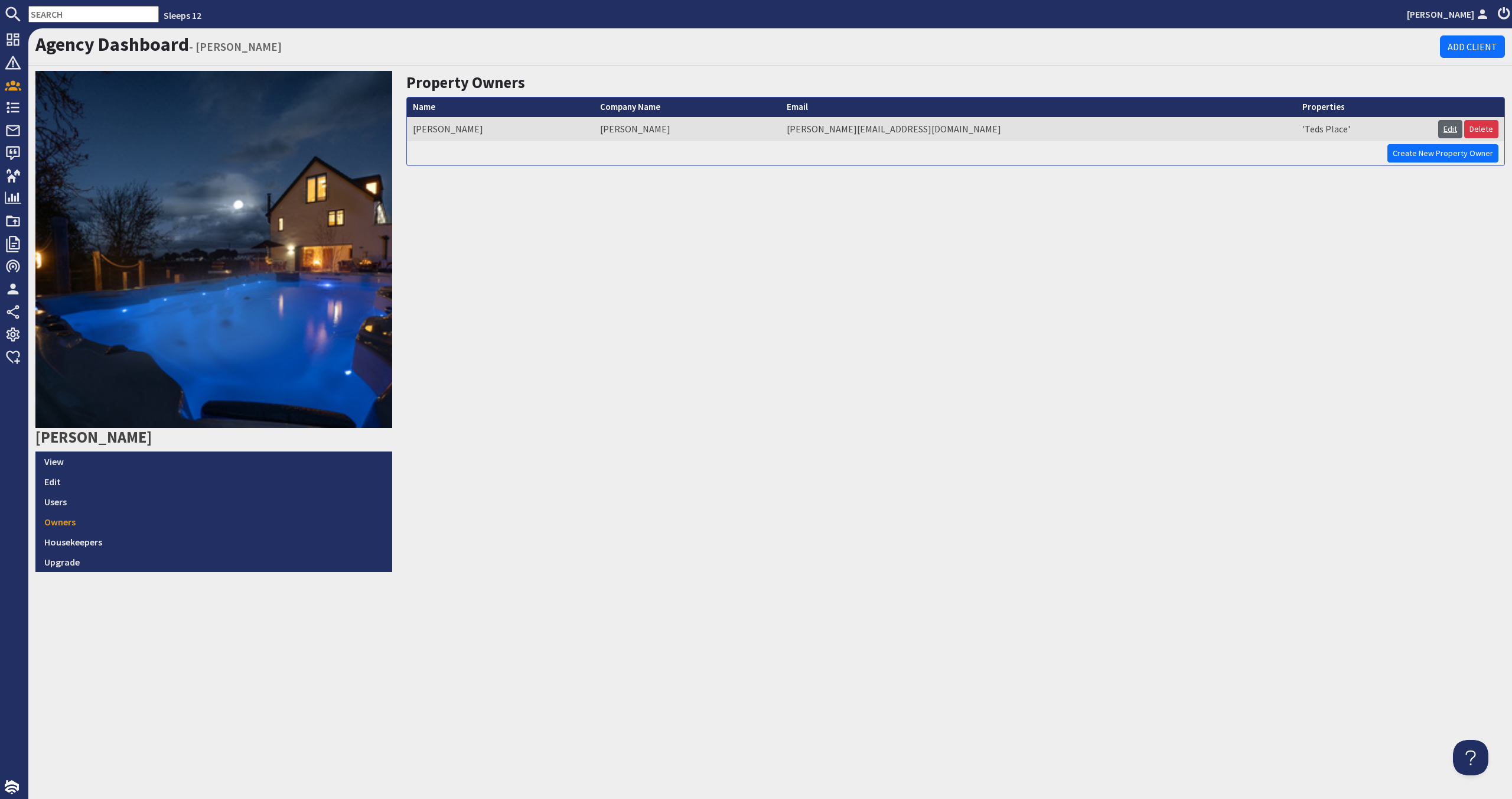
click at [866, 126] on link "Edit" at bounding box center [1450, 128] width 24 height 18
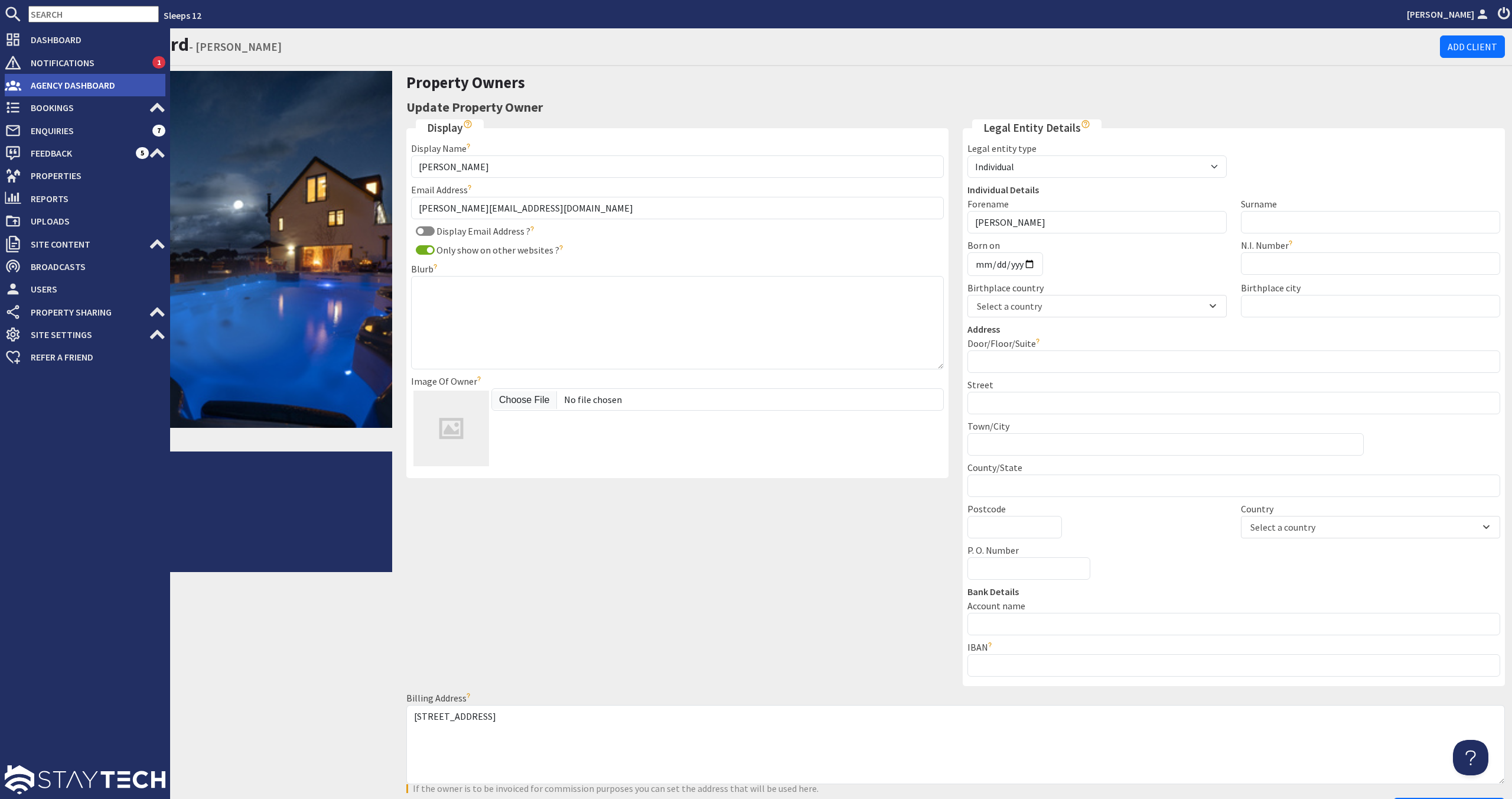
click at [60, 87] on span "Agency Dashboard" at bounding box center [93, 85] width 145 height 19
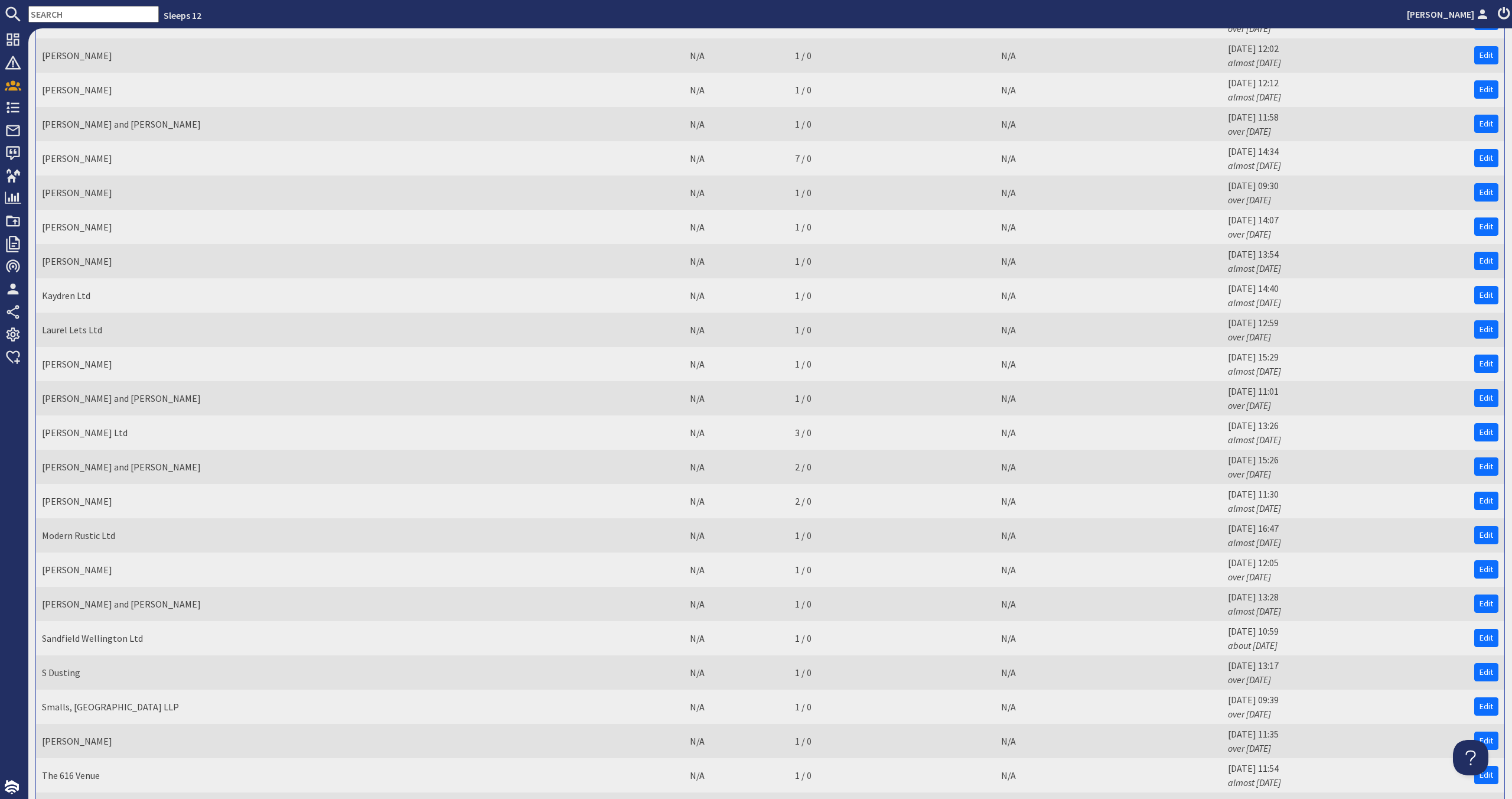
scroll to position [1652, 0]
click at [95, 267] on link "[PERSON_NAME]" at bounding box center [77, 263] width 70 height 12
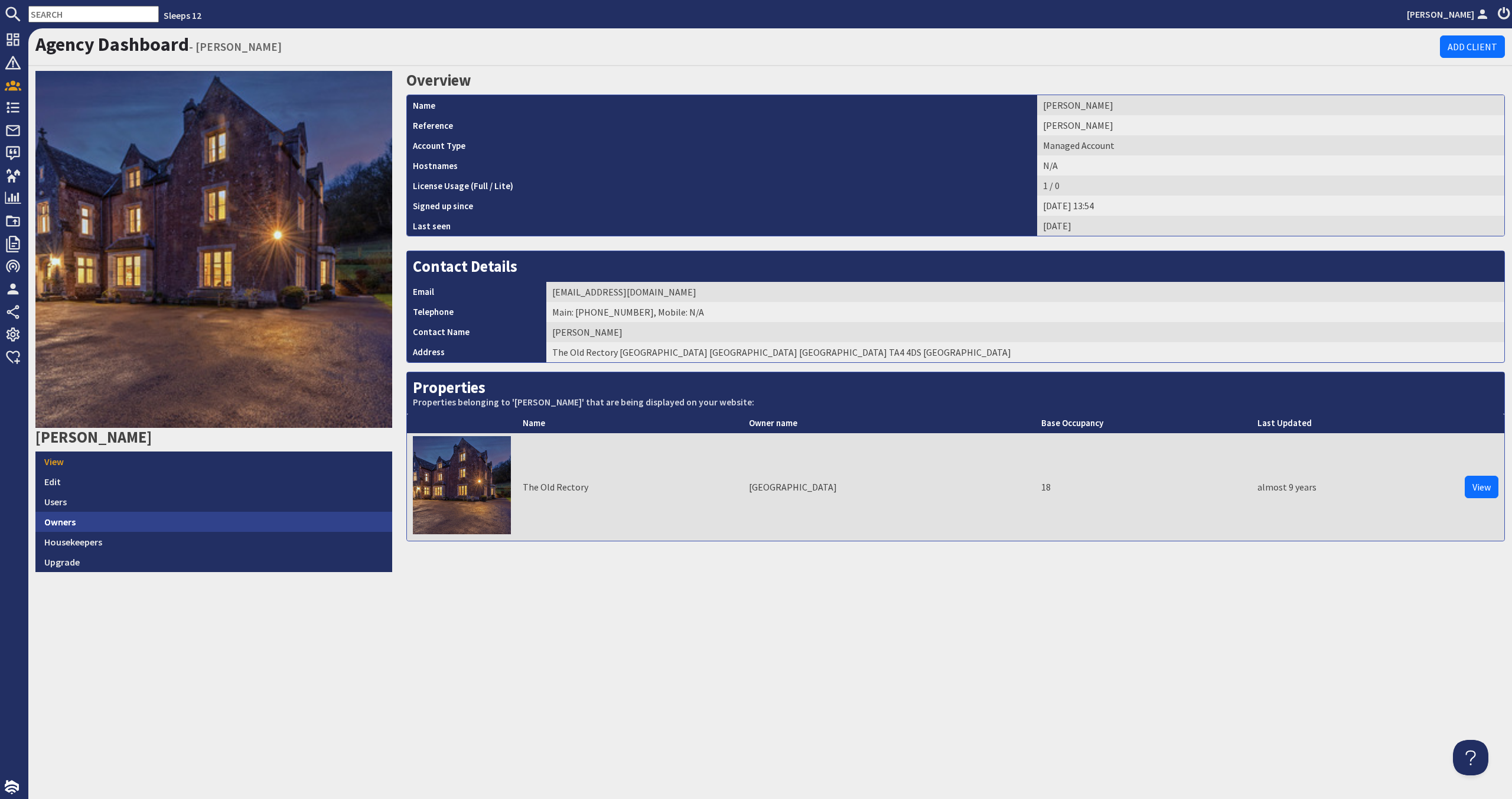
click at [230, 517] on link "Owners" at bounding box center [214, 521] width 357 height 20
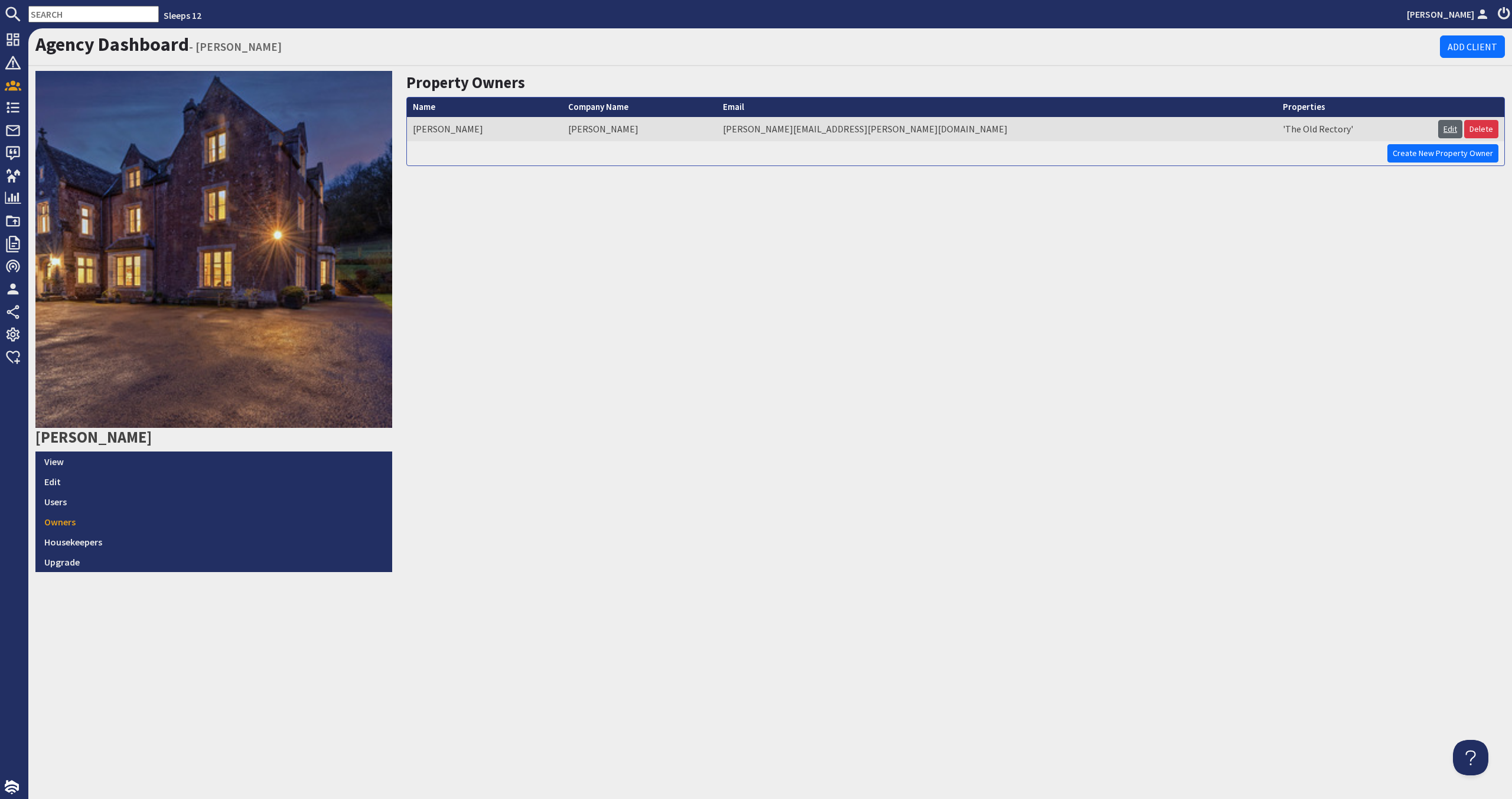
click at [866, 122] on link "Edit" at bounding box center [1450, 128] width 24 height 18
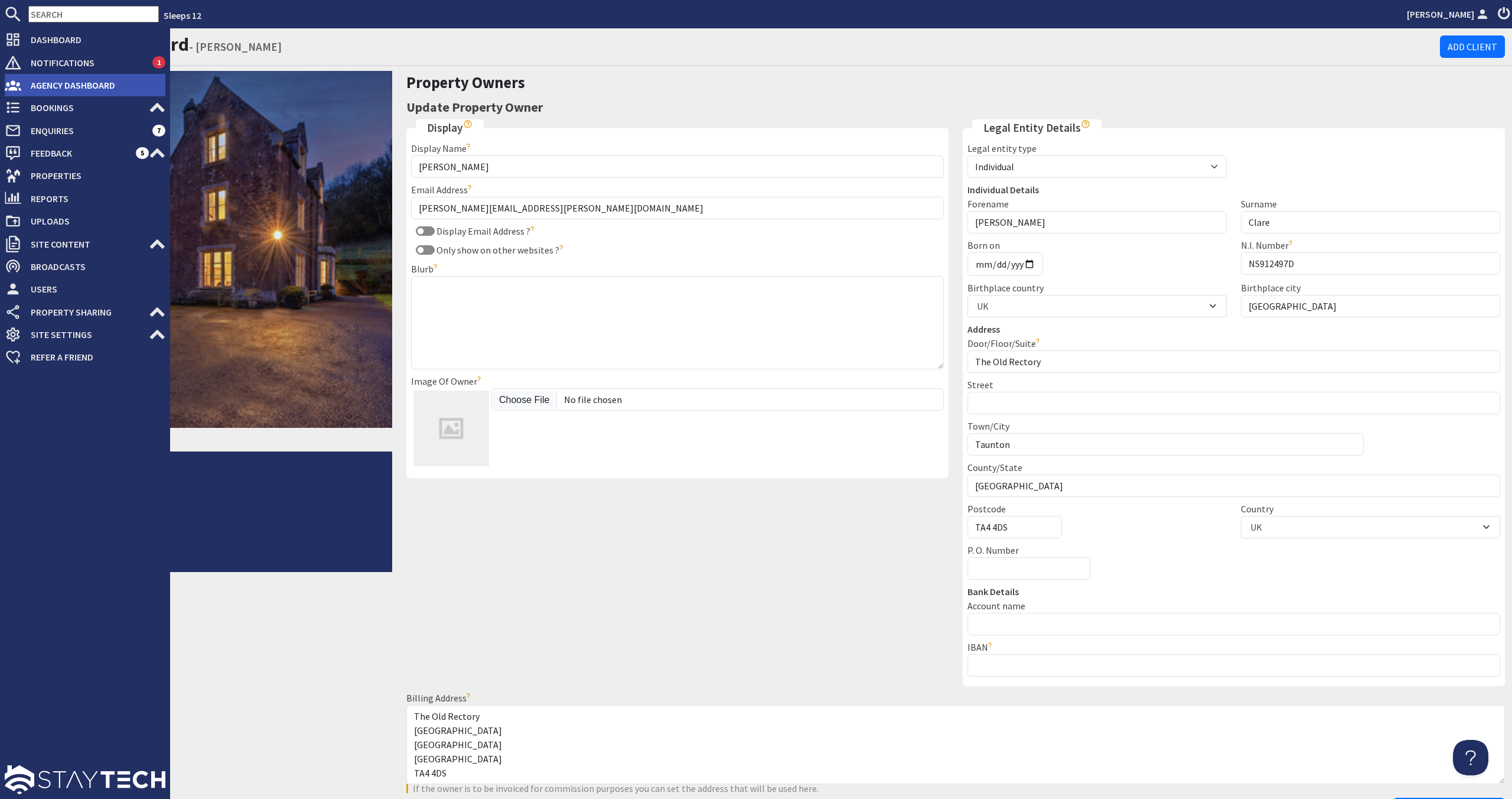
drag, startPoint x: 83, startPoint y: 86, endPoint x: 90, endPoint y: 82, distance: 8.1
click at [84, 86] on span "Agency Dashboard" at bounding box center [93, 85] width 145 height 19
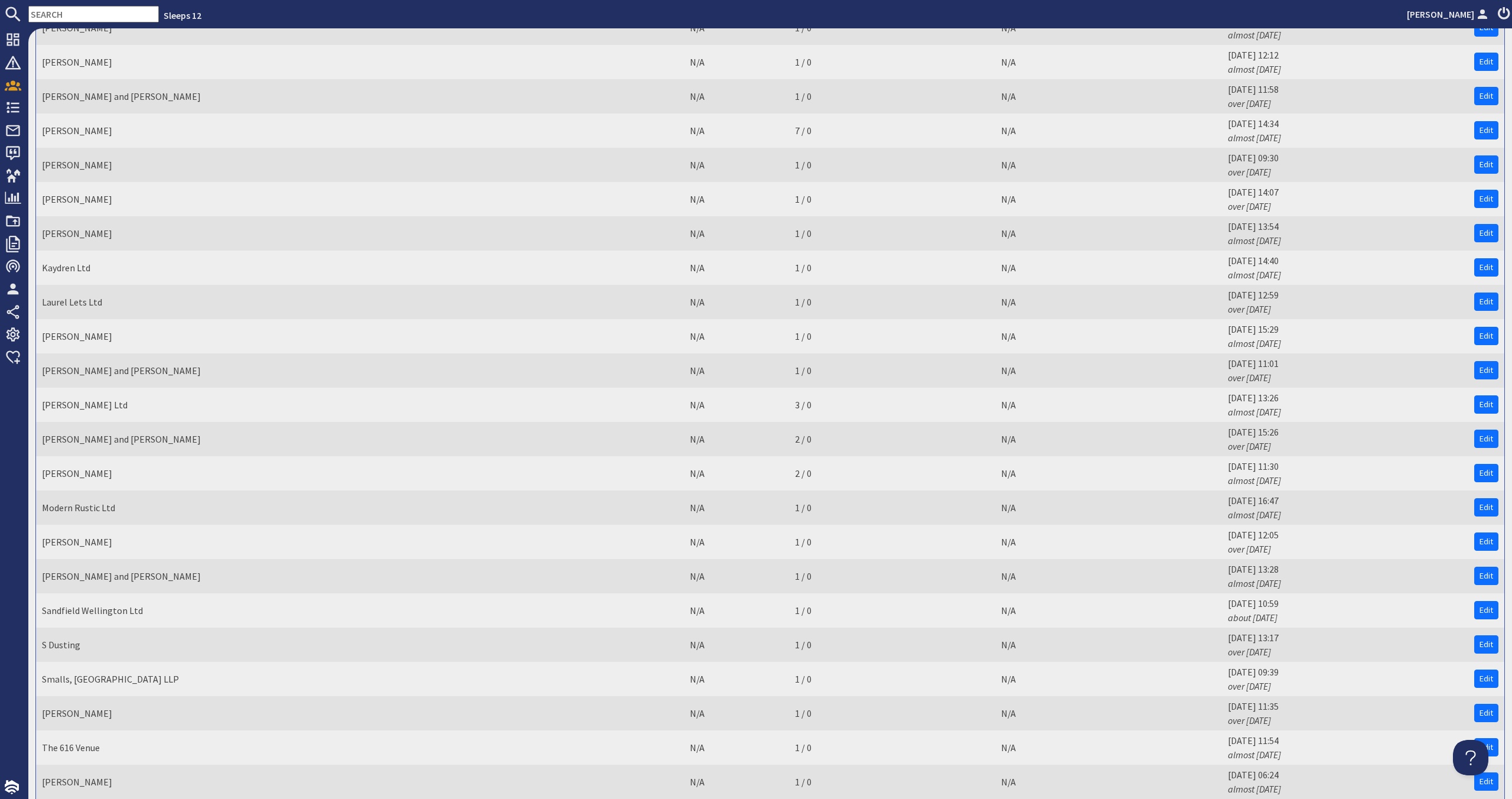
scroll to position [1844, 0]
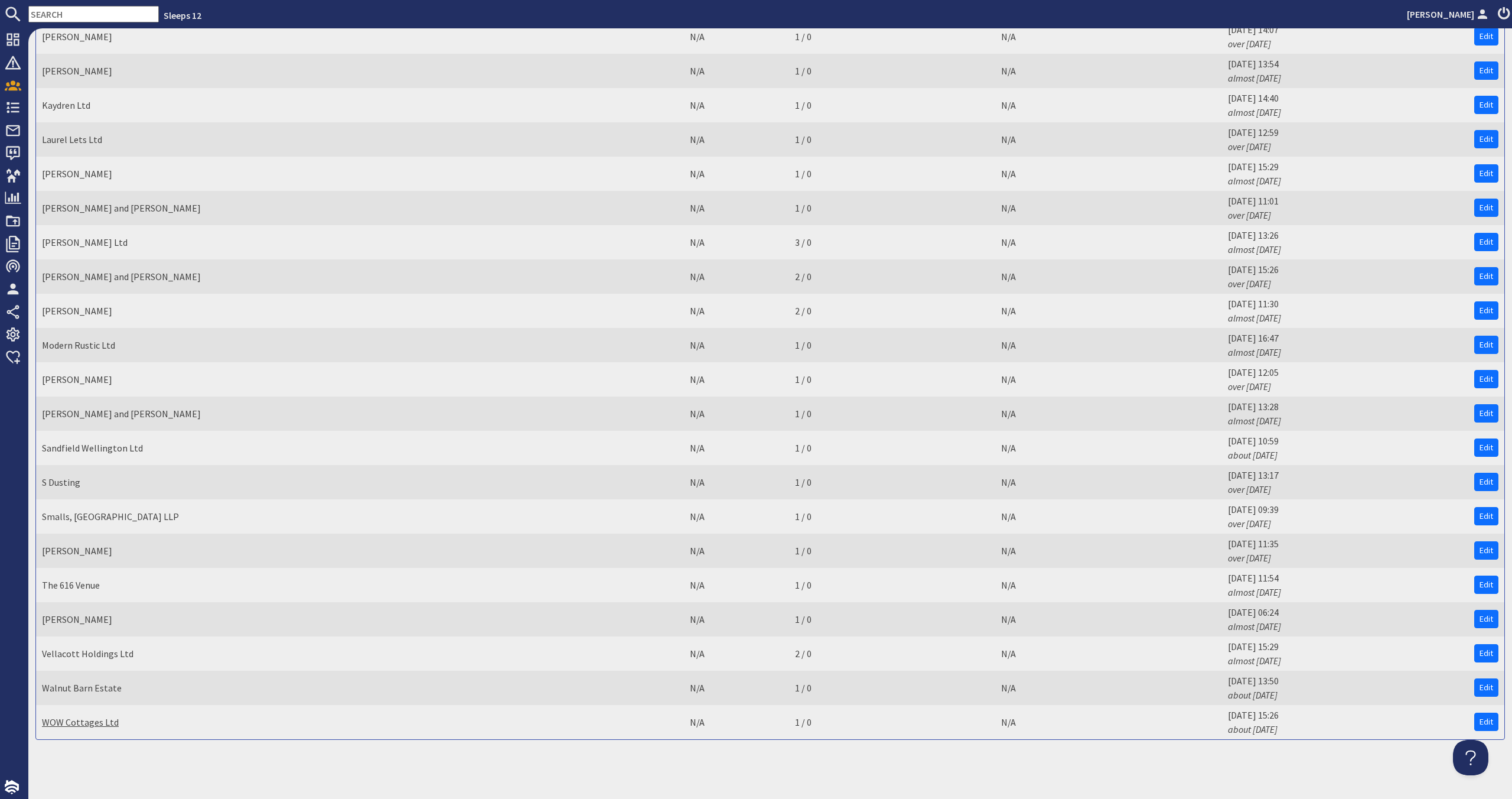
click at [91, 720] on link "WOW Cottages Ltd" at bounding box center [81, 722] width 77 height 12
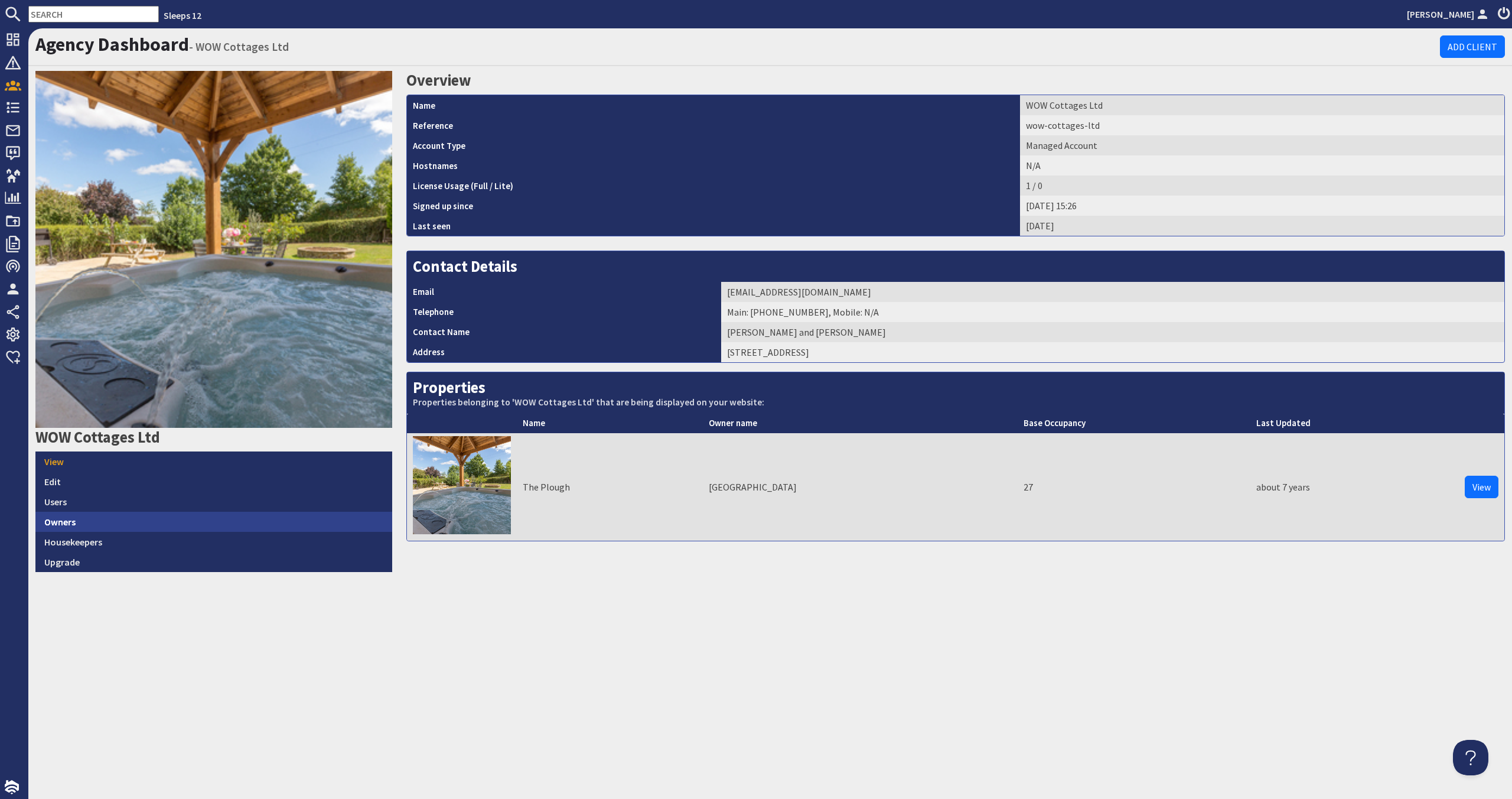
click at [203, 526] on link "Owners" at bounding box center [214, 521] width 357 height 20
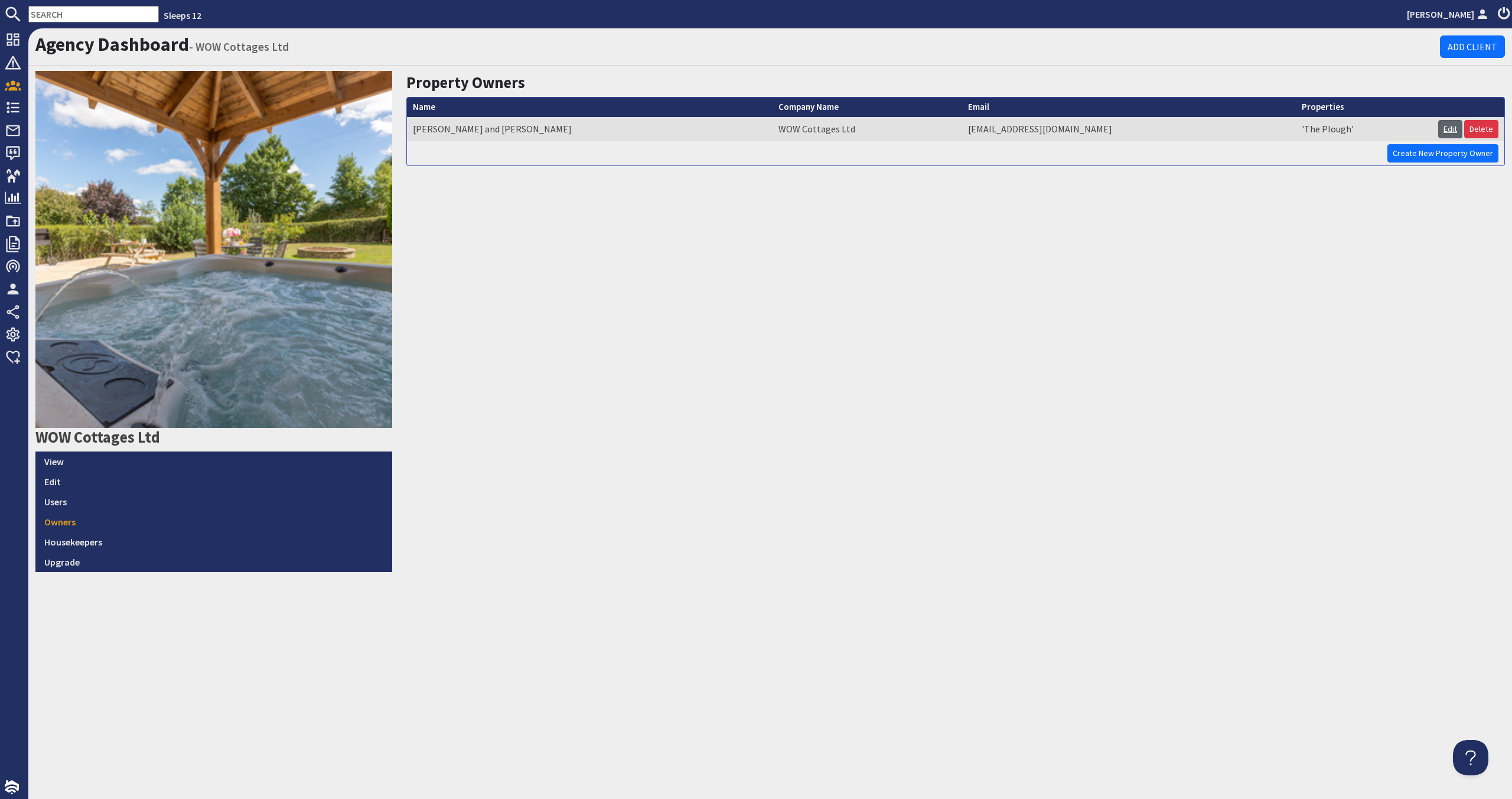
click at [866, 124] on link "Edit" at bounding box center [1450, 128] width 24 height 18
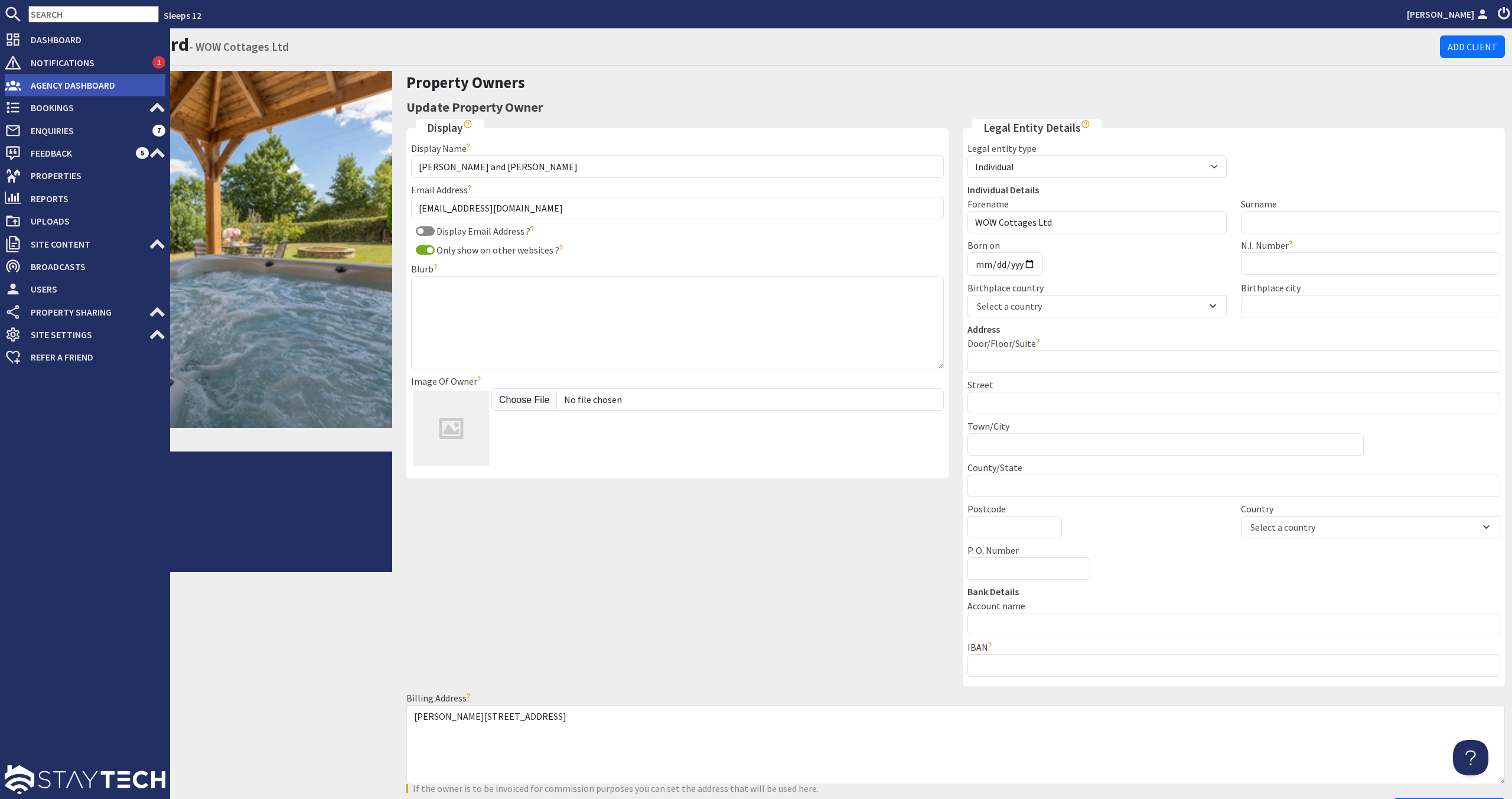
click at [32, 88] on span "Agency Dashboard" at bounding box center [93, 85] width 145 height 19
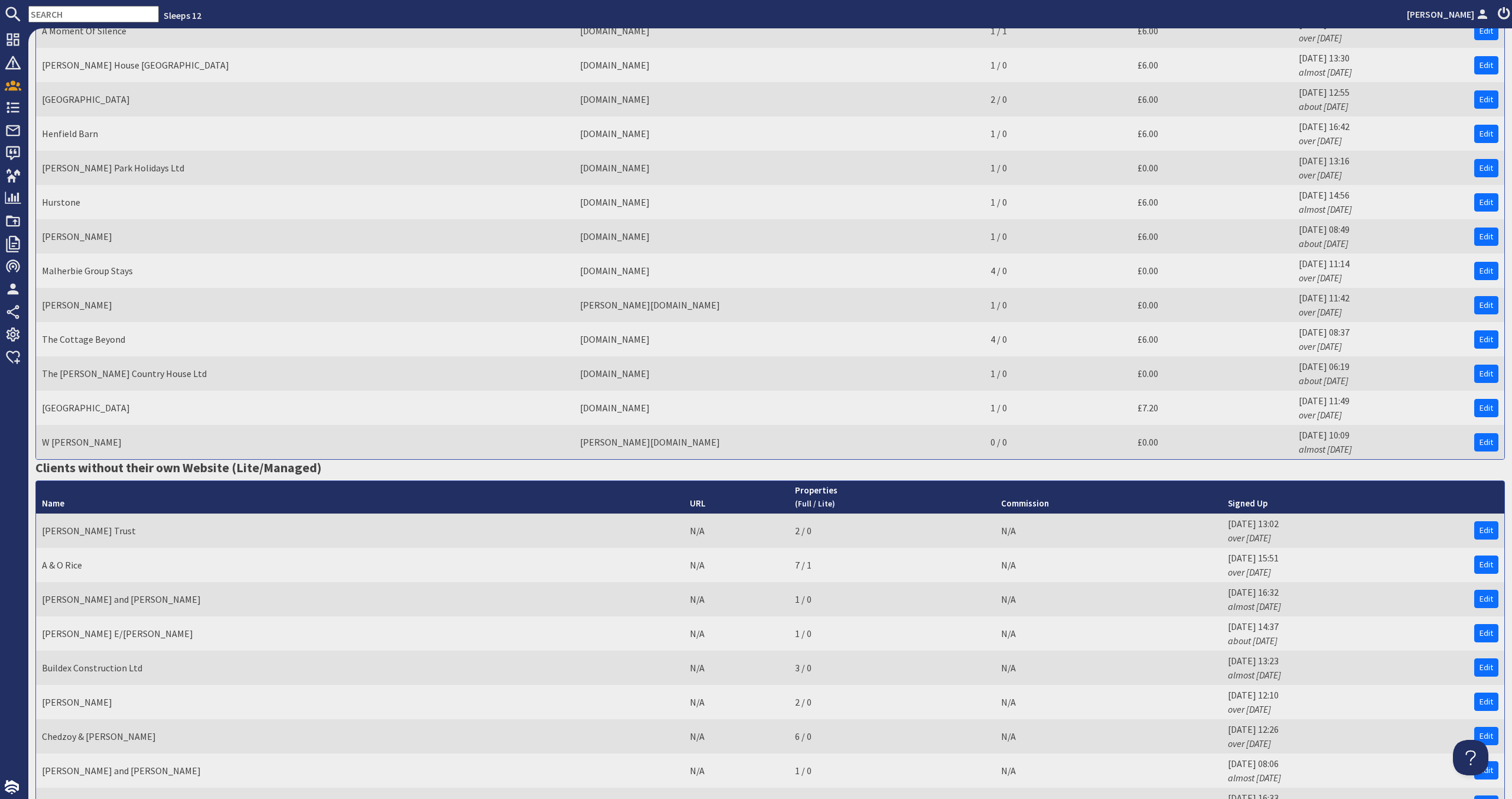
scroll to position [352, 0]
